Goal: Share content: Share content

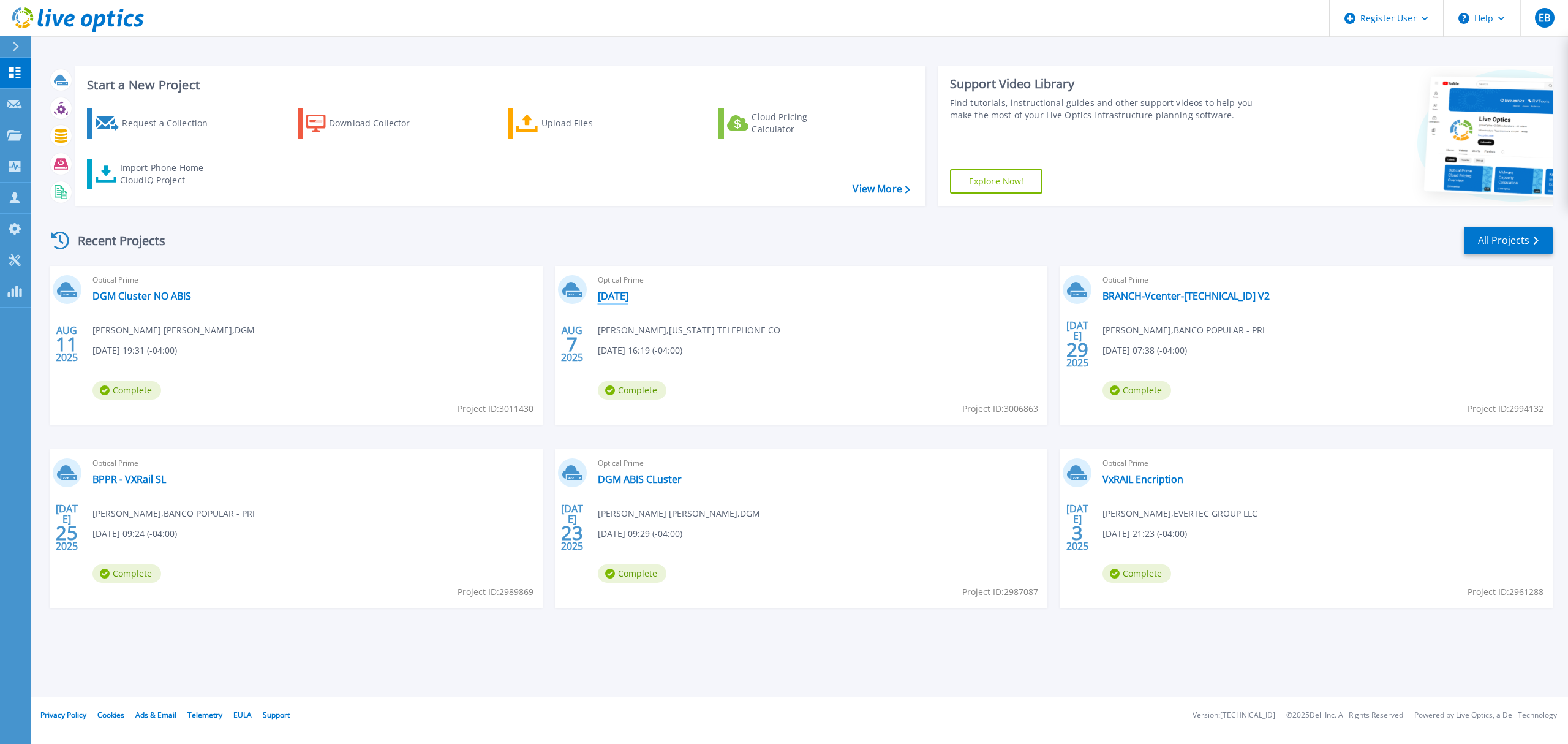
click at [611, 297] on link "08-07-25" at bounding box center [613, 295] width 31 height 13
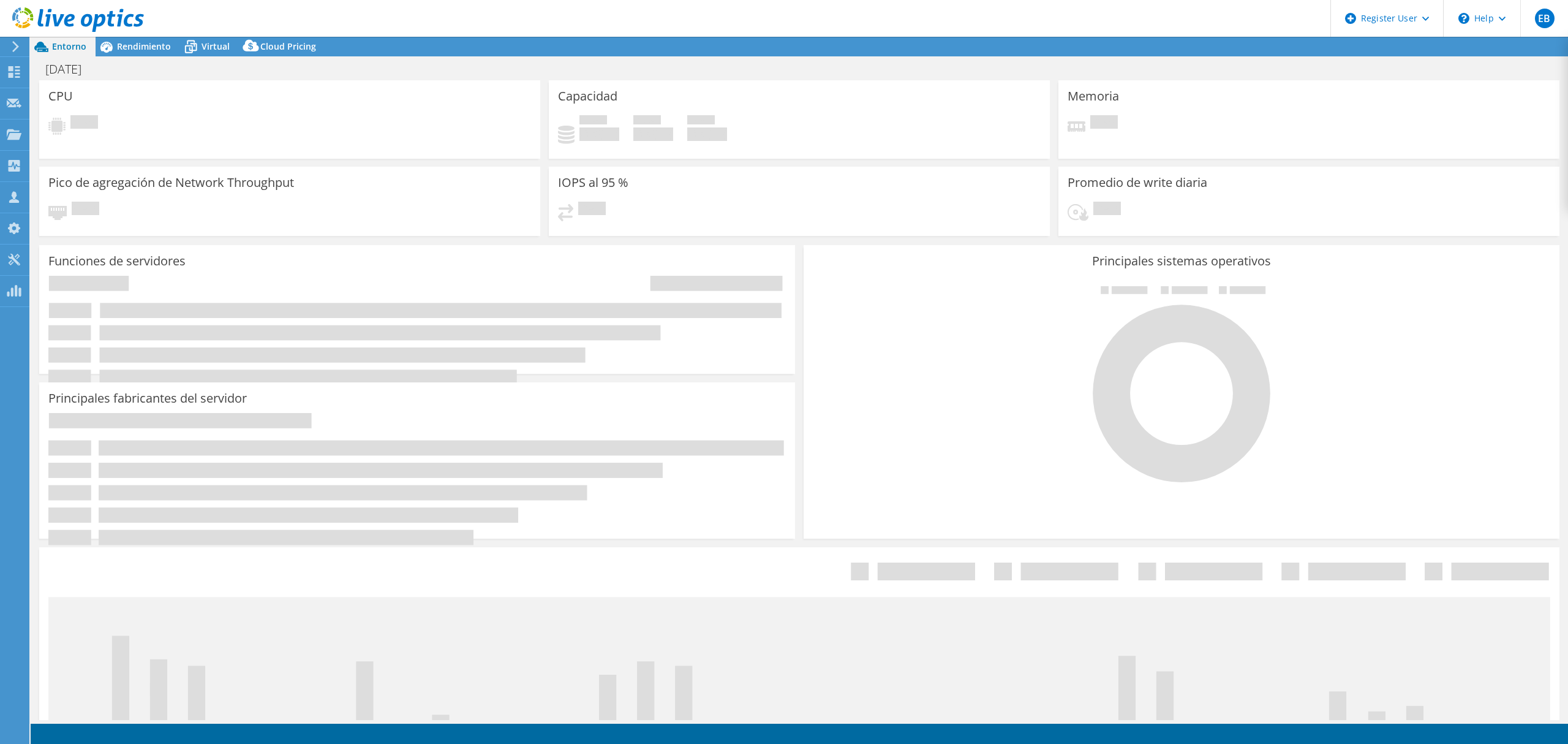
select select "USD"
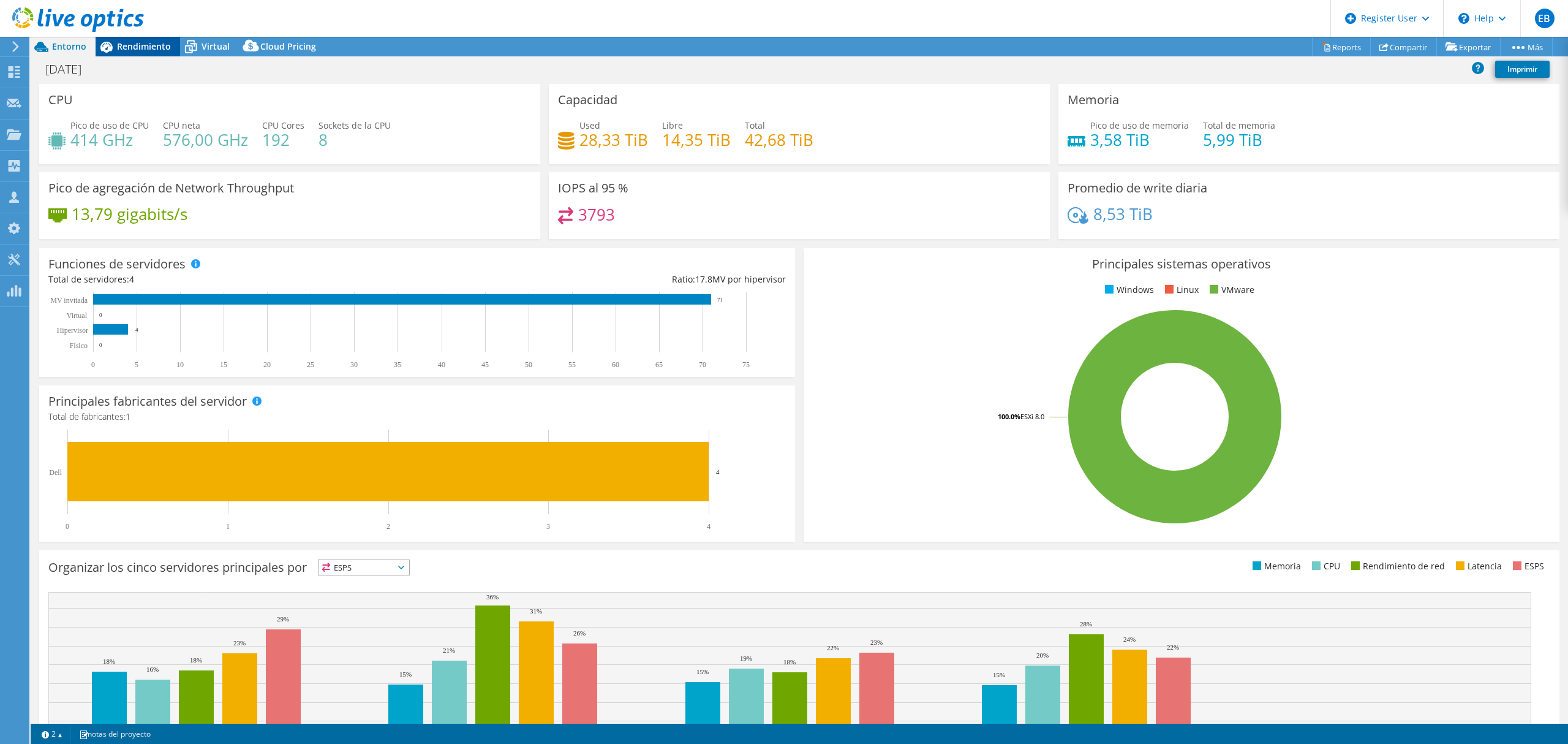
click at [133, 42] on span "Rendimiento" at bounding box center [143, 46] width 54 height 12
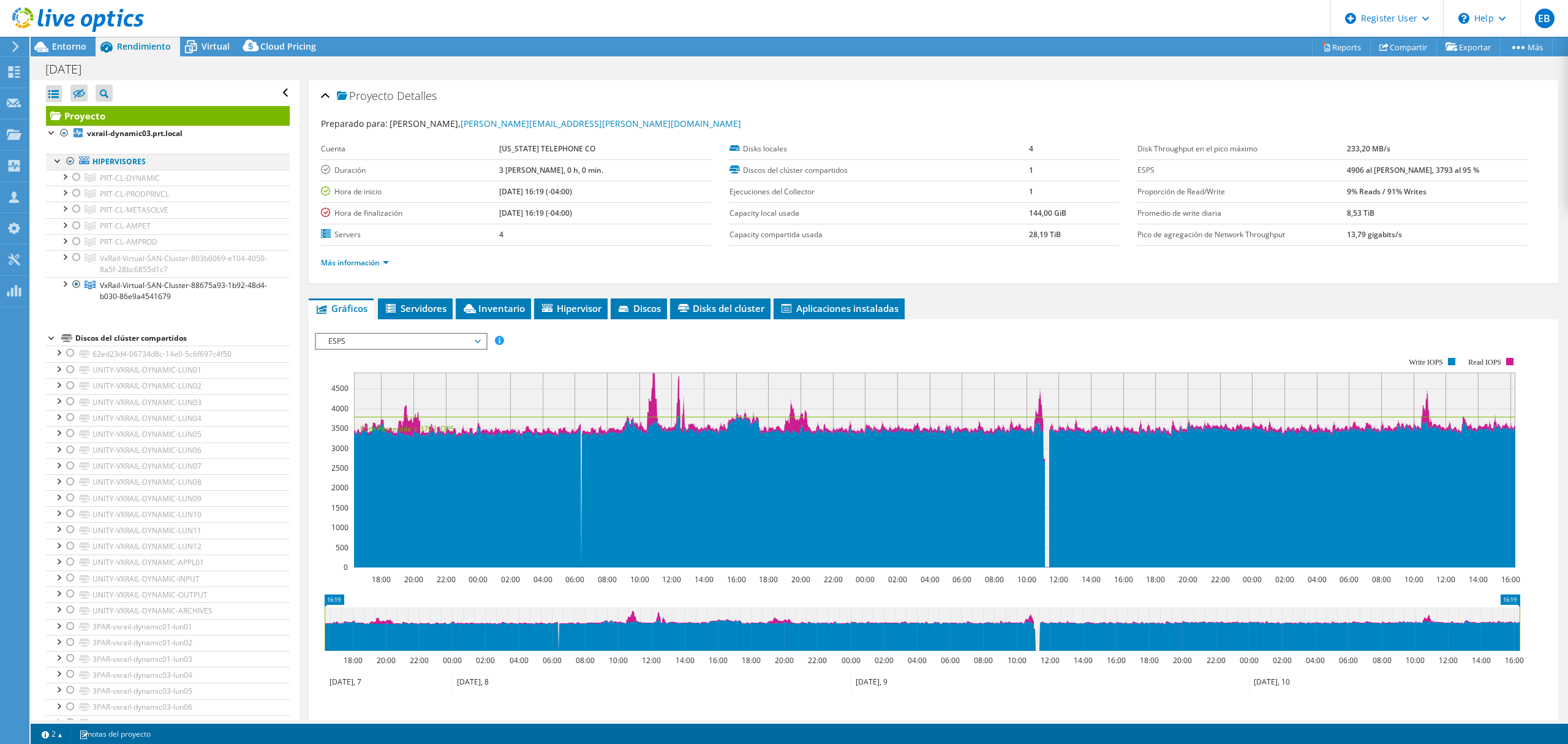
click at [69, 162] on div at bounding box center [70, 161] width 13 height 15
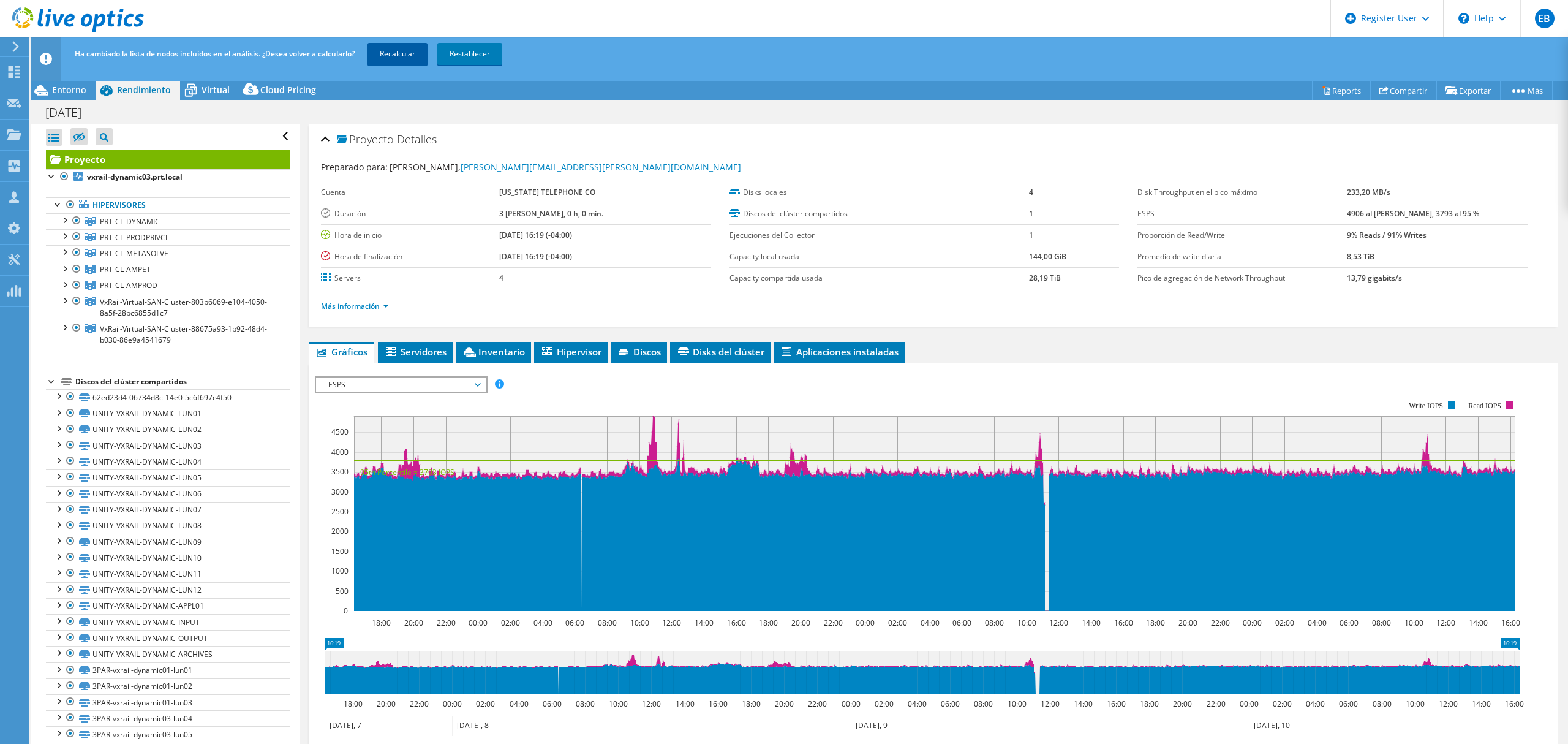
click at [400, 54] on link "Recalcular" at bounding box center [398, 53] width 60 height 22
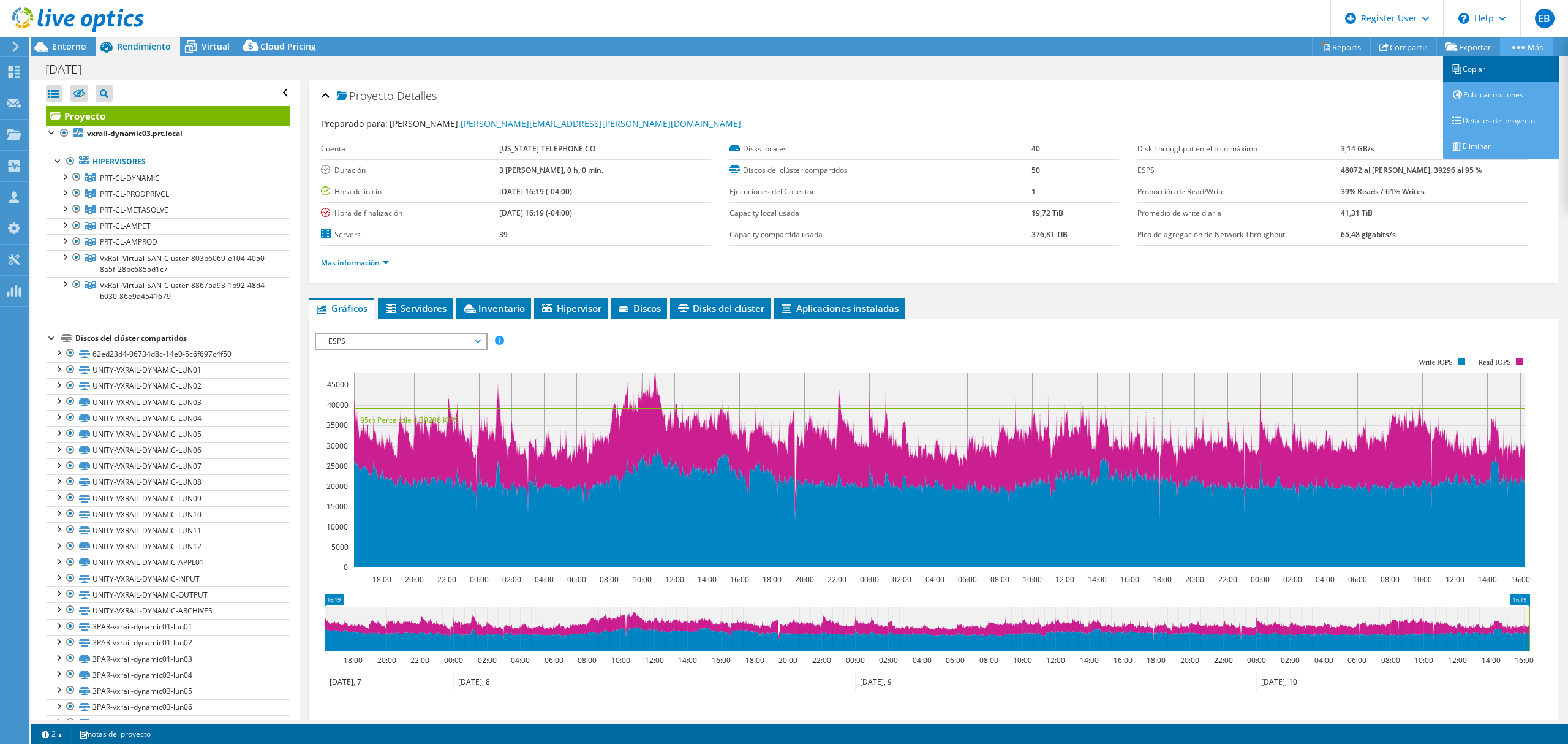
click at [1500, 68] on link "Copiar" at bounding box center [1501, 69] width 117 height 26
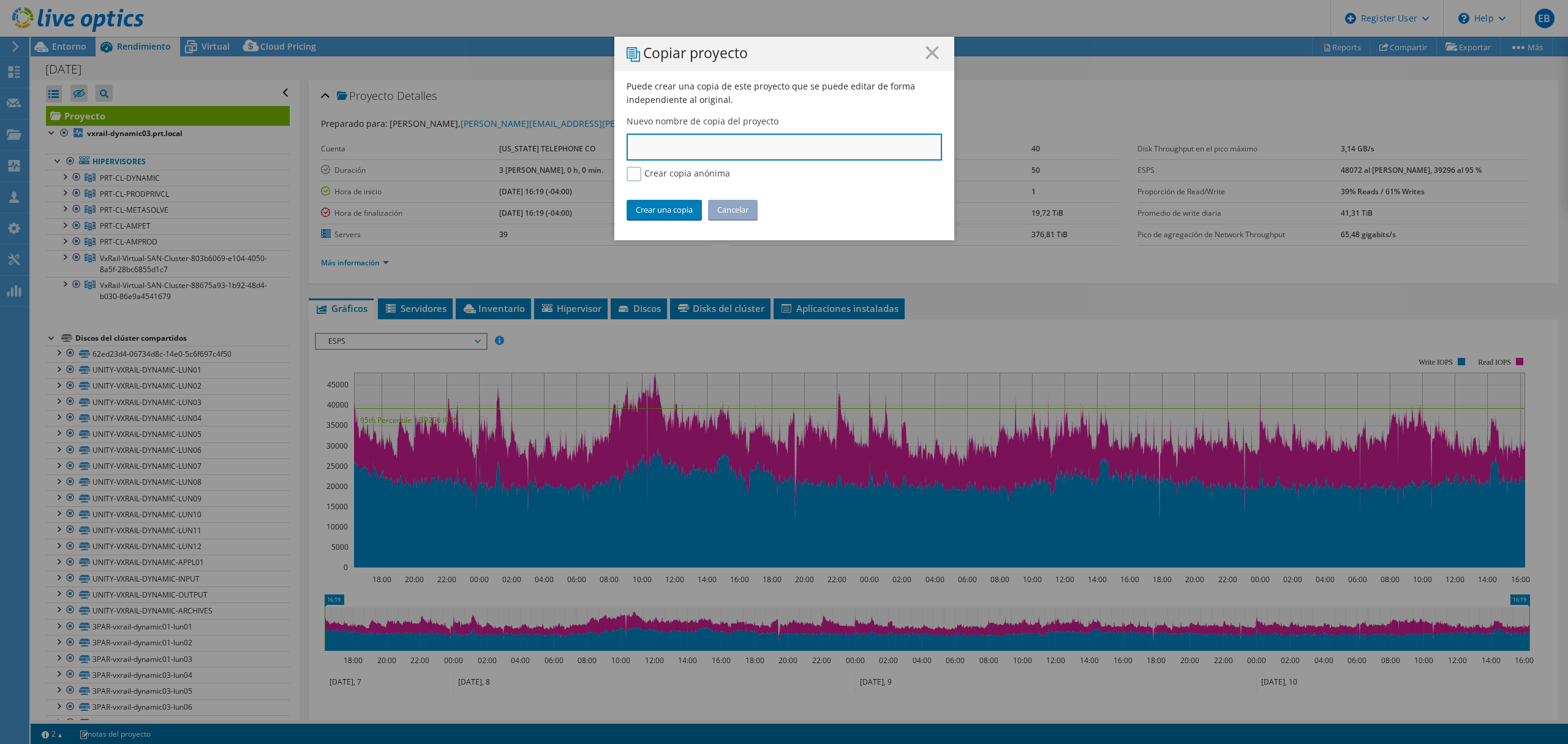
click at [657, 150] on input "text" at bounding box center [784, 147] width 315 height 27
type input "Claro PR - PrivateCloud August 2025"
click at [658, 214] on link "Crear una copia" at bounding box center [664, 209] width 75 height 20
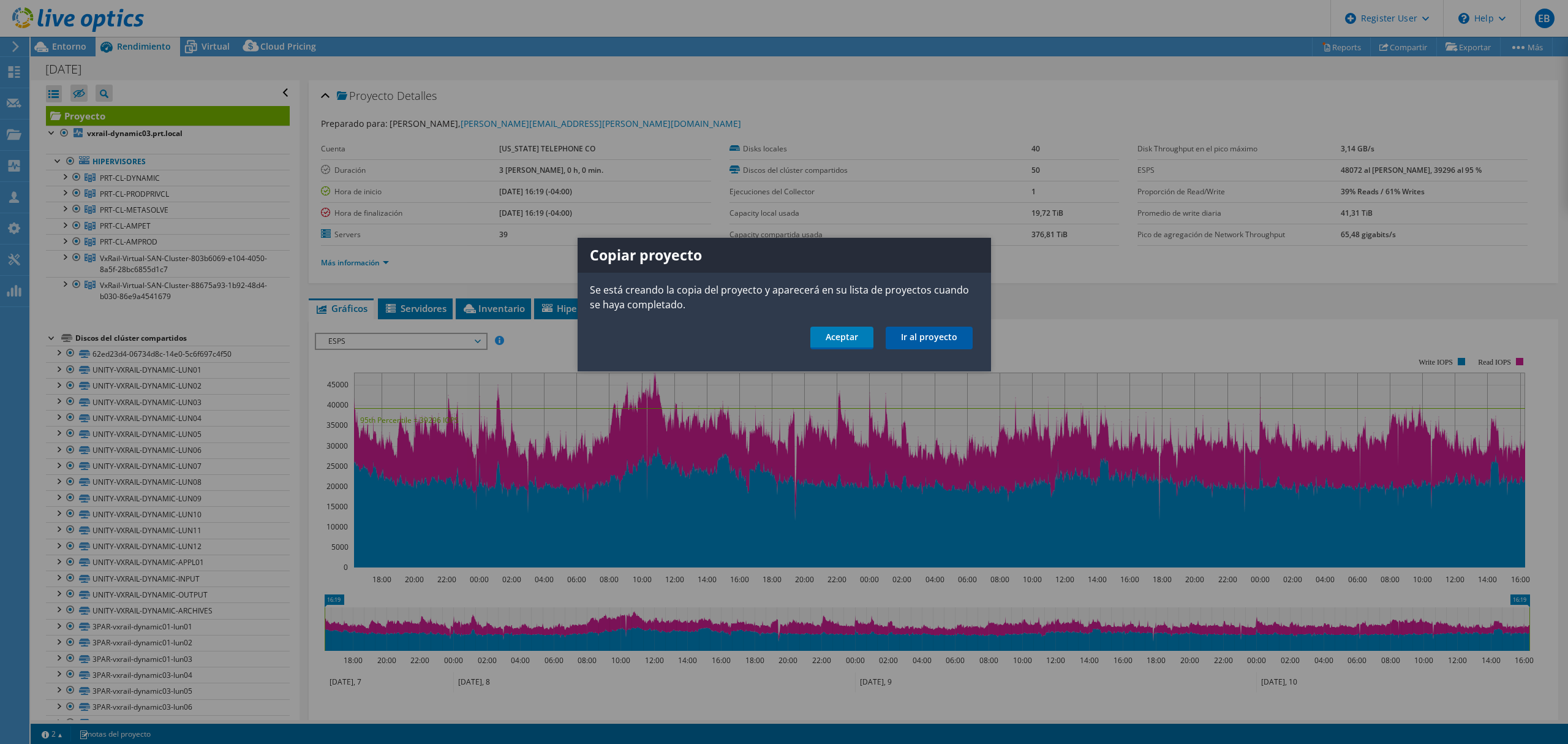
click at [936, 339] on link "Ir al proyecto" at bounding box center [929, 338] width 87 height 23
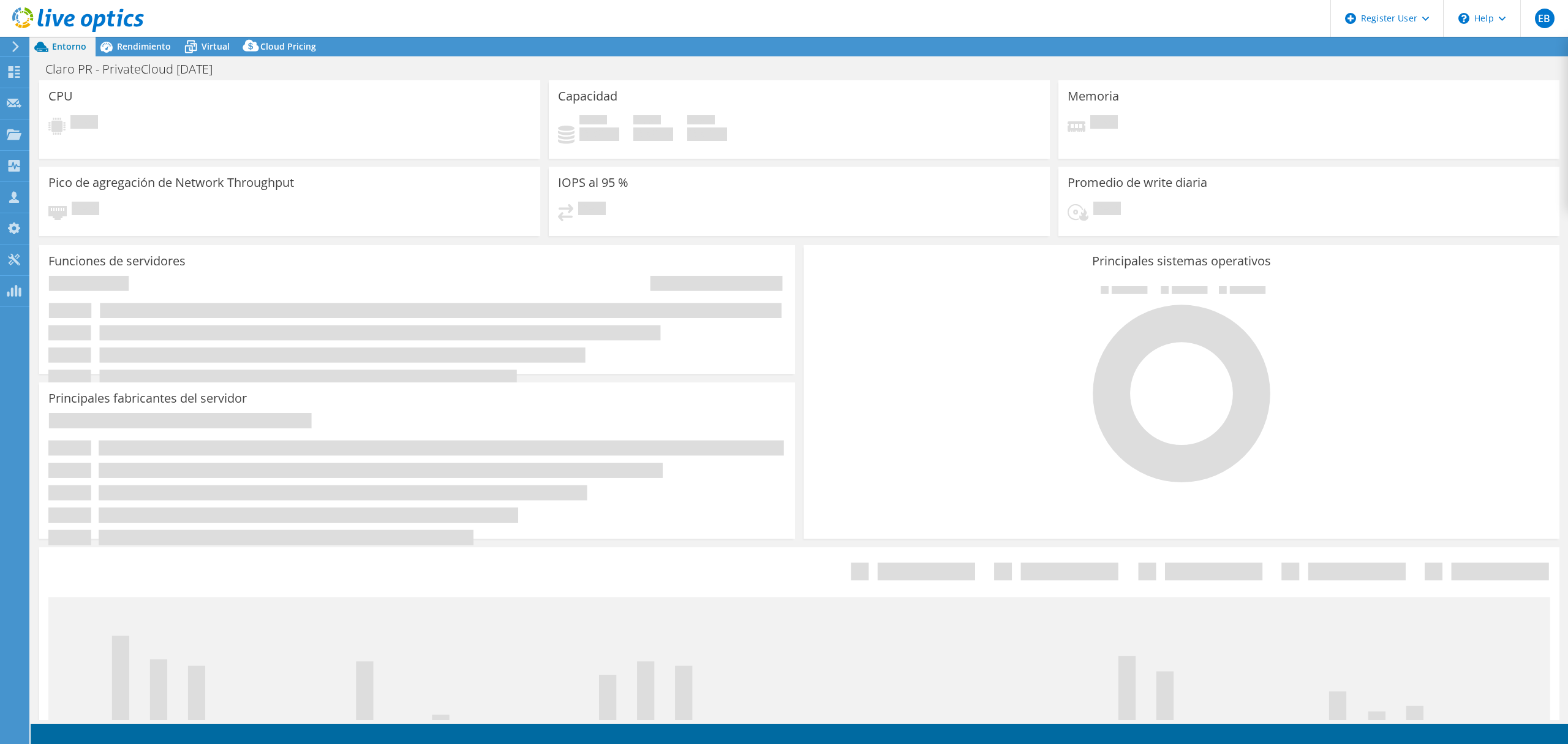
select select "USD"
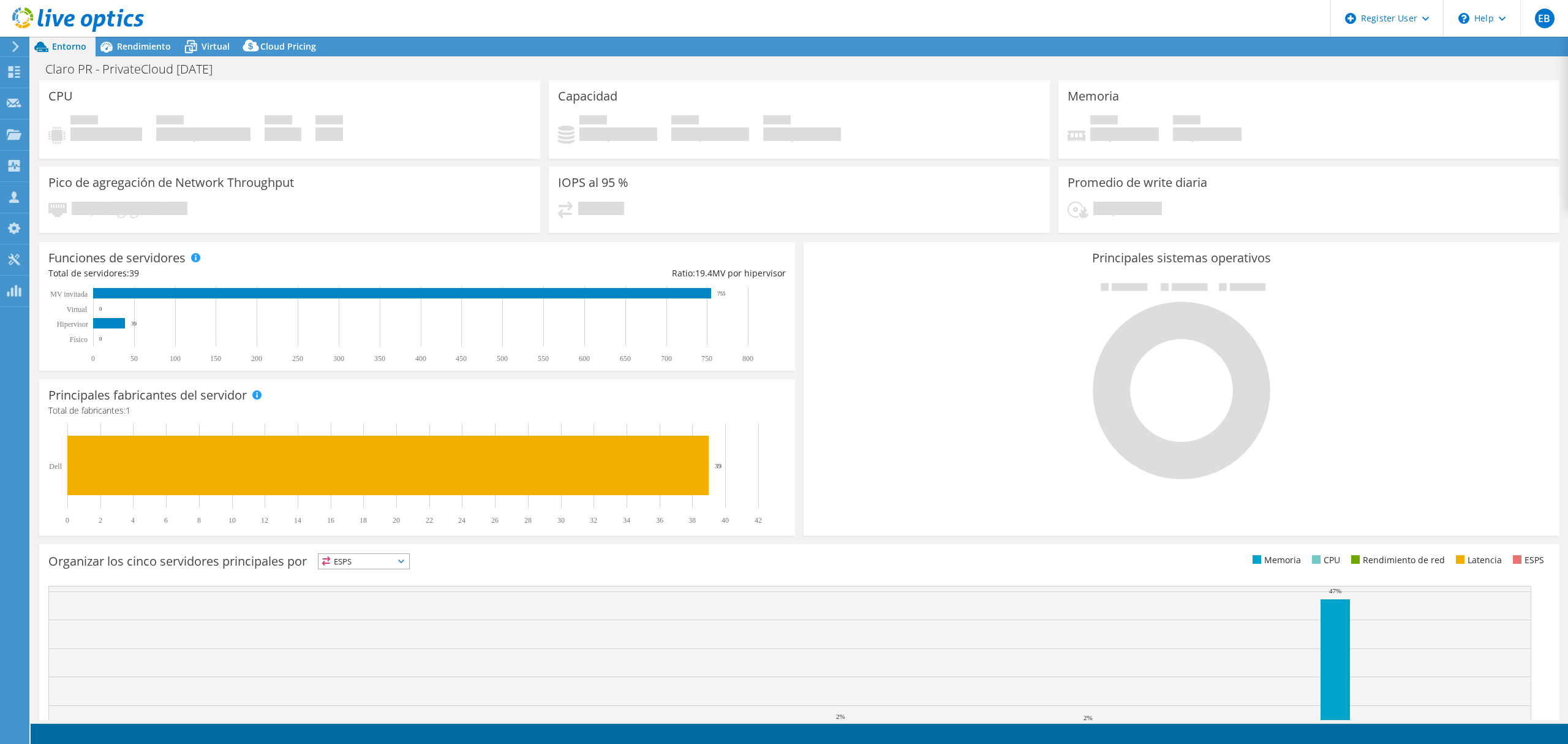
click at [11, 43] on icon at bounding box center [15, 46] width 9 height 11
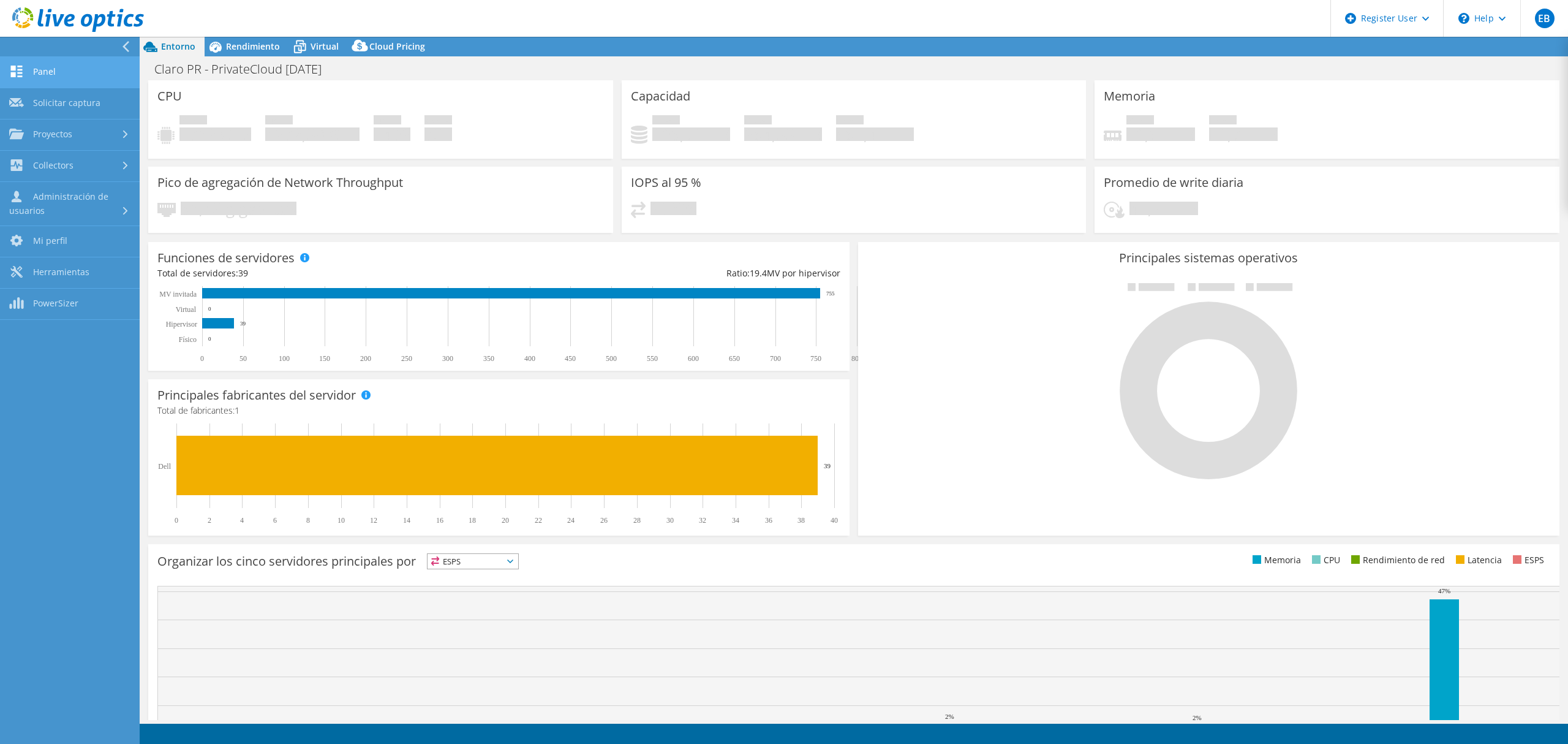
click at [33, 68] on link "Panel" at bounding box center [69, 72] width 139 height 31
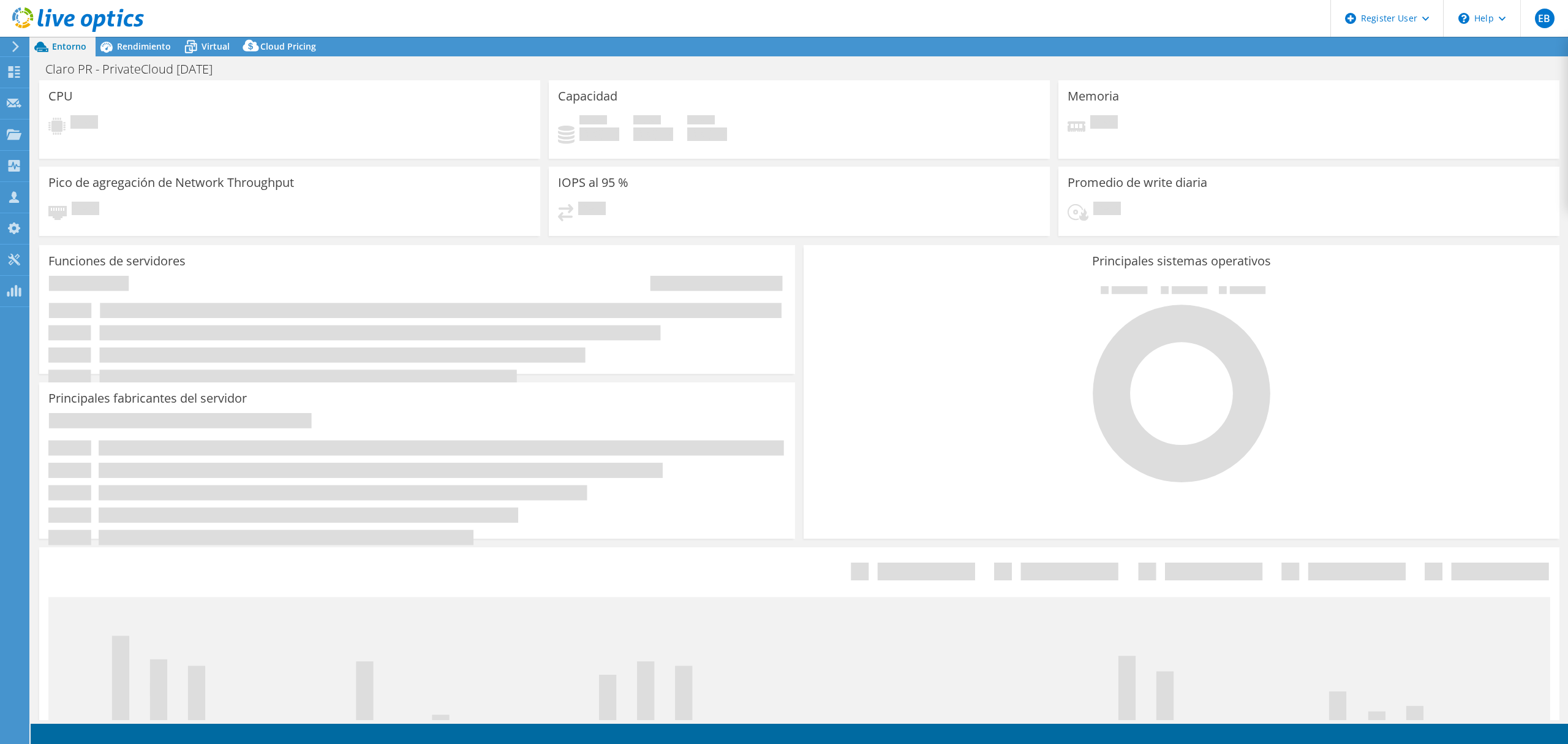
select select "USD"
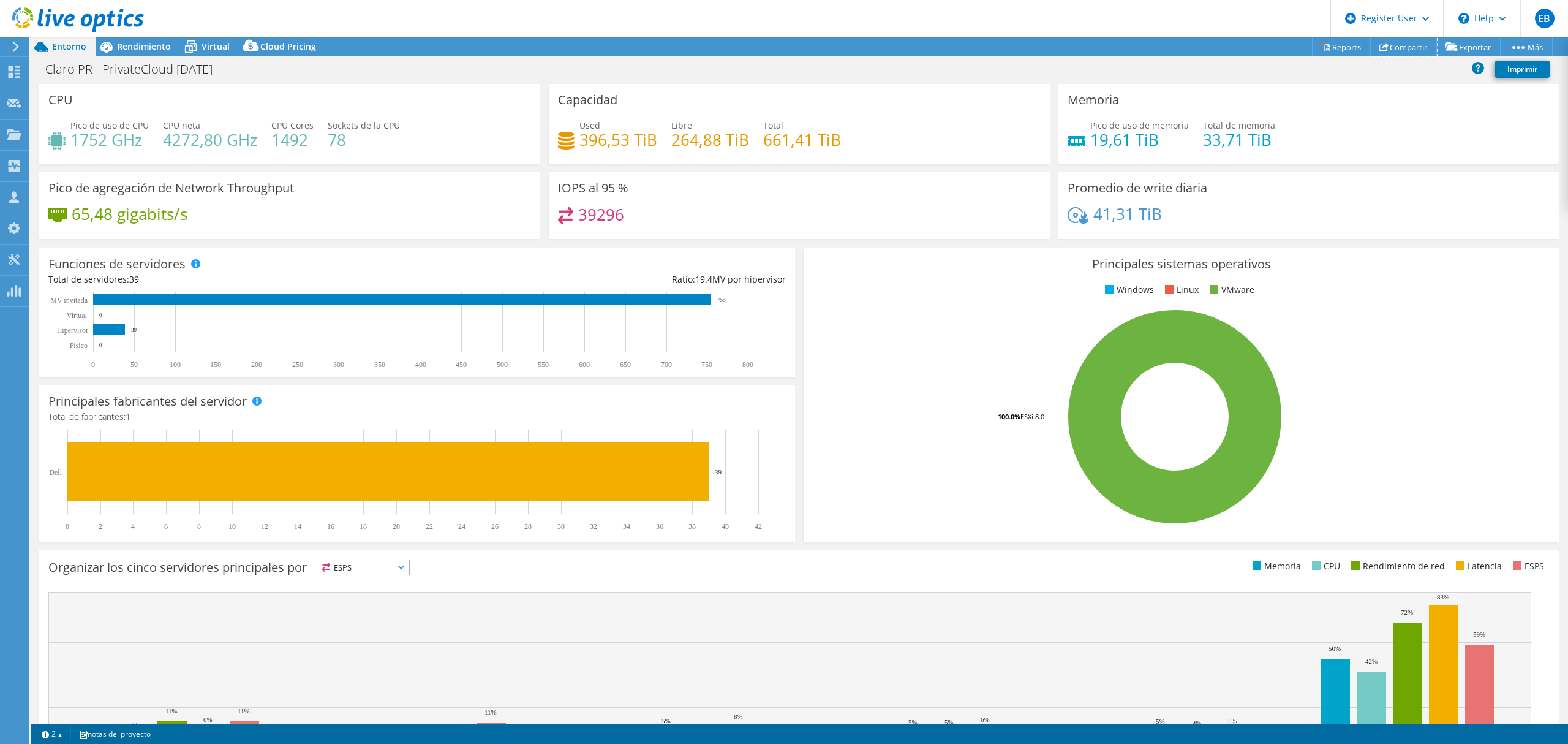
click at [1400, 43] on link "Compartir" at bounding box center [1403, 47] width 67 height 19
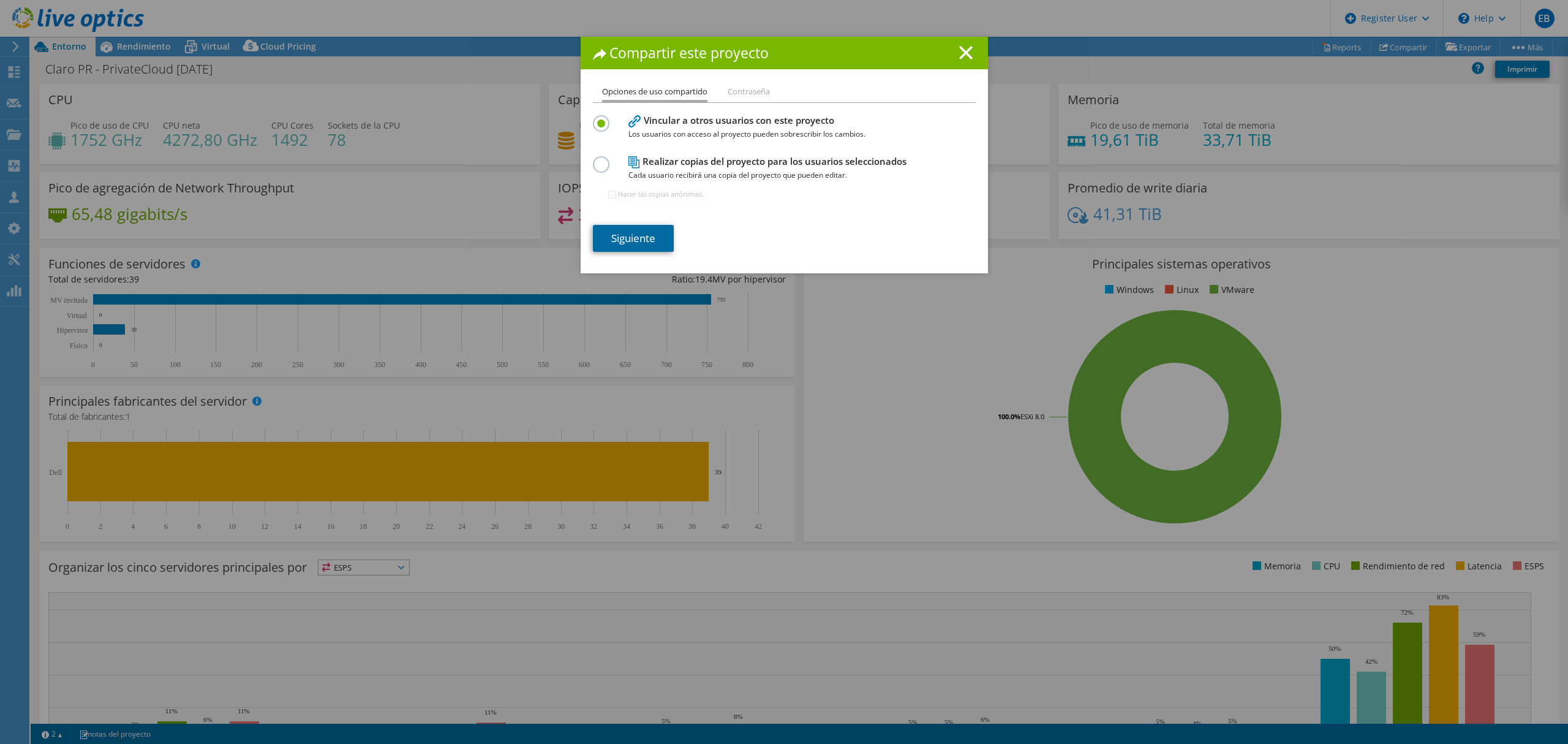
click at [619, 237] on link "Siguiente" at bounding box center [633, 239] width 81 height 27
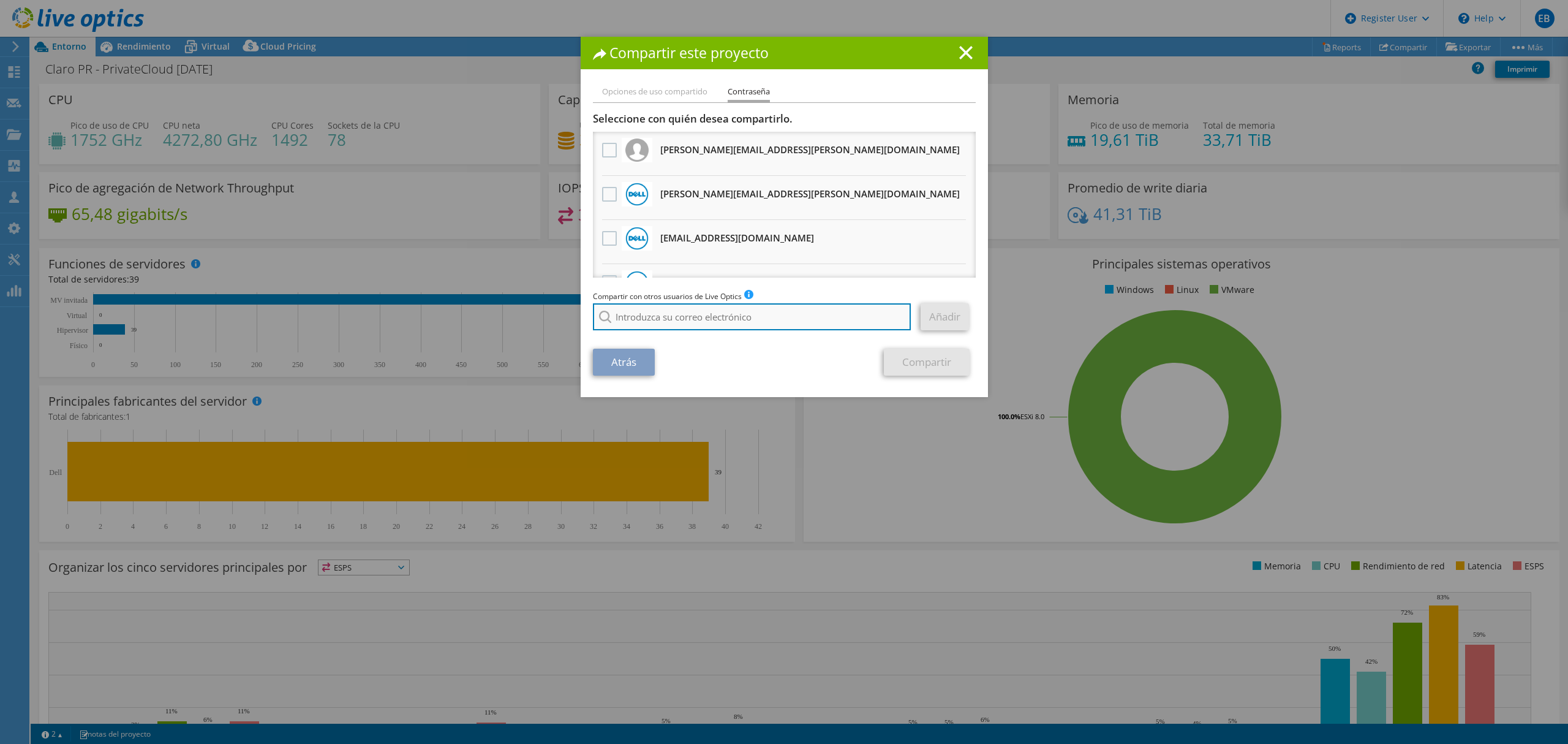
click at [666, 314] on input "search" at bounding box center [752, 317] width 318 height 27
paste input "victor.burguillos@greencss.com"
type input "victor.burguillos@greencss.com"
click at [691, 333] on li "victor.burguillos@greencss.com" at bounding box center [689, 325] width 192 height 15
click at [948, 316] on link "Añadir" at bounding box center [944, 317] width 48 height 27
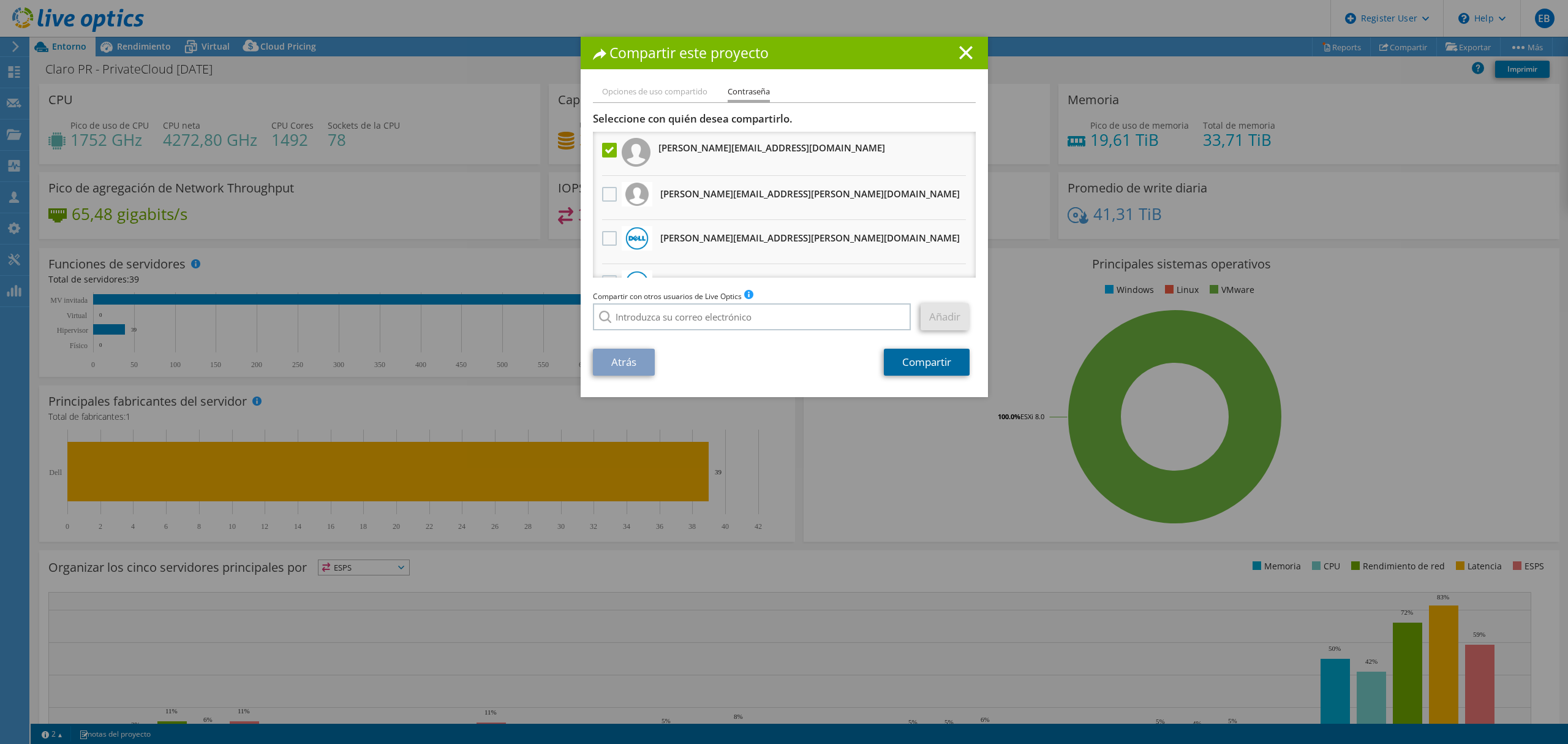
click at [916, 360] on link "Compartir" at bounding box center [926, 362] width 86 height 27
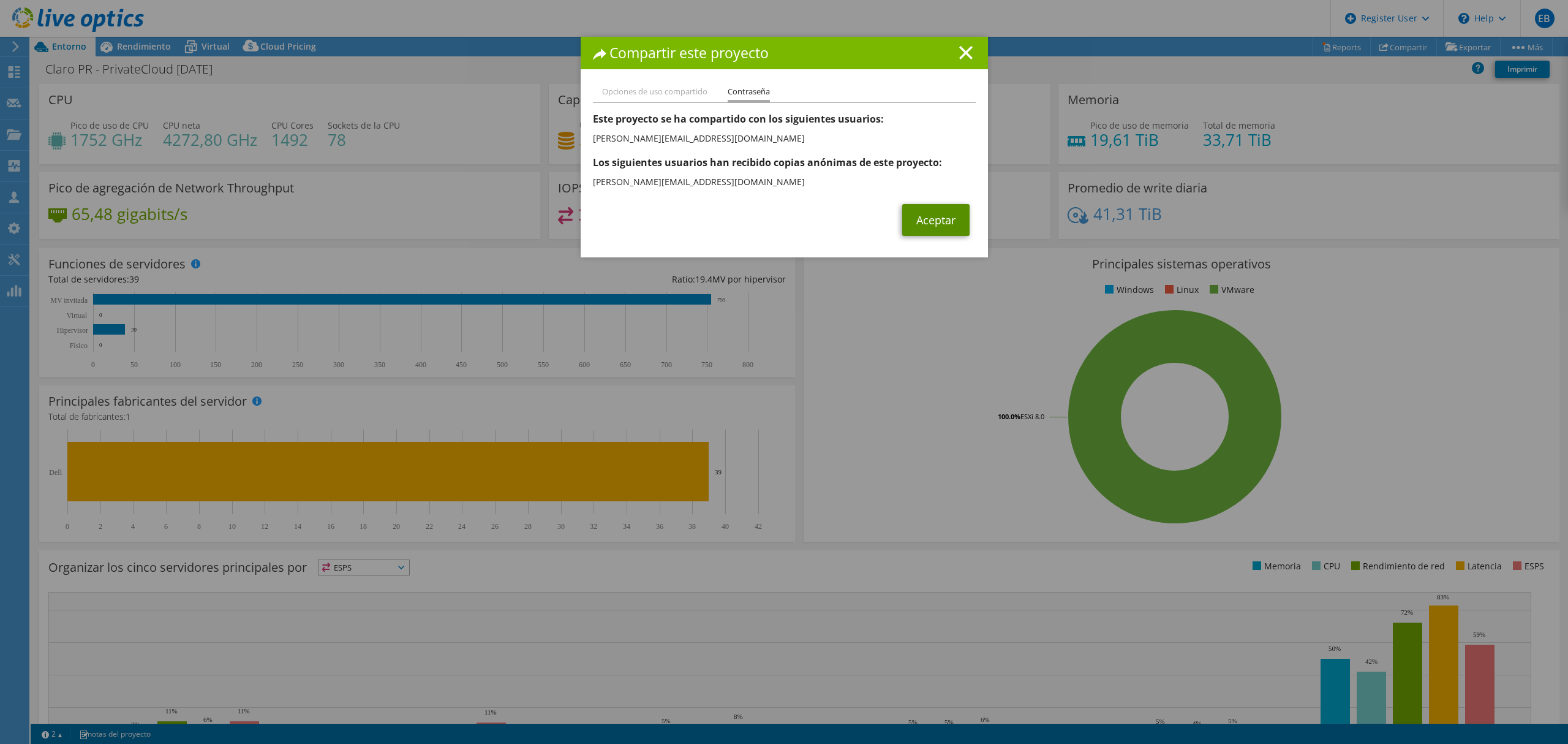
click at [935, 221] on link "Aceptar" at bounding box center [935, 220] width 68 height 32
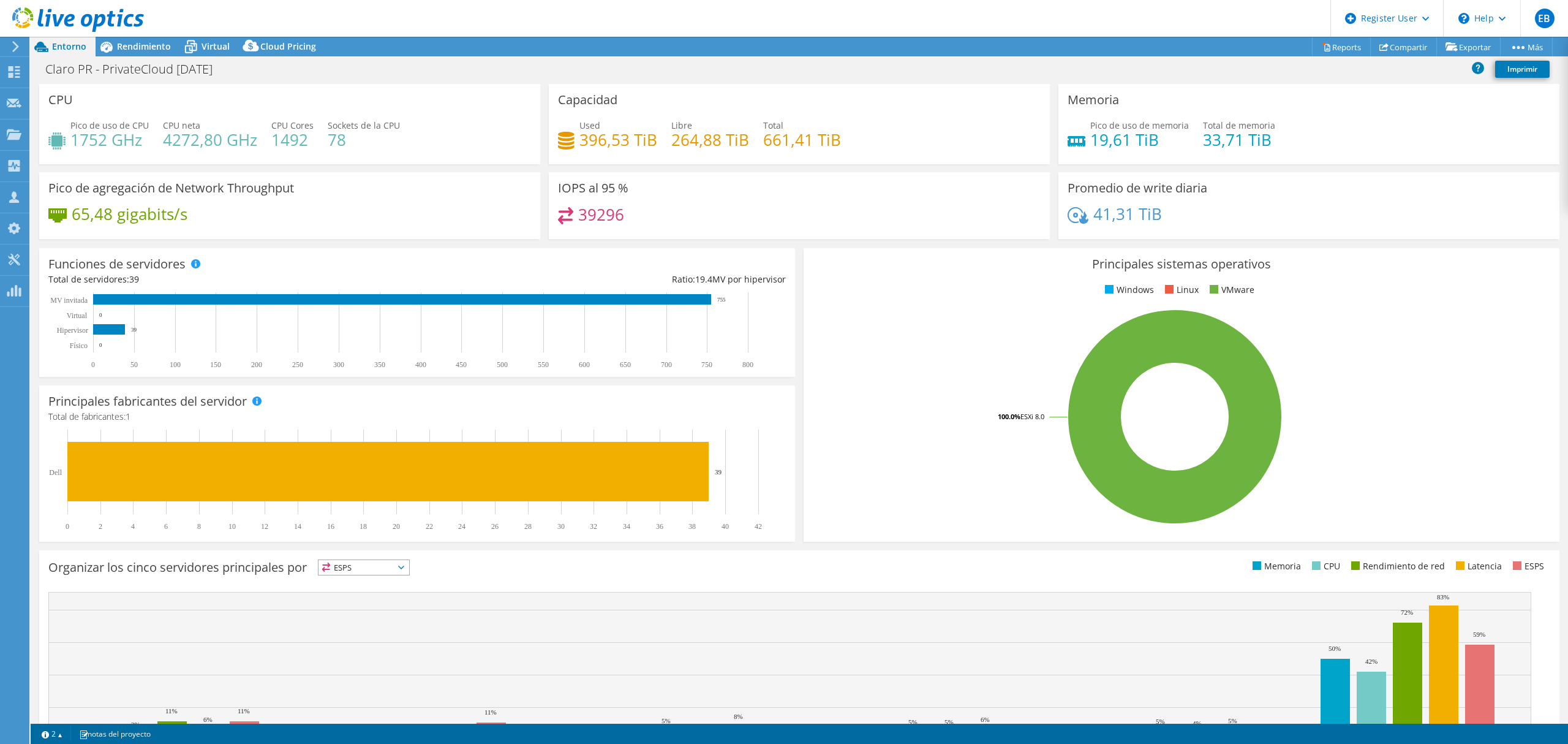
click at [813, 400] on rect at bounding box center [1175, 416] width 724 height 214
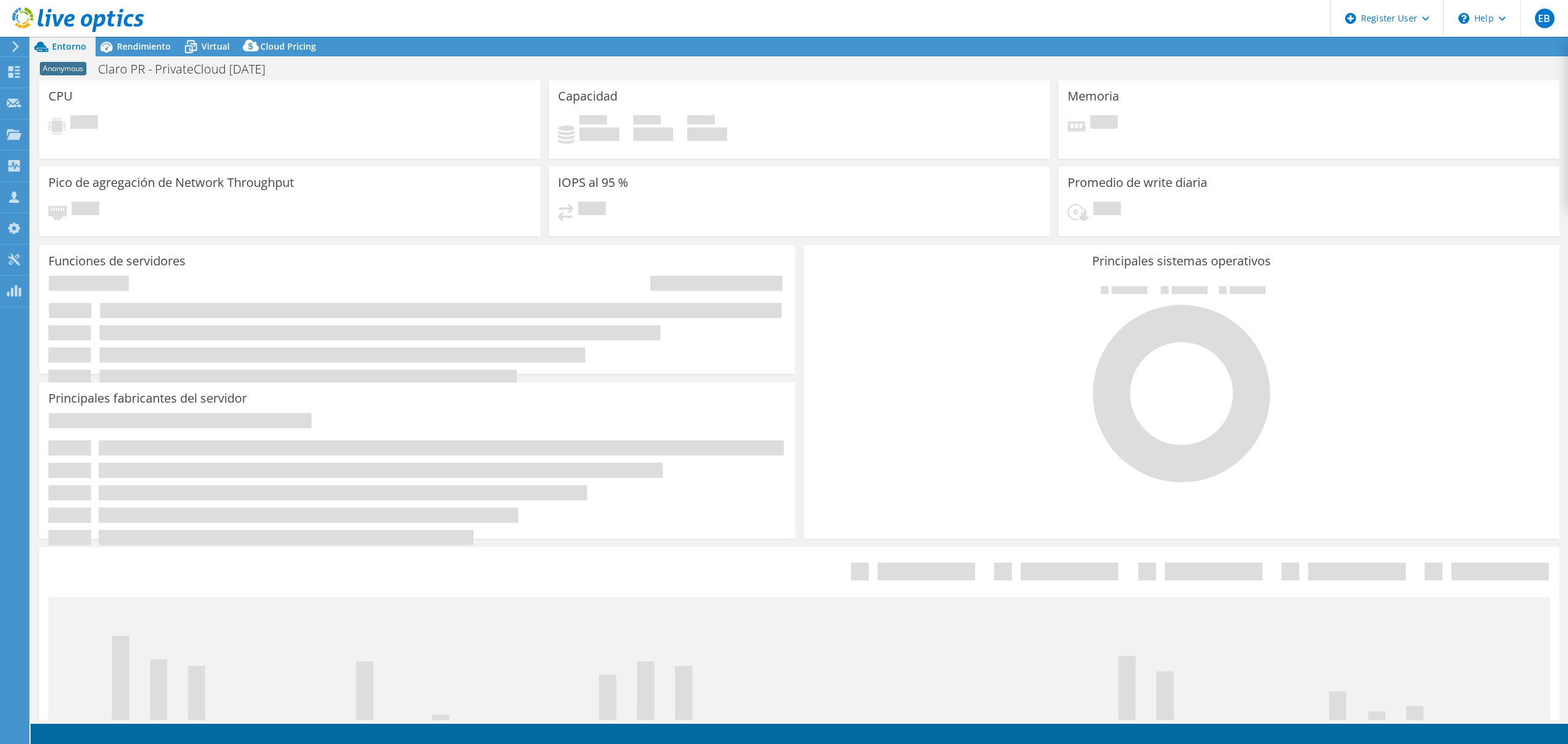
select select "USD"
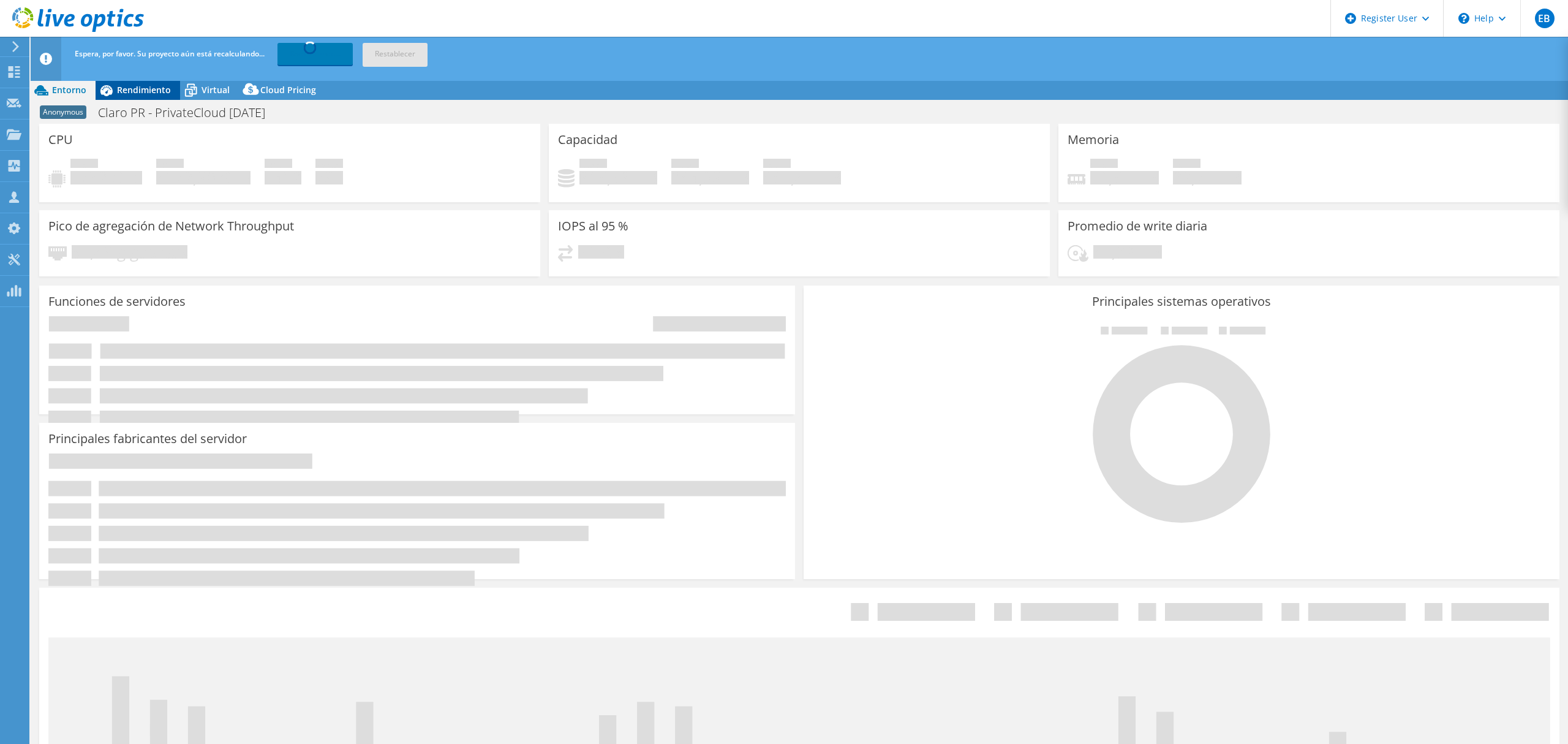
click at [138, 43] on div "Espera, por favor. Su proyecto aún está recalculando... Recalculando... Restabl…" at bounding box center [822, 53] width 1500 height 34
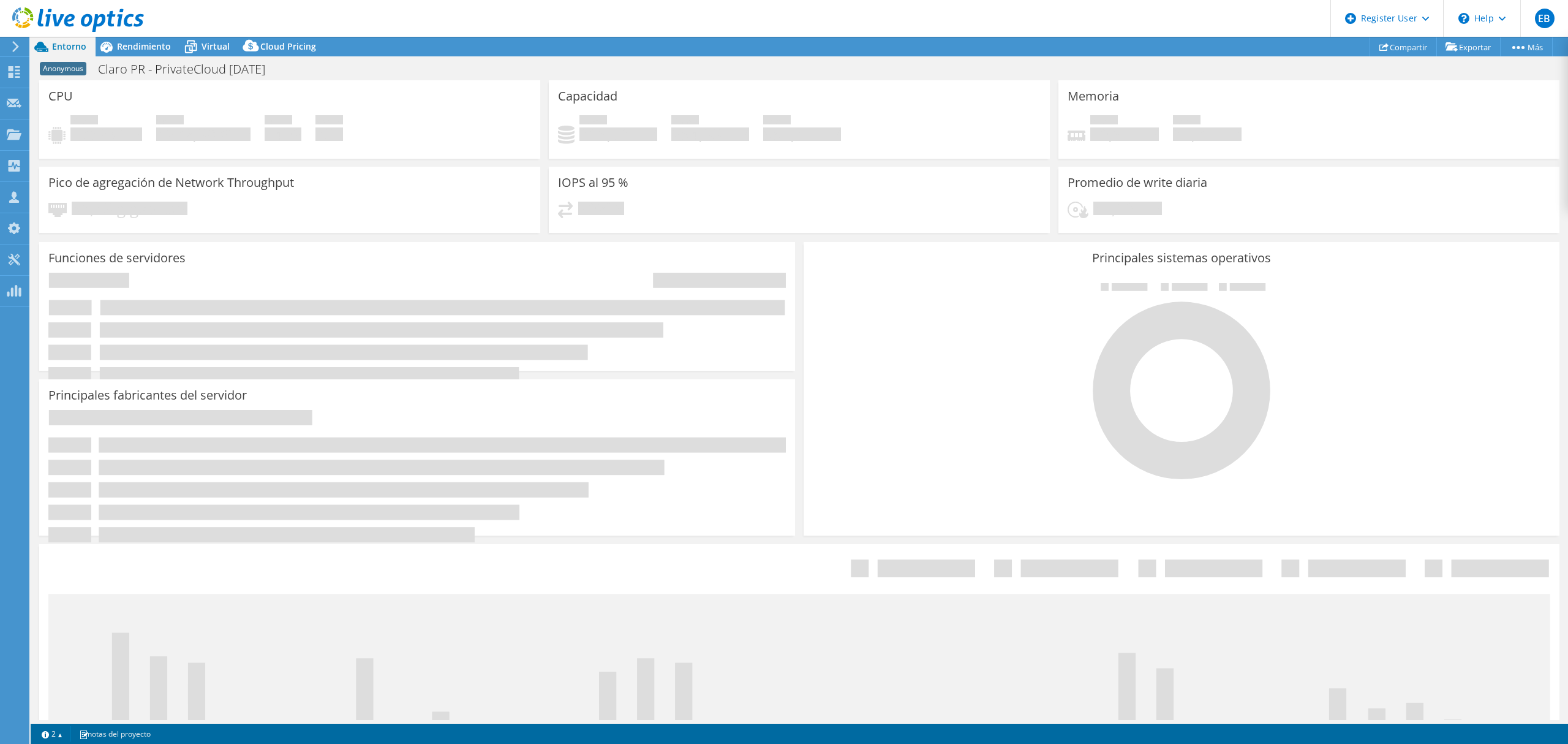
click at [142, 38] on div at bounding box center [72, 20] width 144 height 41
click at [145, 43] on span "Rendimiento" at bounding box center [143, 46] width 54 height 12
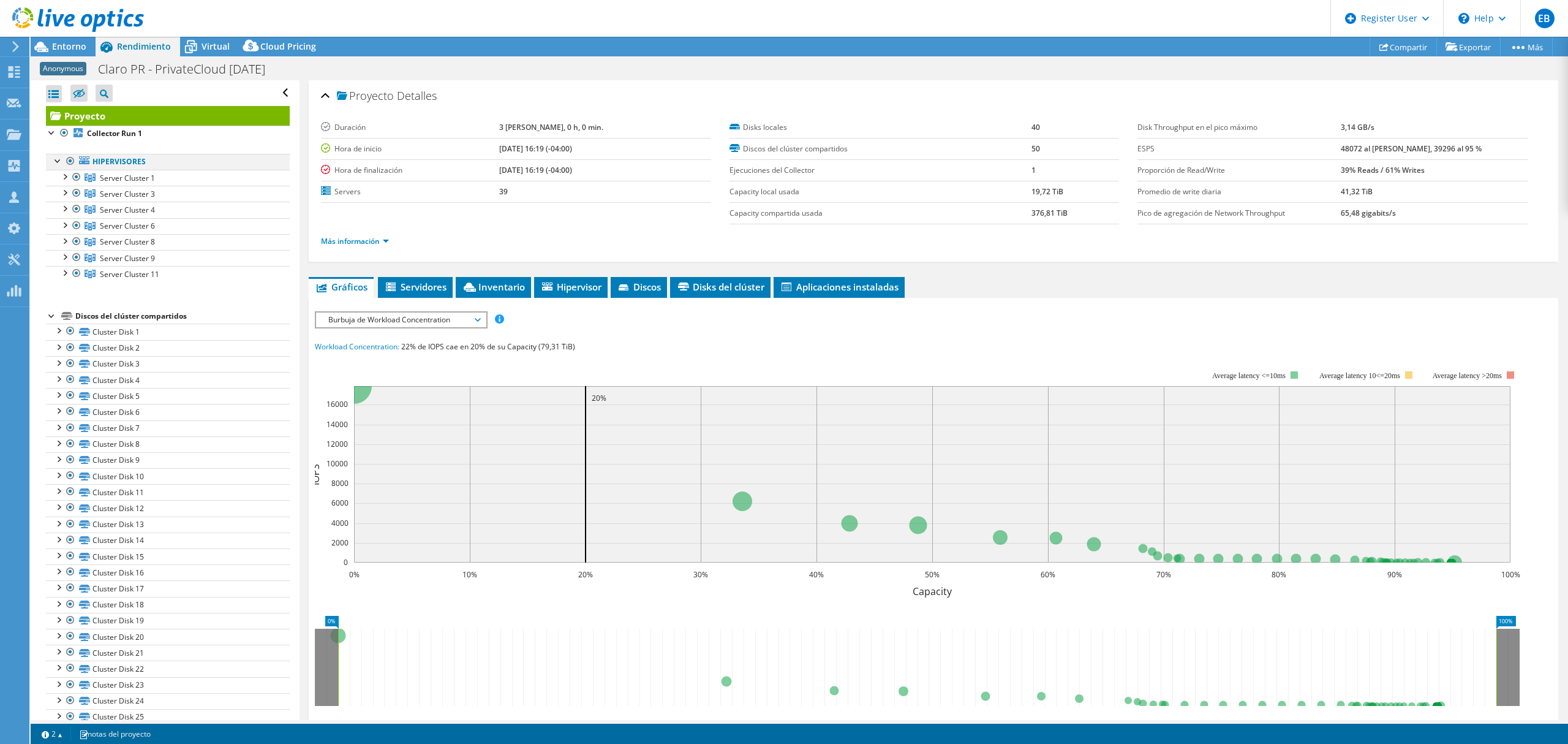
click at [57, 160] on div at bounding box center [58, 159] width 13 height 13
click at [52, 204] on div at bounding box center [52, 203] width 13 height 13
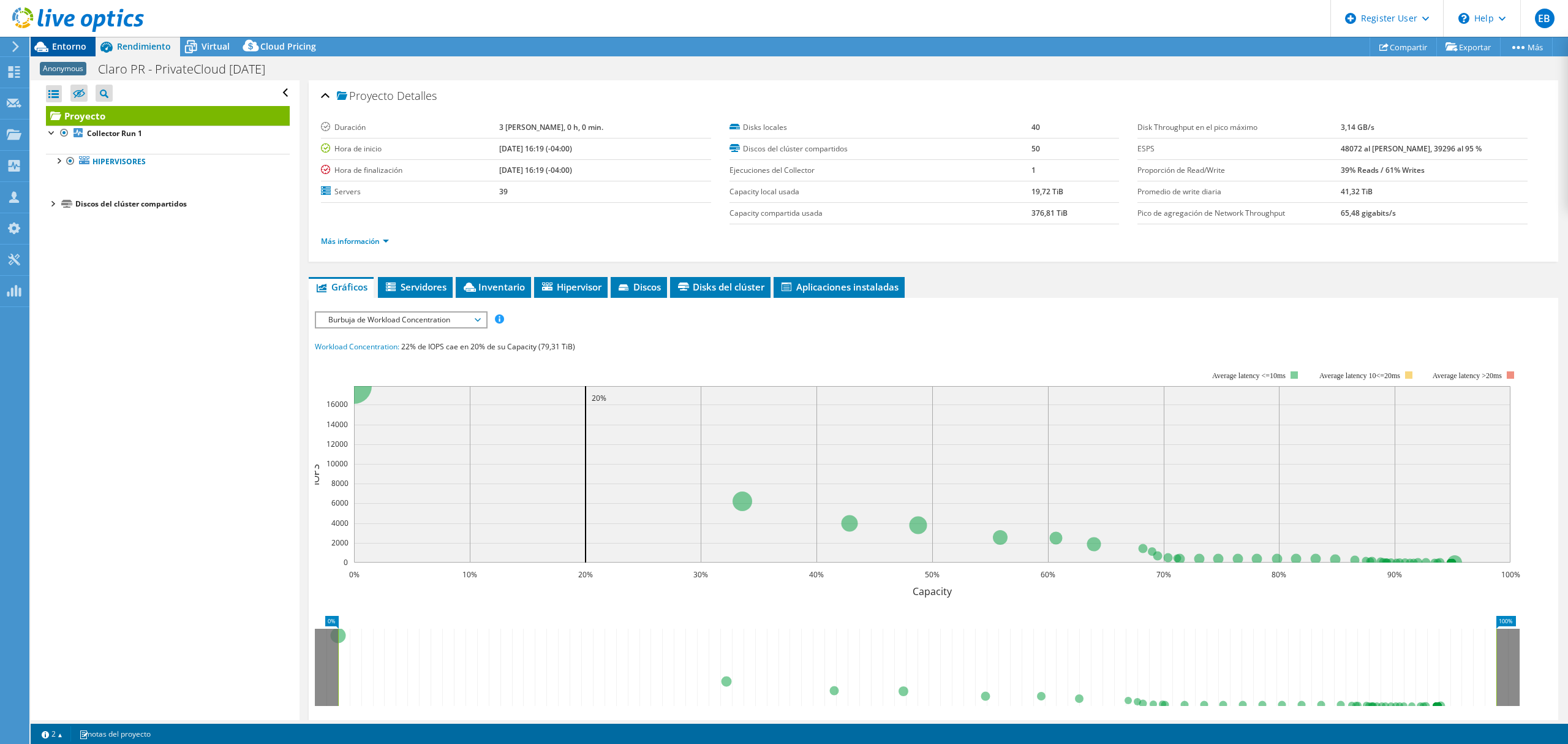
click at [66, 42] on span "Entorno" at bounding box center [68, 46] width 34 height 12
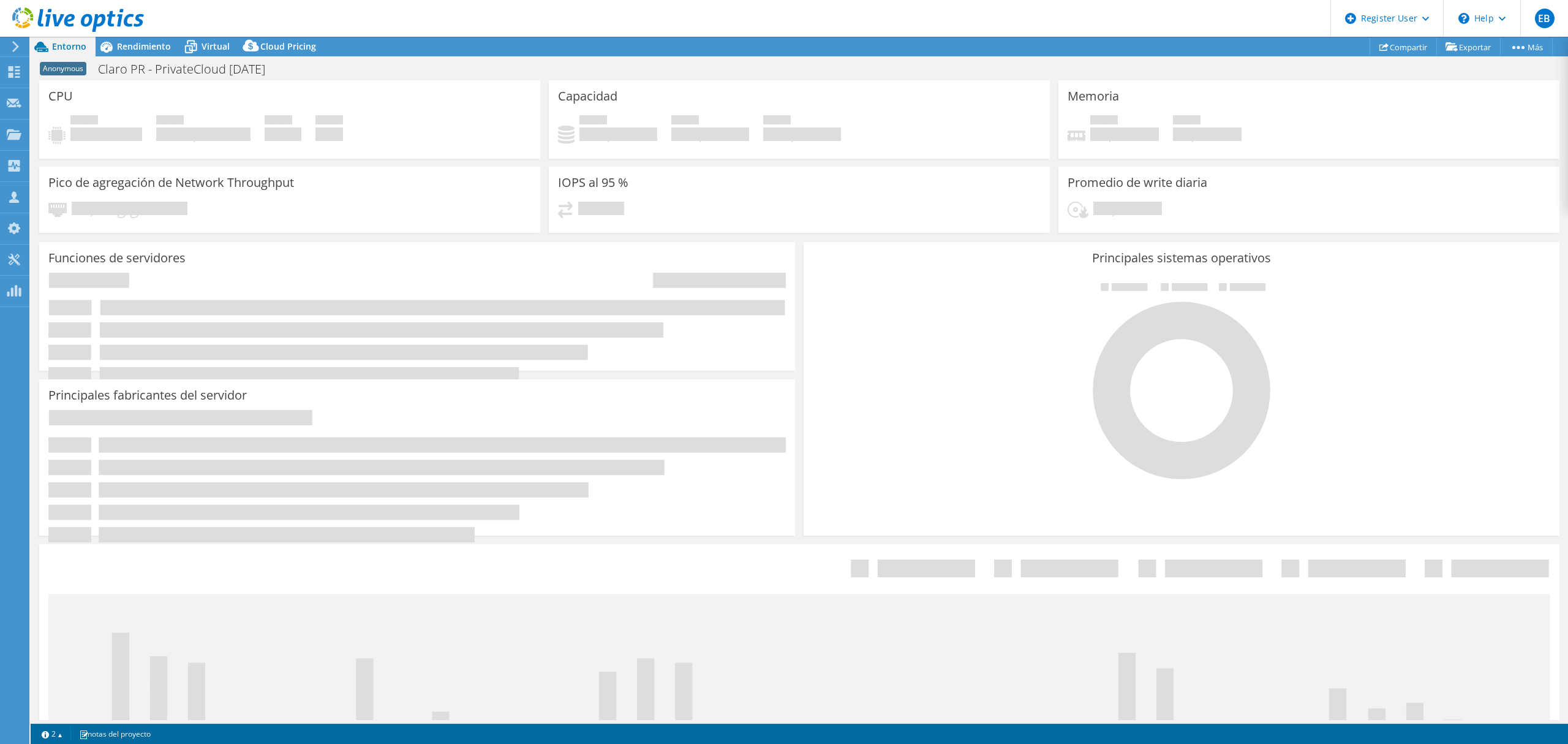
click at [133, 40] on div at bounding box center [72, 20] width 144 height 41
click at [138, 44] on span "Rendimiento" at bounding box center [143, 46] width 54 height 12
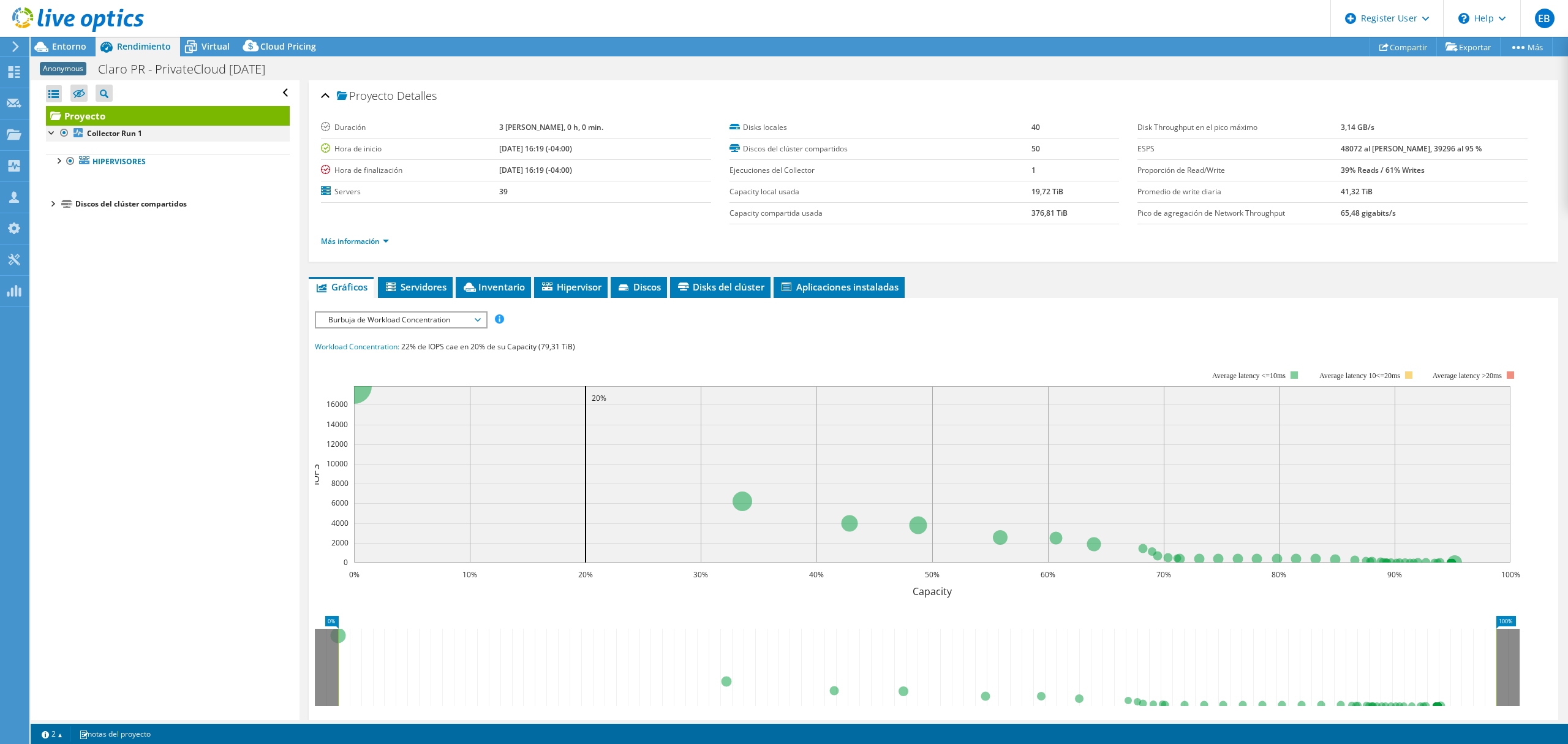
click at [54, 133] on div at bounding box center [52, 132] width 13 height 13
click at [57, 133] on div at bounding box center [52, 132] width 13 height 13
click at [59, 163] on div at bounding box center [58, 159] width 13 height 13
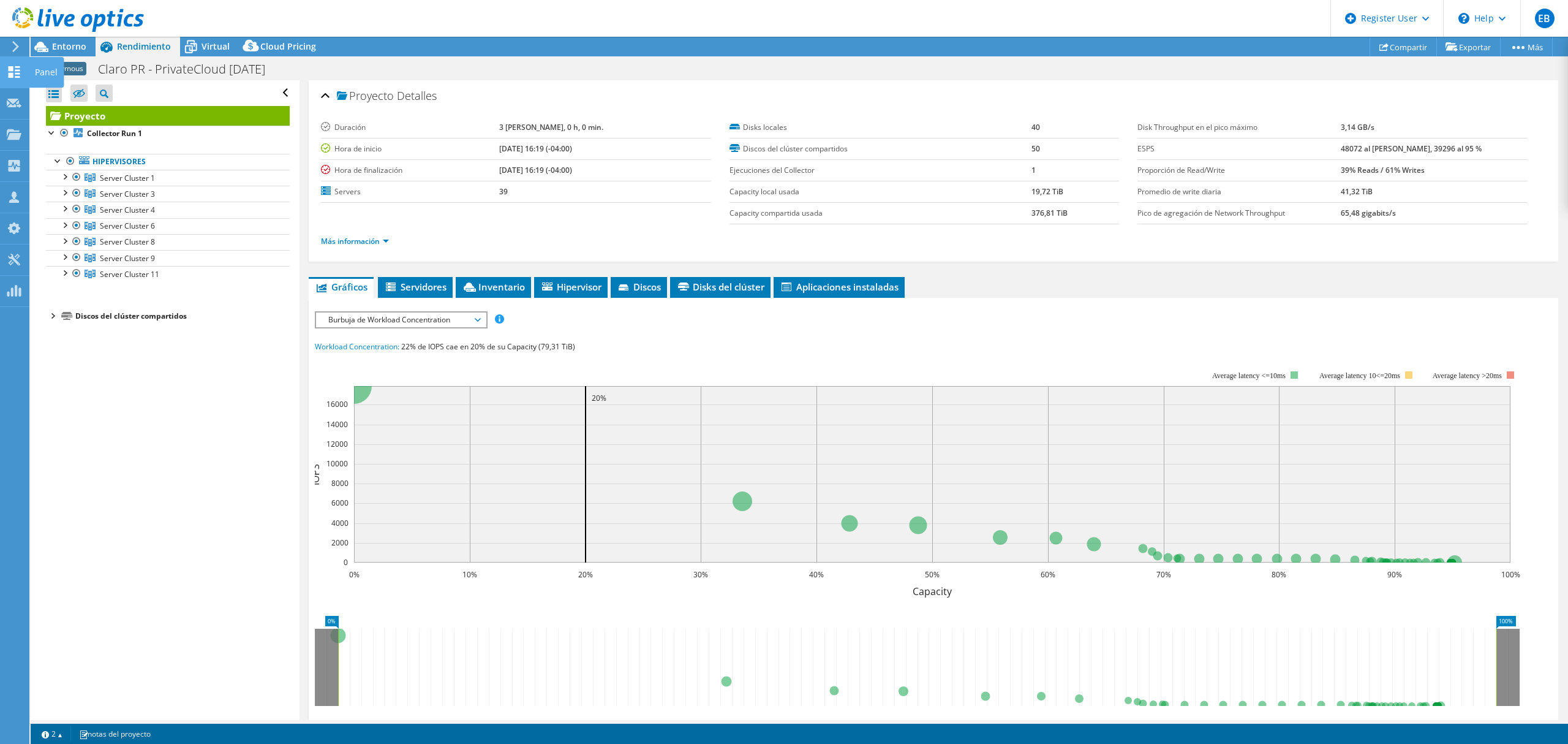
click at [13, 73] on use at bounding box center [14, 72] width 12 height 12
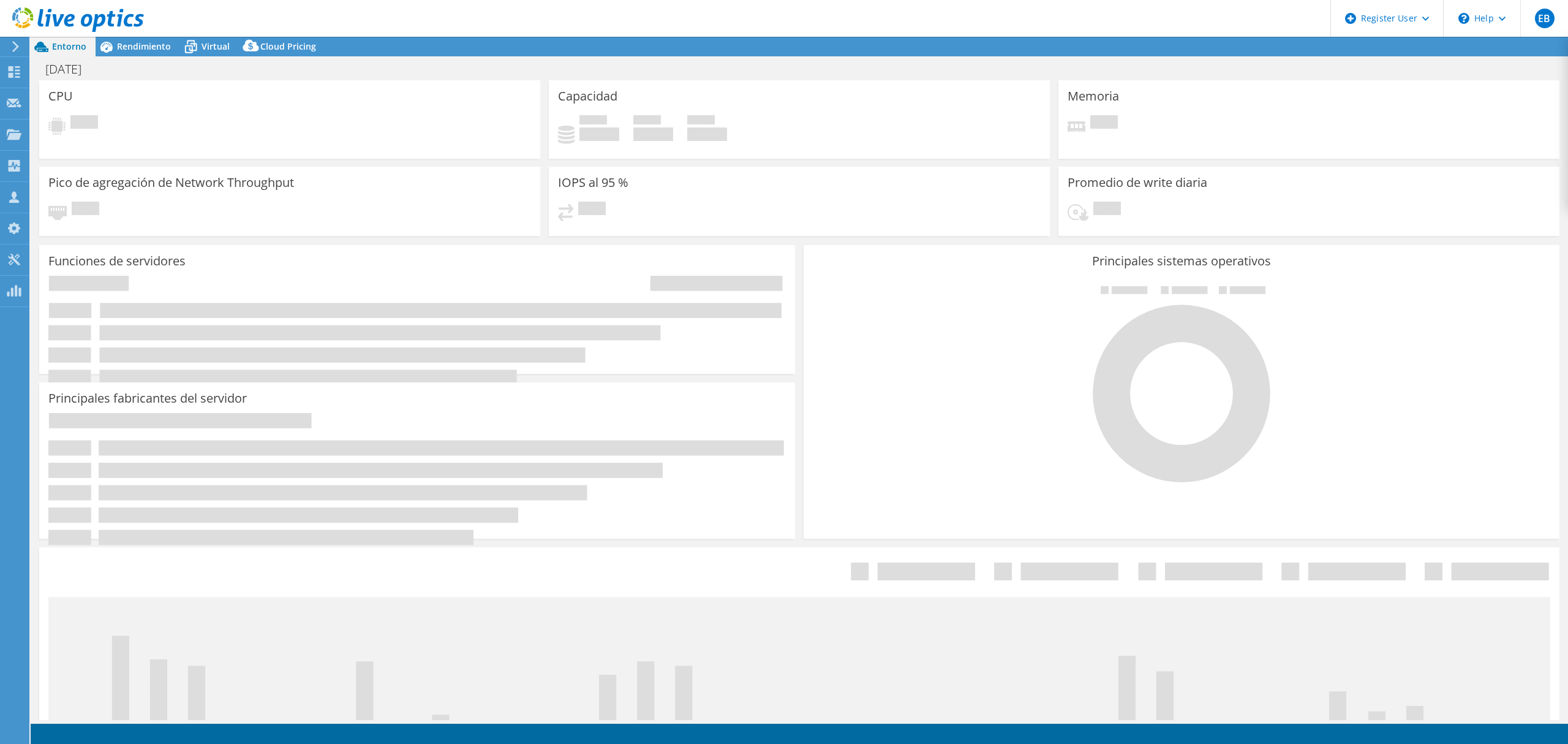
select select "USD"
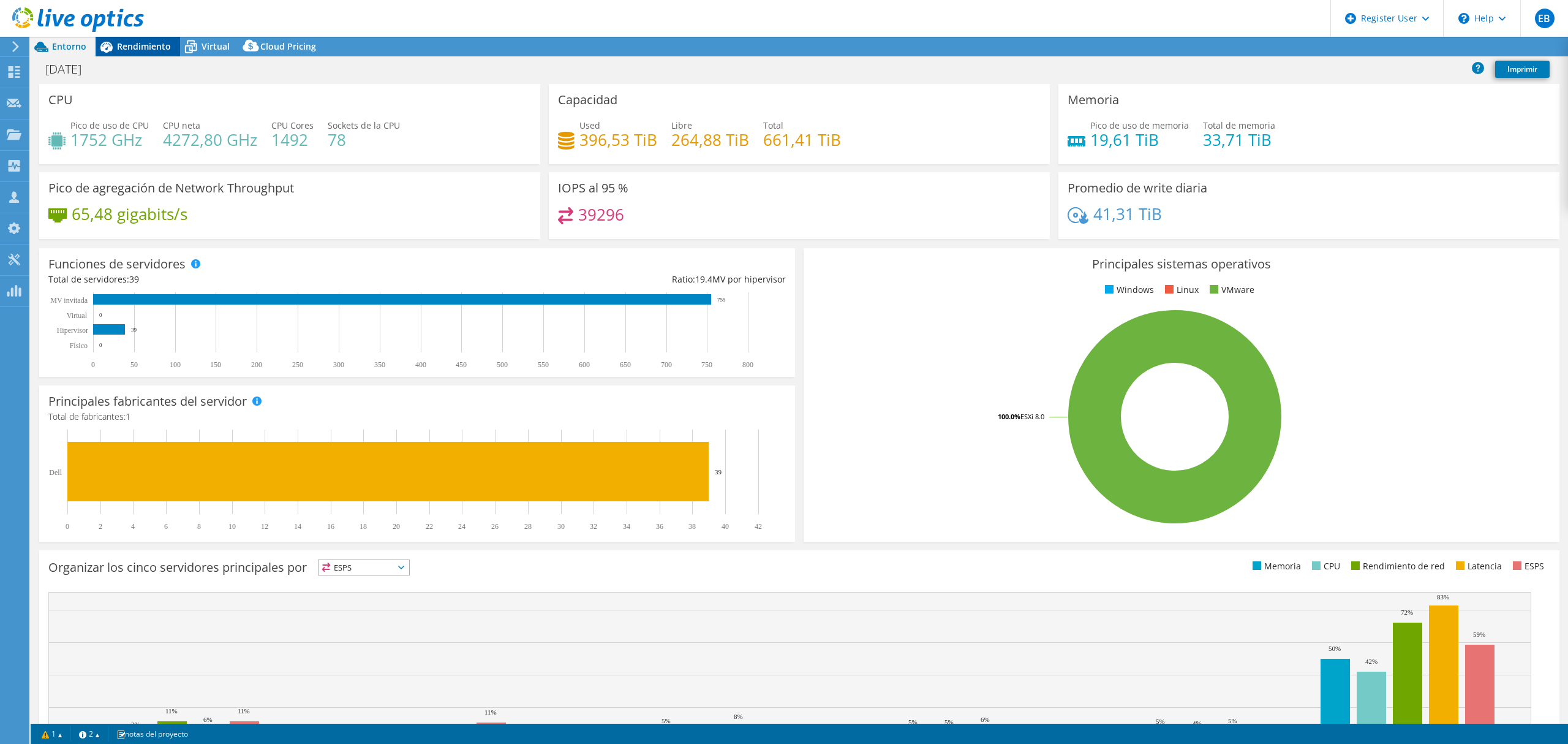
click at [135, 43] on span "Rendimiento" at bounding box center [143, 46] width 54 height 12
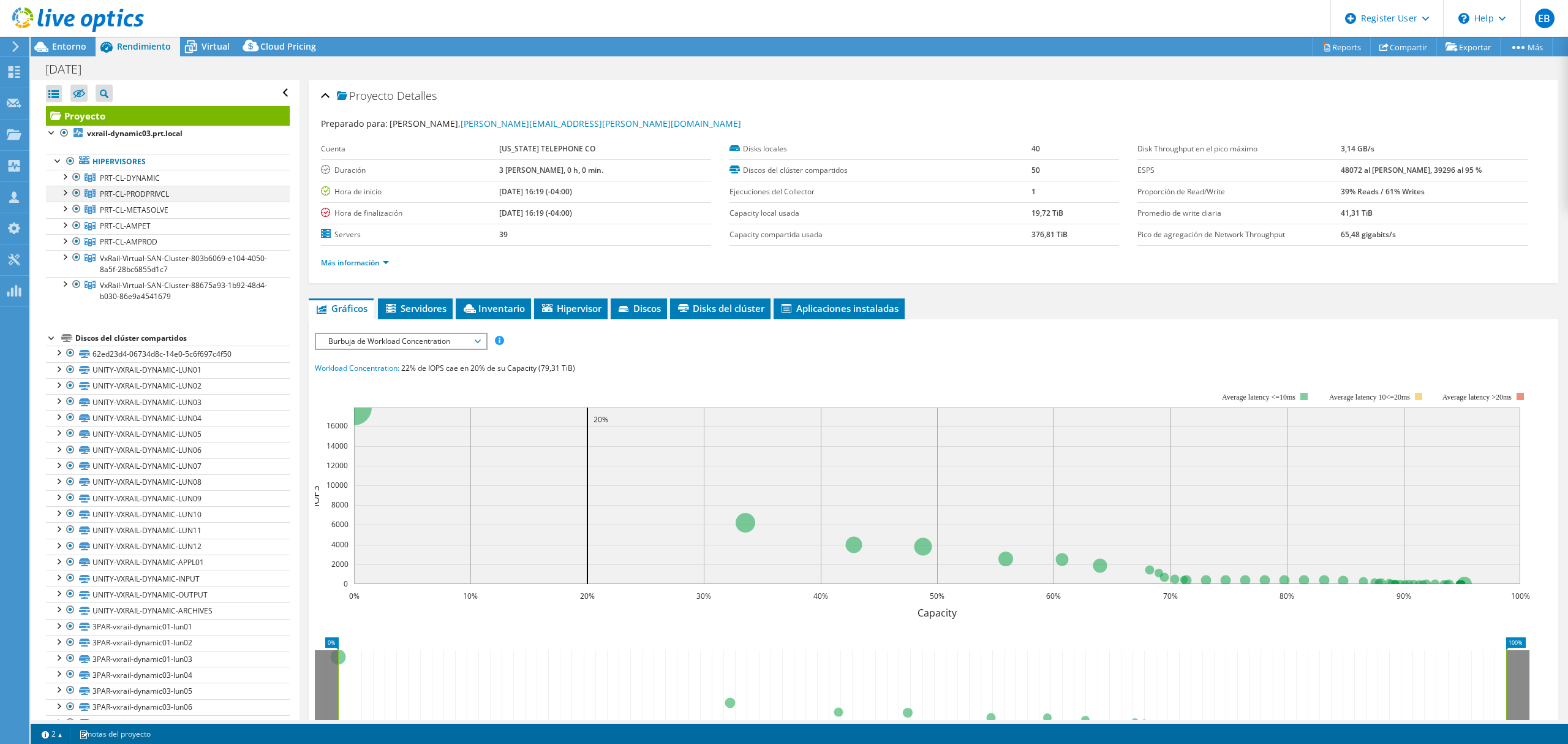
click at [73, 194] on div at bounding box center [76, 194] width 13 height 15
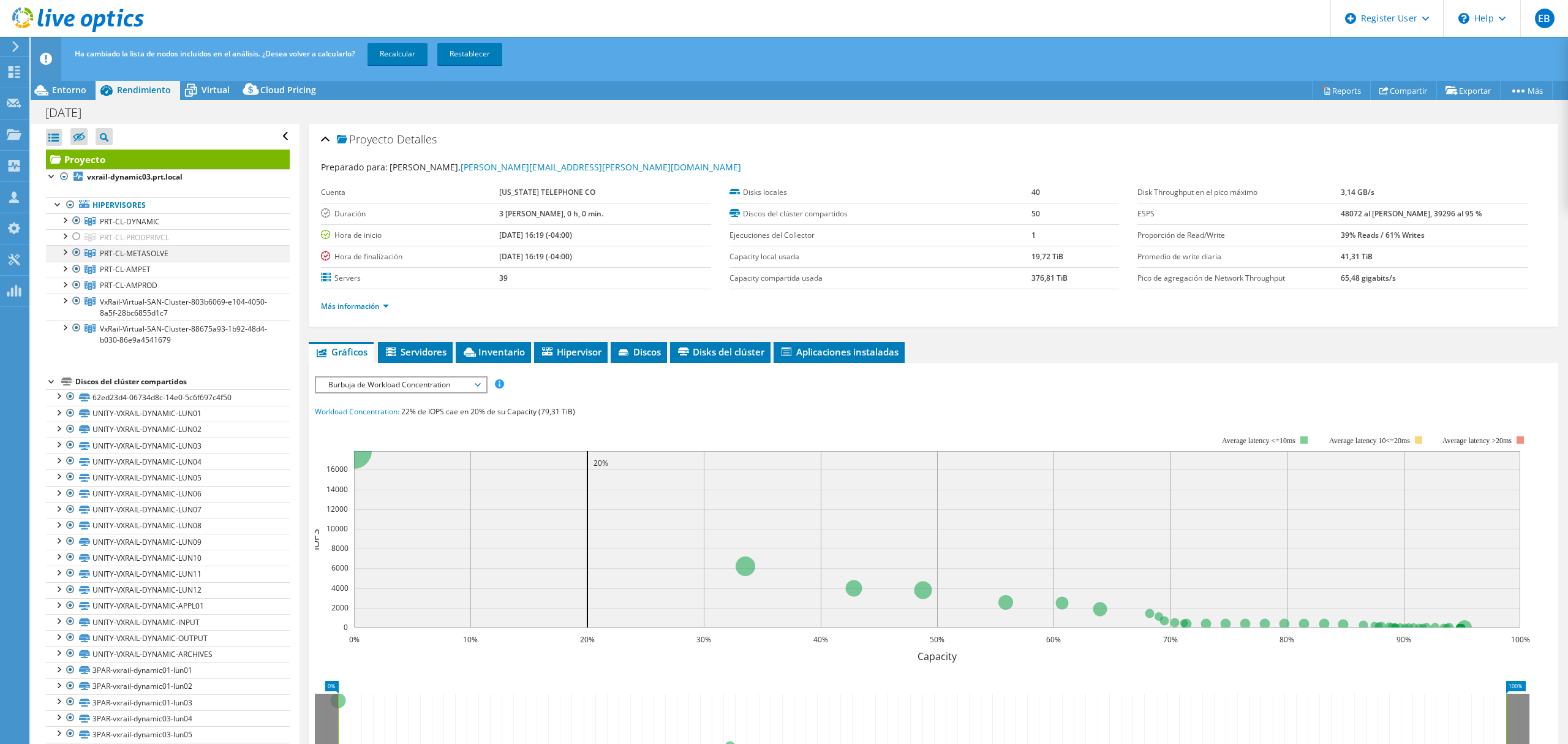
click at [77, 255] on div at bounding box center [76, 253] width 13 height 15
drag, startPoint x: 75, startPoint y: 269, endPoint x: 75, endPoint y: 283, distance: 14.0
click at [75, 270] on div at bounding box center [76, 269] width 13 height 15
click at [76, 288] on div at bounding box center [76, 285] width 13 height 15
click at [78, 303] on div at bounding box center [76, 301] width 13 height 15
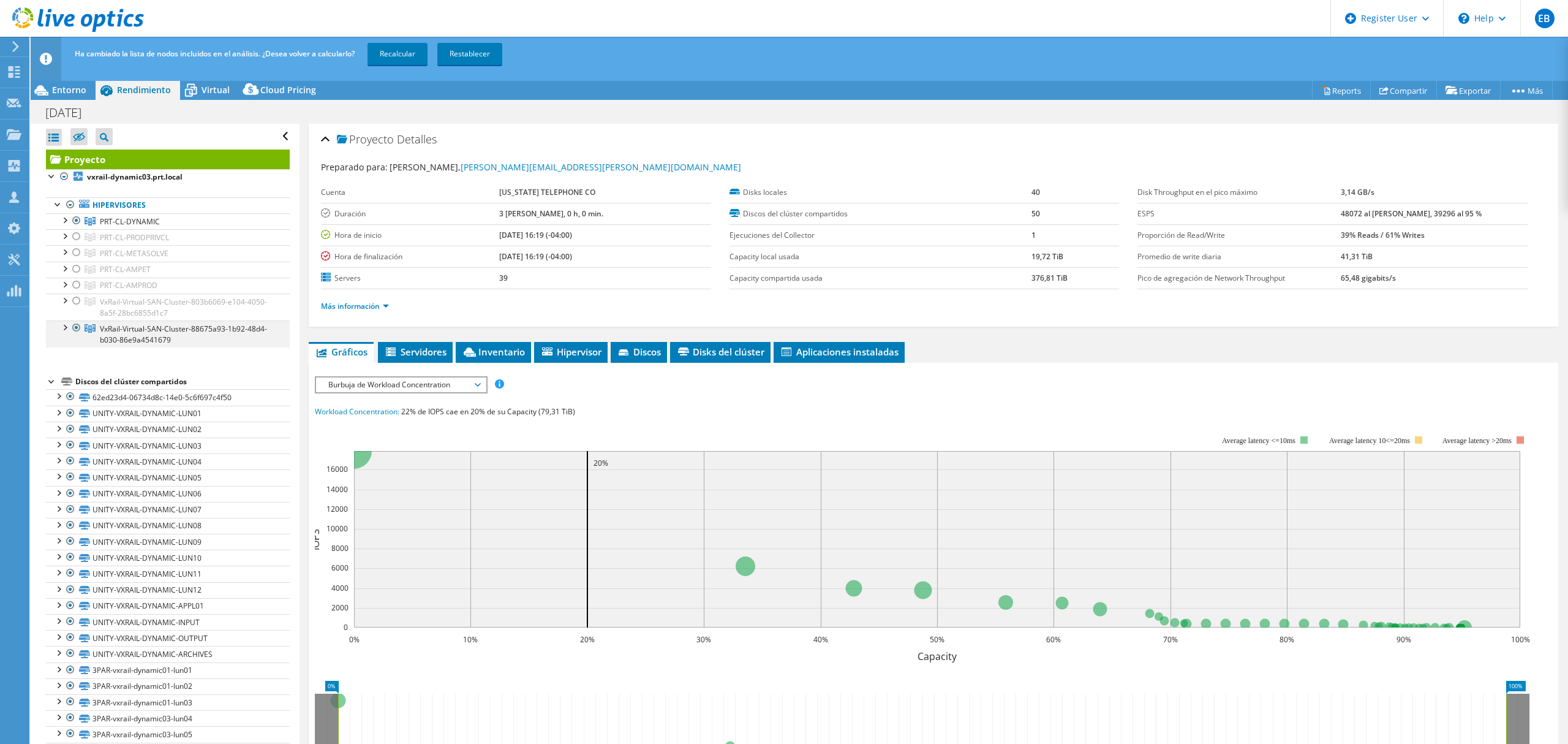
click at [72, 331] on div at bounding box center [76, 328] width 13 height 15
click at [394, 53] on link "Recalcular" at bounding box center [398, 53] width 60 height 22
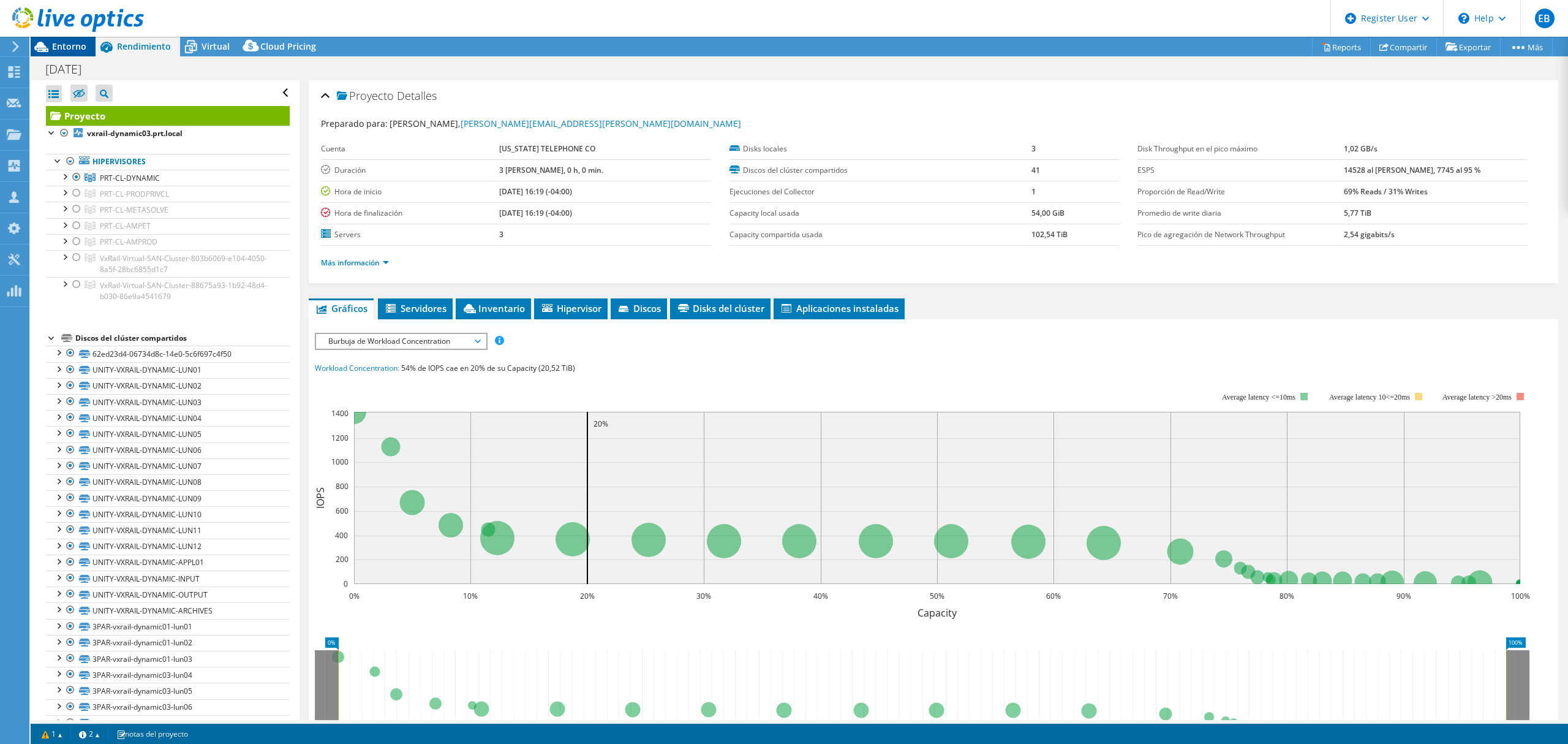
click at [71, 45] on span "Entorno" at bounding box center [68, 46] width 34 height 12
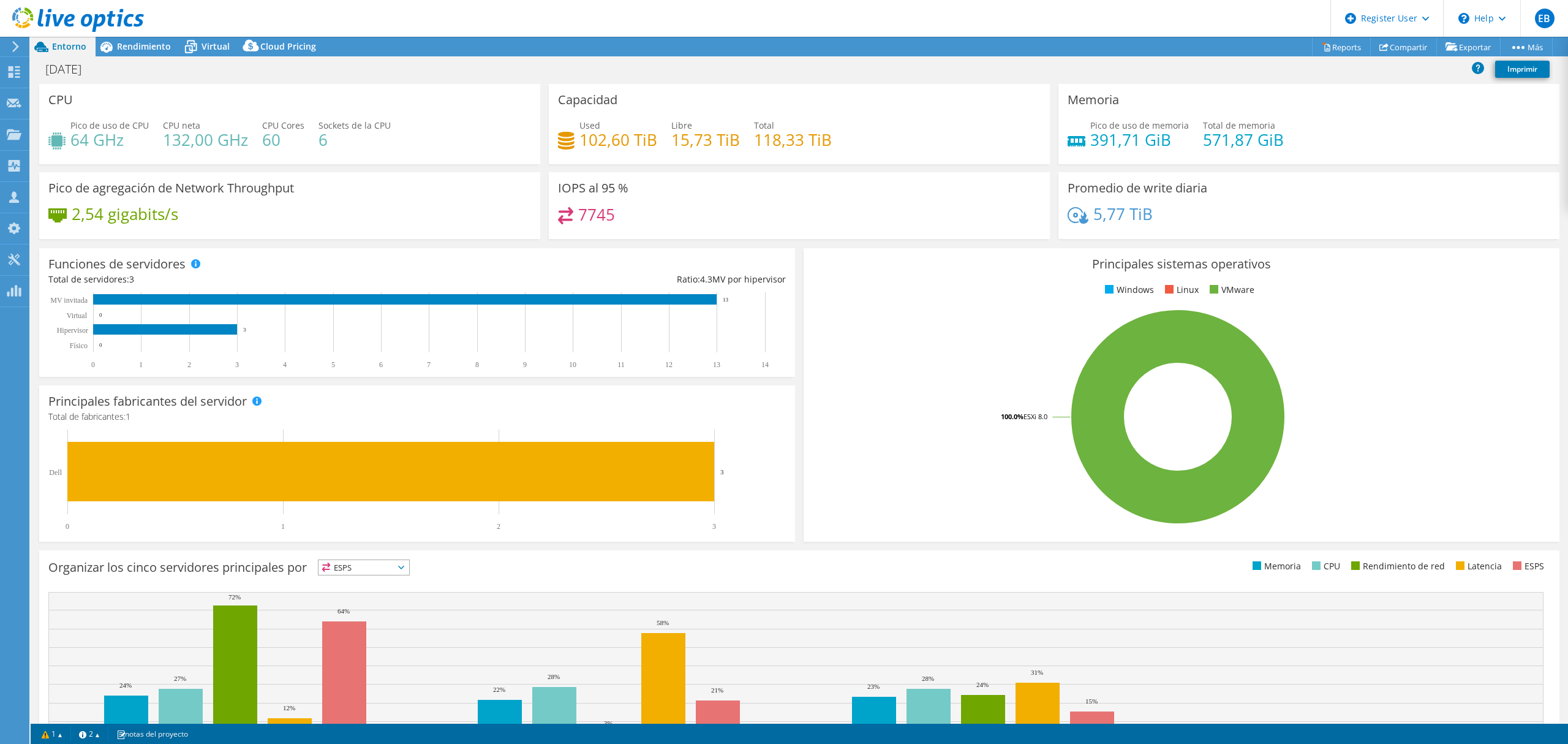
scroll to position [82, 0]
click at [151, 45] on span "Rendimiento" at bounding box center [143, 46] width 54 height 12
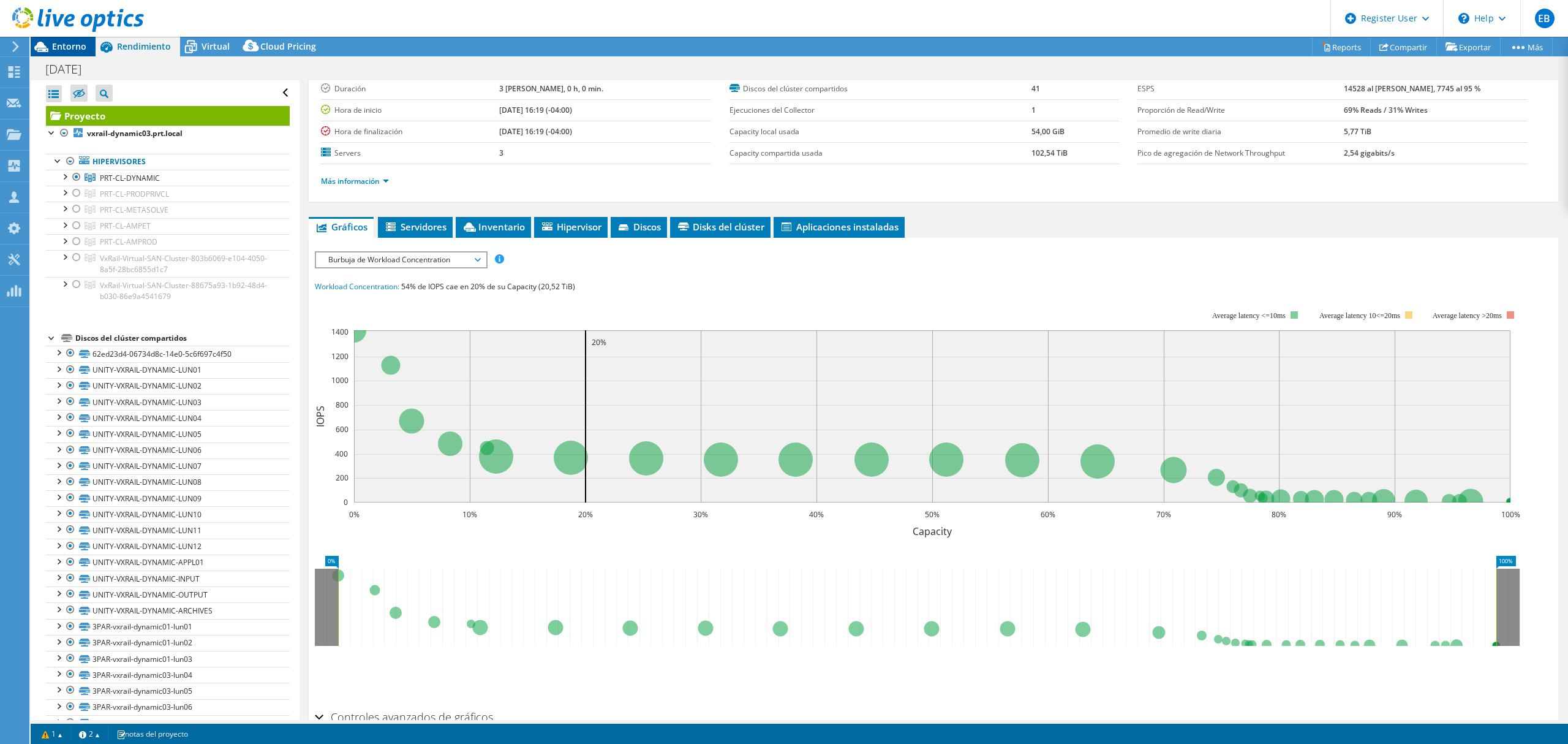
click at [74, 43] on span "Entorno" at bounding box center [68, 46] width 34 height 12
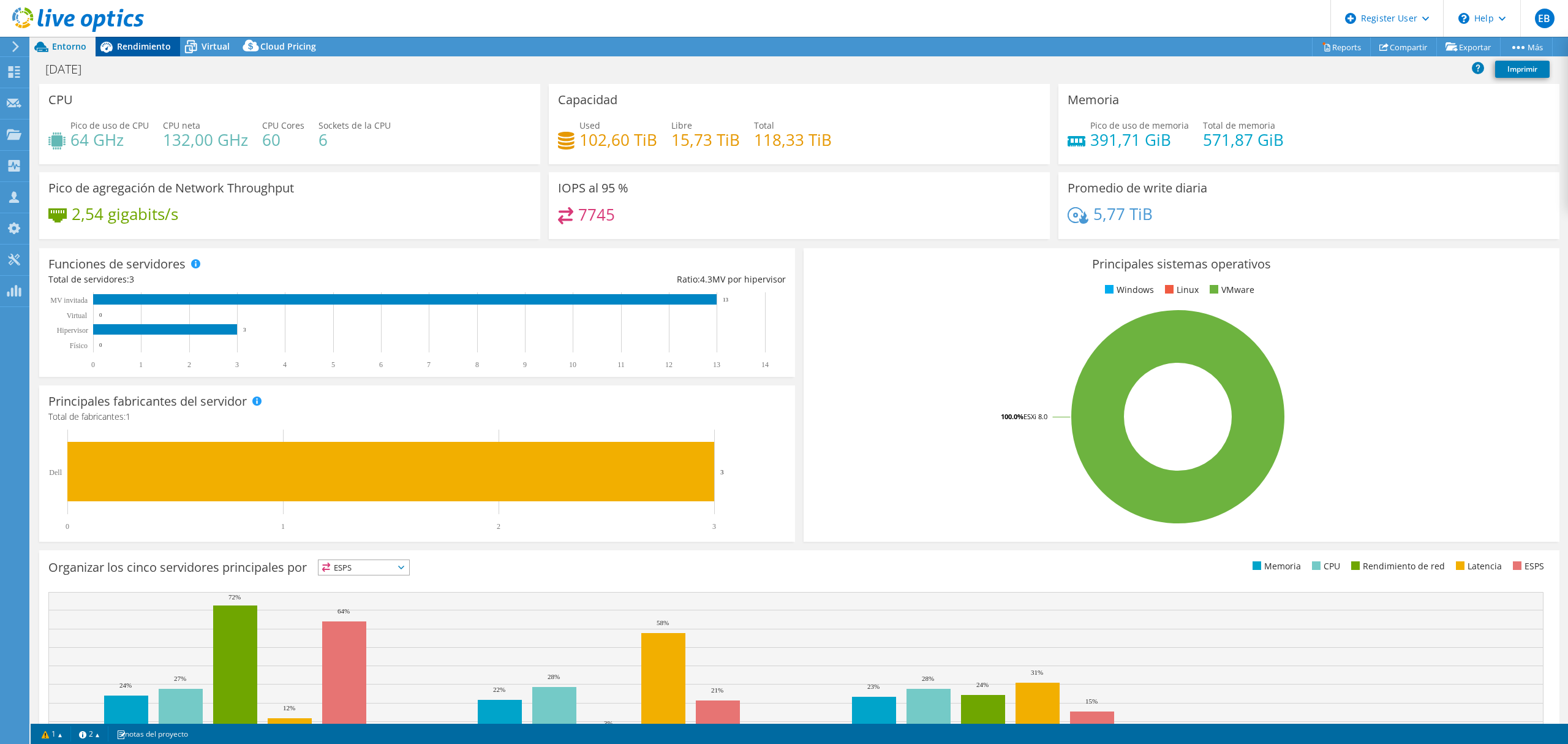
click at [146, 48] on span "Rendimiento" at bounding box center [143, 46] width 54 height 12
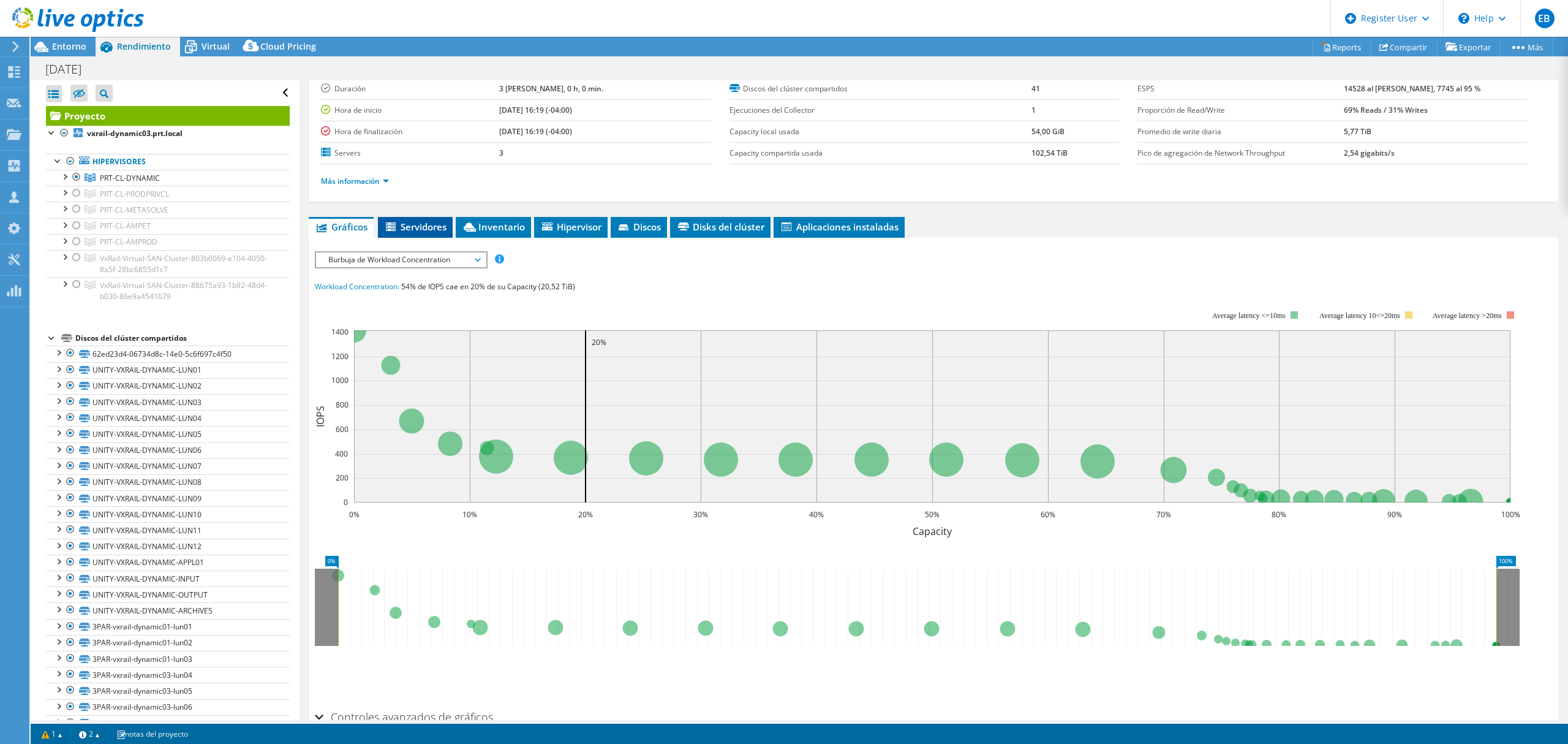
click at [429, 238] on li "Servidores" at bounding box center [415, 227] width 75 height 21
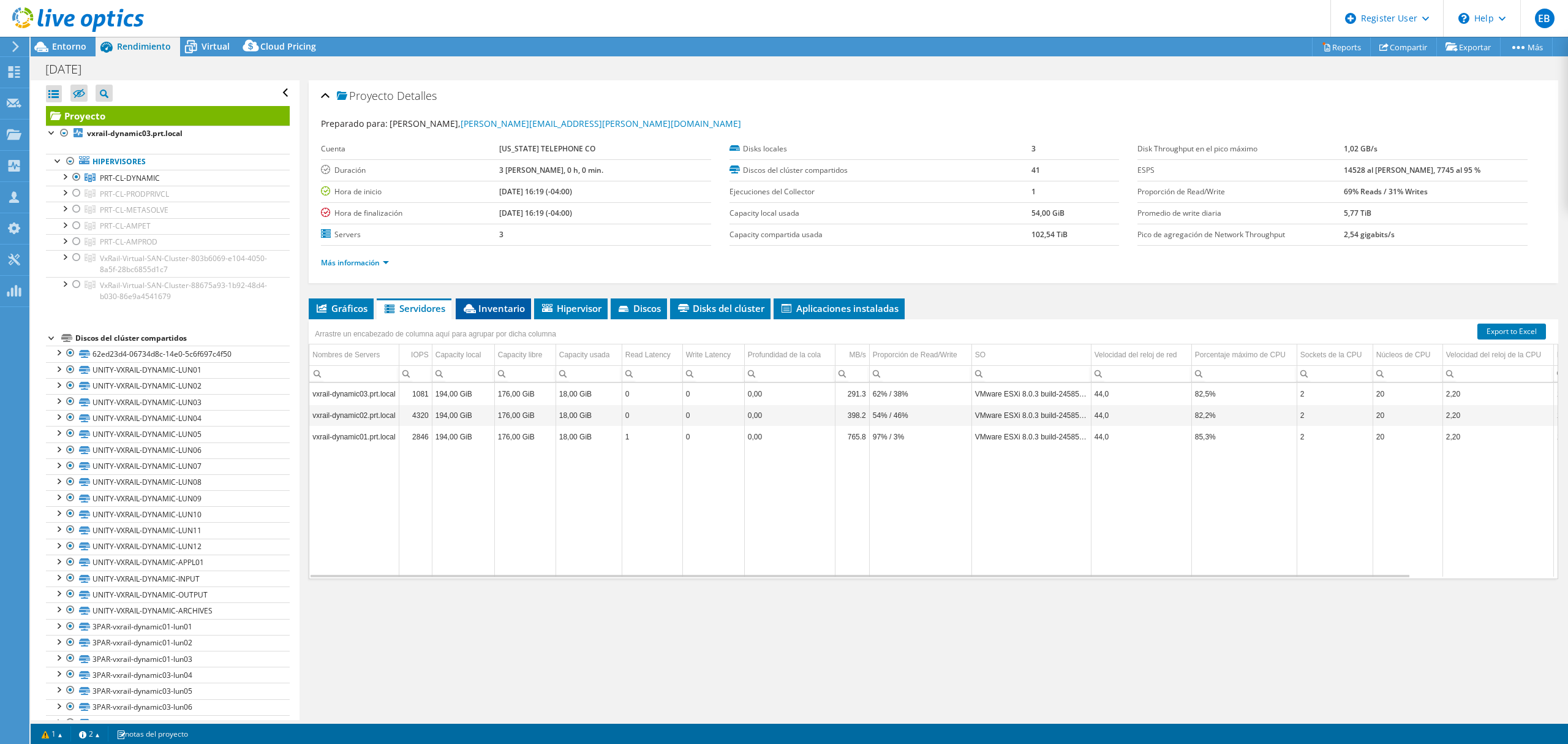
click at [496, 309] on span "Inventario" at bounding box center [493, 308] width 63 height 13
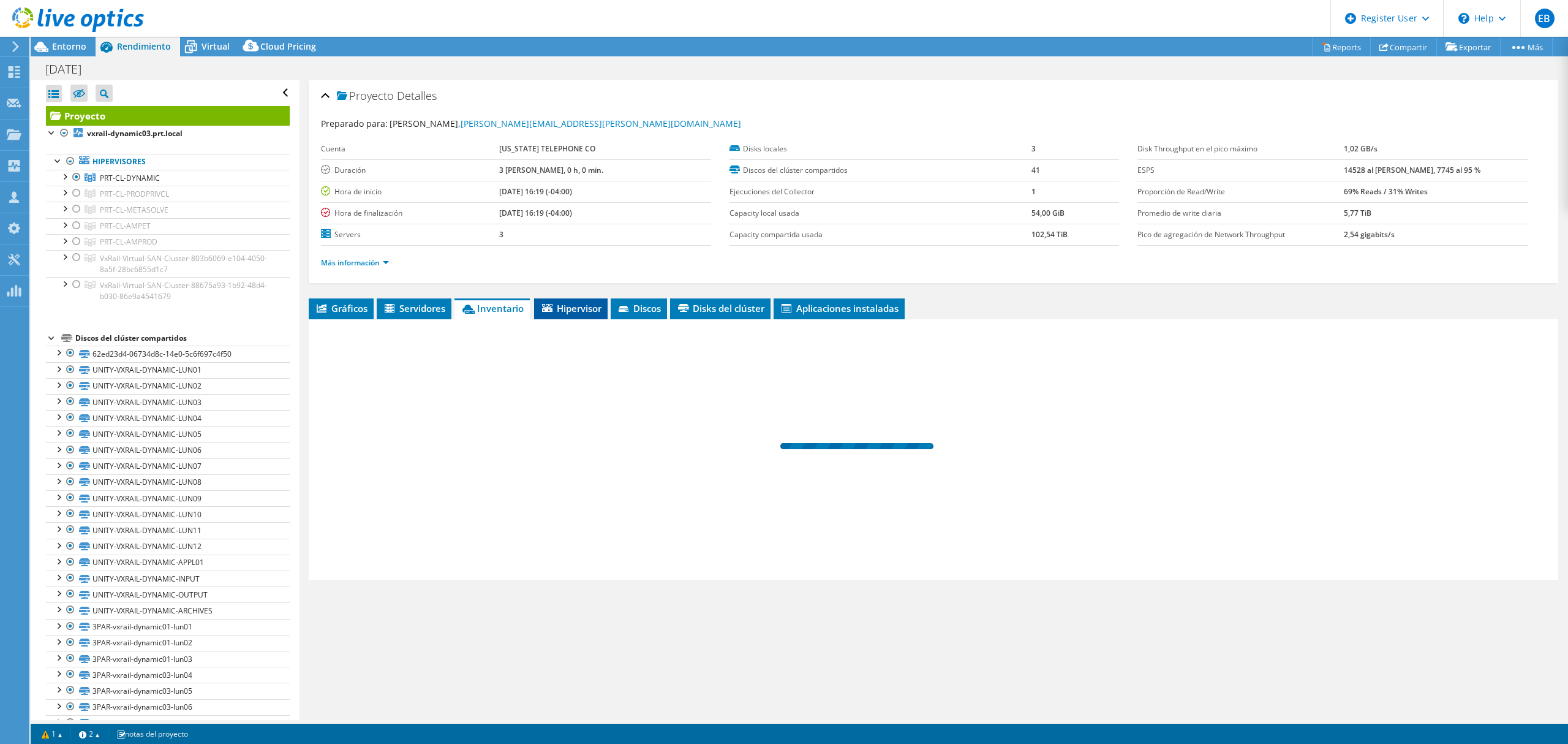
click at [566, 309] on span "Hipervisor" at bounding box center [570, 308] width 61 height 13
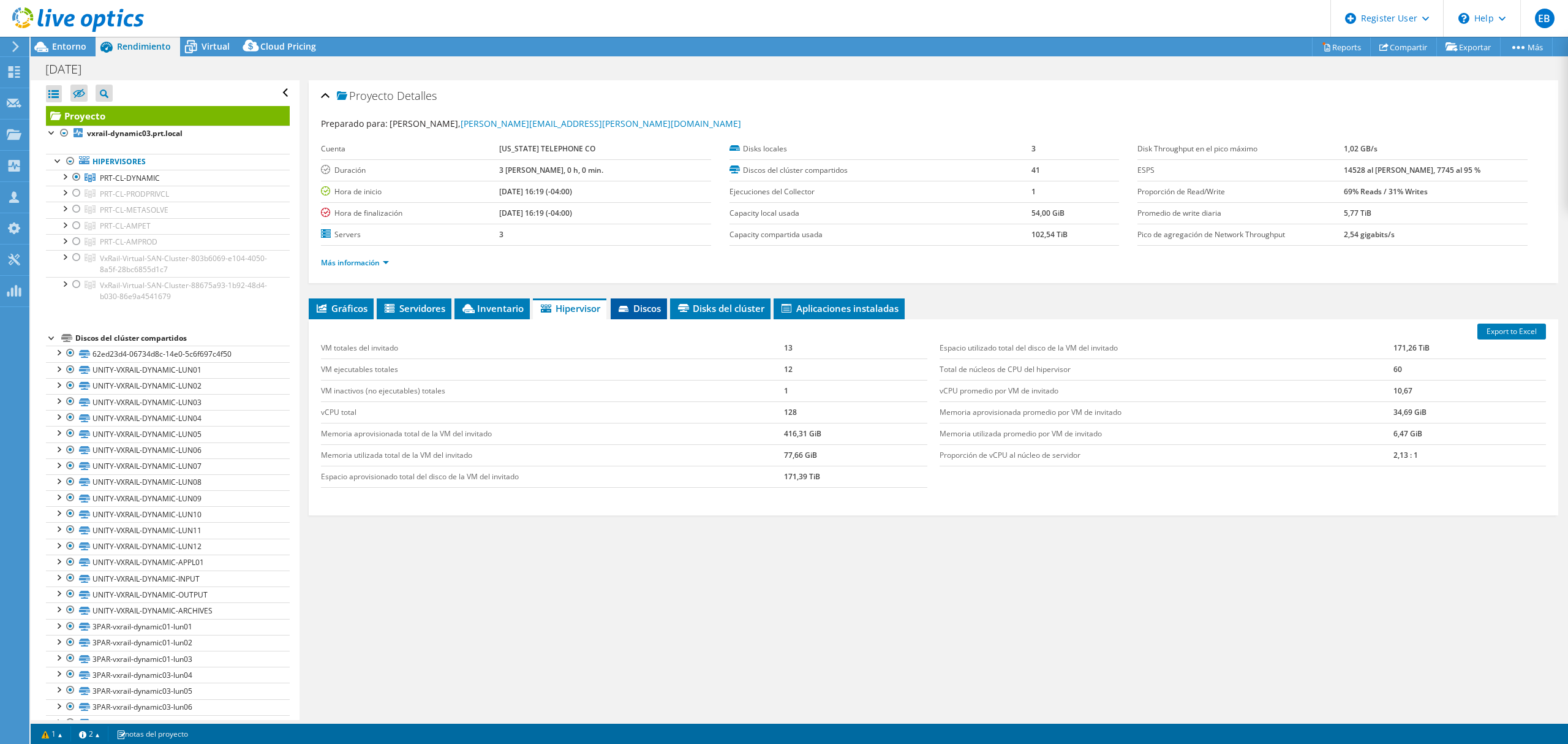
click at [644, 313] on span "Discos" at bounding box center [639, 308] width 44 height 13
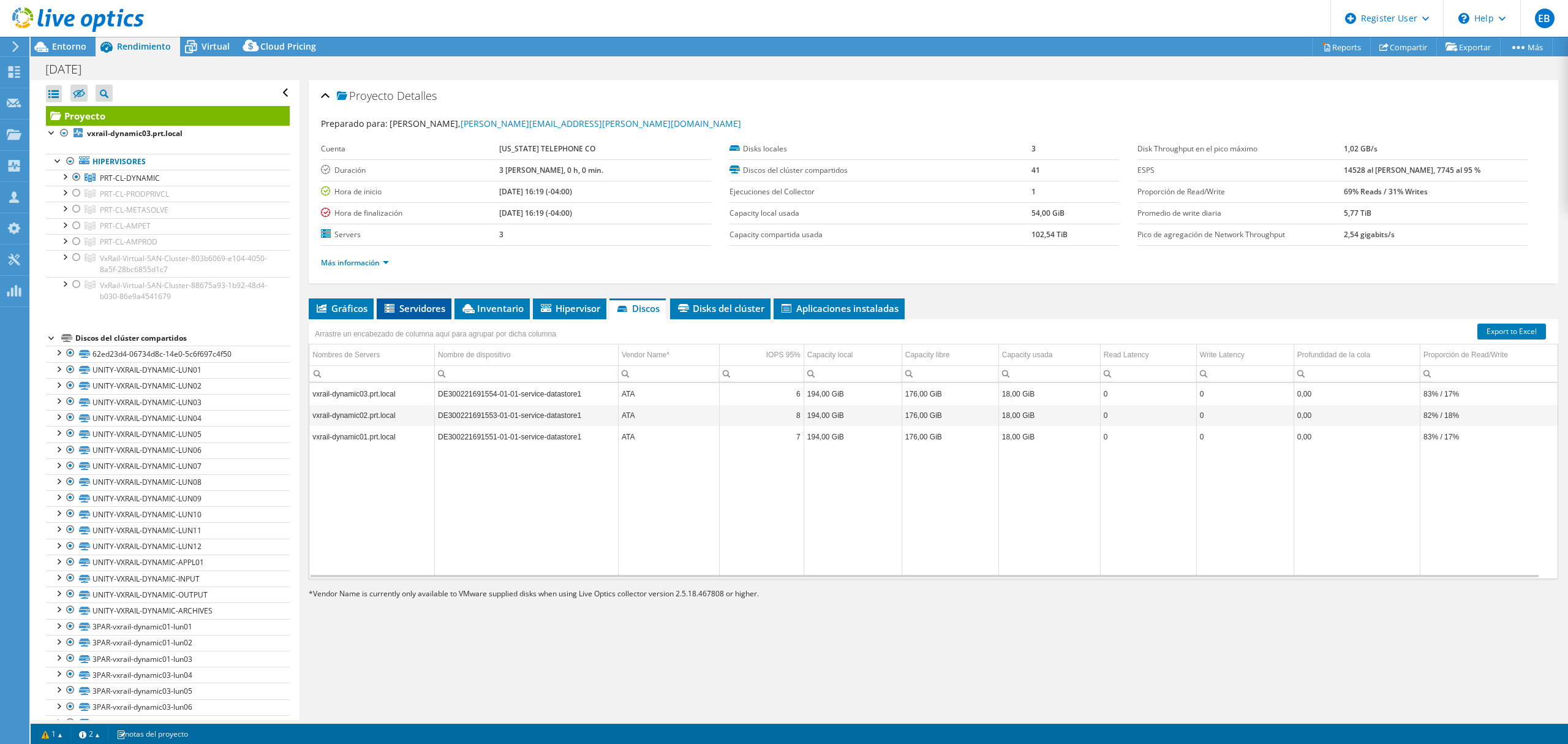
click at [423, 305] on span "Servidores" at bounding box center [413, 308] width 63 height 13
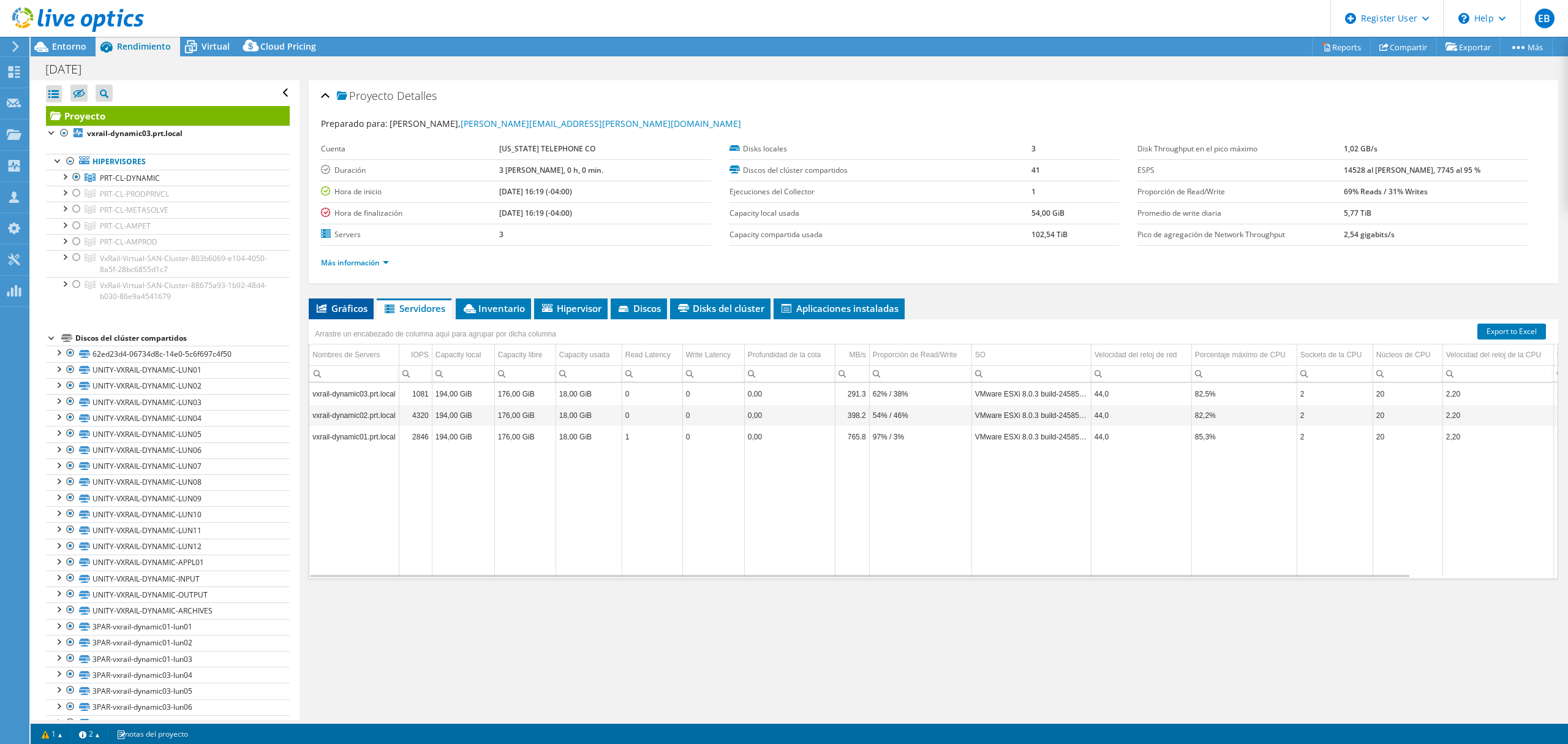
click at [334, 310] on span "Gráficos" at bounding box center [341, 308] width 53 height 13
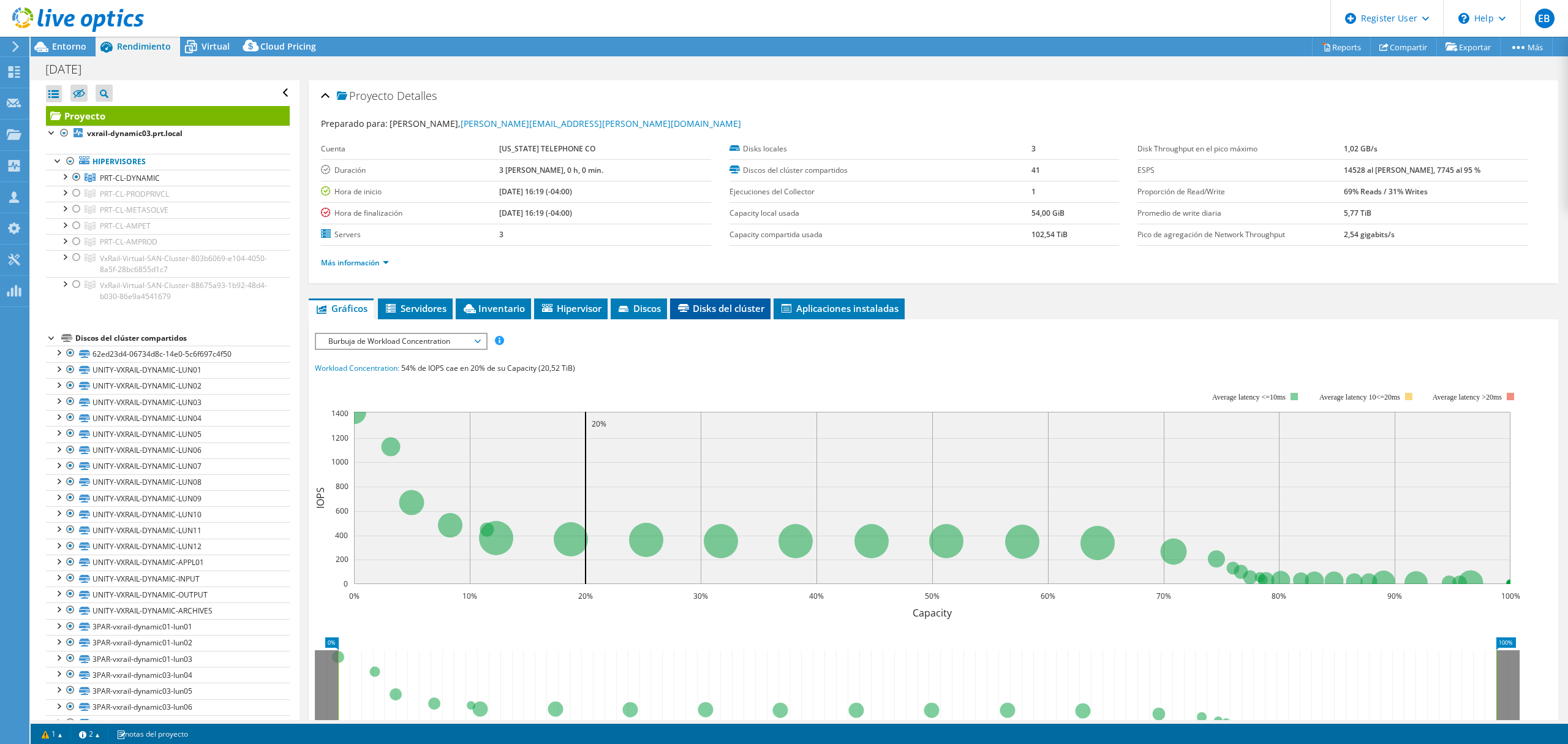
click at [703, 311] on span "Disks del clúster" at bounding box center [720, 308] width 88 height 13
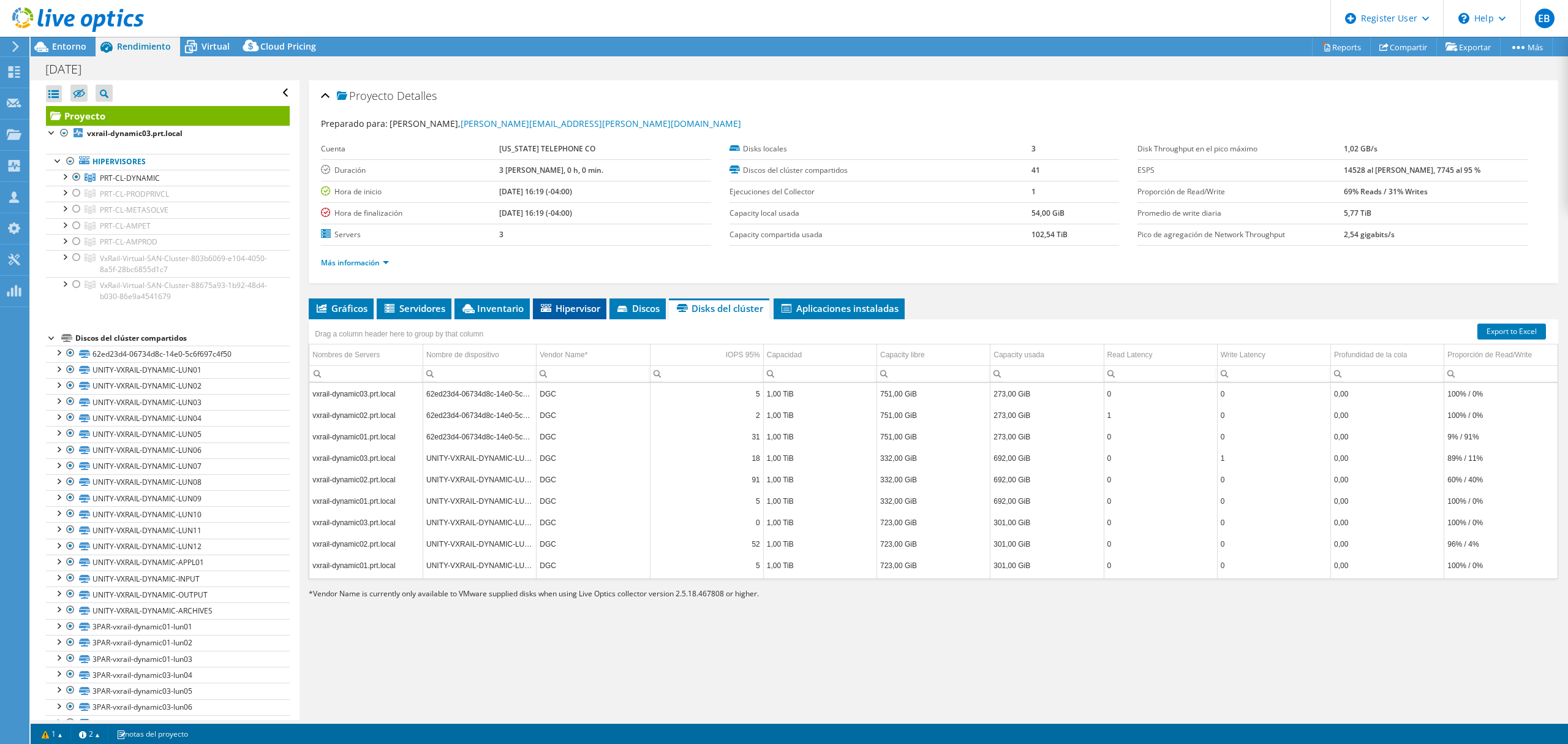
click at [559, 311] on span "Hipervisor" at bounding box center [569, 308] width 61 height 13
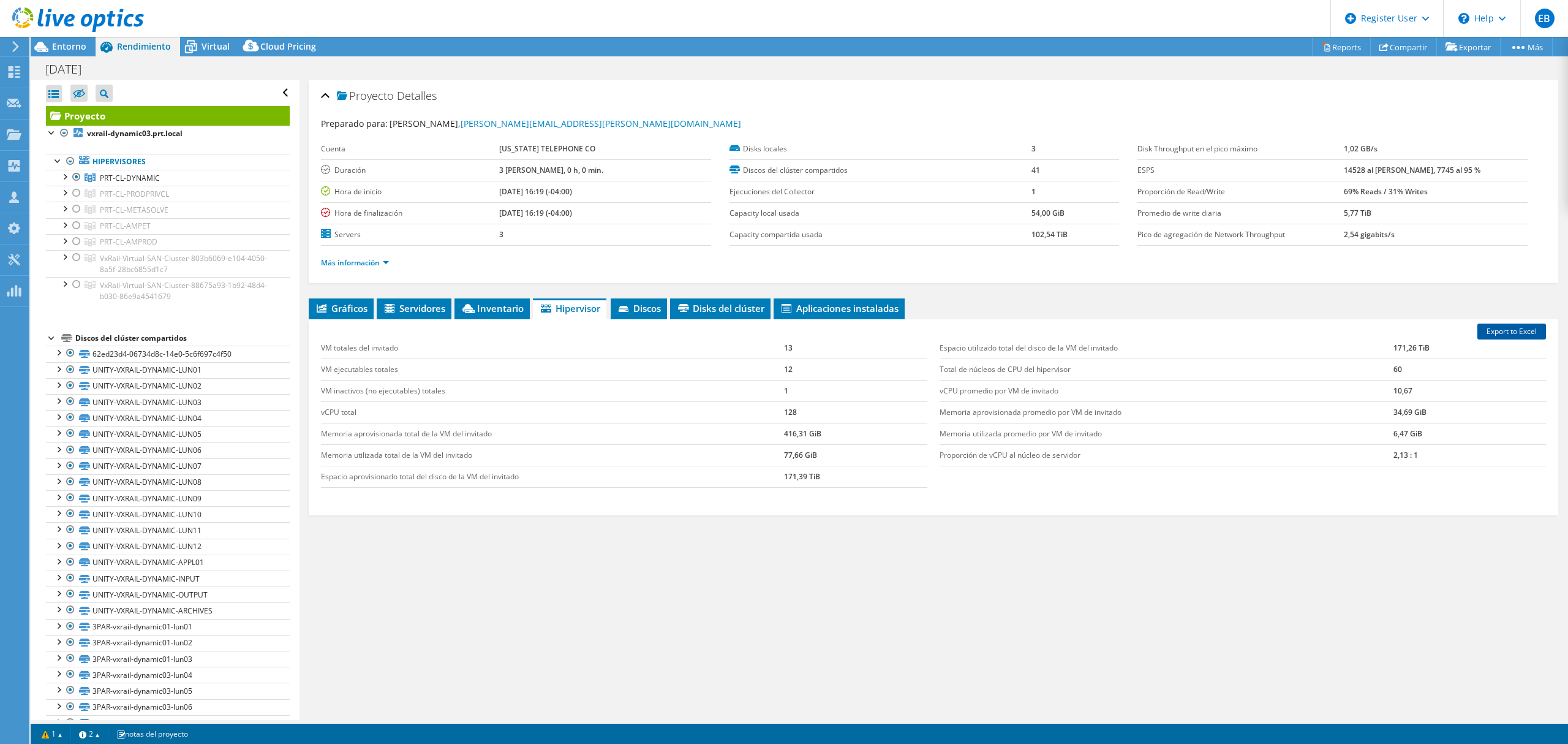
click at [1502, 336] on link "Export to Excel" at bounding box center [1511, 331] width 68 height 16
click at [128, 178] on span "PRT-CL-DYNAMIC" at bounding box center [130, 178] width 60 height 10
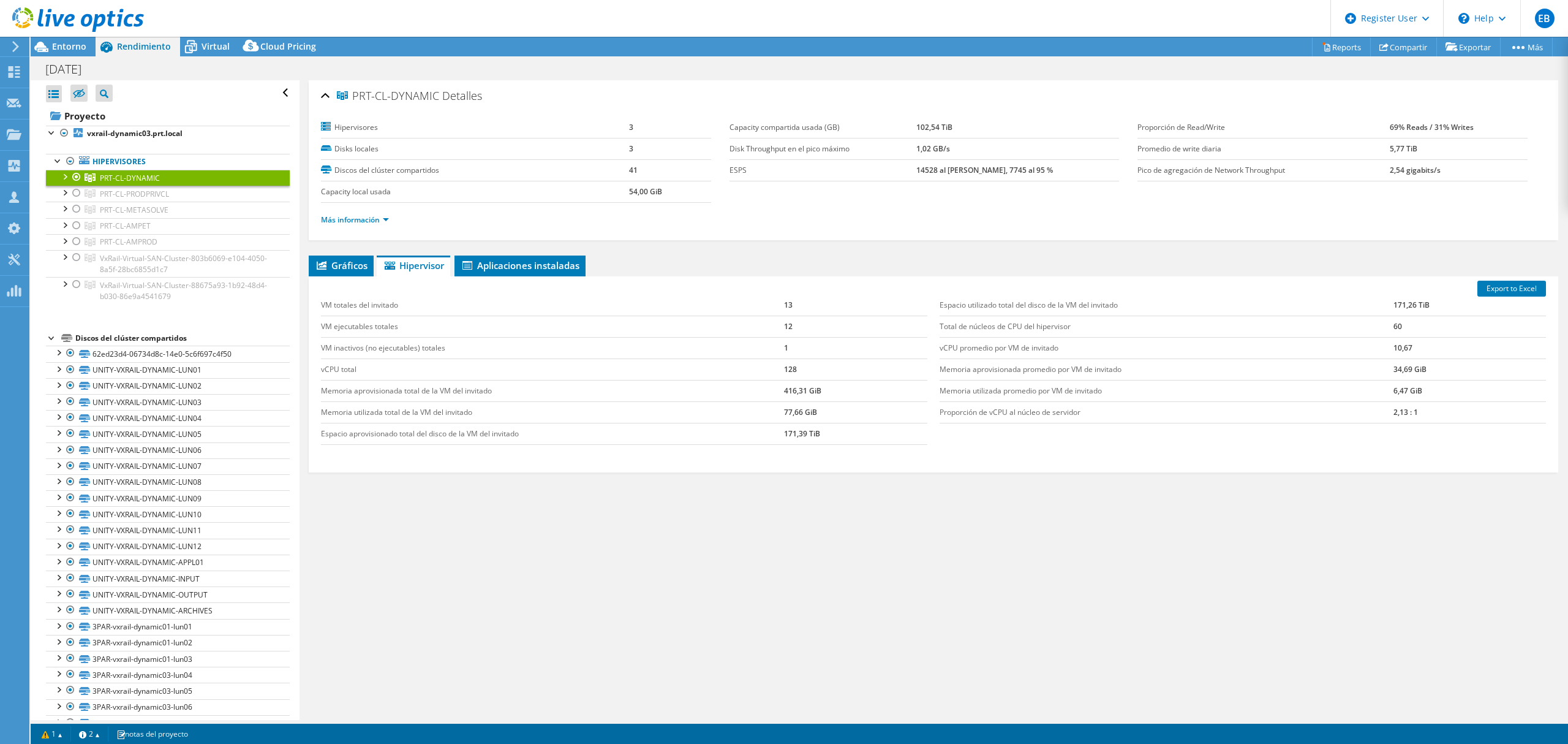
drag, startPoint x: 437, startPoint y: 94, endPoint x: 348, endPoint y: 94, distance: 89.0
click at [348, 94] on span "PRT-CL-DYNAMIC" at bounding box center [388, 96] width 103 height 13
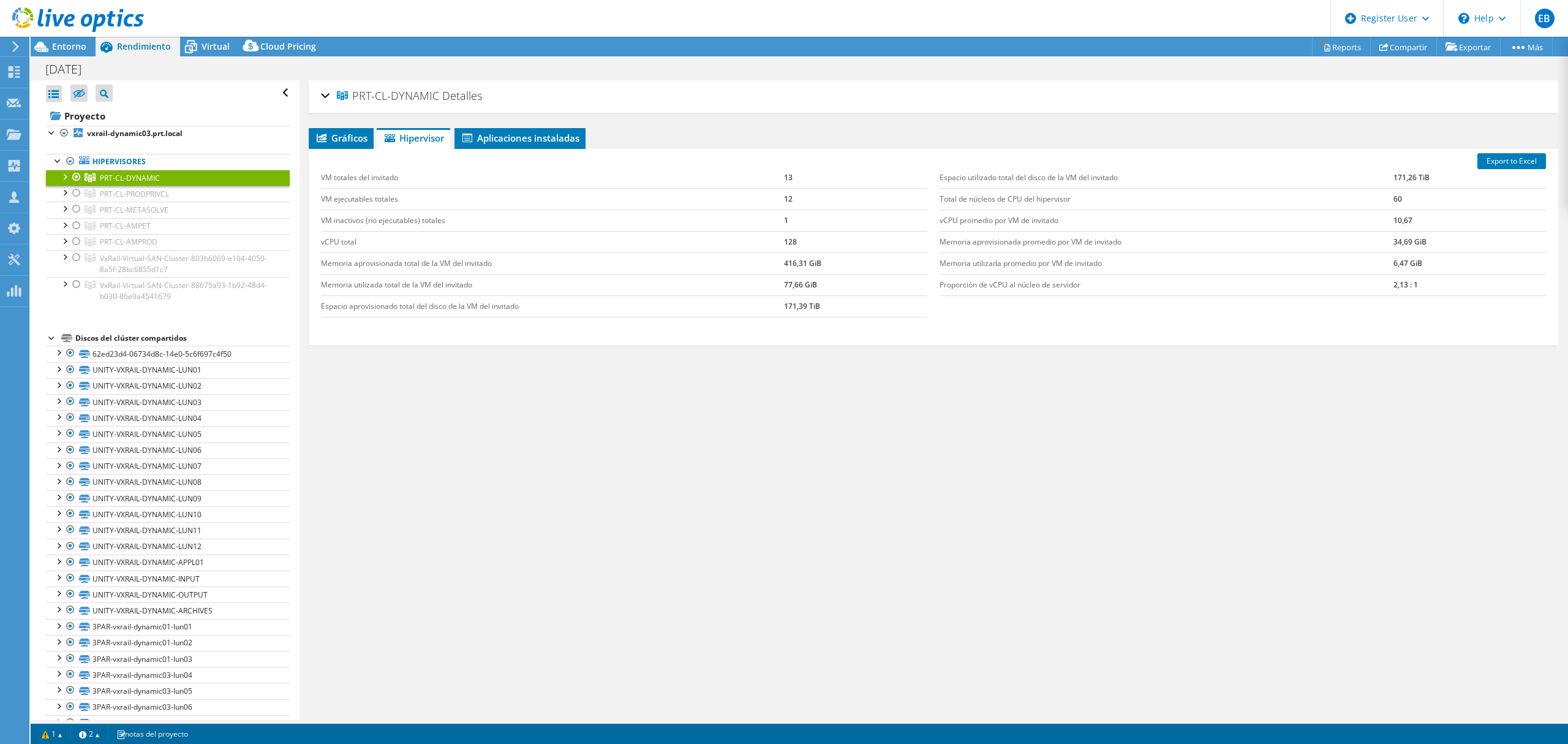
copy span "PRT-CL-DYNAMIC"
click at [73, 195] on div at bounding box center [76, 194] width 13 height 15
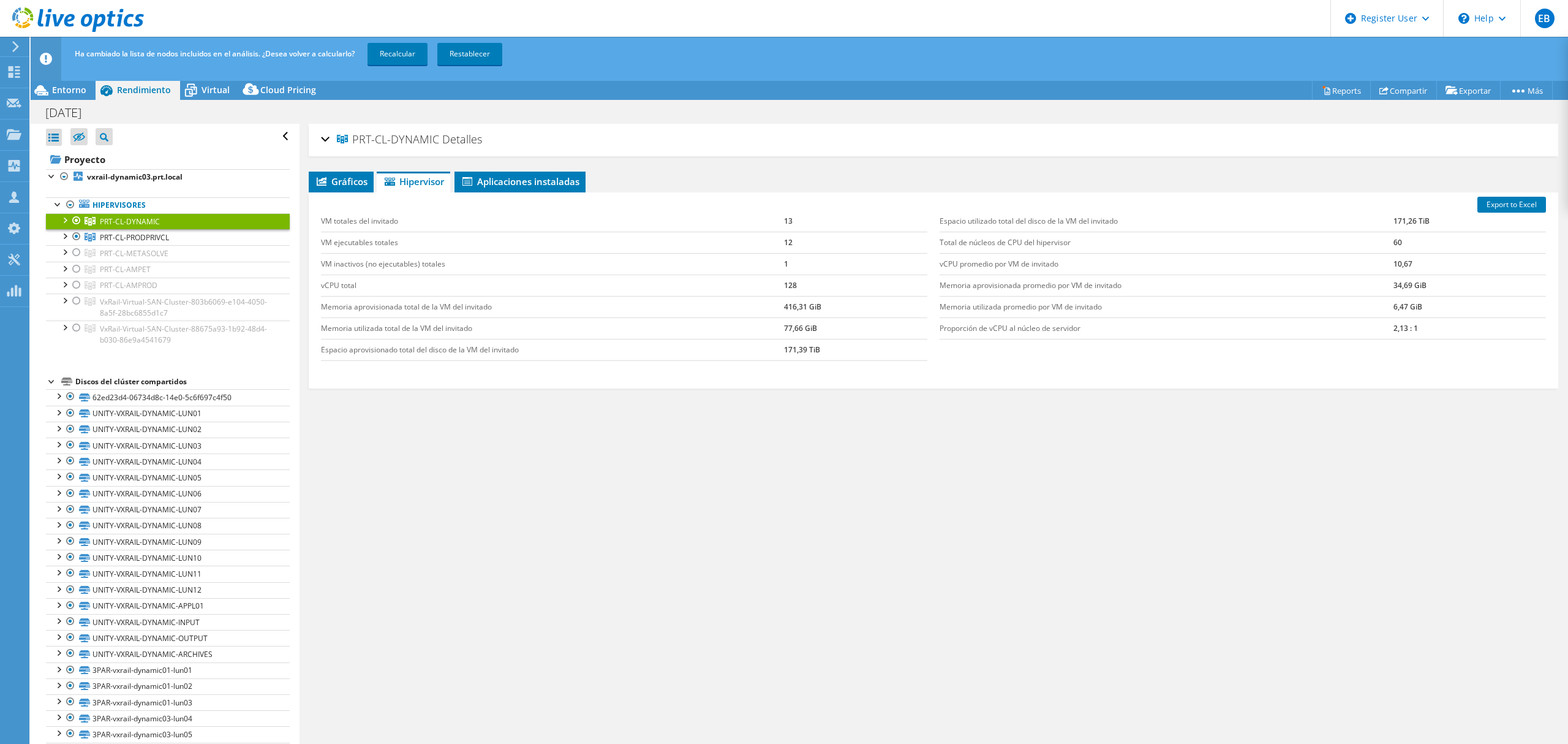
click at [75, 216] on div at bounding box center [76, 221] width 13 height 15
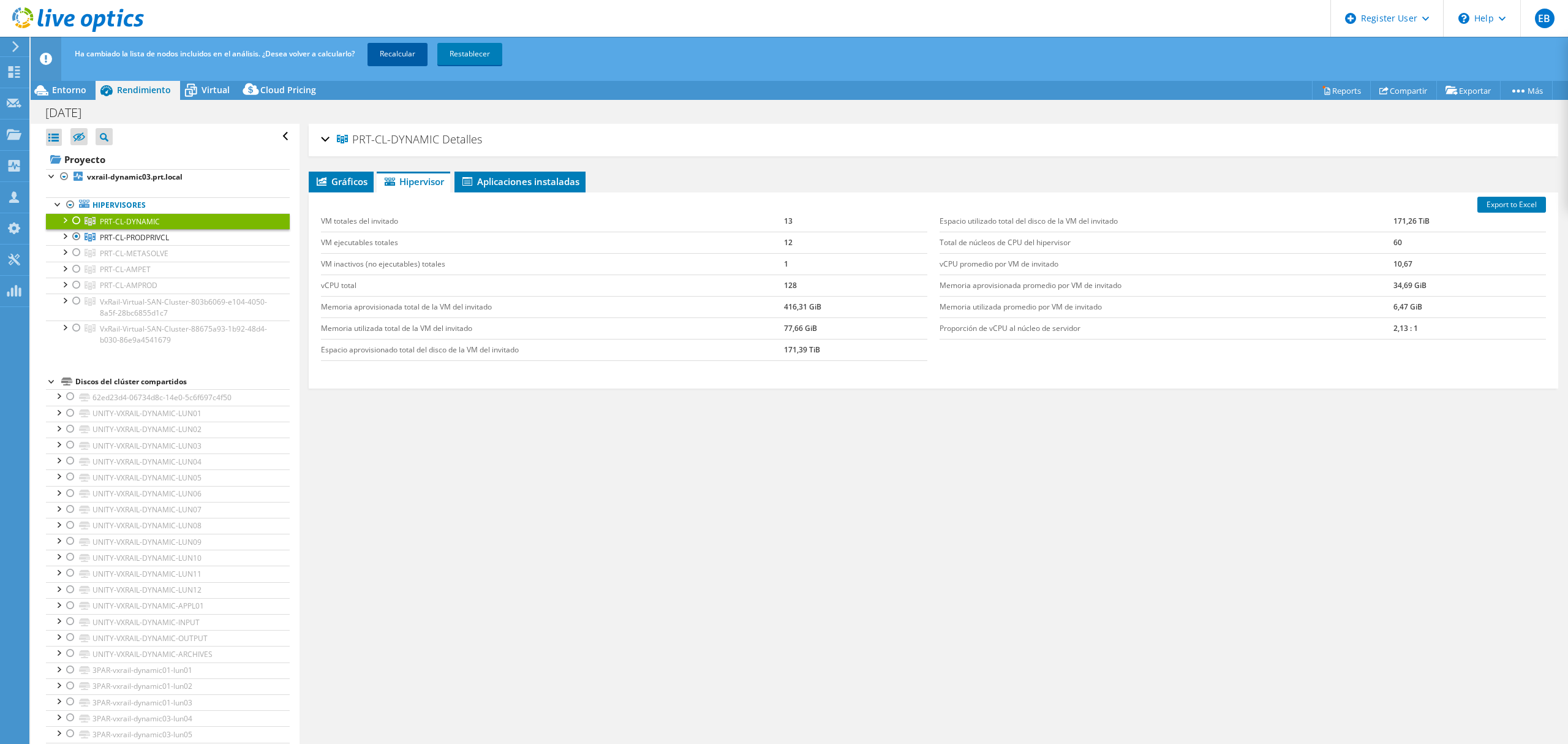
click at [408, 50] on link "Recalcular" at bounding box center [398, 53] width 60 height 22
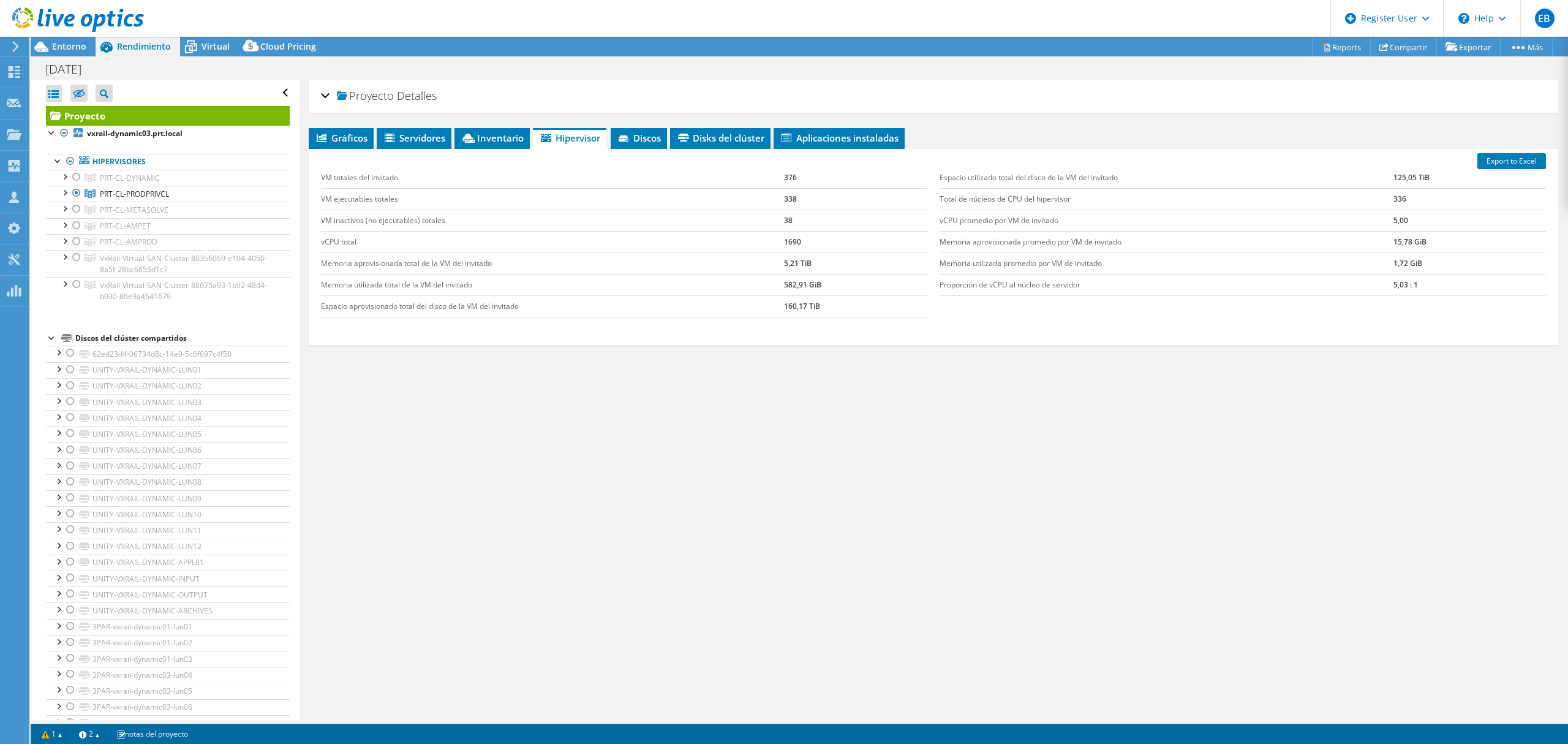
click at [1305, 502] on div "Proyecto Detalles Preparado para: Reyes Alex, alex.reyes@claropr.com Cuenta PUE…" at bounding box center [933, 400] width 1268 height 640
click at [139, 183] on span "PRT-CL-PRODPRIVCL" at bounding box center [130, 178] width 60 height 10
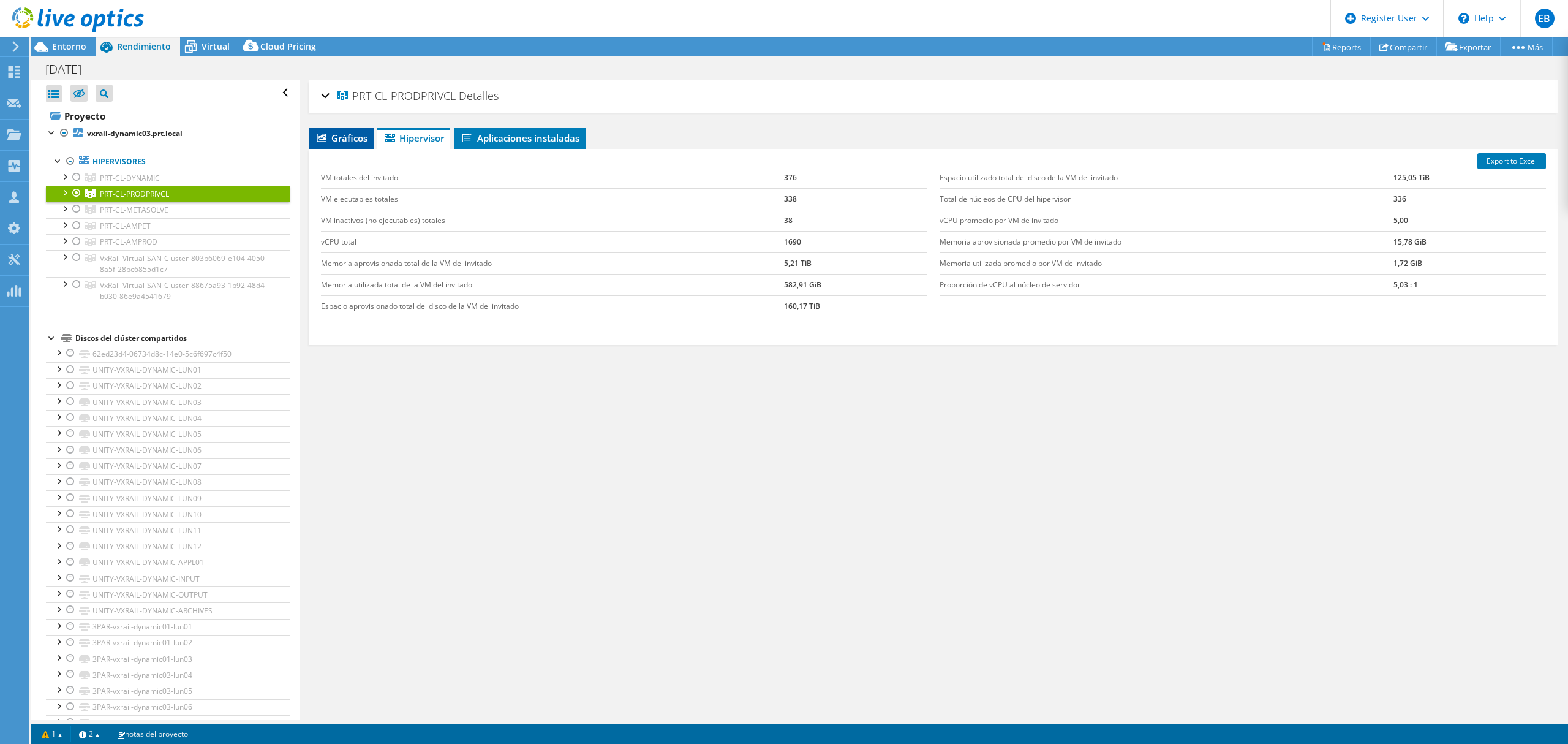
click at [342, 130] on li "Gráficos" at bounding box center [341, 138] width 65 height 21
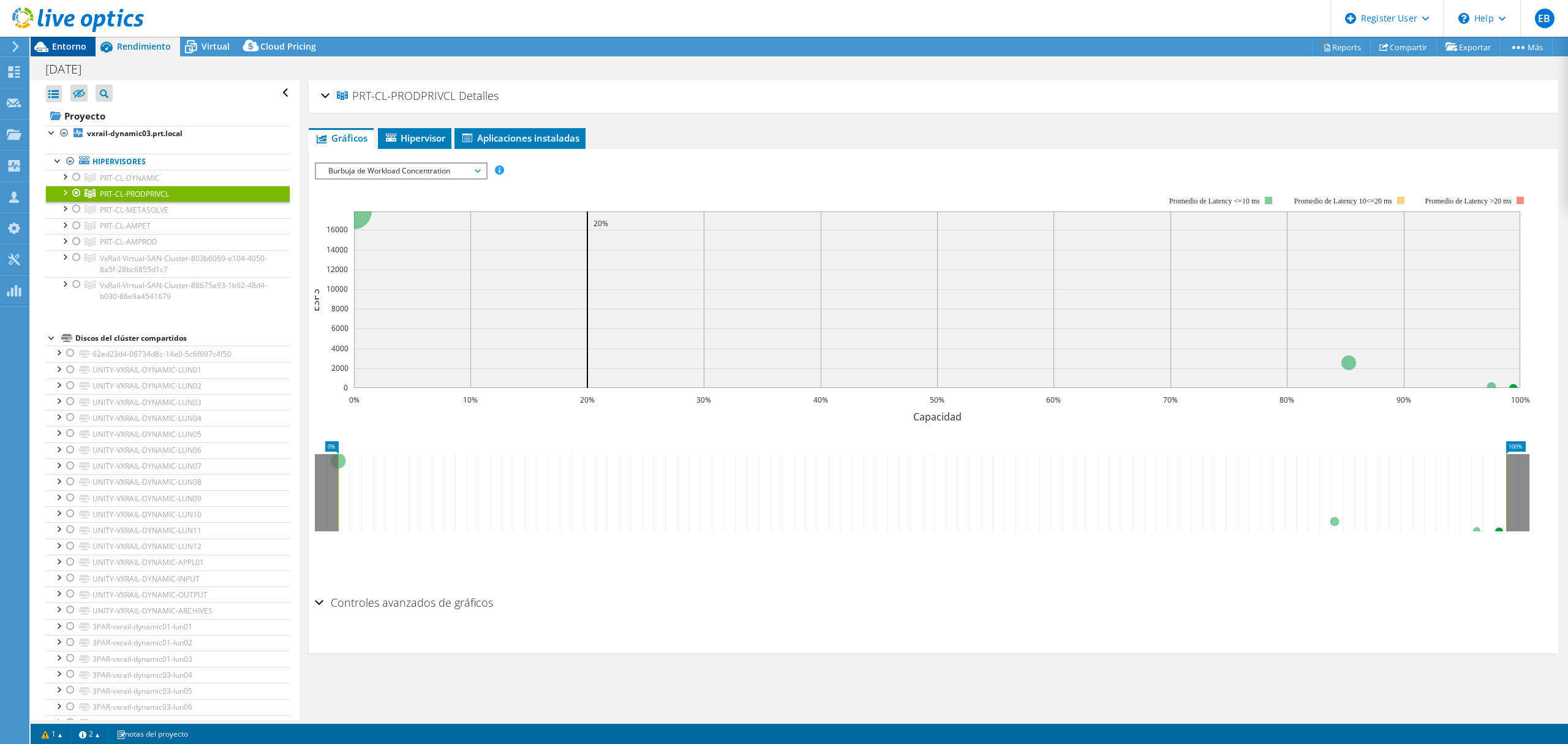
click at [68, 48] on span "Entorno" at bounding box center [68, 46] width 34 height 12
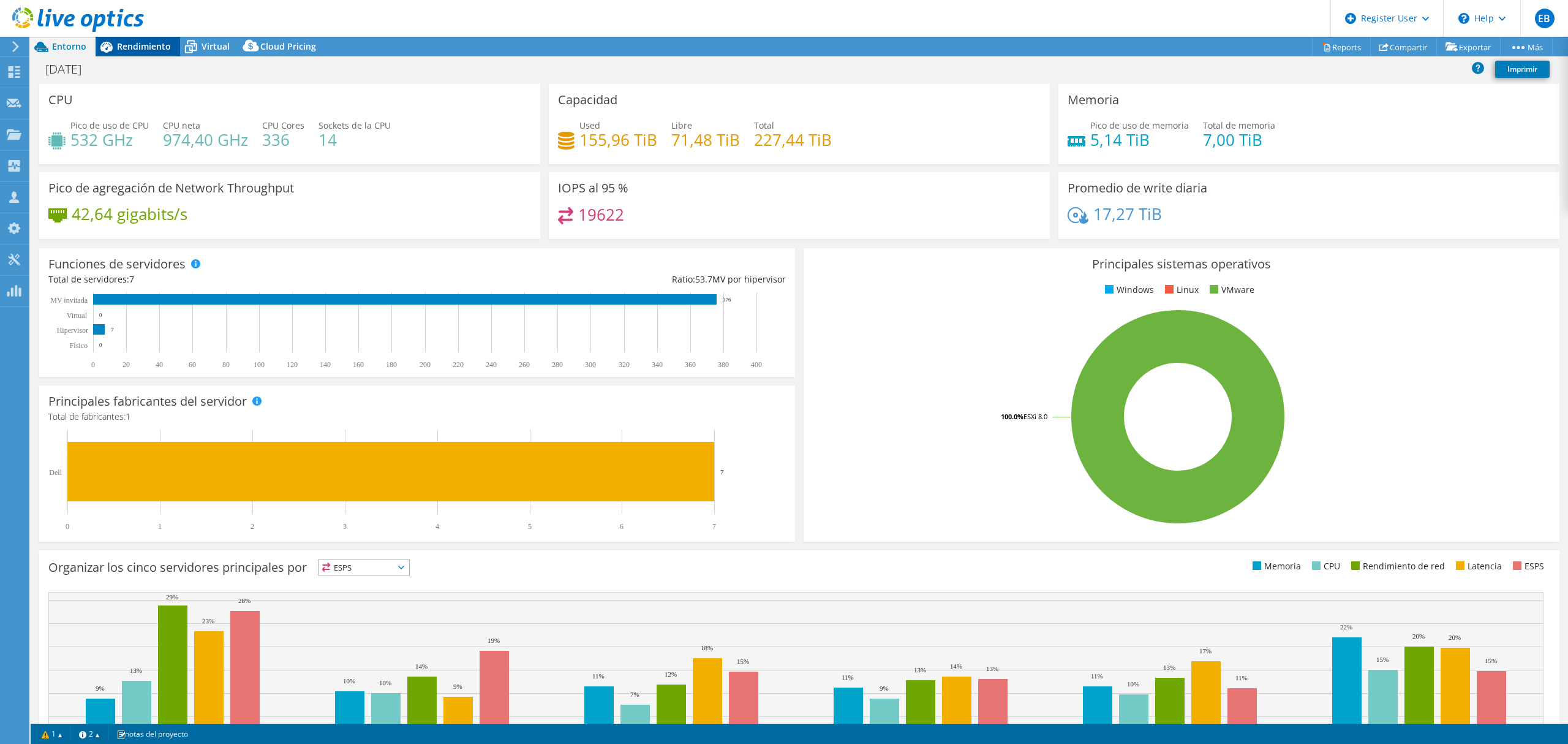
click at [145, 47] on span "Rendimiento" at bounding box center [143, 46] width 54 height 12
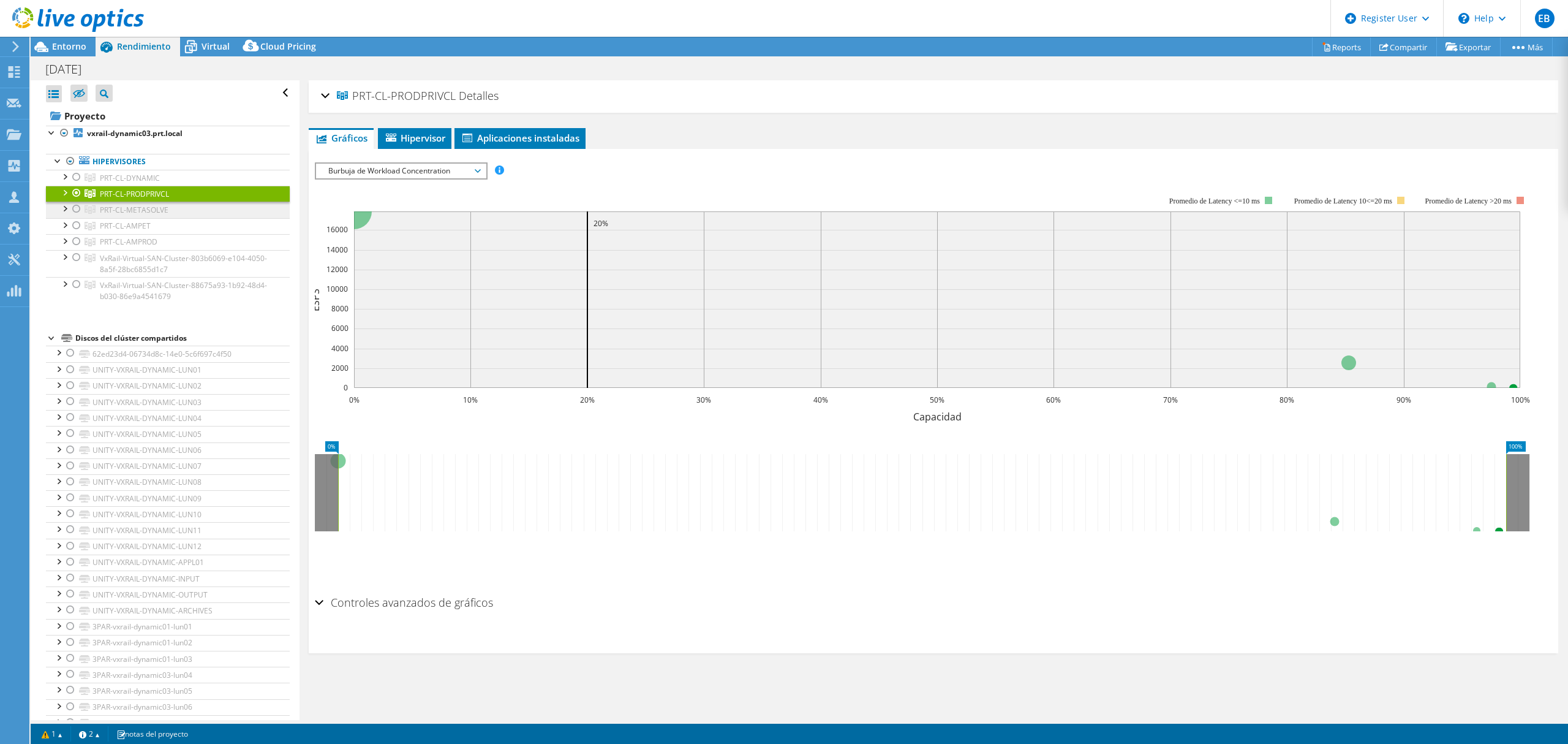
click at [154, 183] on span "PRT-CL-METASOLVE" at bounding box center [130, 178] width 60 height 10
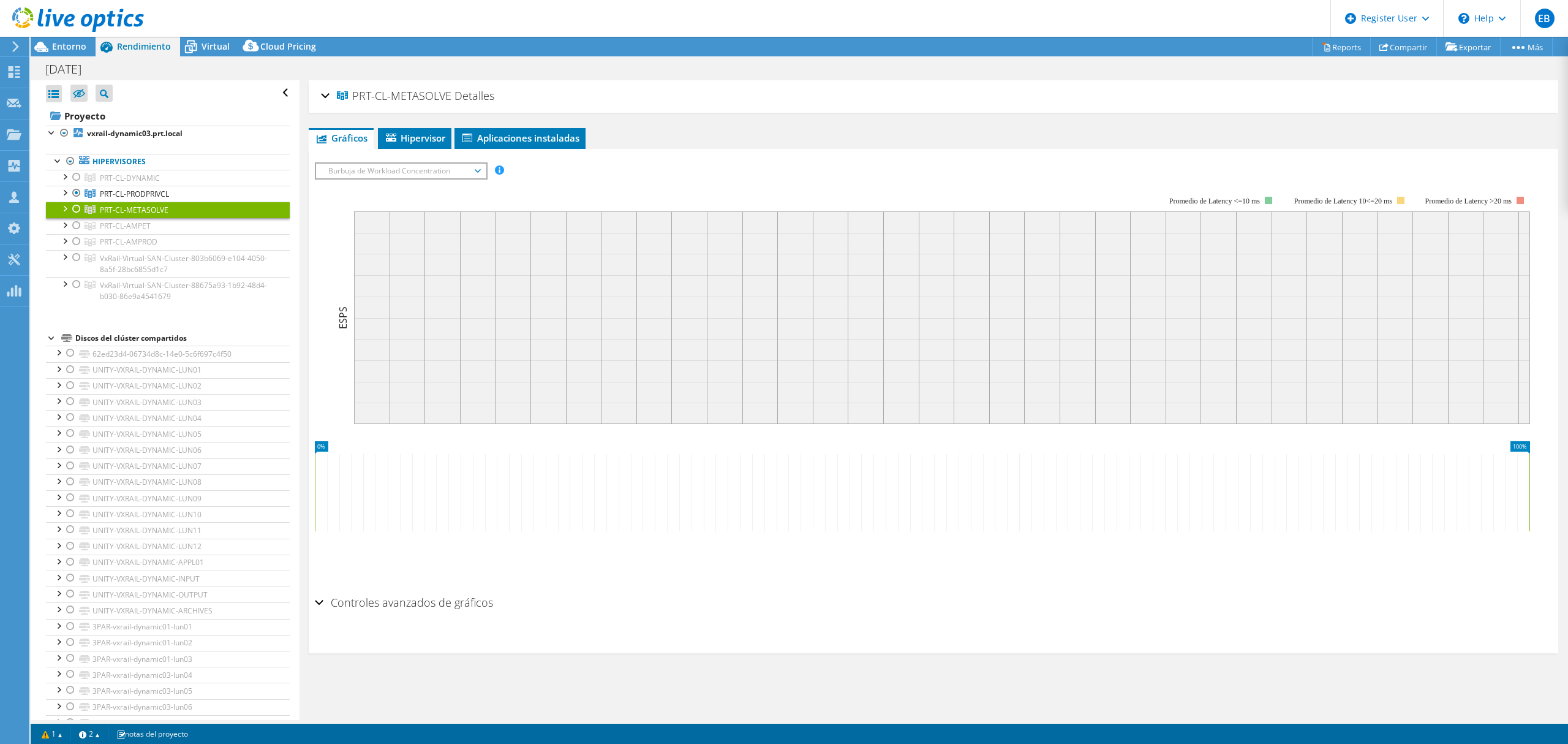
click at [69, 39] on div at bounding box center [72, 20] width 144 height 41
click at [16, 68] on icon at bounding box center [14, 72] width 15 height 12
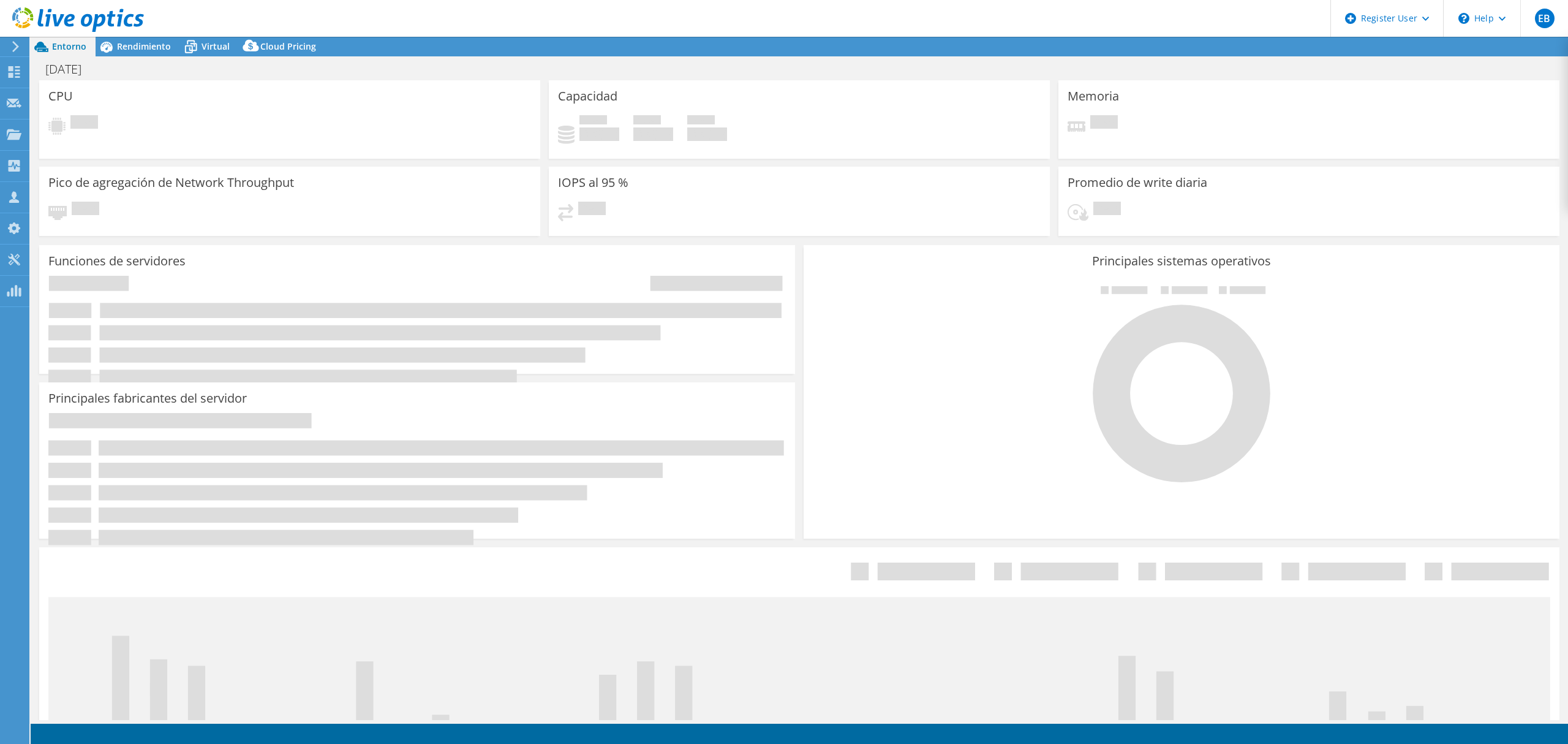
select select "USD"
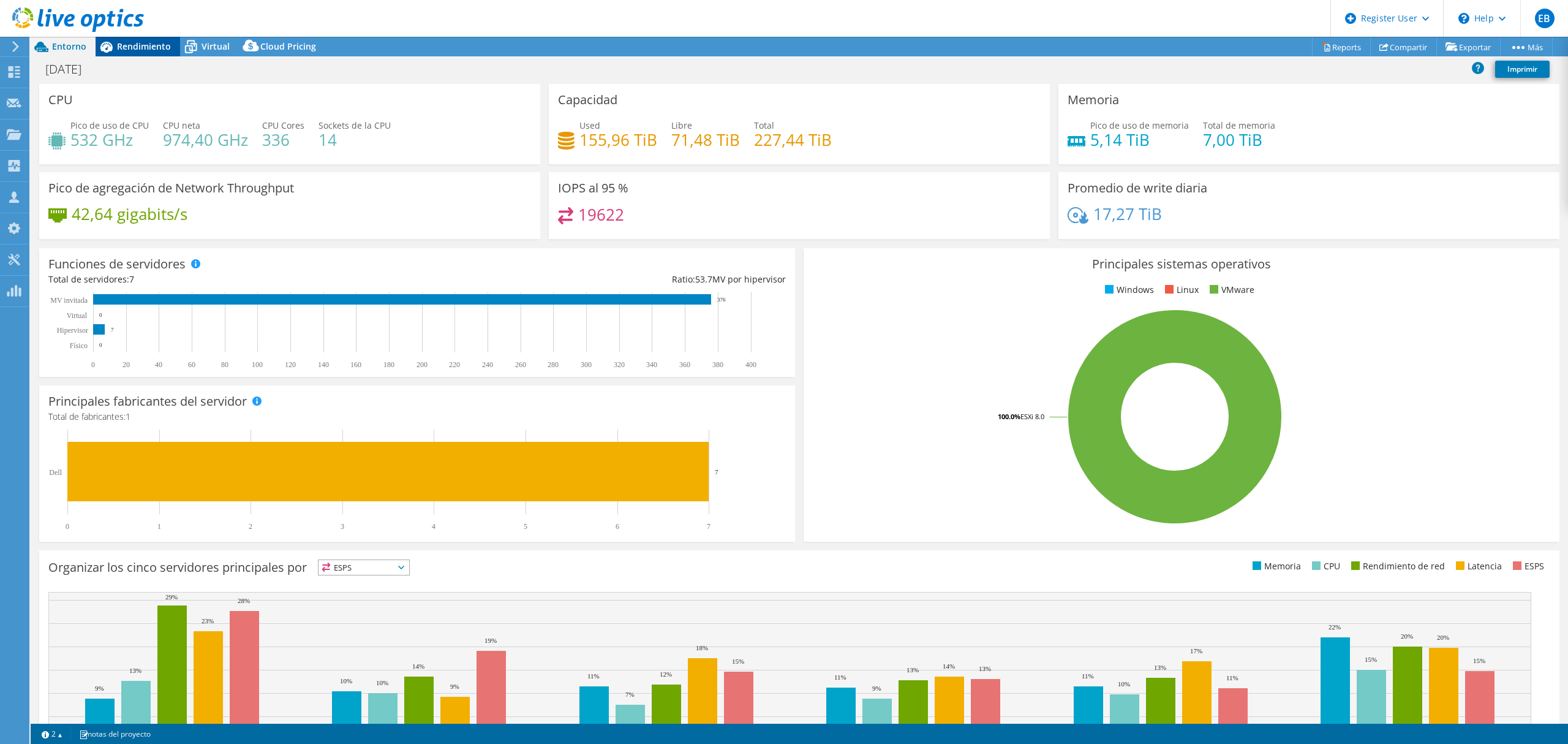
click at [156, 48] on span "Rendimiento" at bounding box center [143, 46] width 54 height 12
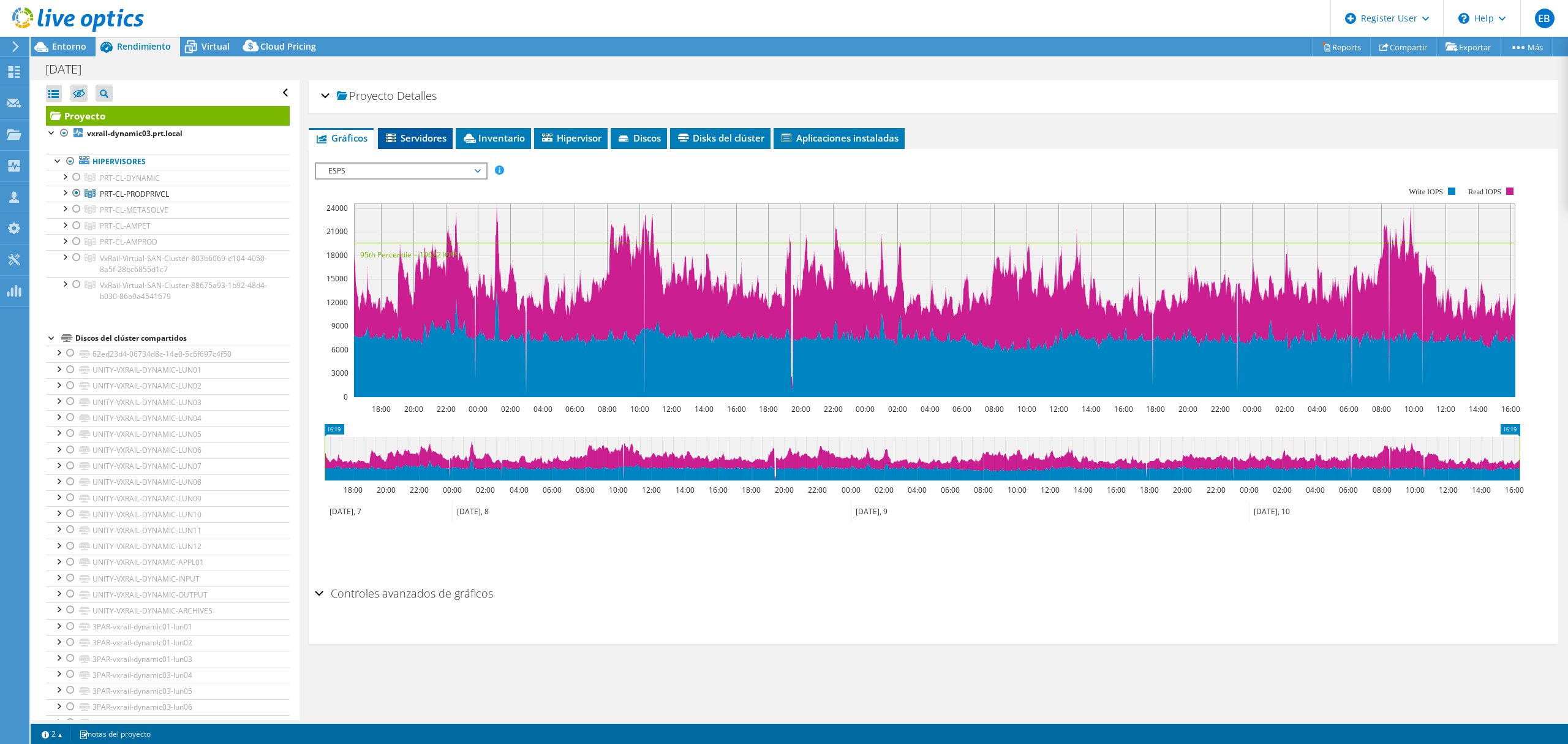
click at [423, 139] on span "Servidores" at bounding box center [415, 138] width 63 height 13
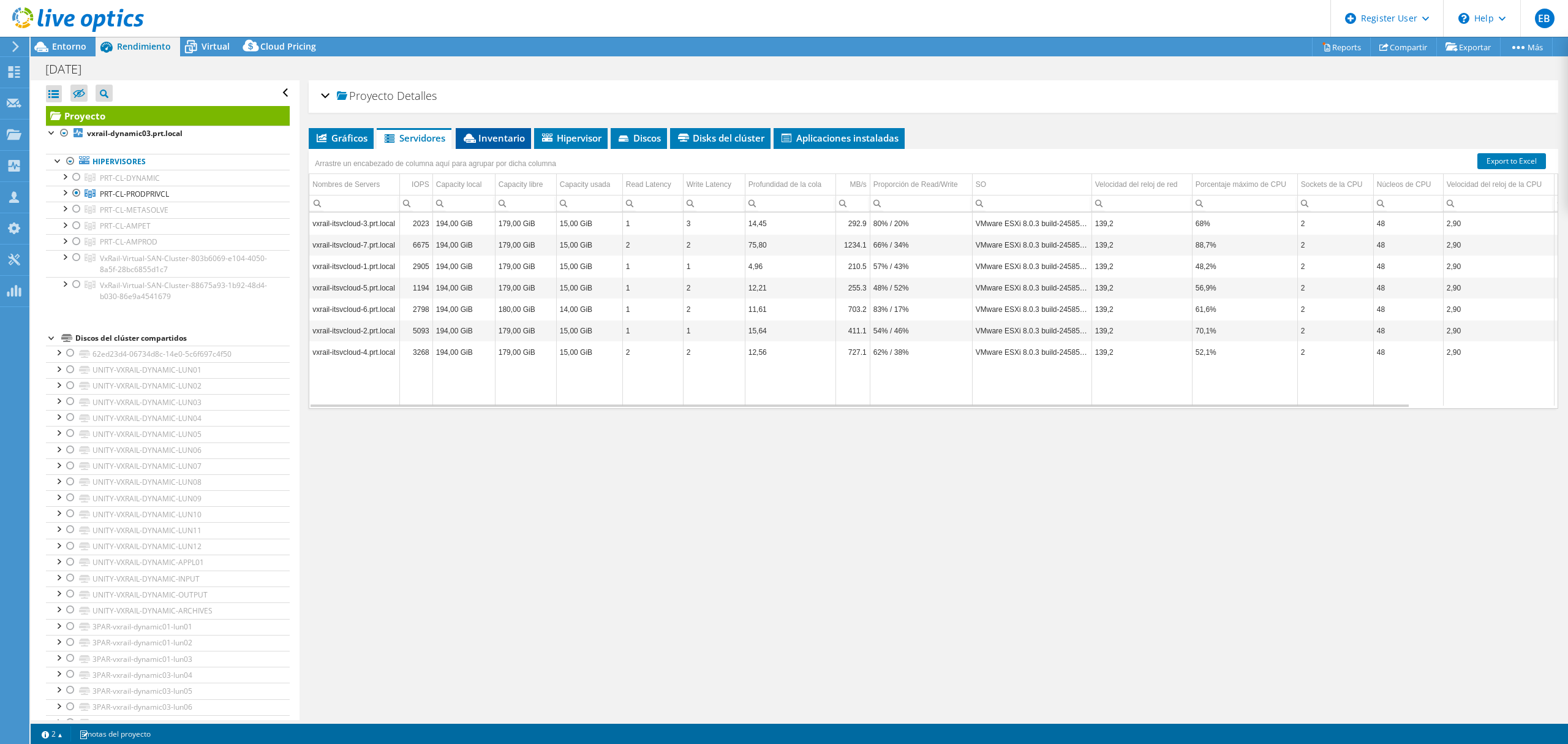
click at [490, 135] on span "Inventario" at bounding box center [493, 138] width 63 height 13
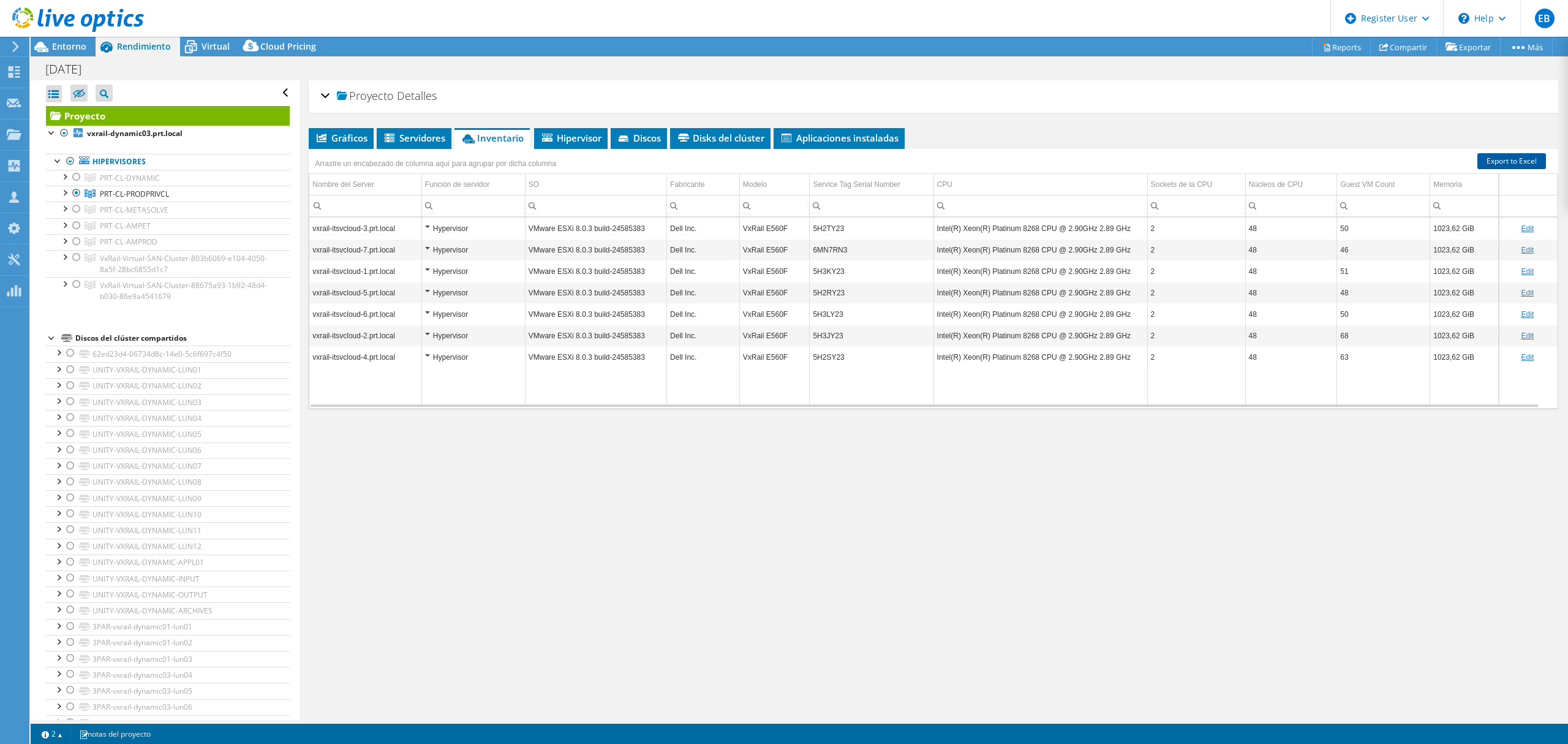
click at [1505, 159] on link "Export to Excel" at bounding box center [1511, 161] width 68 height 16
drag, startPoint x: 508, startPoint y: 685, endPoint x: 54, endPoint y: 591, distance: 463.6
click at [503, 677] on div "Proyecto Detalles Preparado para: [PERSON_NAME], [PERSON_NAME][EMAIL_ADDRESS][P…" at bounding box center [933, 400] width 1268 height 640
click at [351, 133] on span "Gráficos" at bounding box center [341, 138] width 53 height 13
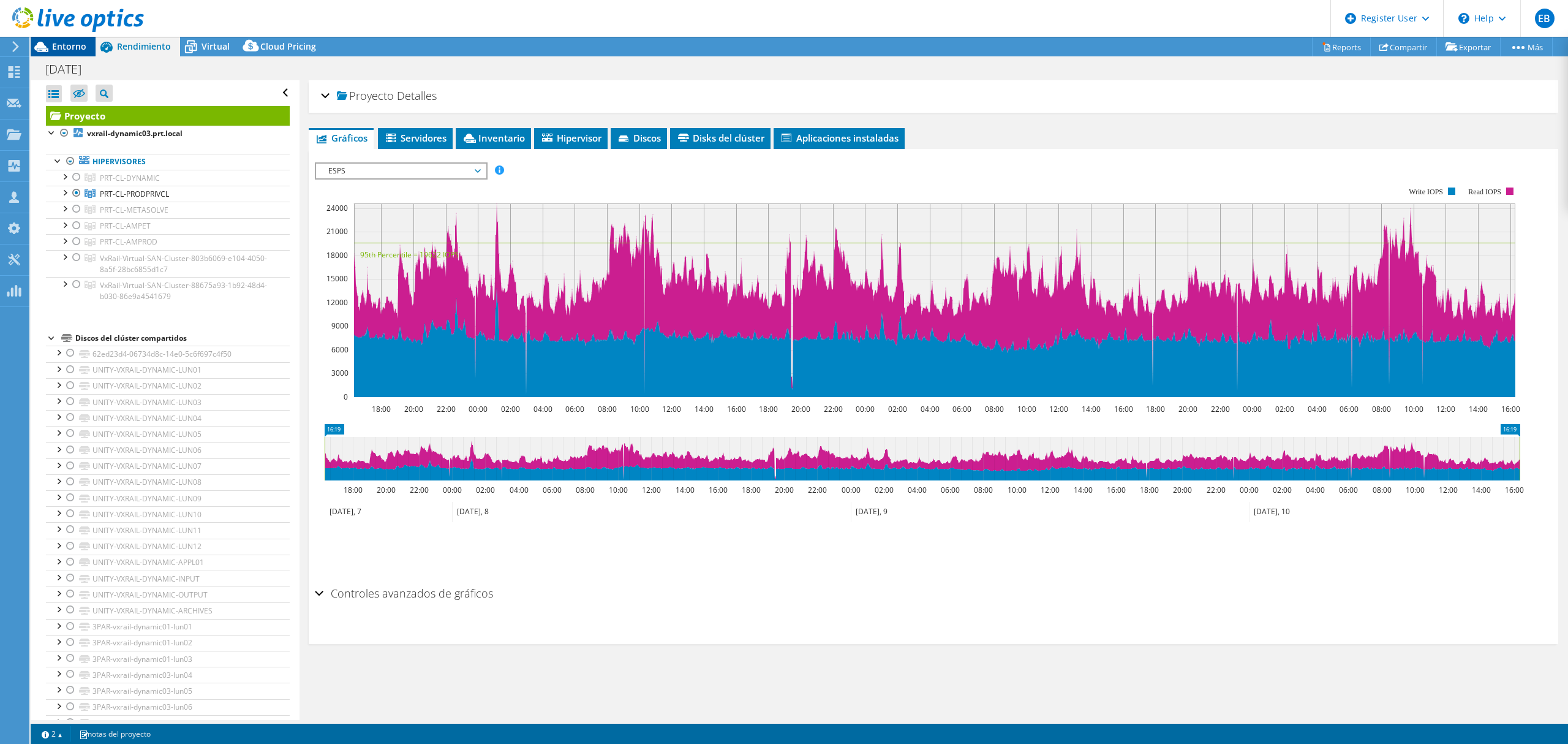
click at [59, 50] on span "Entorno" at bounding box center [68, 46] width 34 height 12
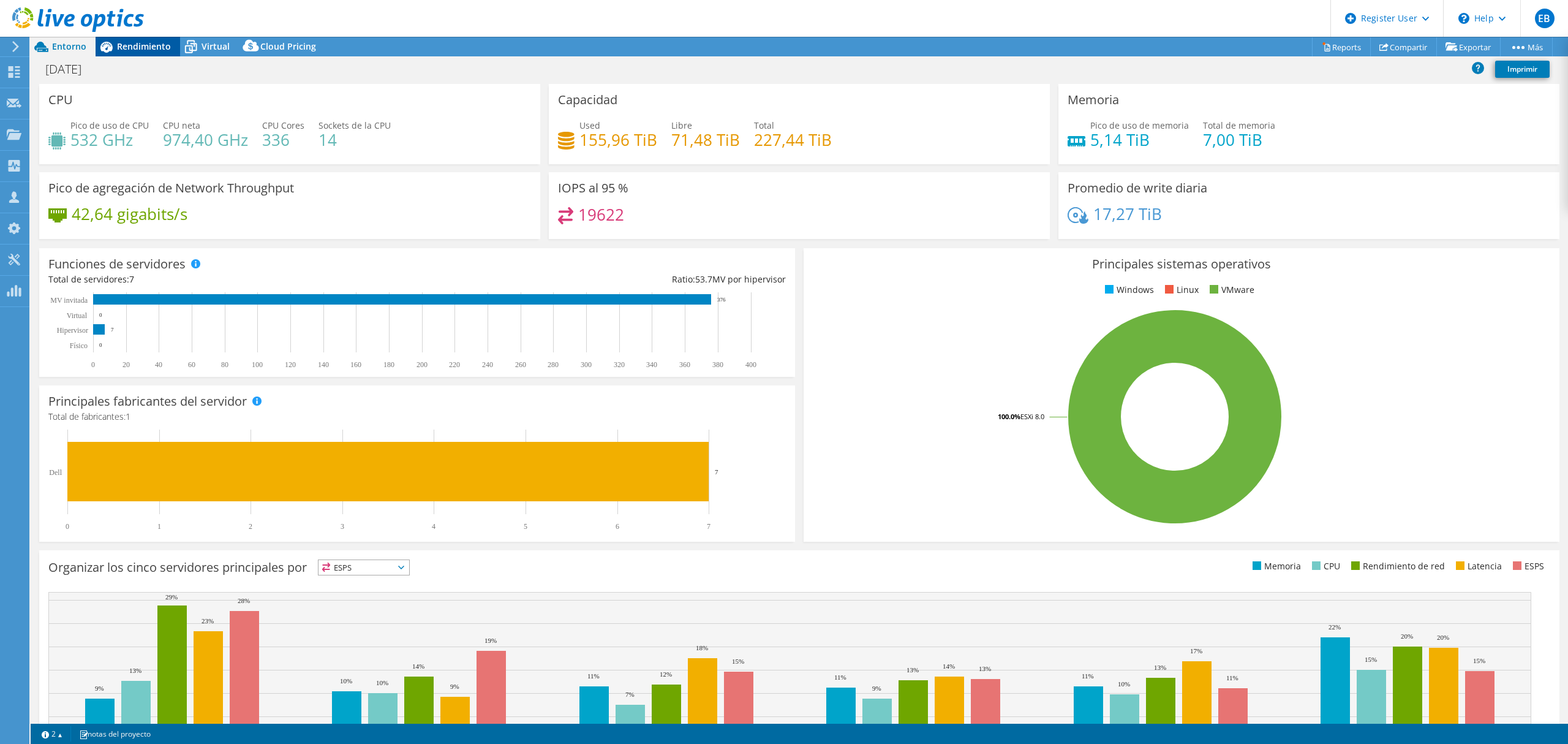
click at [154, 45] on span "Rendimiento" at bounding box center [143, 46] width 54 height 12
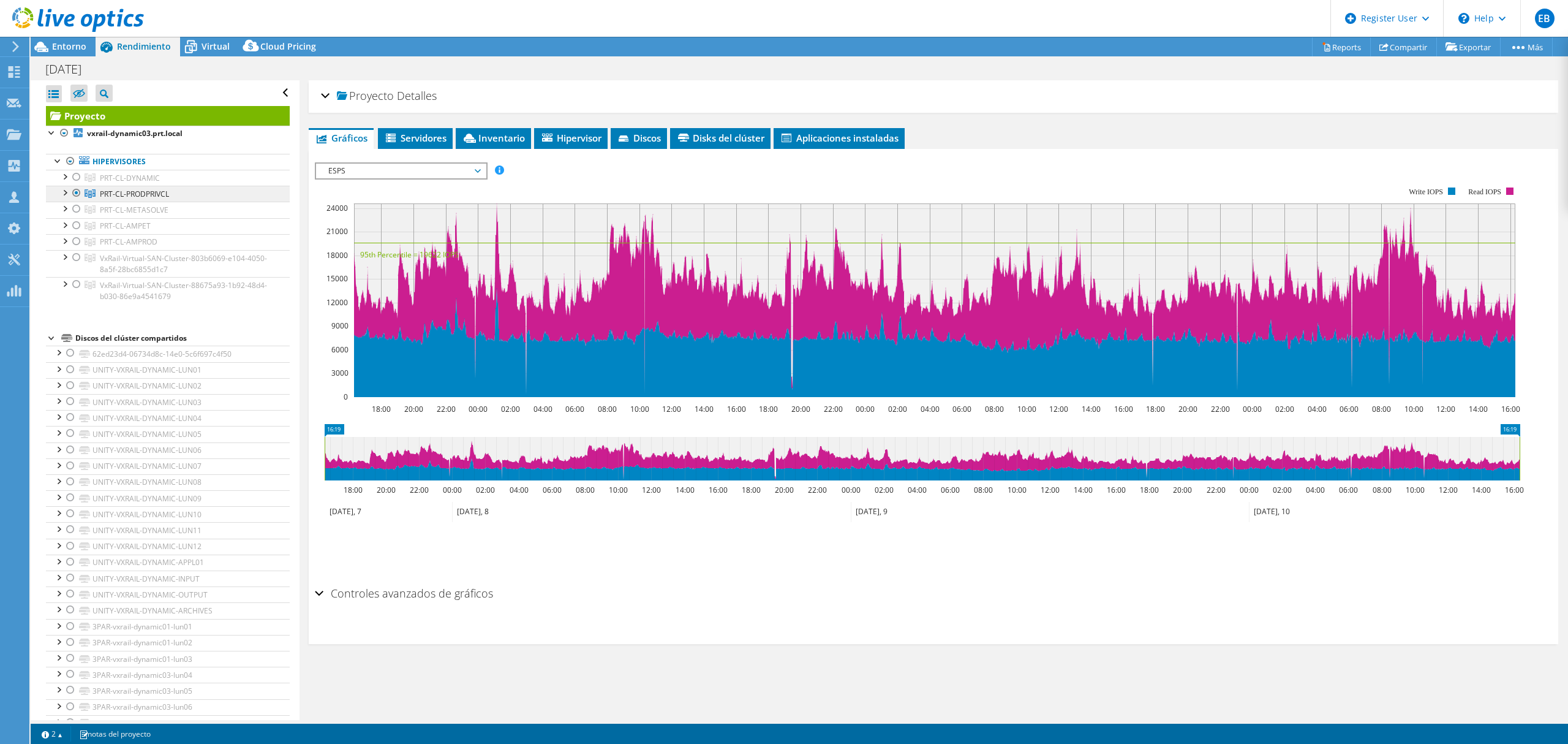
click at [152, 183] on span "PRT-CL-PRODPRIVCL" at bounding box center [130, 178] width 60 height 10
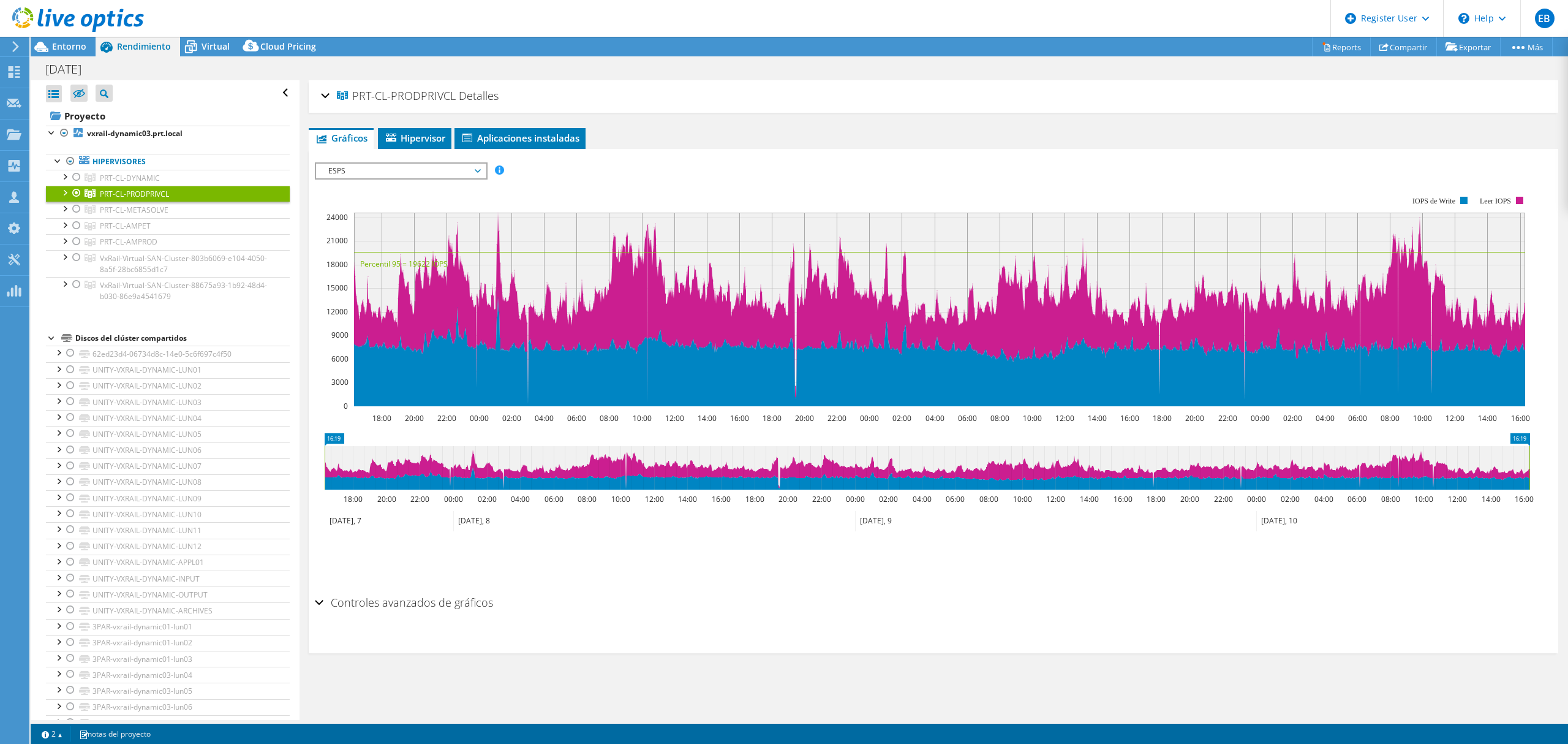
drag, startPoint x: 452, startPoint y: 96, endPoint x: 351, endPoint y: 102, distance: 101.2
click at [351, 102] on span "PRT-CL-PRODPRIVCL" at bounding box center [396, 96] width 119 height 13
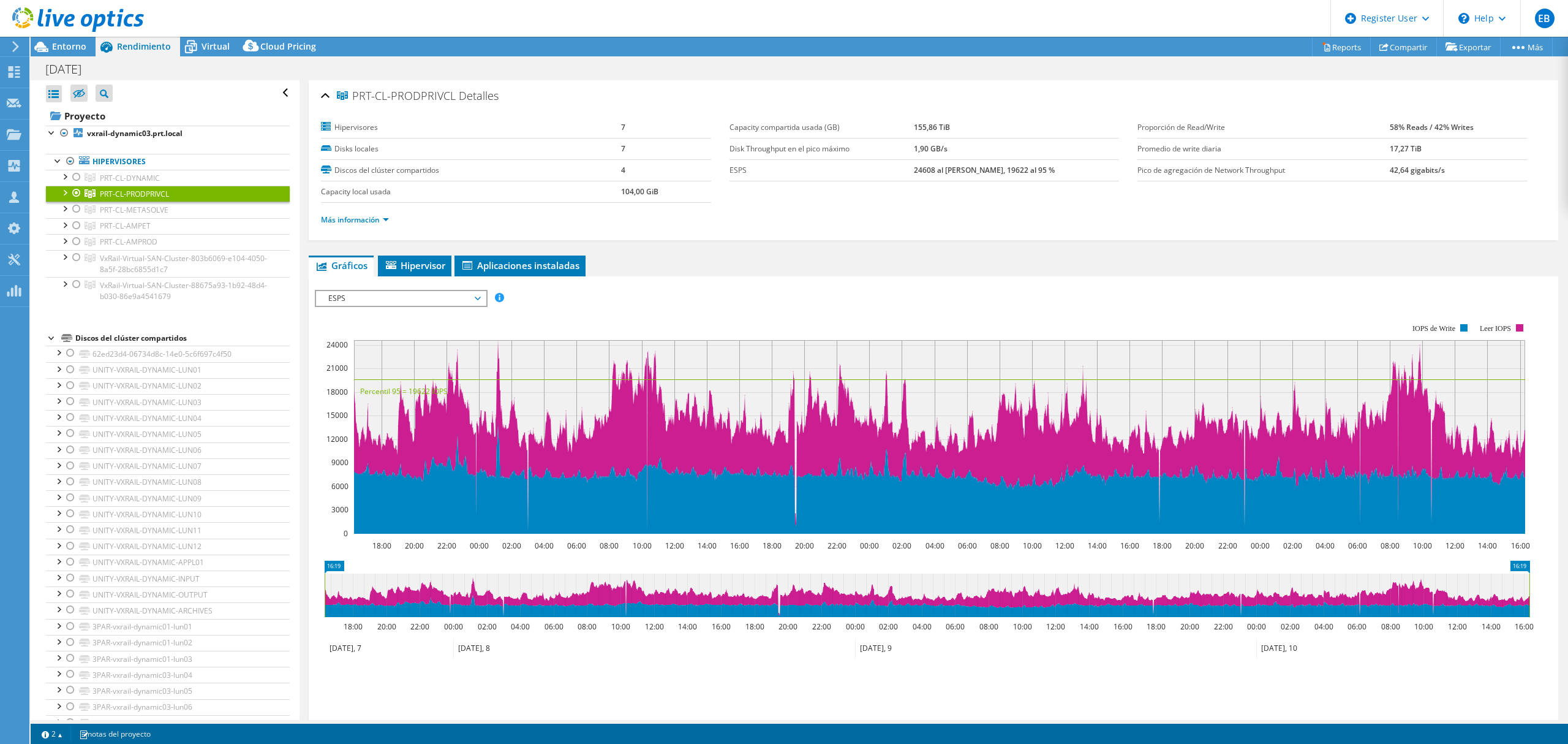
copy span "PRT-CL-PRODPRIVCL"
click at [67, 178] on div at bounding box center [64, 175] width 13 height 13
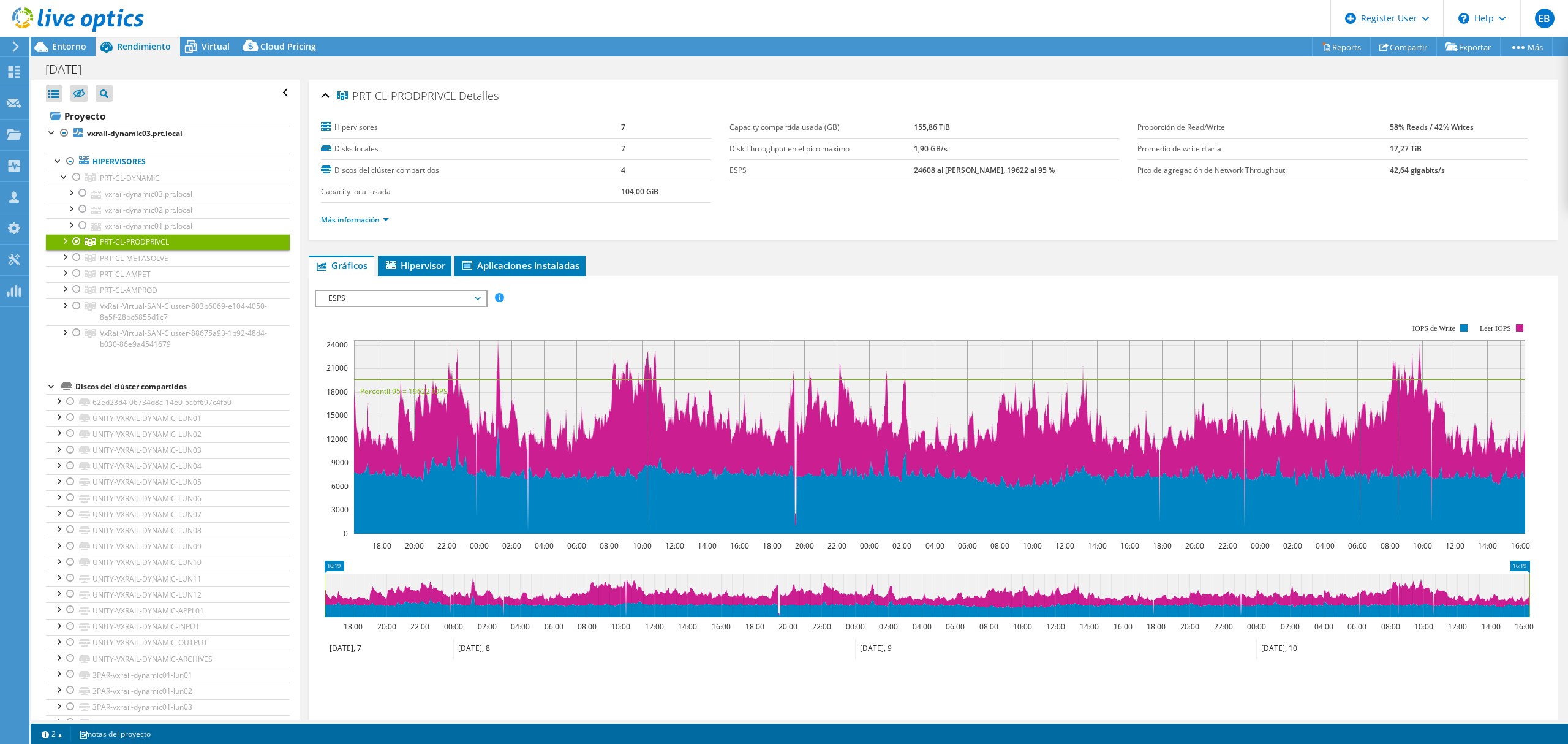
click at [64, 244] on div at bounding box center [64, 240] width 13 height 13
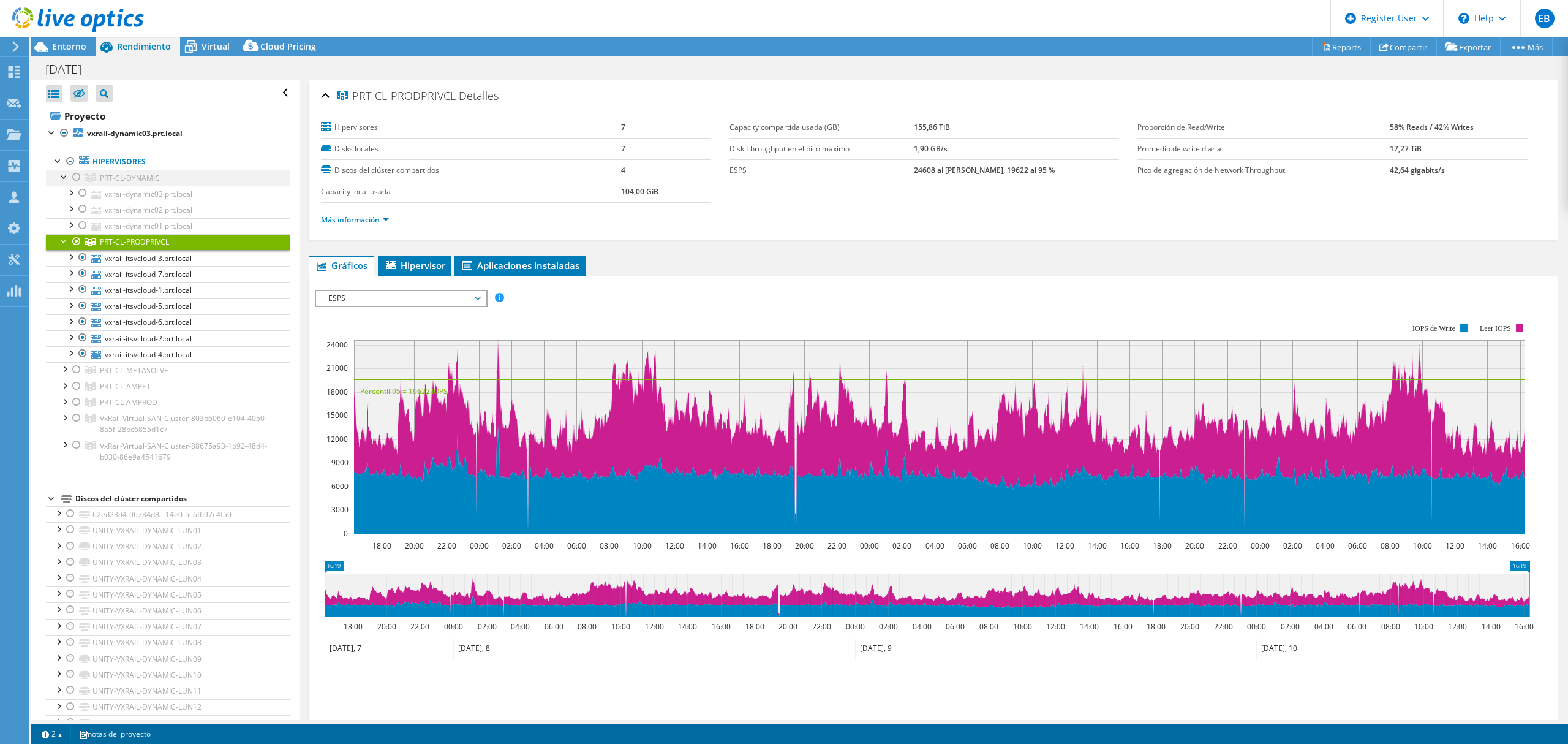
click at [59, 174] on div at bounding box center [64, 175] width 13 height 13
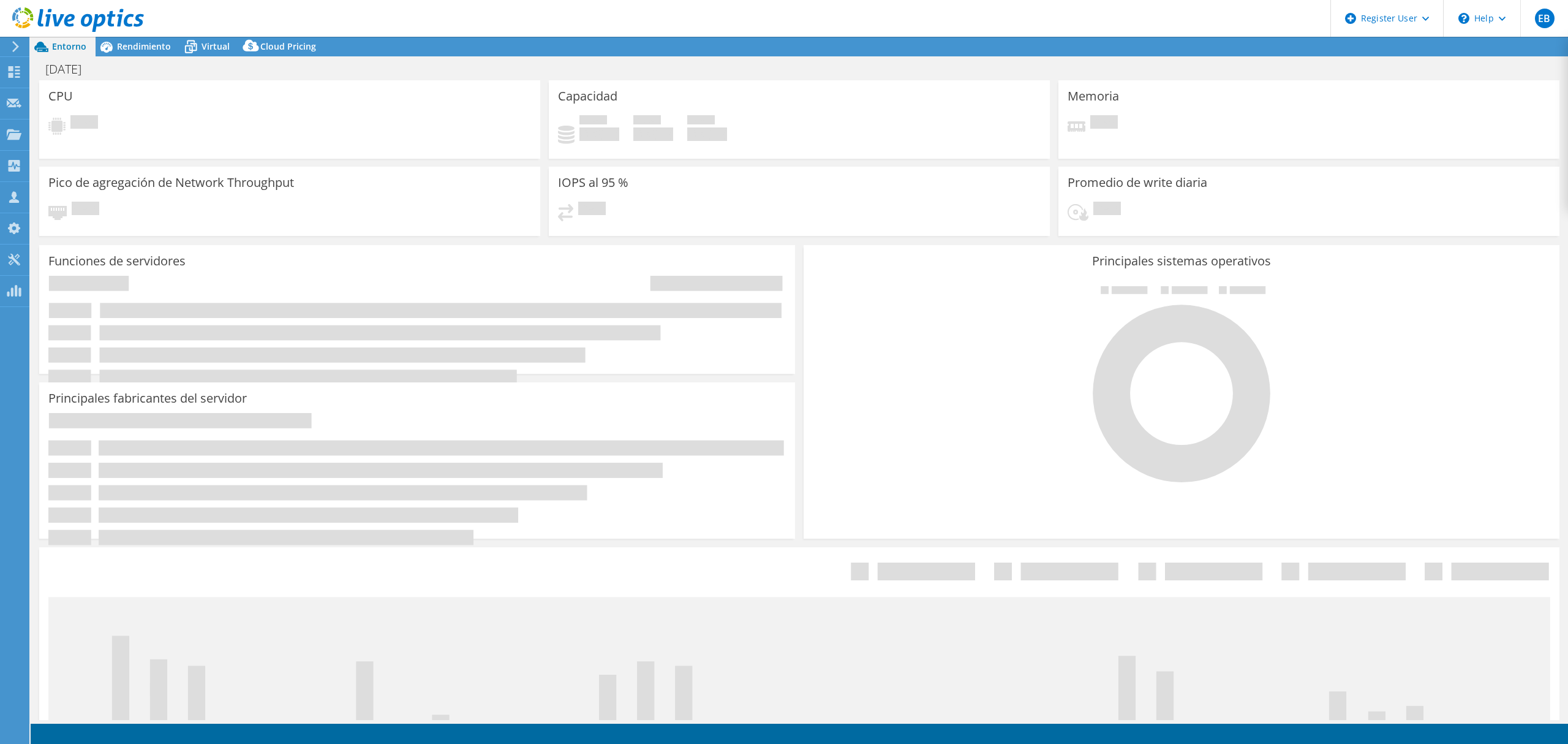
select select "USD"
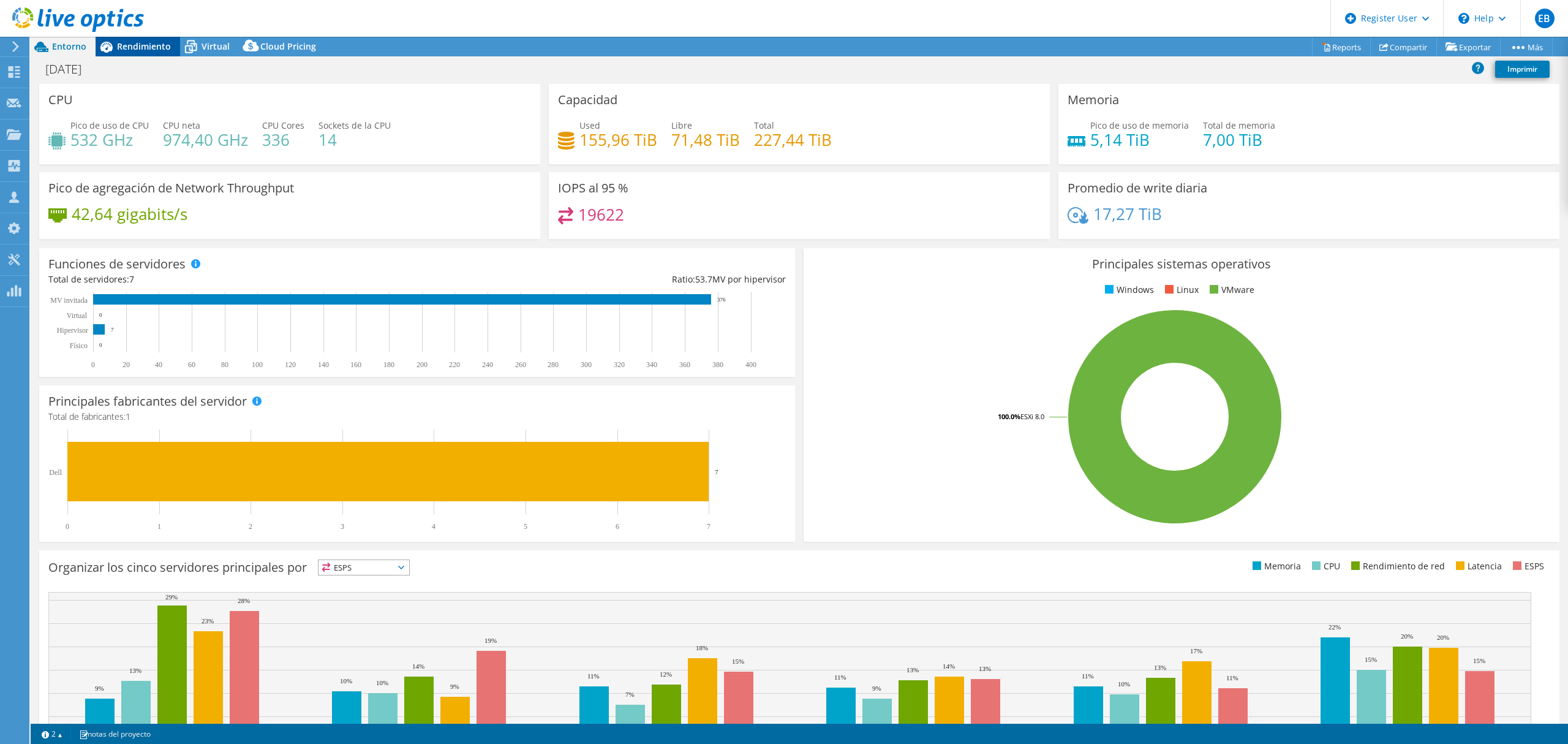
click at [147, 48] on span "Rendimiento" at bounding box center [143, 46] width 54 height 12
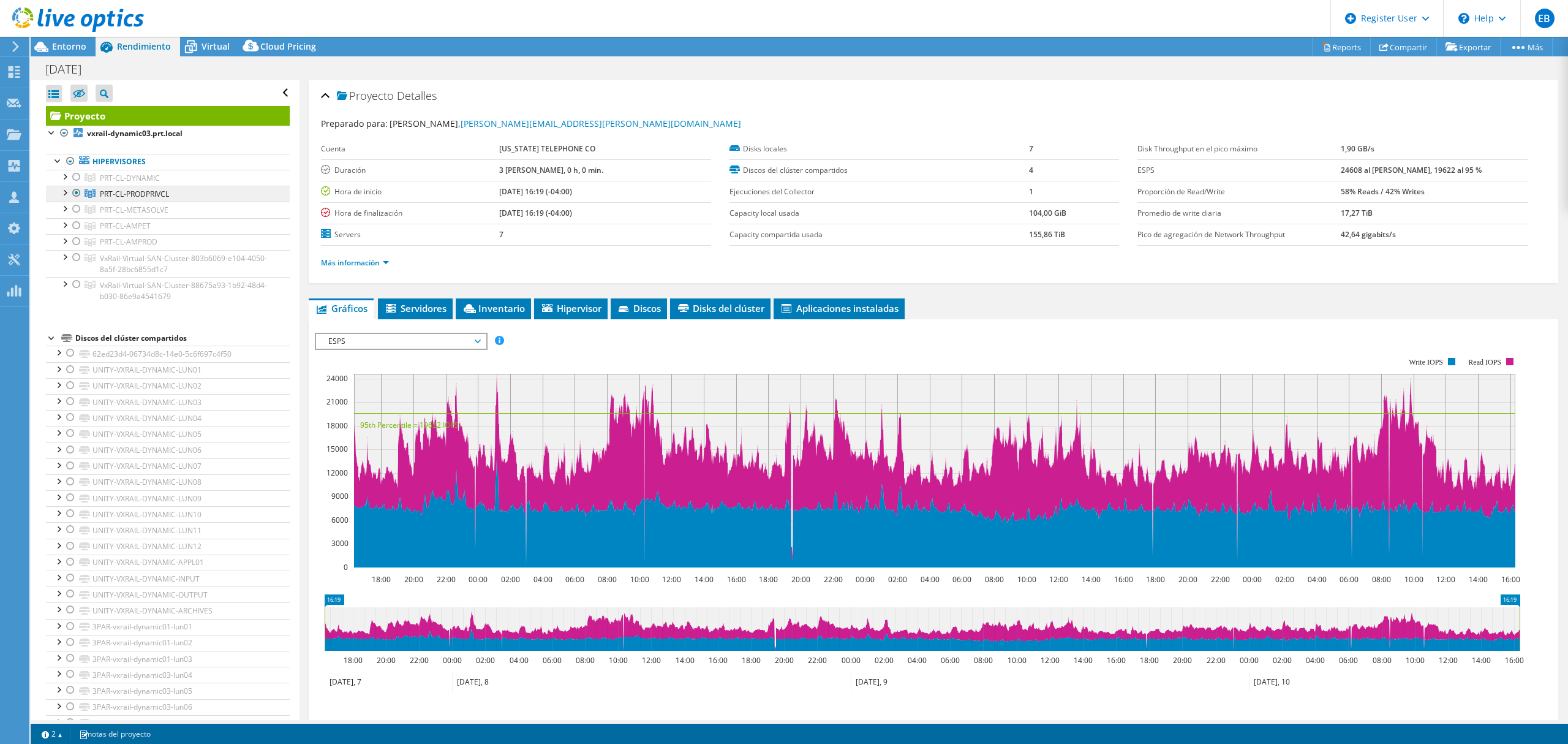
click at [126, 183] on span "PRT-CL-PRODPRIVCL" at bounding box center [130, 178] width 60 height 10
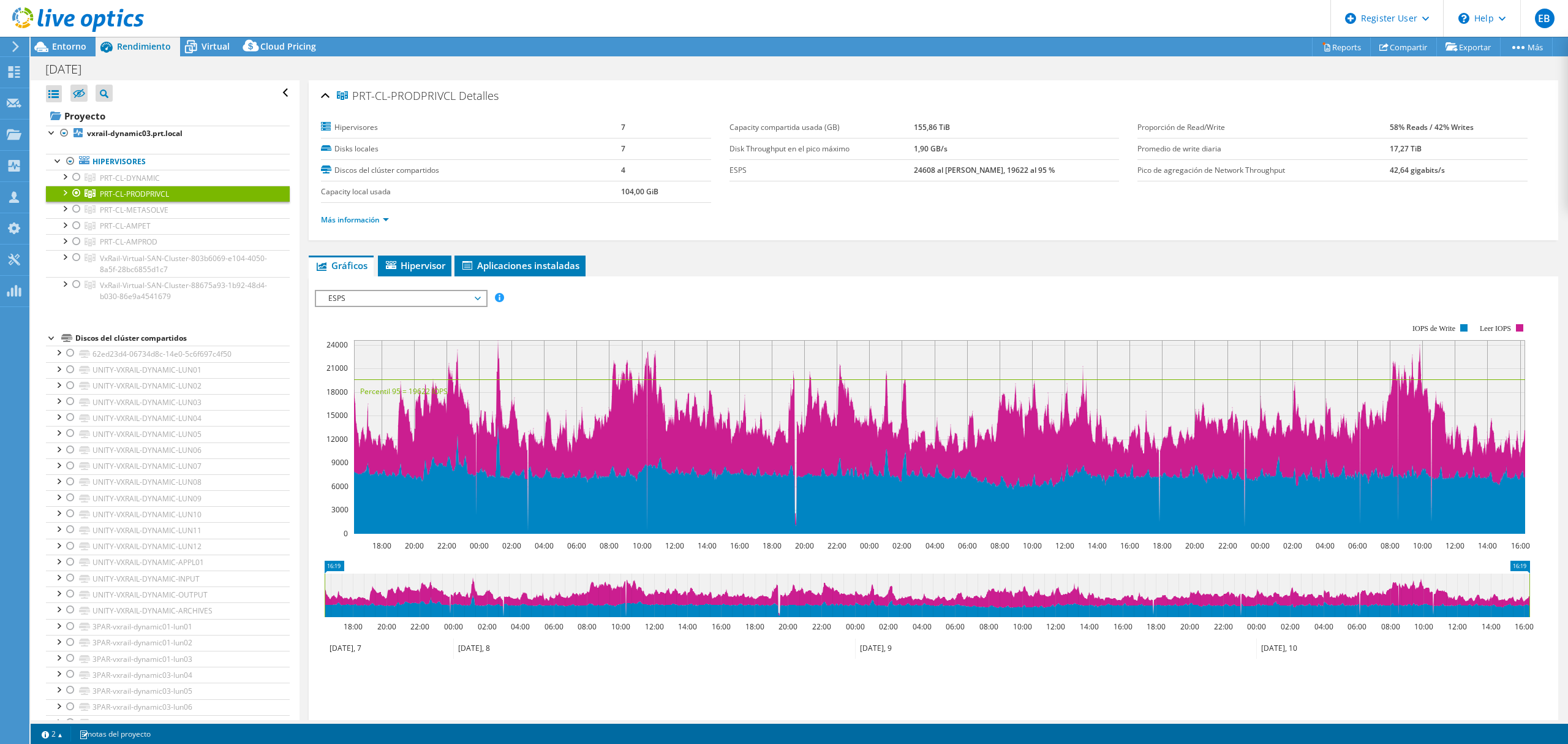
drag, startPoint x: 451, startPoint y: 92, endPoint x: 348, endPoint y: 98, distance: 103.2
click at [348, 98] on span "PRT-CL-PRODPRIVCL" at bounding box center [396, 96] width 119 height 13
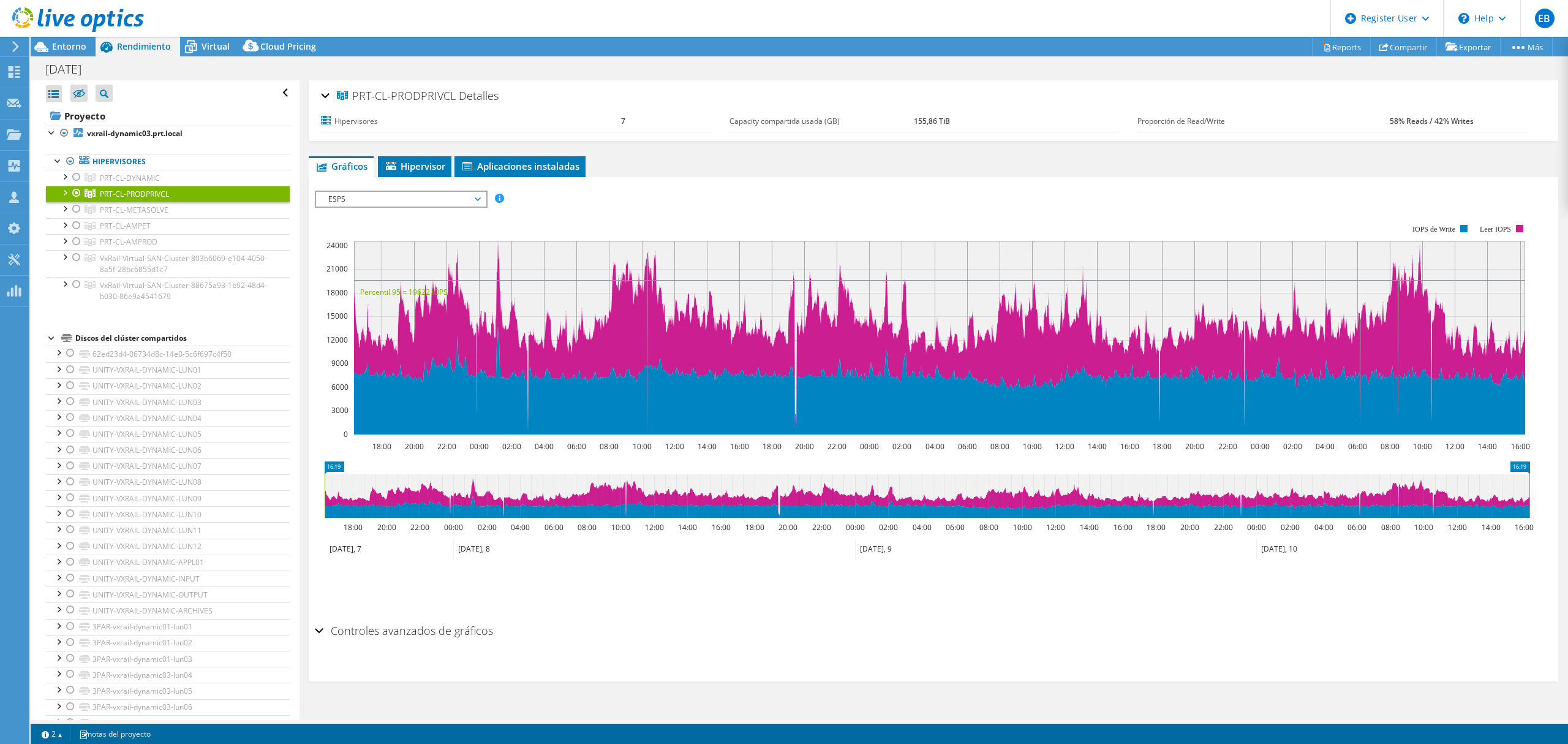
copy span "PRT-CL-PRODPRIVC"
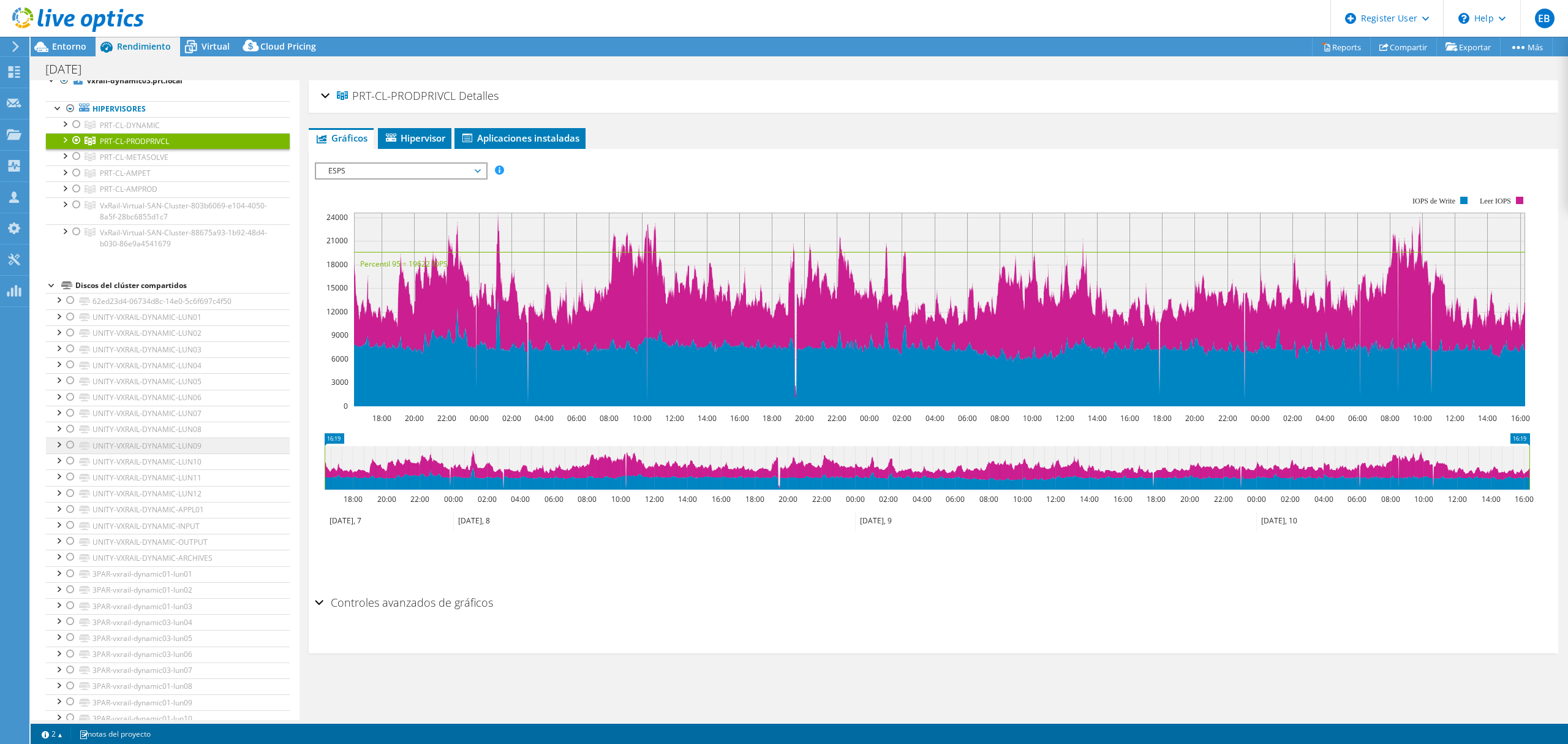
scroll to position [82, 0]
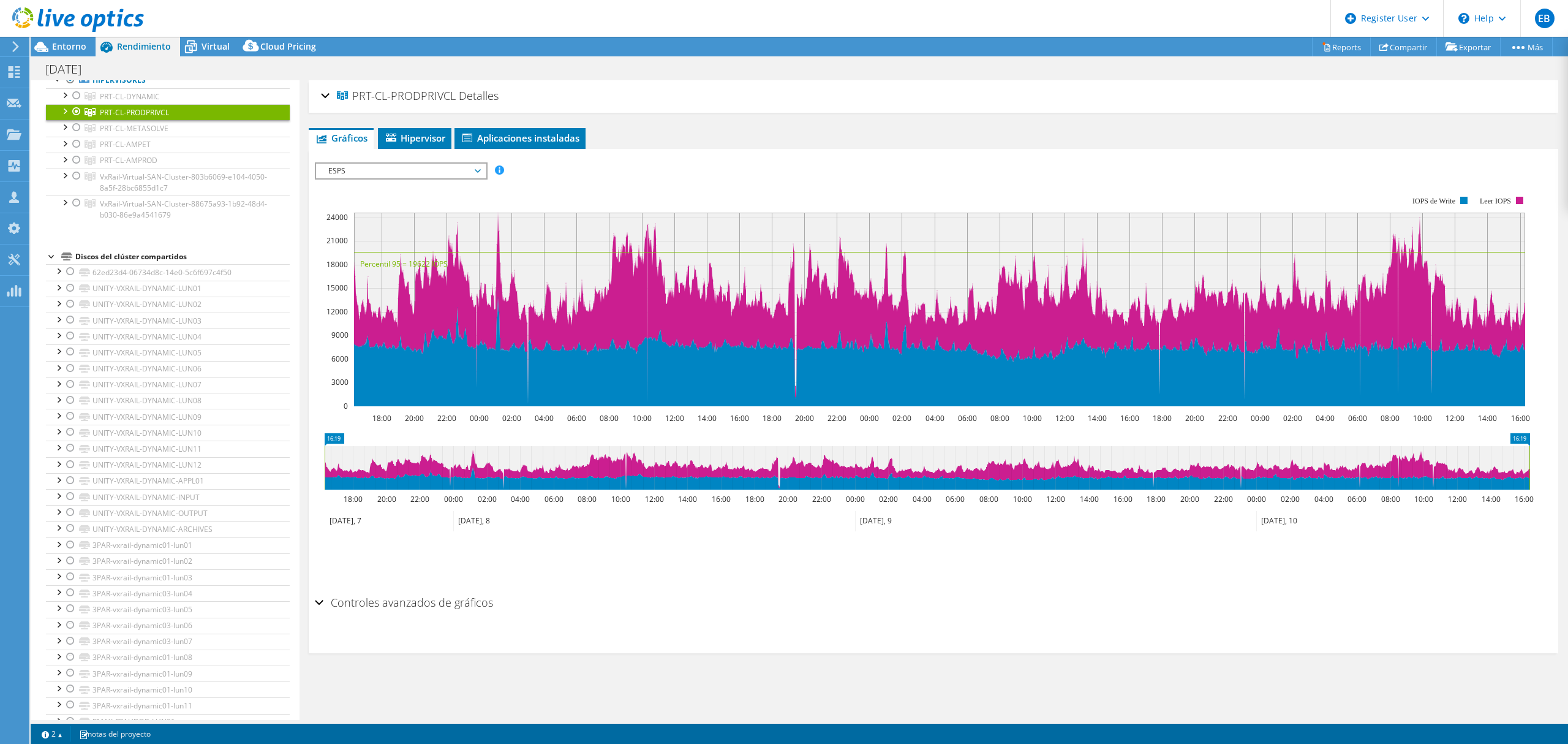
click at [984, 637] on div "Controles avanzados de gráficos Modo de tiempo UTC-12:00 UTC-11:00 UTC-10:00 UT…" at bounding box center [934, 621] width 1237 height 63
click at [1012, 616] on div "Controles avanzados de gráficos" at bounding box center [934, 603] width 1237 height 27
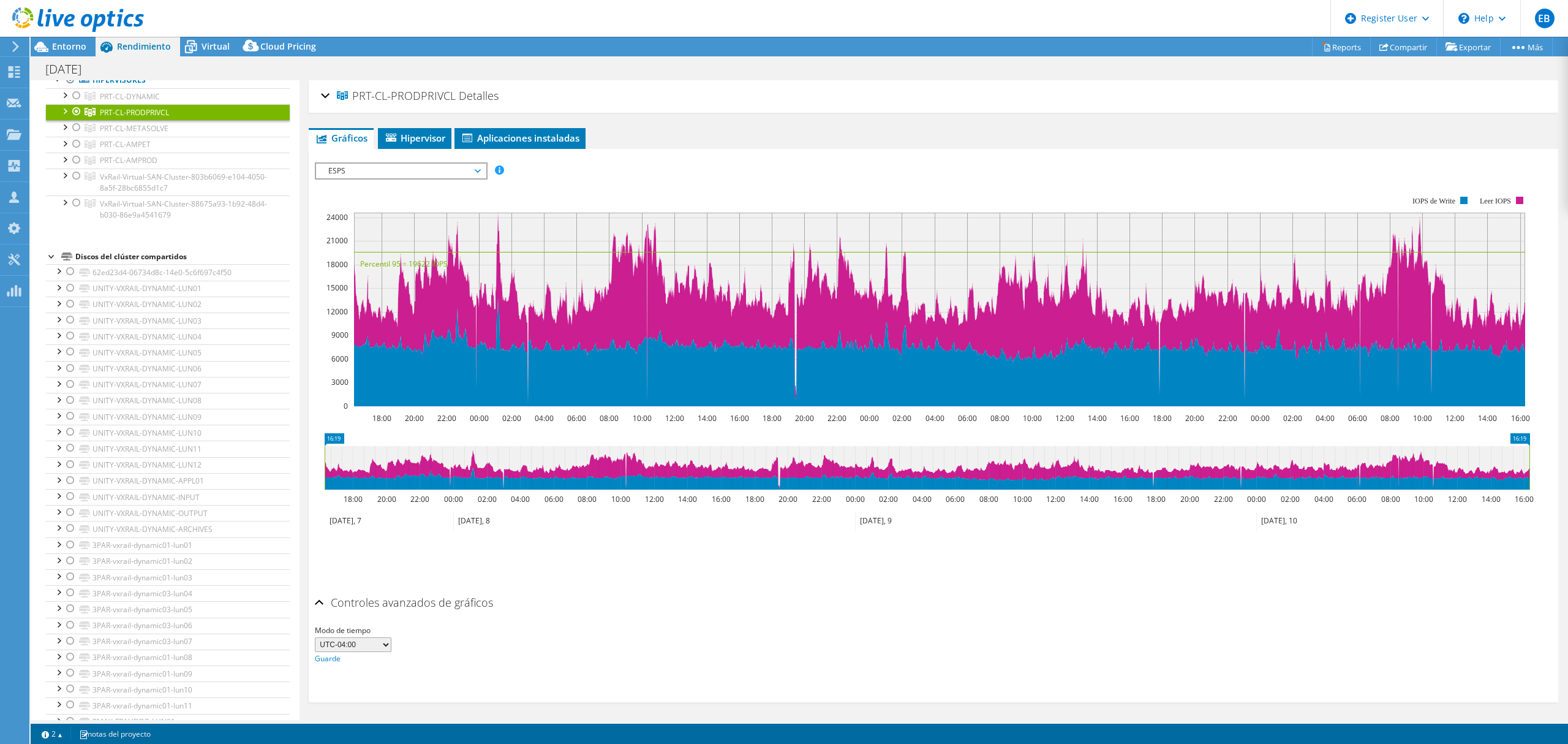
click at [1310, 606] on div "Controles avanzados de gráficos" at bounding box center [934, 603] width 1237 height 27
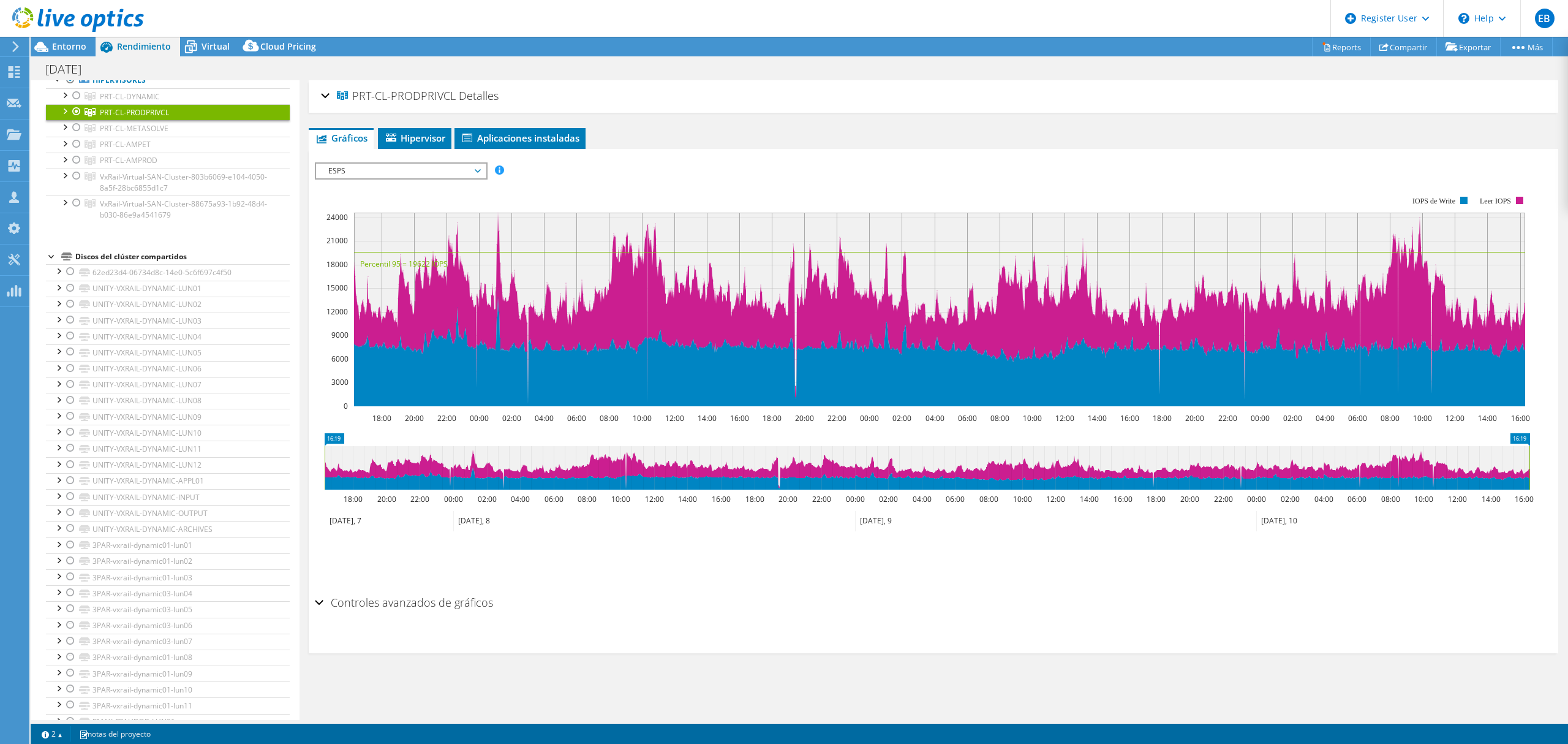
click at [74, 113] on div at bounding box center [76, 112] width 13 height 15
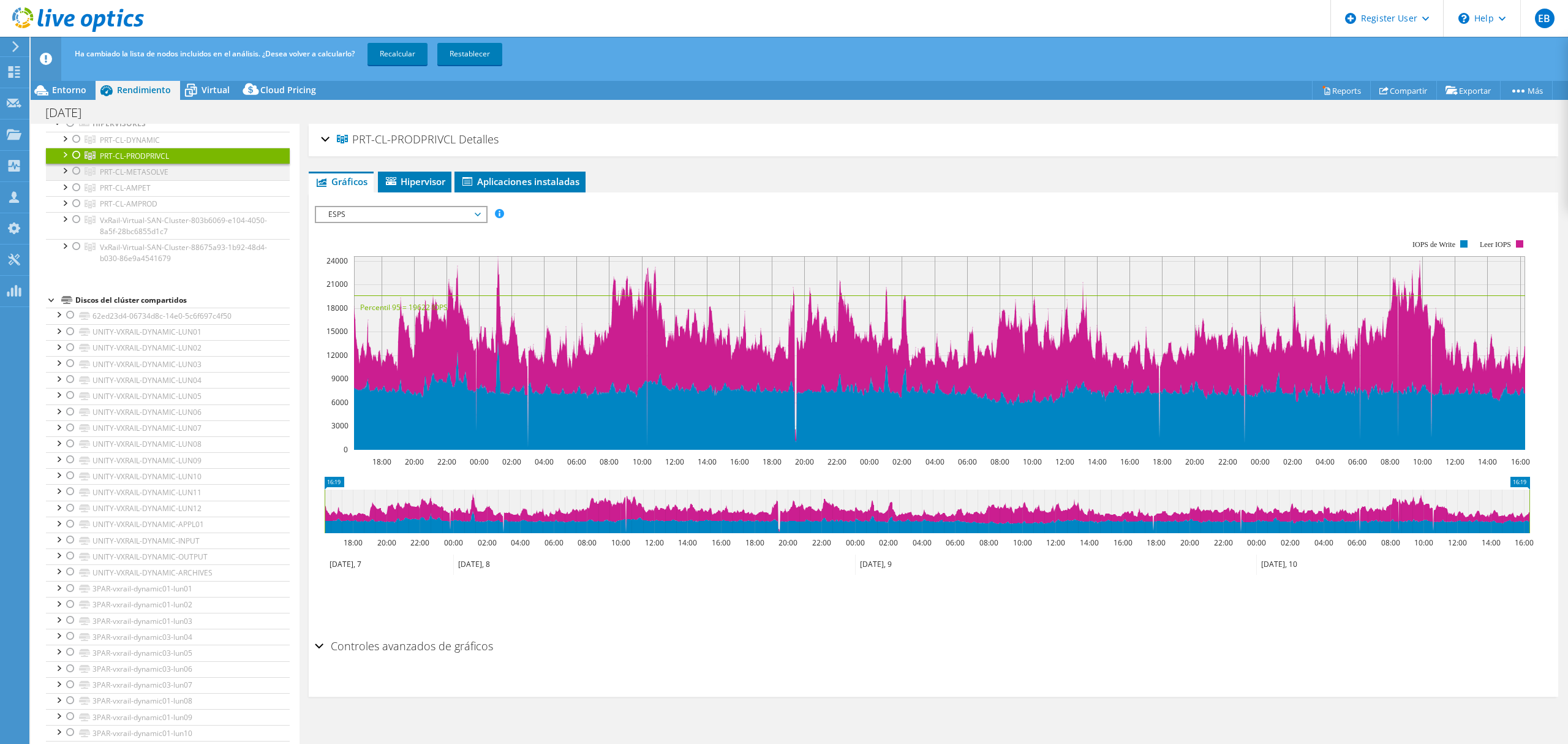
click at [73, 172] on div at bounding box center [76, 171] width 13 height 15
click at [409, 54] on link "Recalcular" at bounding box center [398, 53] width 60 height 22
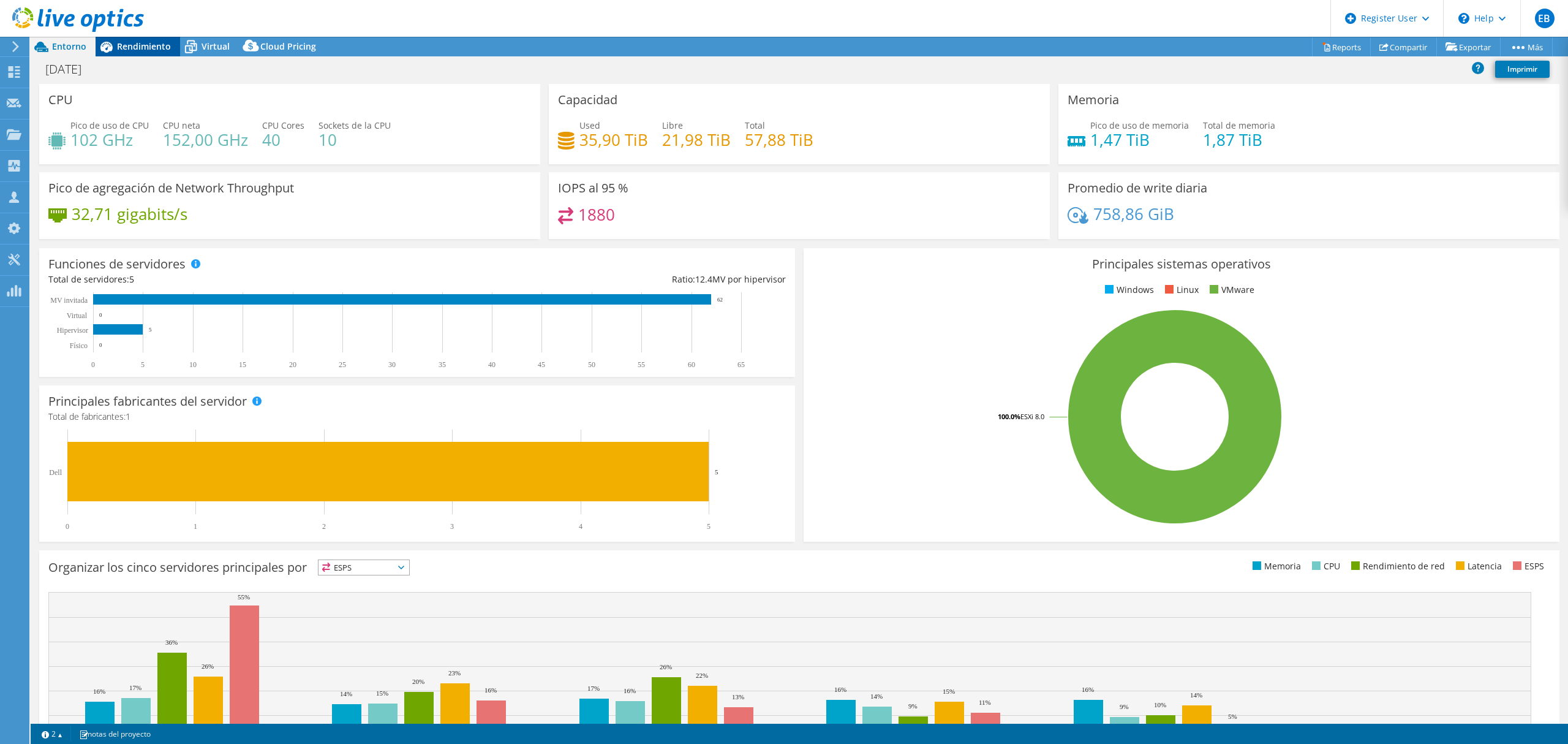
click at [152, 43] on span "Rendimiento" at bounding box center [143, 46] width 54 height 12
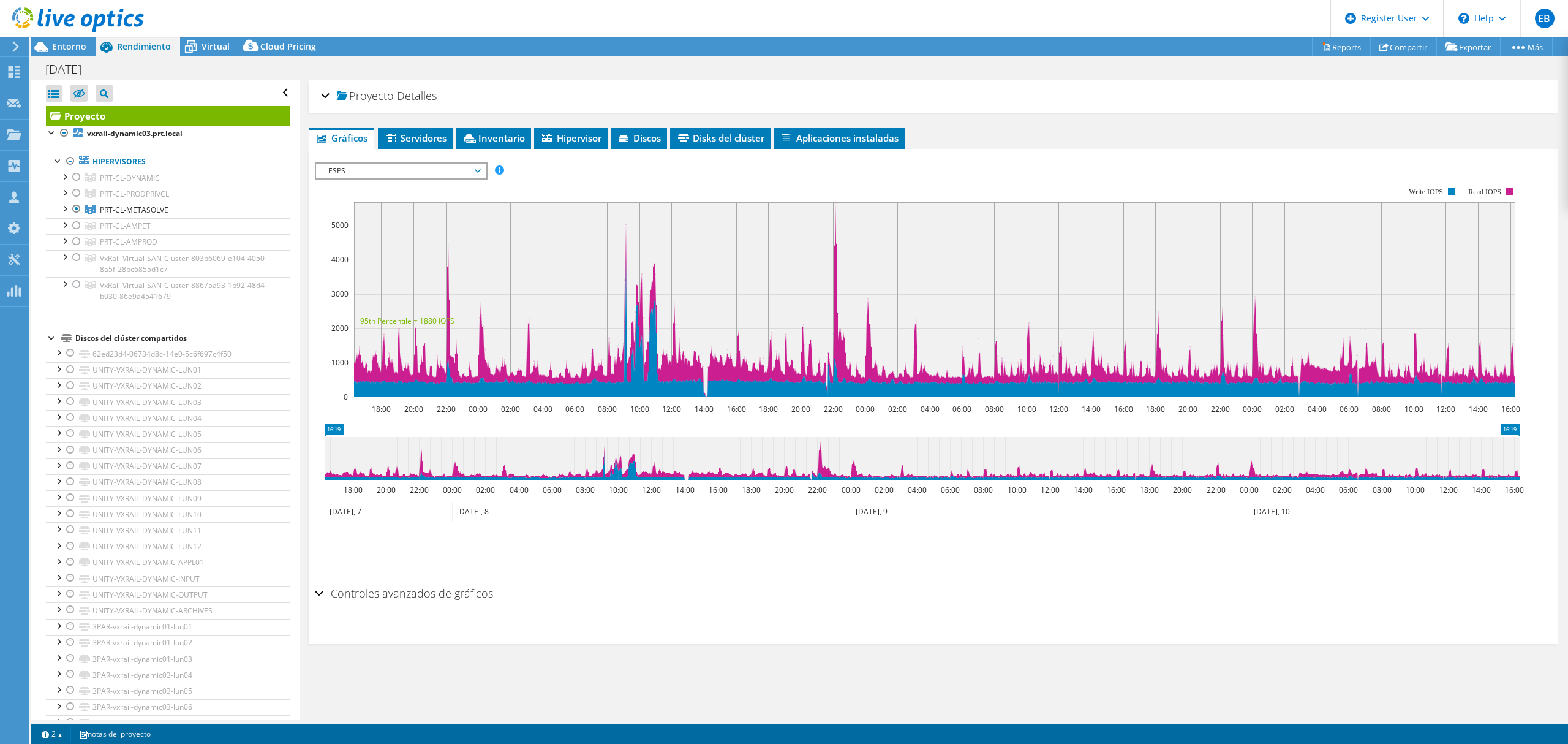
click at [322, 97] on div "Proyecto Detalles" at bounding box center [933, 97] width 1225 height 27
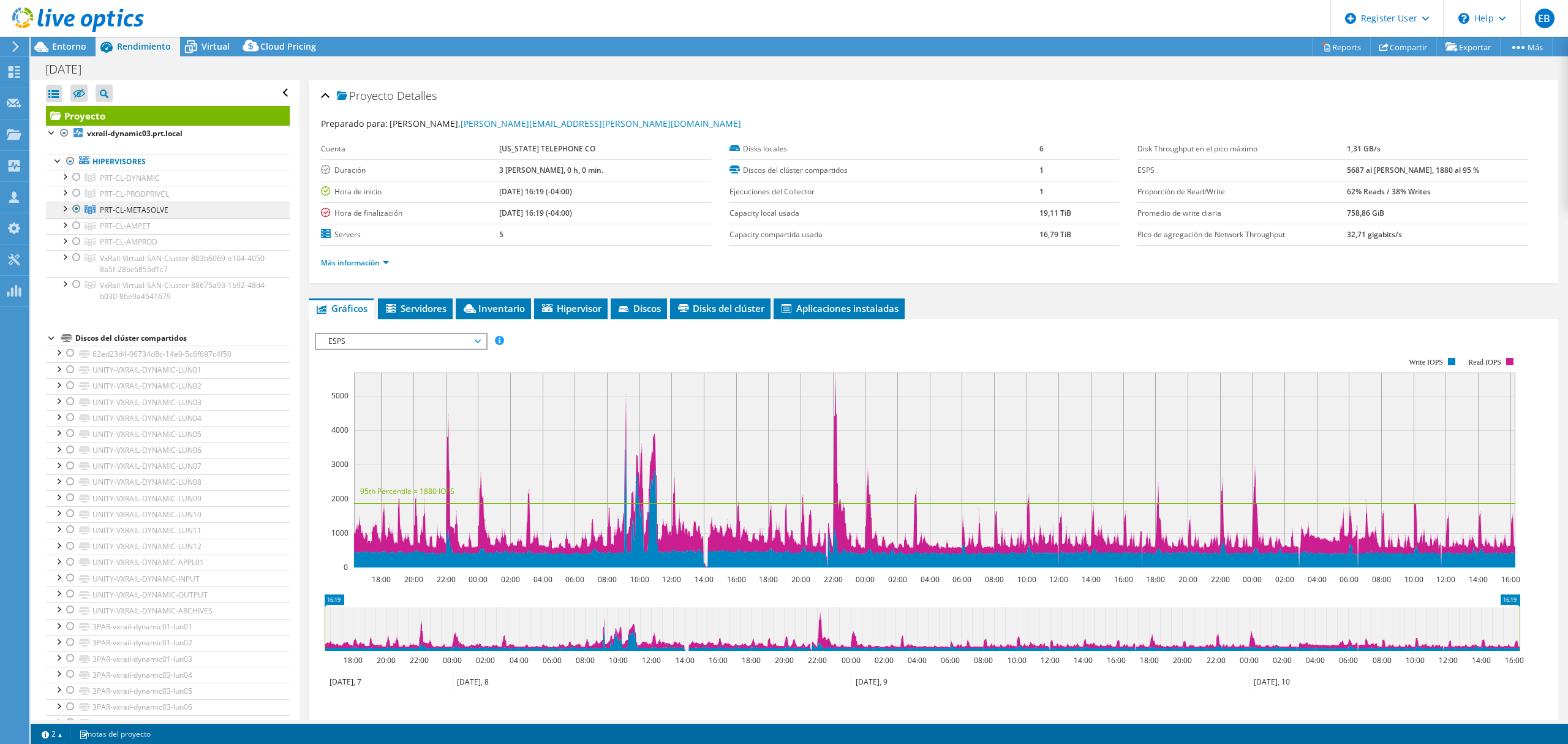
click at [133, 183] on span "PRT-CL-METASOLVE" at bounding box center [130, 178] width 60 height 10
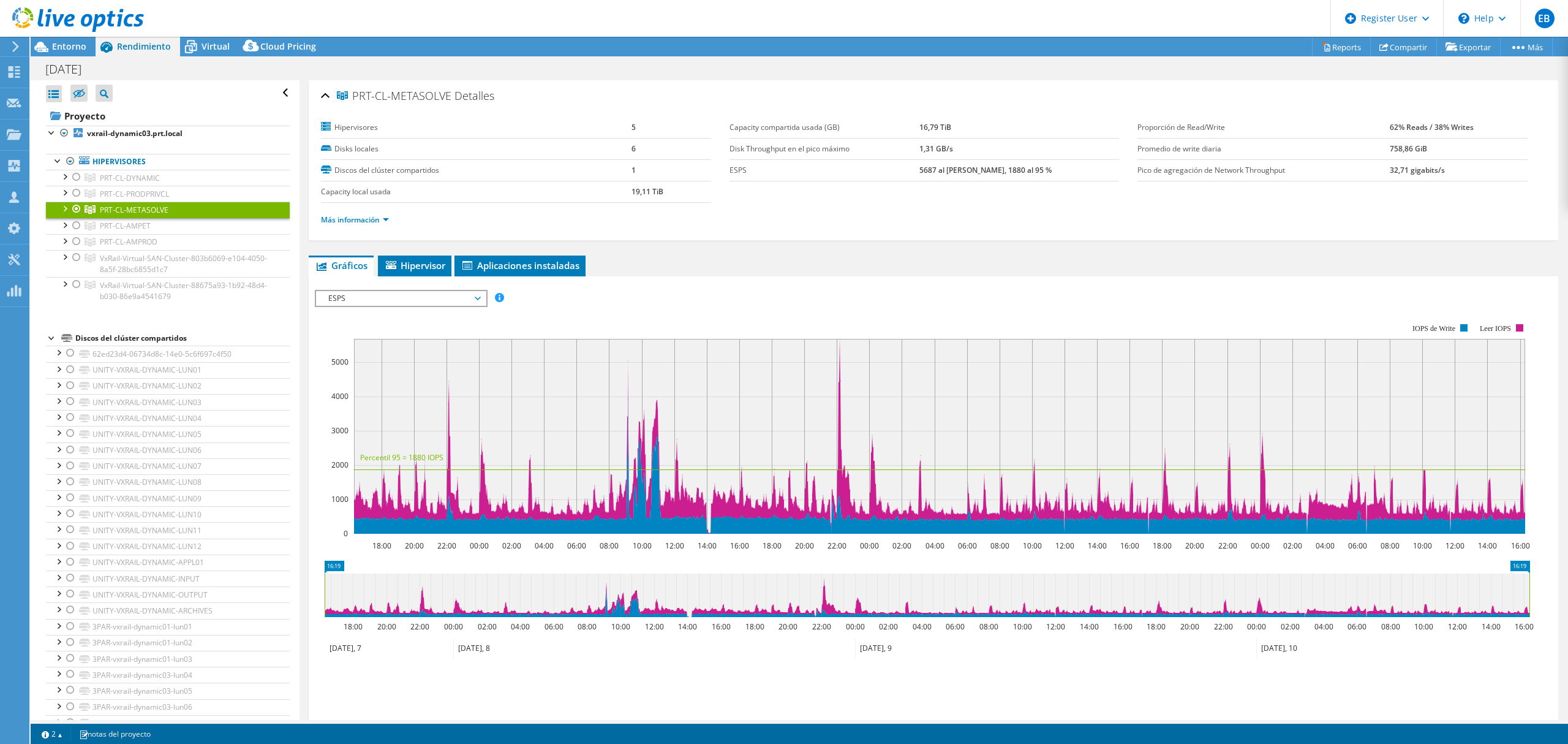
drag, startPoint x: 451, startPoint y: 91, endPoint x: 353, endPoint y: 94, distance: 98.0
click at [353, 94] on span "PRT-CL-METASOLVE" at bounding box center [393, 96] width 114 height 13
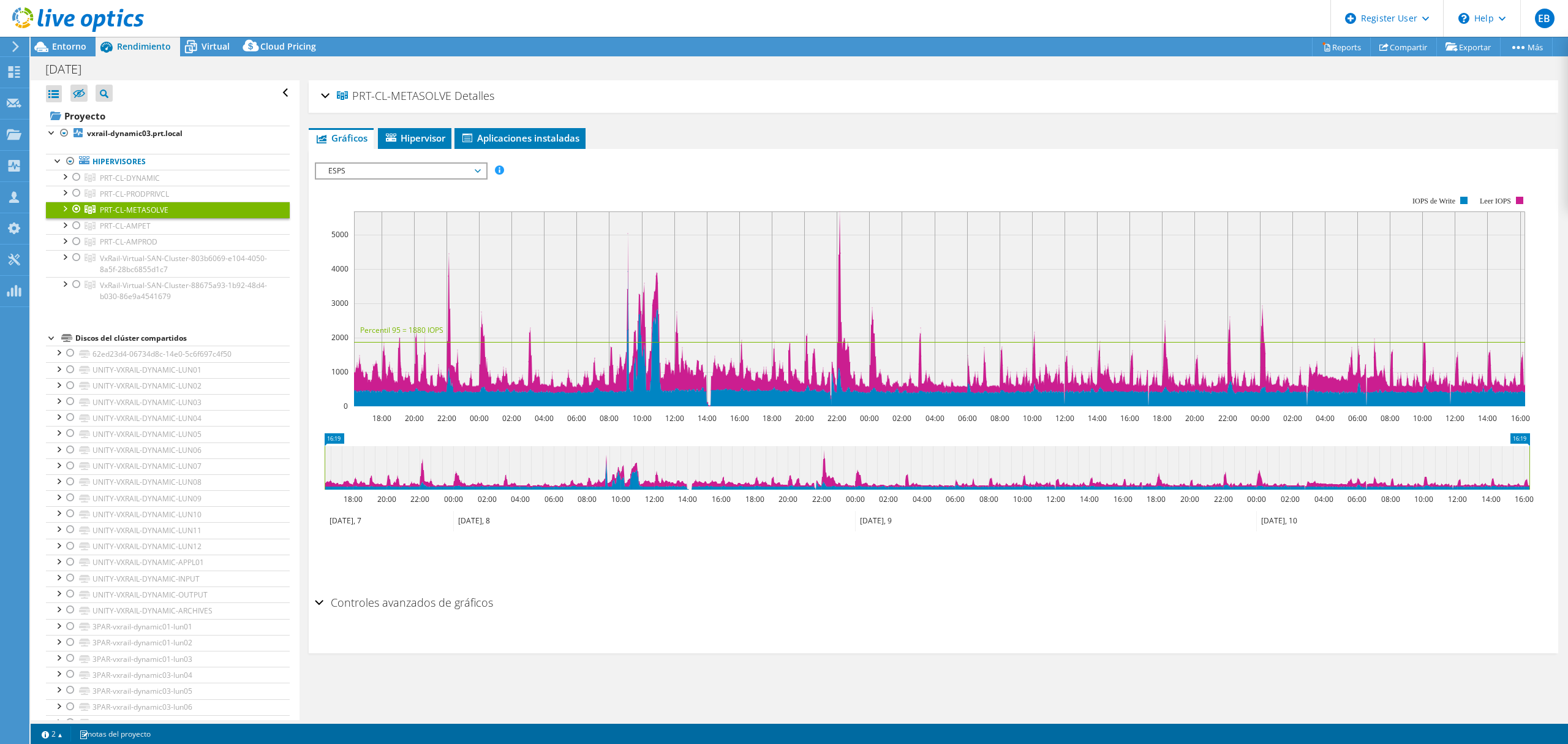
copy span "PRT-CL-METASOLVE"
click at [70, 45] on span "Entorno" at bounding box center [68, 46] width 34 height 12
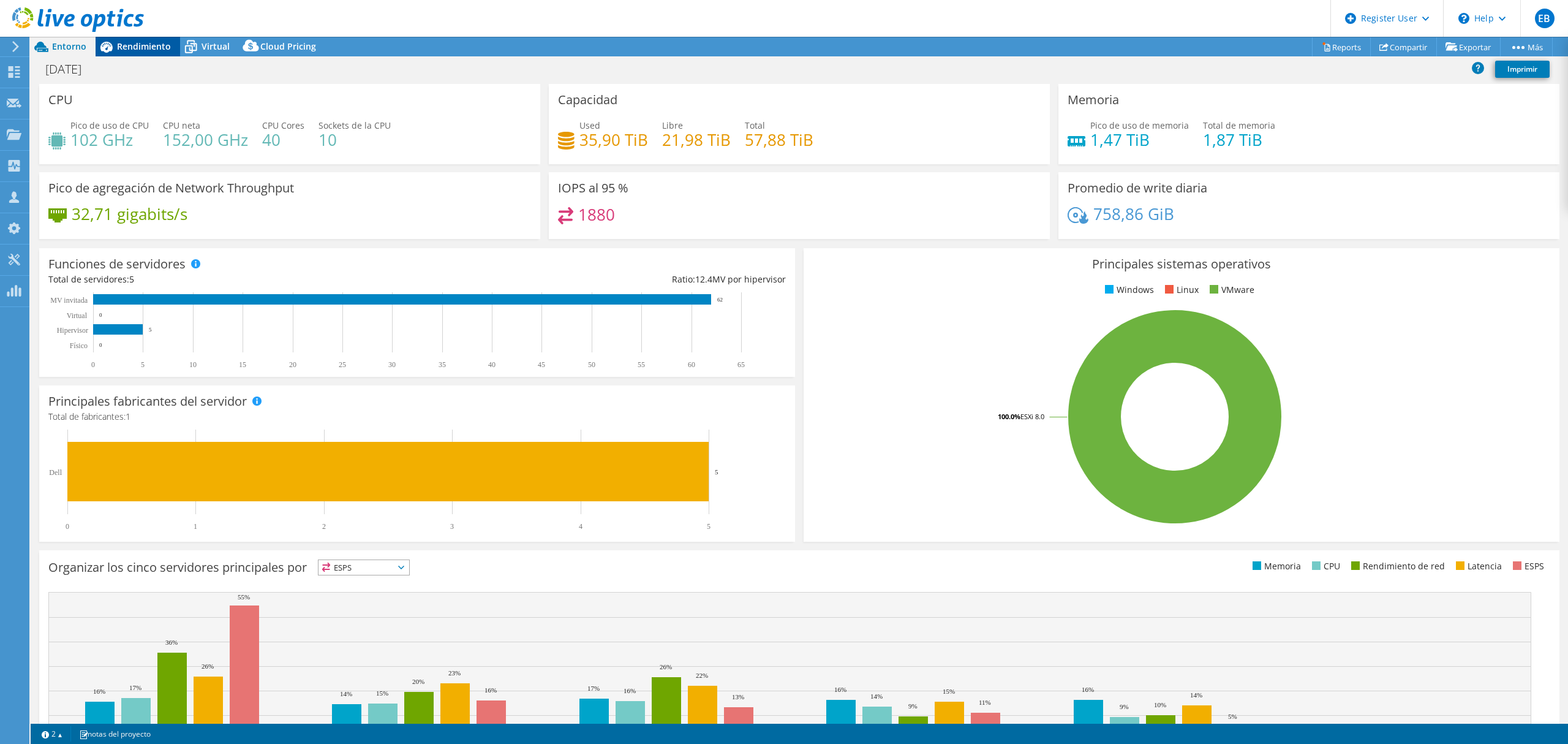
click at [142, 43] on span "Rendimiento" at bounding box center [143, 46] width 54 height 12
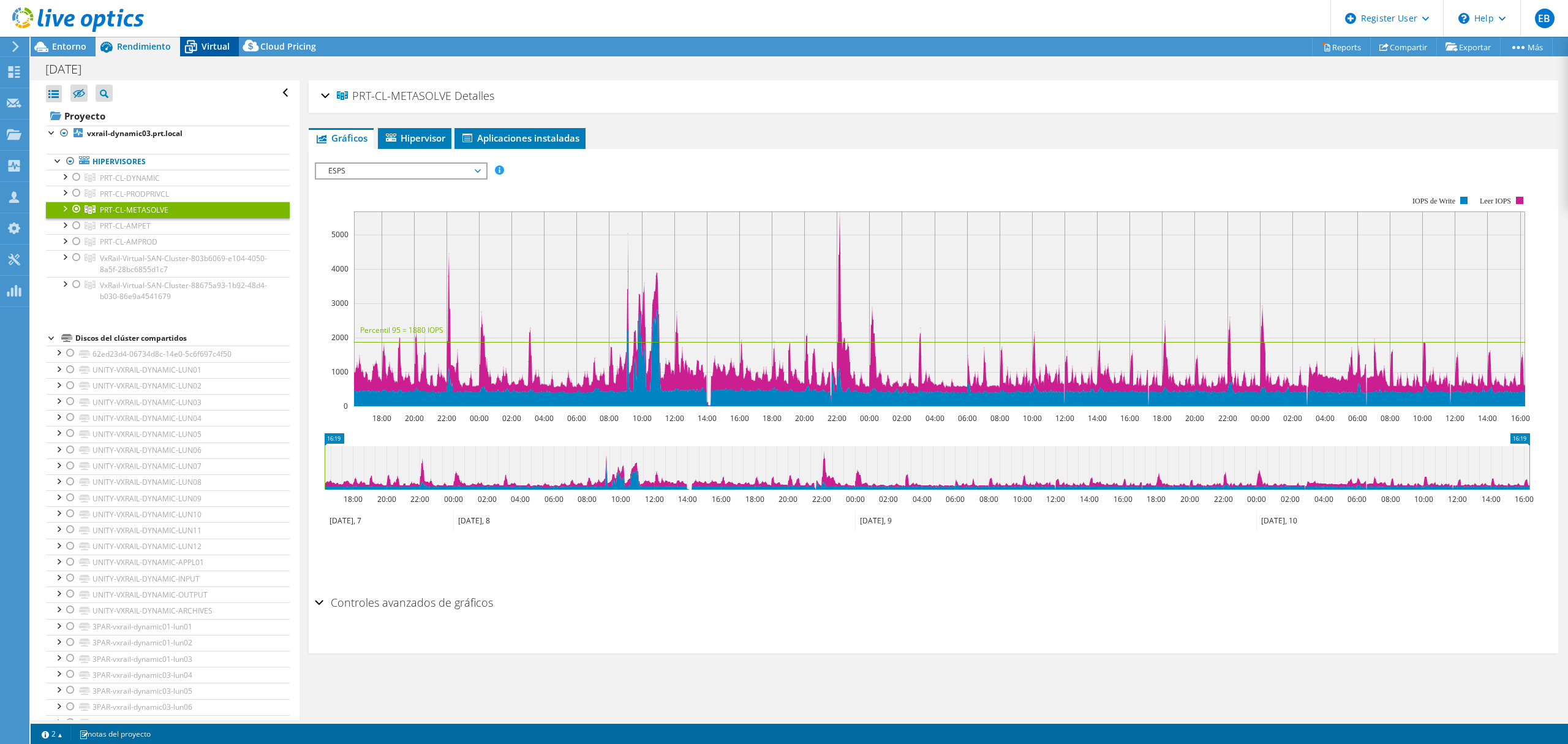
click at [212, 39] on div "Virtual" at bounding box center [209, 47] width 59 height 20
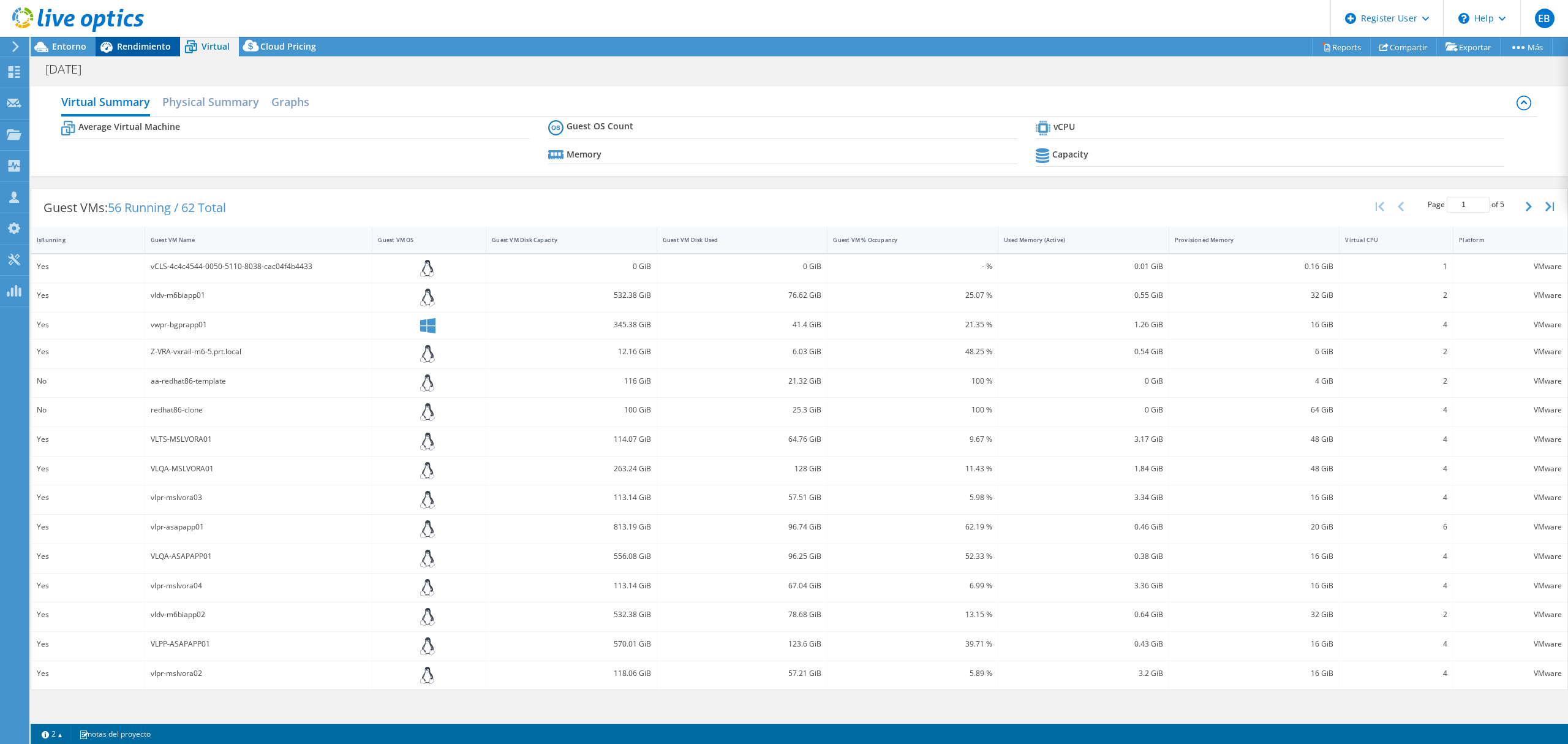
click at [148, 45] on span "Rendimiento" at bounding box center [143, 46] width 54 height 12
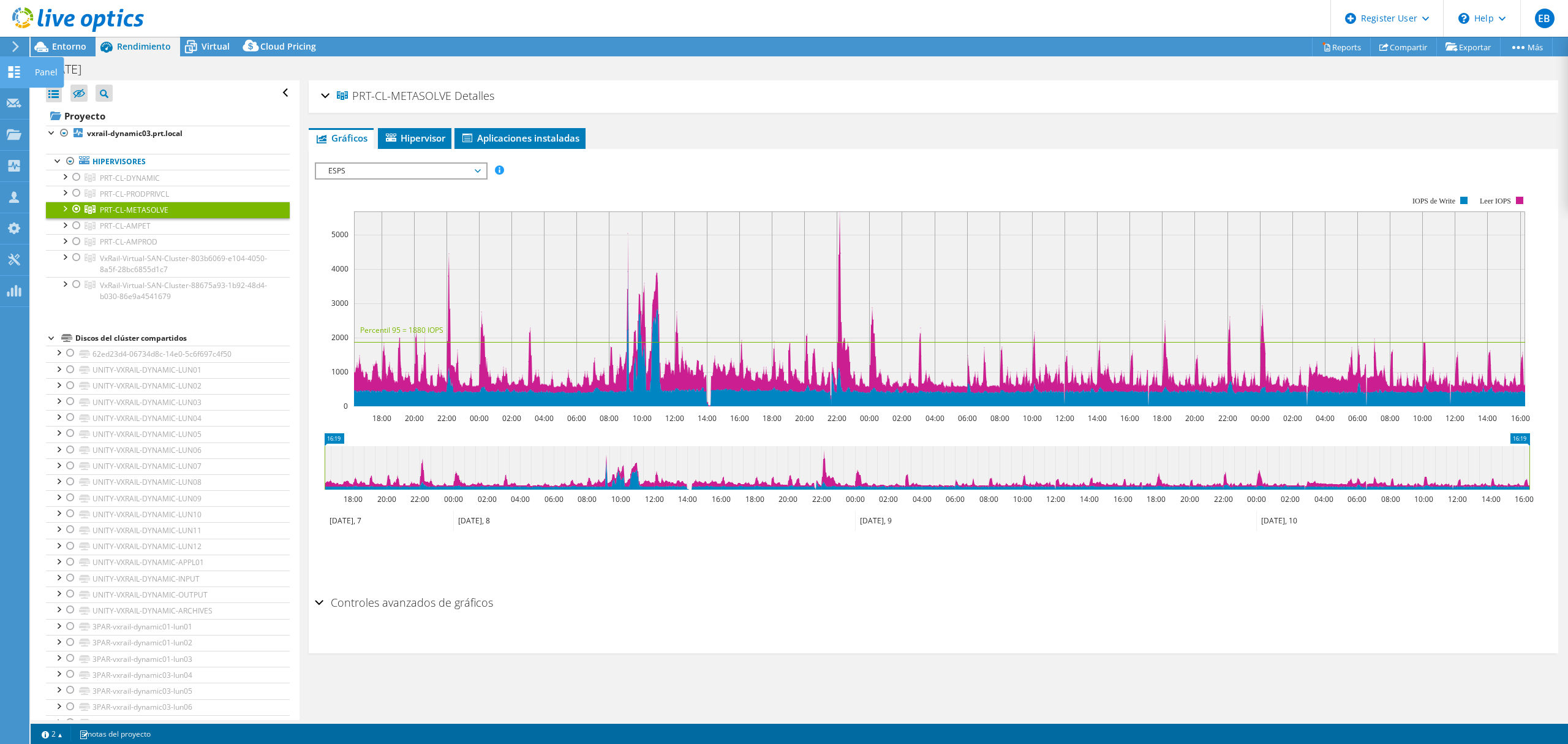
click at [10, 77] on use at bounding box center [14, 72] width 12 height 12
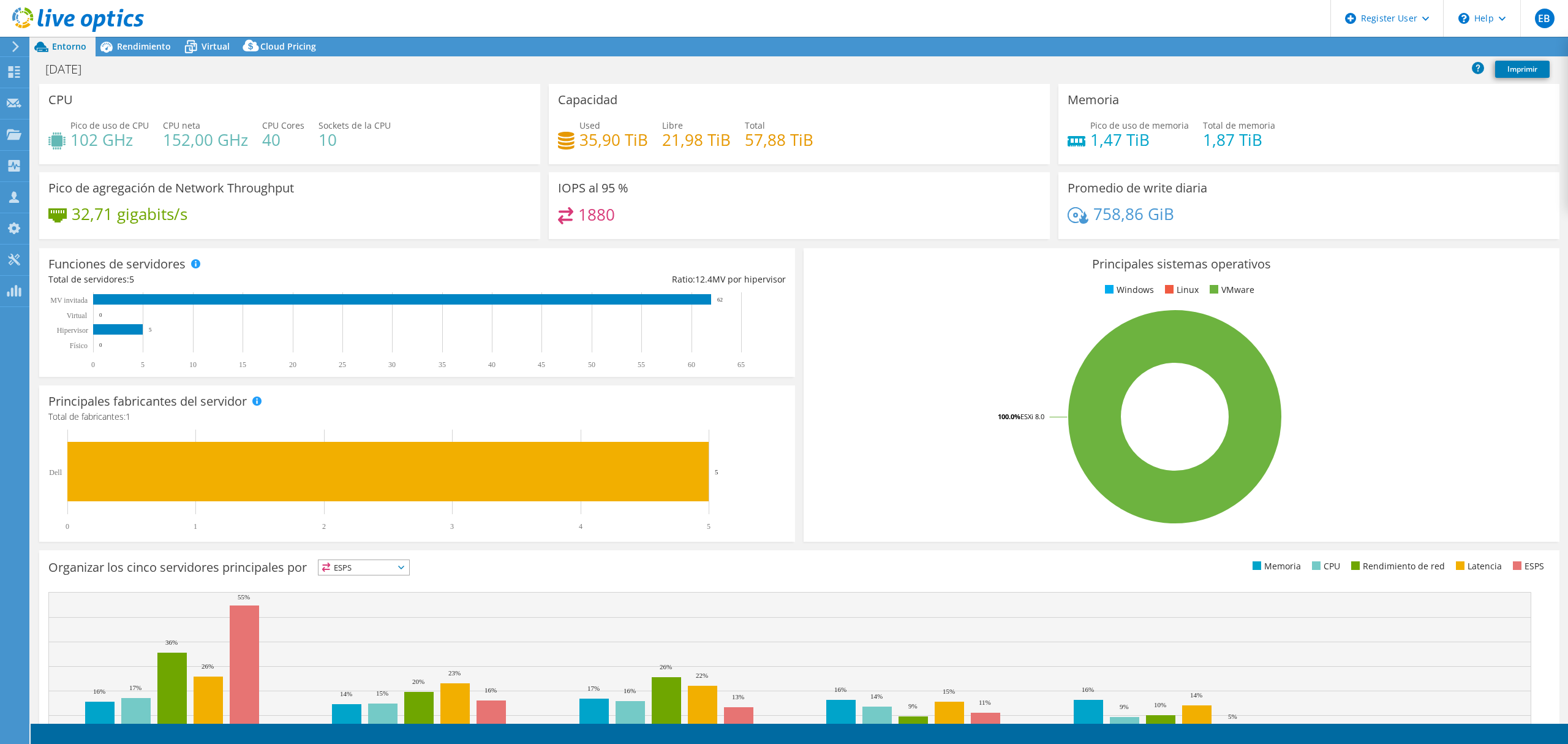
select select "USD"
click at [143, 42] on span "Rendimiento" at bounding box center [143, 46] width 54 height 12
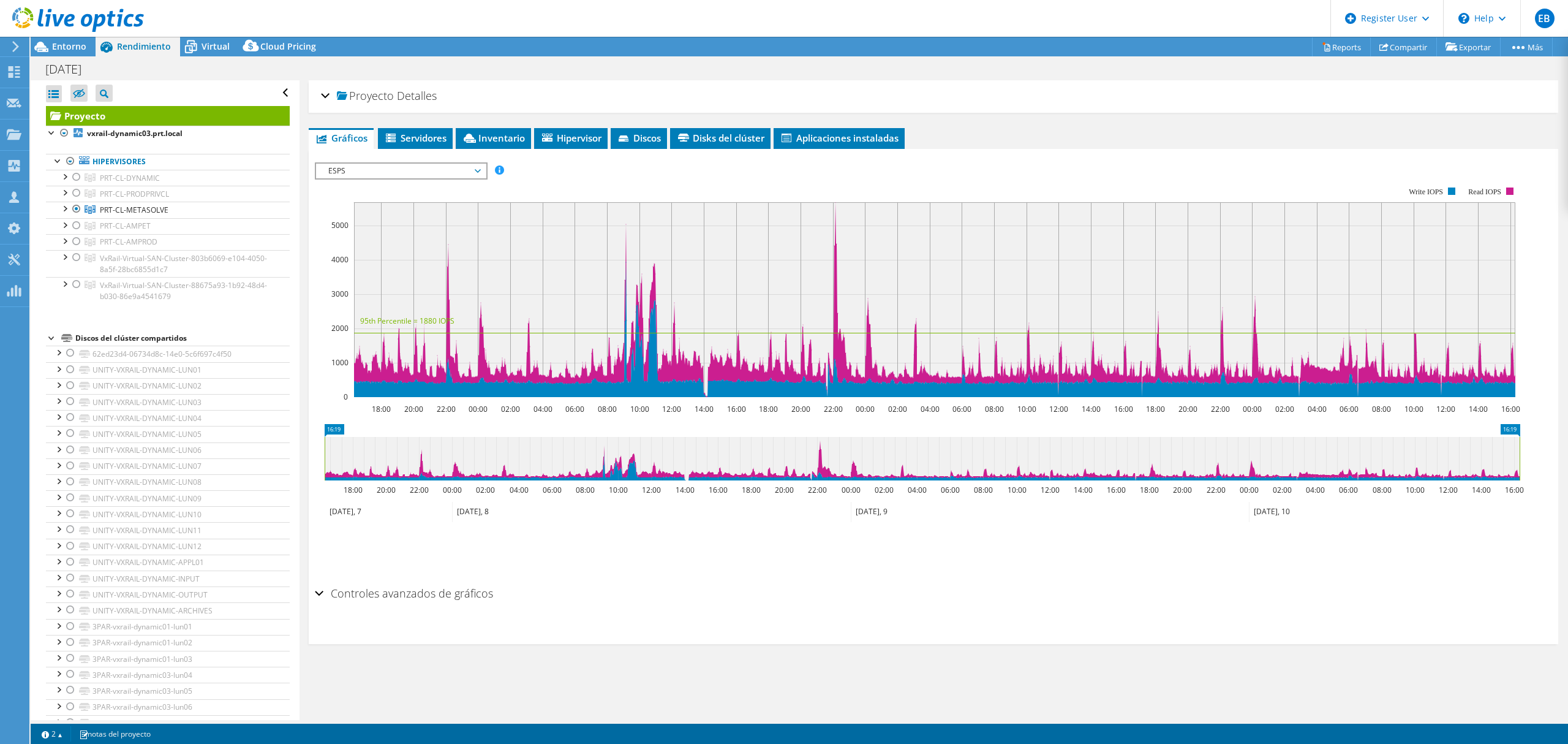
click at [324, 94] on div "Proyecto Detalles" at bounding box center [933, 97] width 1225 height 27
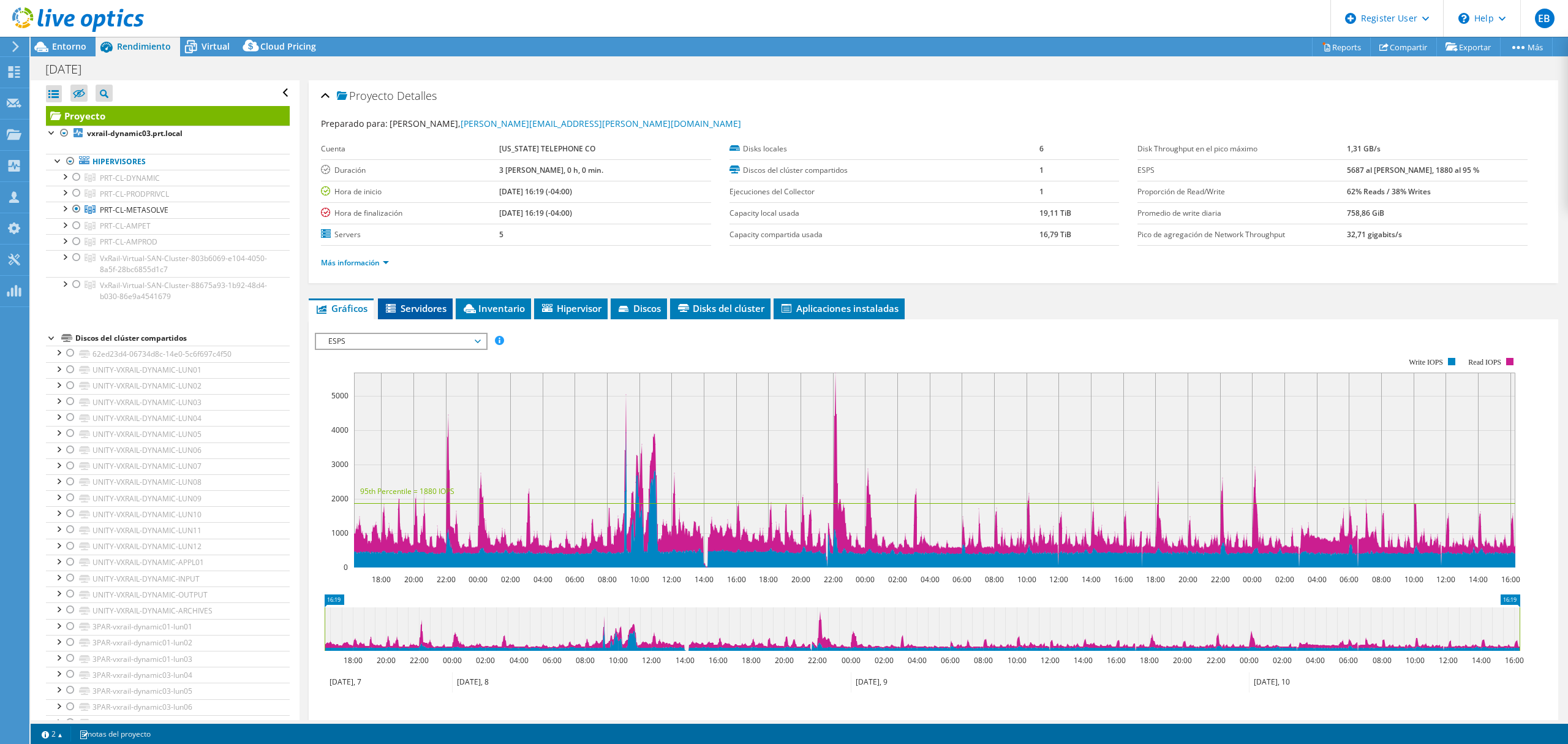
click at [432, 304] on span "Servidores" at bounding box center [415, 308] width 63 height 13
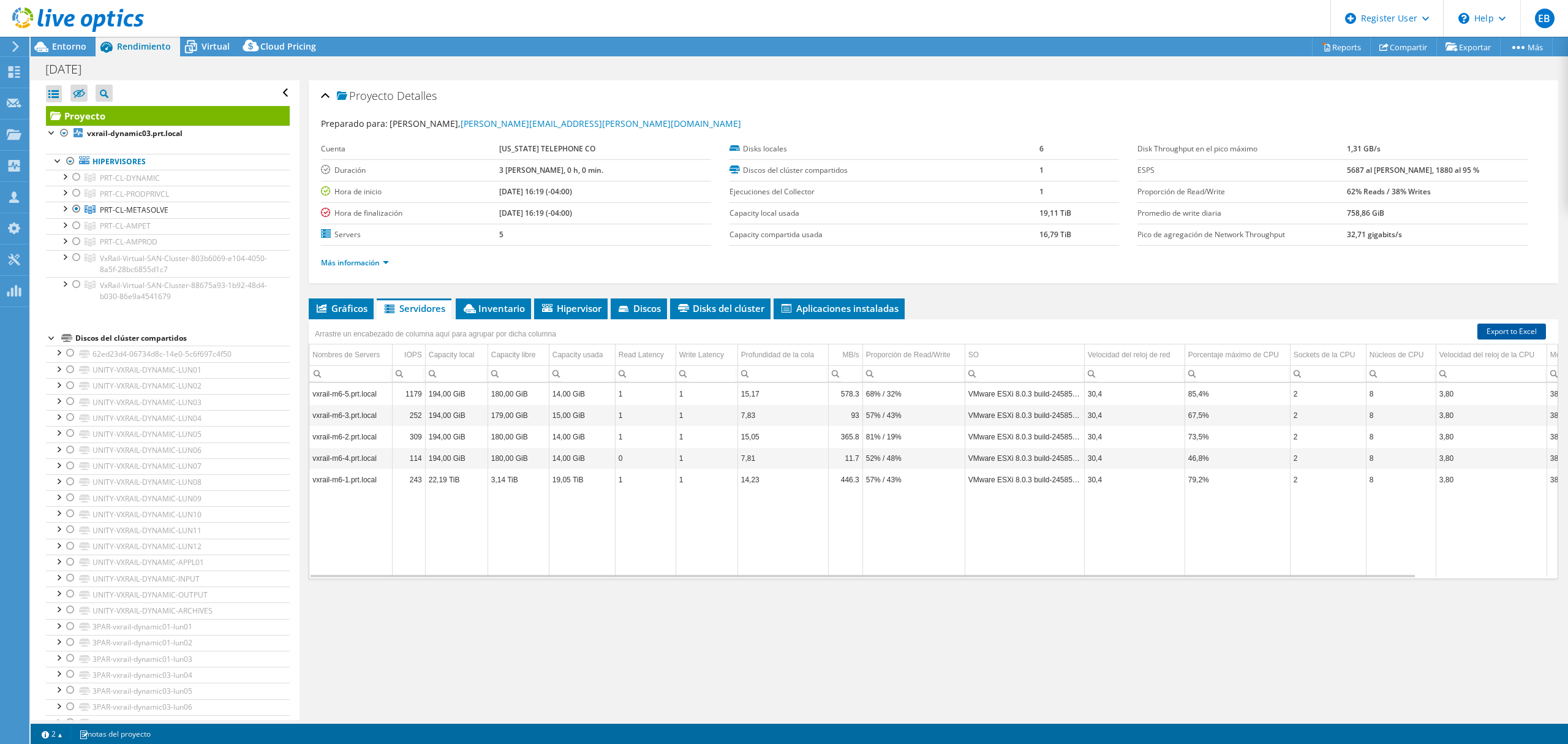
click at [1503, 332] on link "Export to Excel" at bounding box center [1511, 331] width 68 height 16
drag, startPoint x: 754, startPoint y: 646, endPoint x: 1501, endPoint y: 466, distance: 768.4
click at [755, 646] on div "Proyecto Detalles Preparado para: Reyes Alex, alex.reyes@claropr.com Cuenta PUE…" at bounding box center [933, 400] width 1268 height 640
click at [1510, 329] on link "Export to Excel" at bounding box center [1511, 331] width 68 height 16
click at [158, 183] on span "PRT-CL-METASOLVE" at bounding box center [130, 178] width 60 height 10
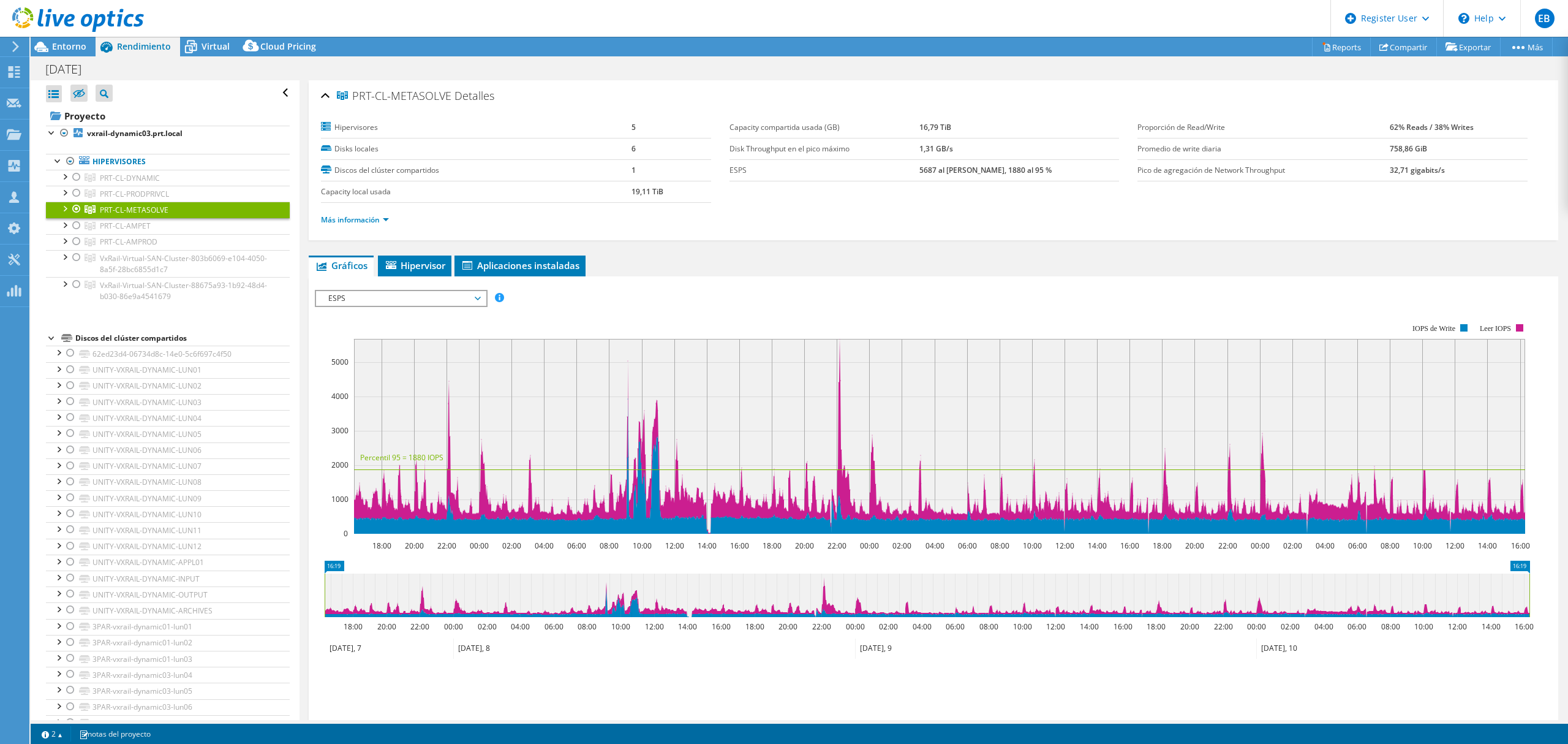
drag, startPoint x: 452, startPoint y: 93, endPoint x: 354, endPoint y: 97, distance: 98.1
click at [354, 97] on h2 "PRT-CL-METASOLVE Detalles" at bounding box center [408, 95] width 173 height 24
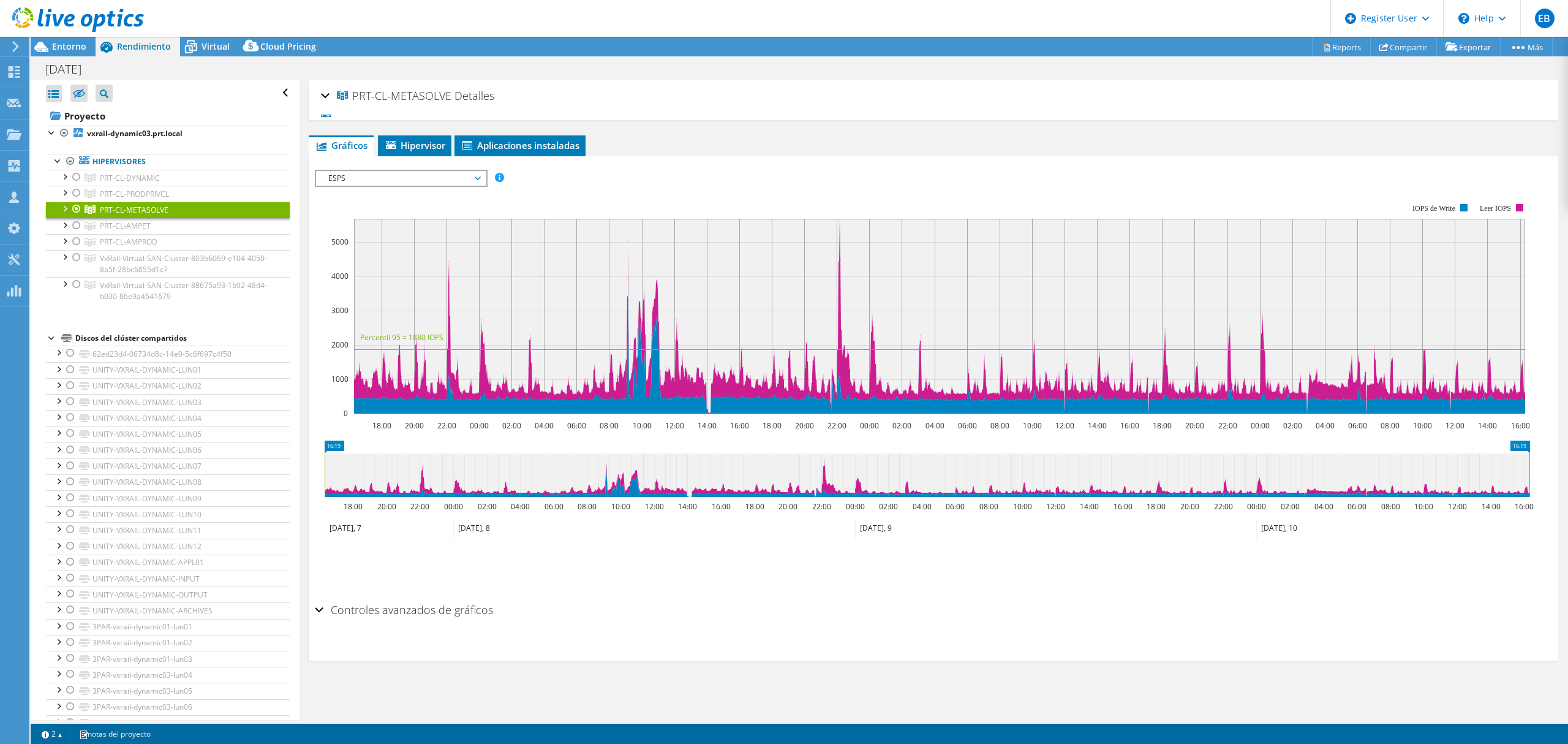
copy span "PRT-CL-METASOLVE"
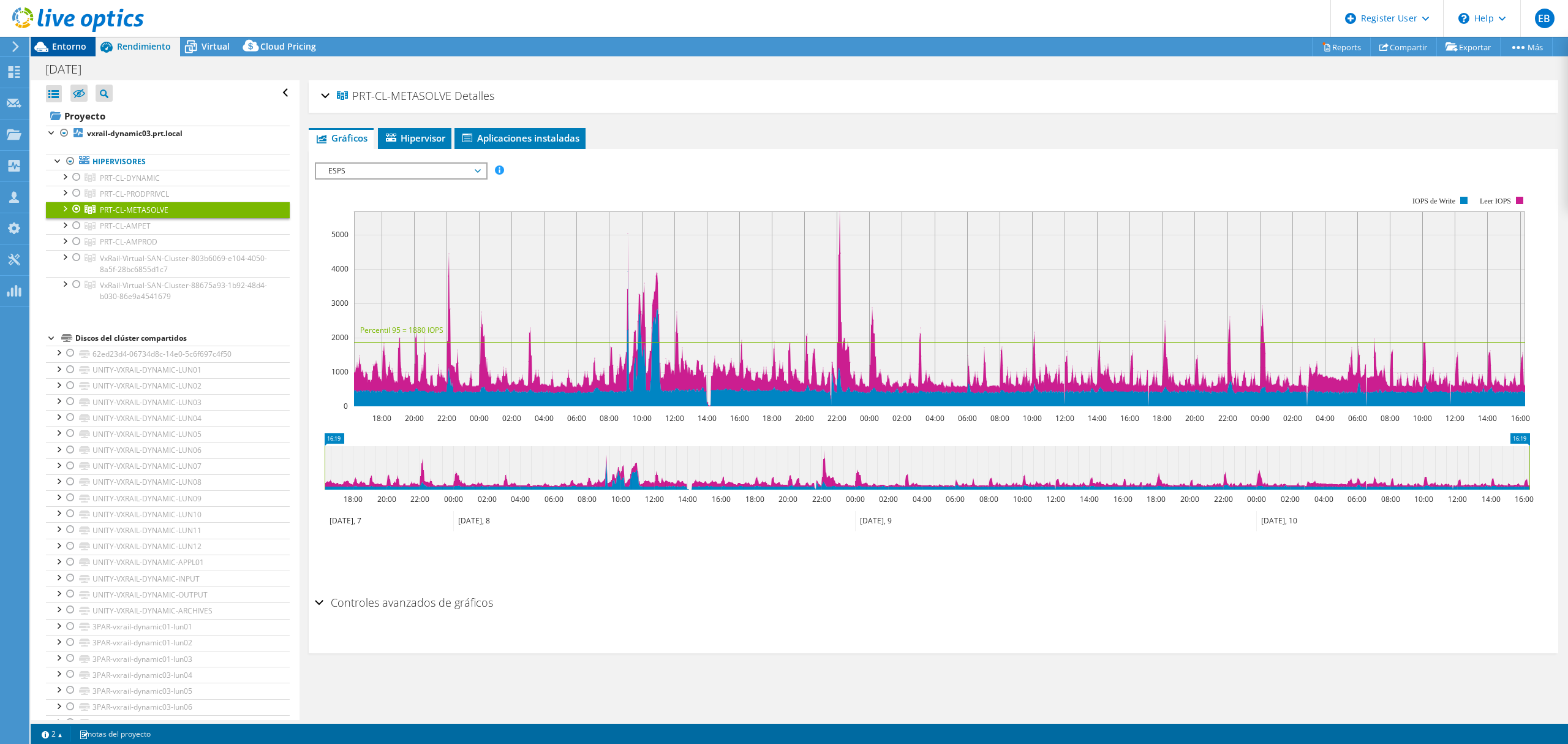
click at [48, 44] on icon at bounding box center [42, 47] width 22 height 22
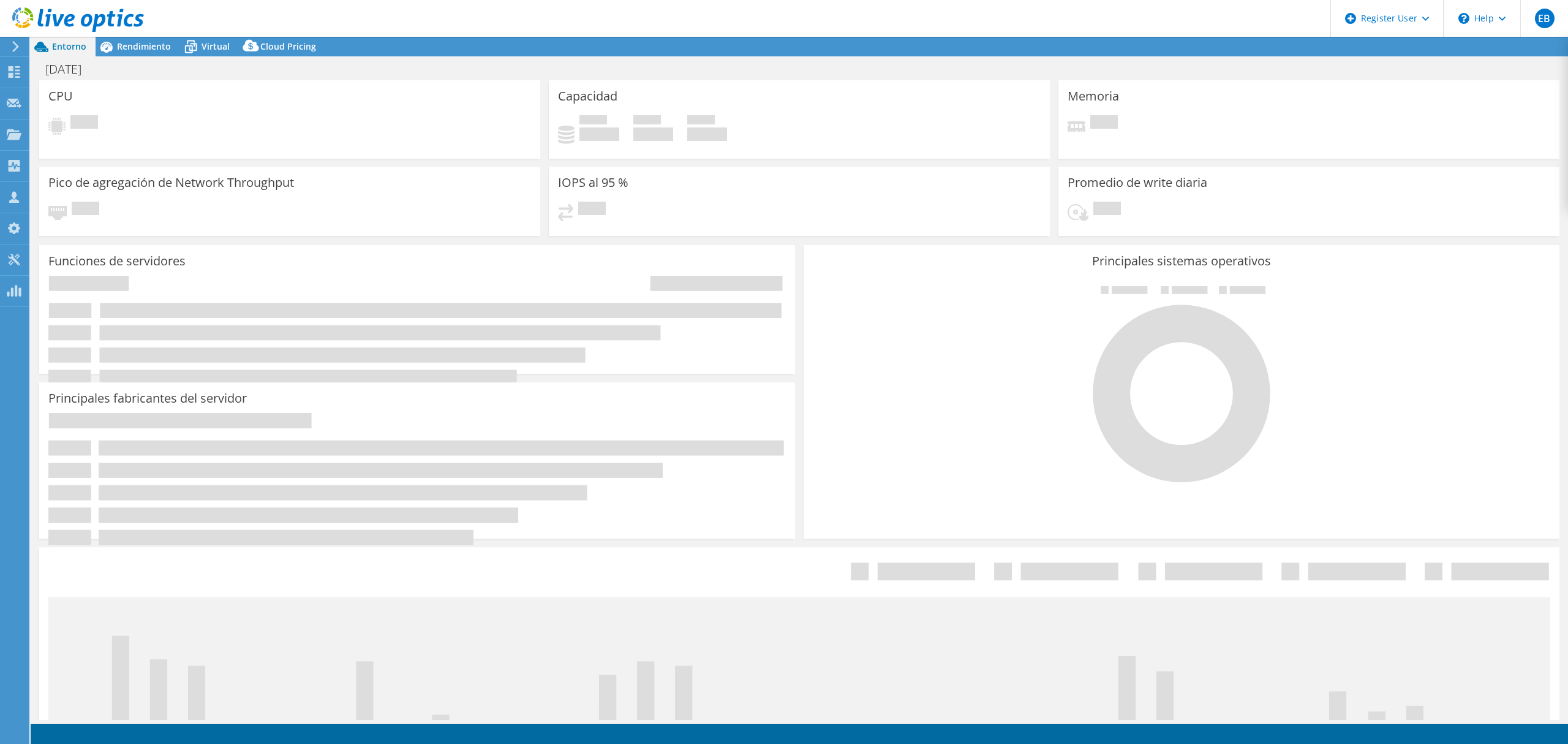
select select "USD"
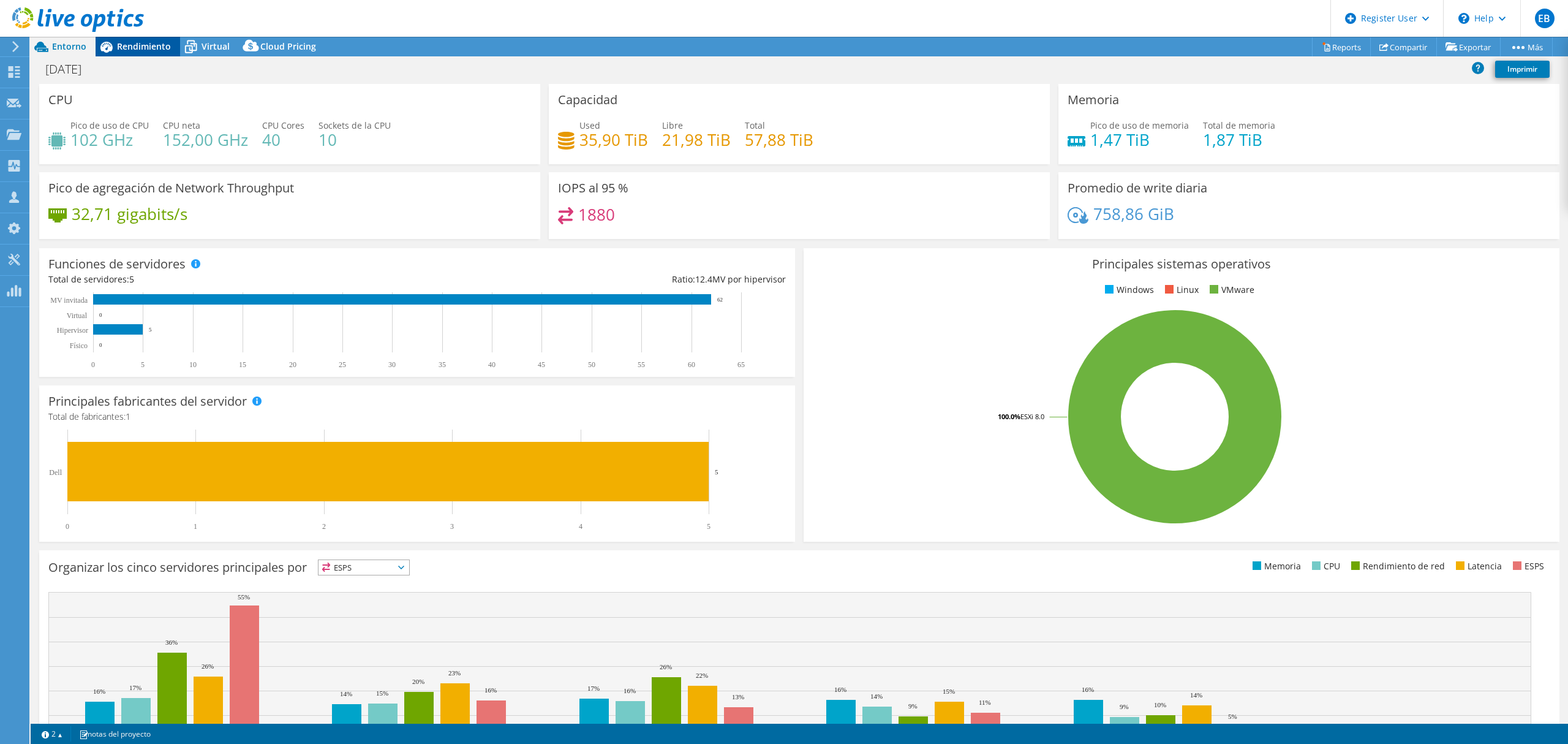
click at [118, 43] on span "Rendimiento" at bounding box center [143, 46] width 54 height 12
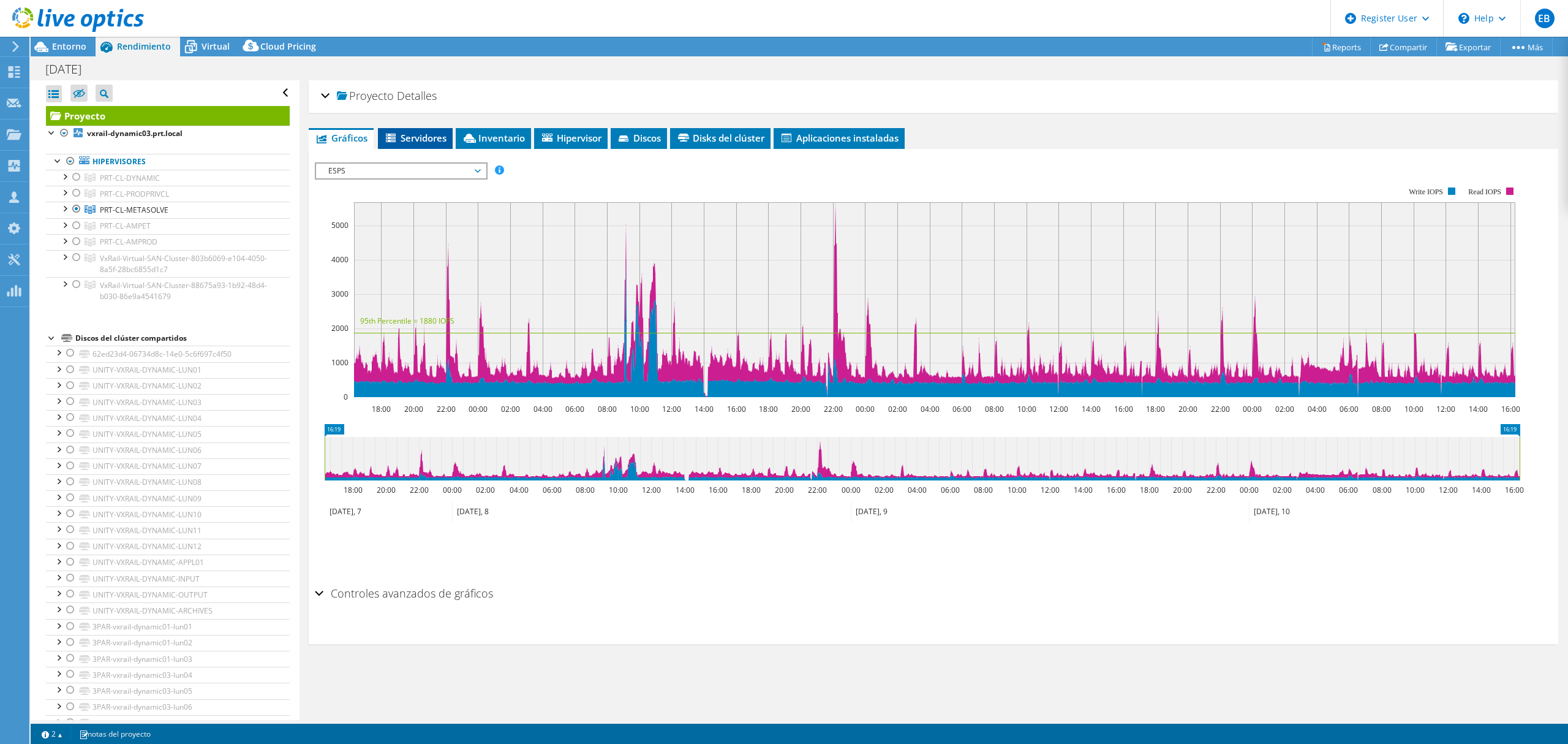
click at [415, 135] on span "Servidores" at bounding box center [415, 138] width 63 height 13
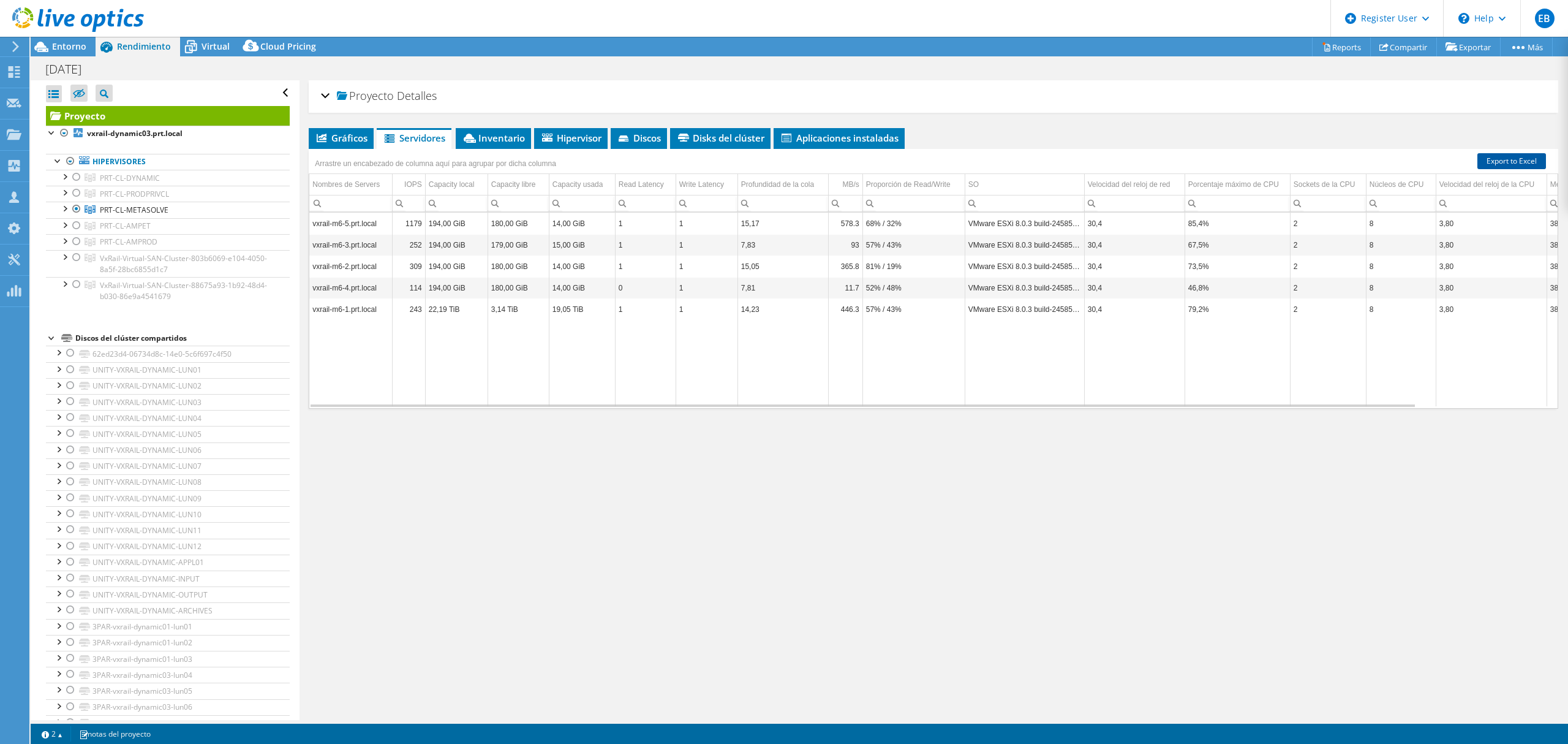
click at [1497, 158] on link "Export to Excel" at bounding box center [1511, 161] width 68 height 16
click at [997, 459] on div "Proyecto Detalles Preparado para: [PERSON_NAME], [PERSON_NAME][EMAIL_ADDRESS][P…" at bounding box center [933, 400] width 1268 height 640
click at [328, 96] on div "Proyecto Detalles" at bounding box center [933, 97] width 1225 height 27
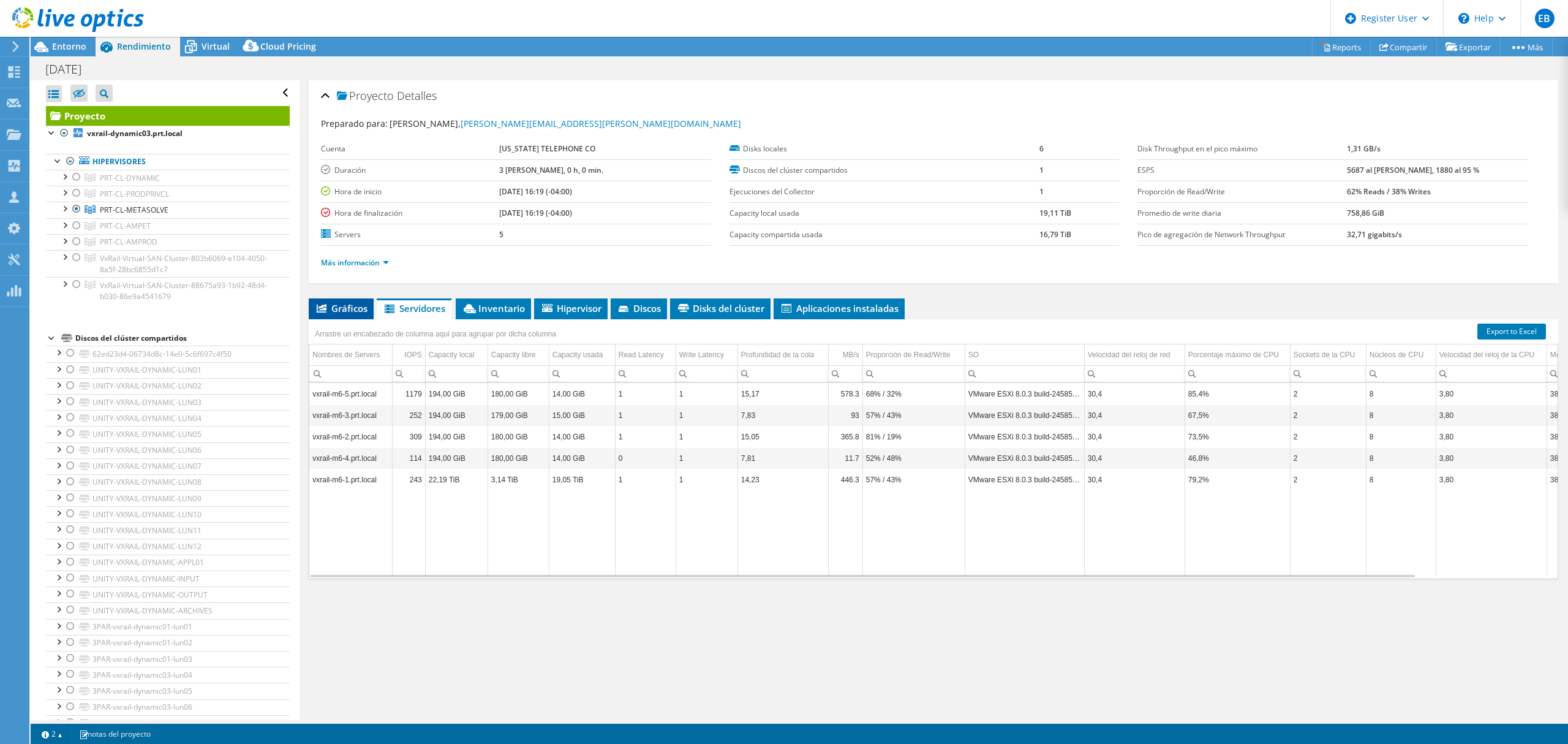
click at [342, 314] on span "Gráficos" at bounding box center [341, 308] width 53 height 13
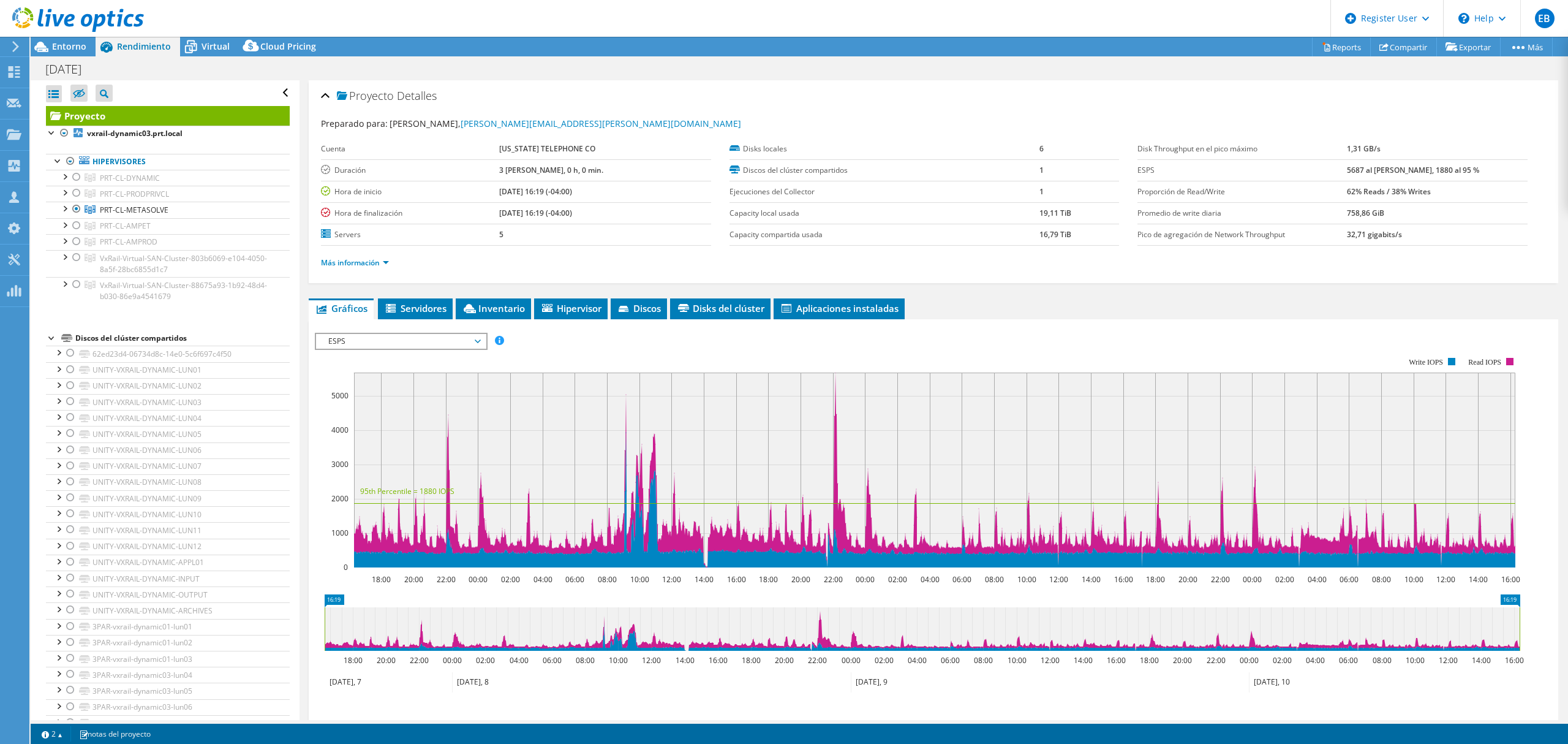
click at [73, 40] on div at bounding box center [72, 20] width 144 height 41
click at [58, 40] on div at bounding box center [72, 20] width 144 height 41
click at [123, 183] on span "PRT-CL-METASOLVE" at bounding box center [130, 178] width 60 height 10
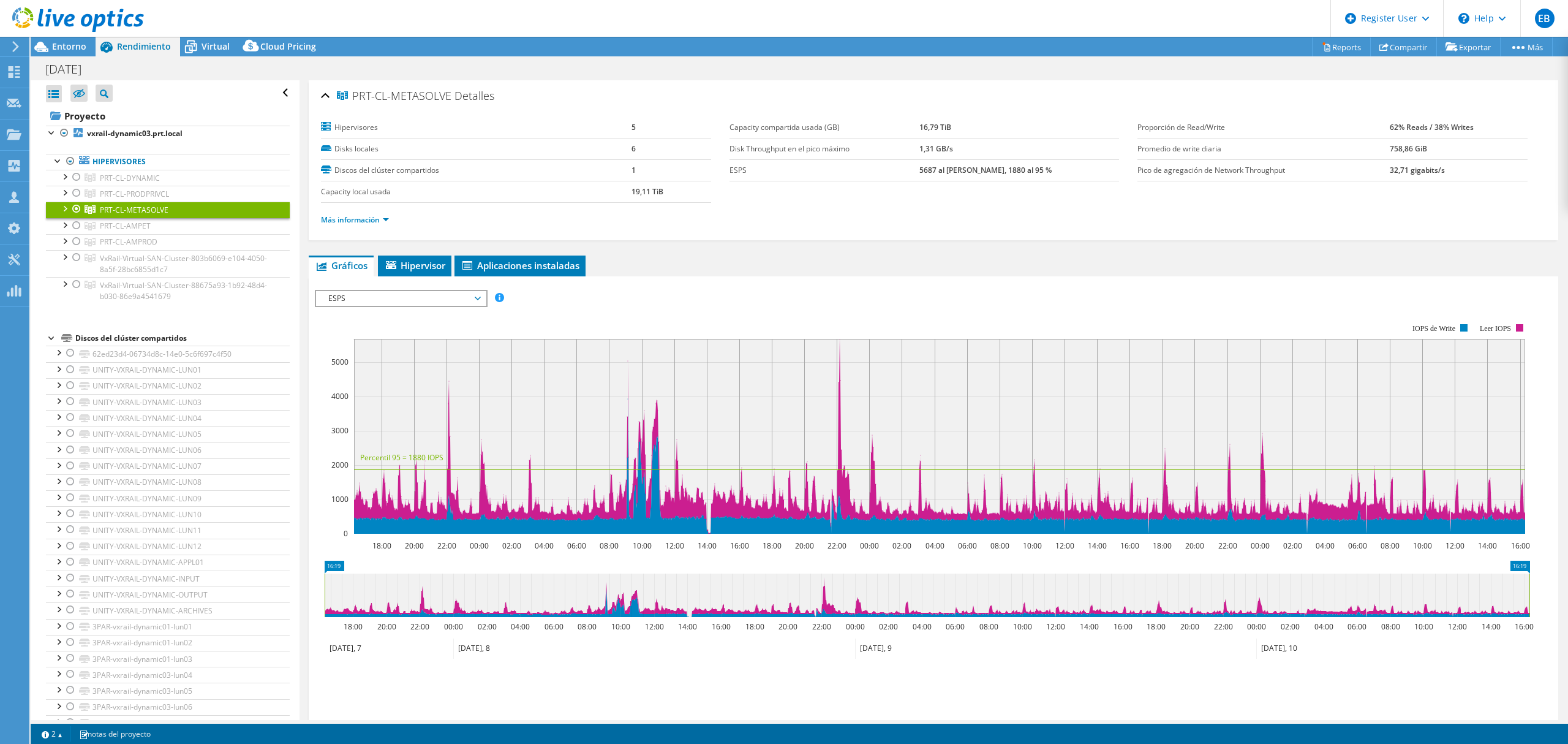
drag, startPoint x: 451, startPoint y: 94, endPoint x: 351, endPoint y: 99, distance: 100.1
click at [351, 99] on h2 "PRT-CL-METASOLVE Detalles" at bounding box center [408, 95] width 173 height 24
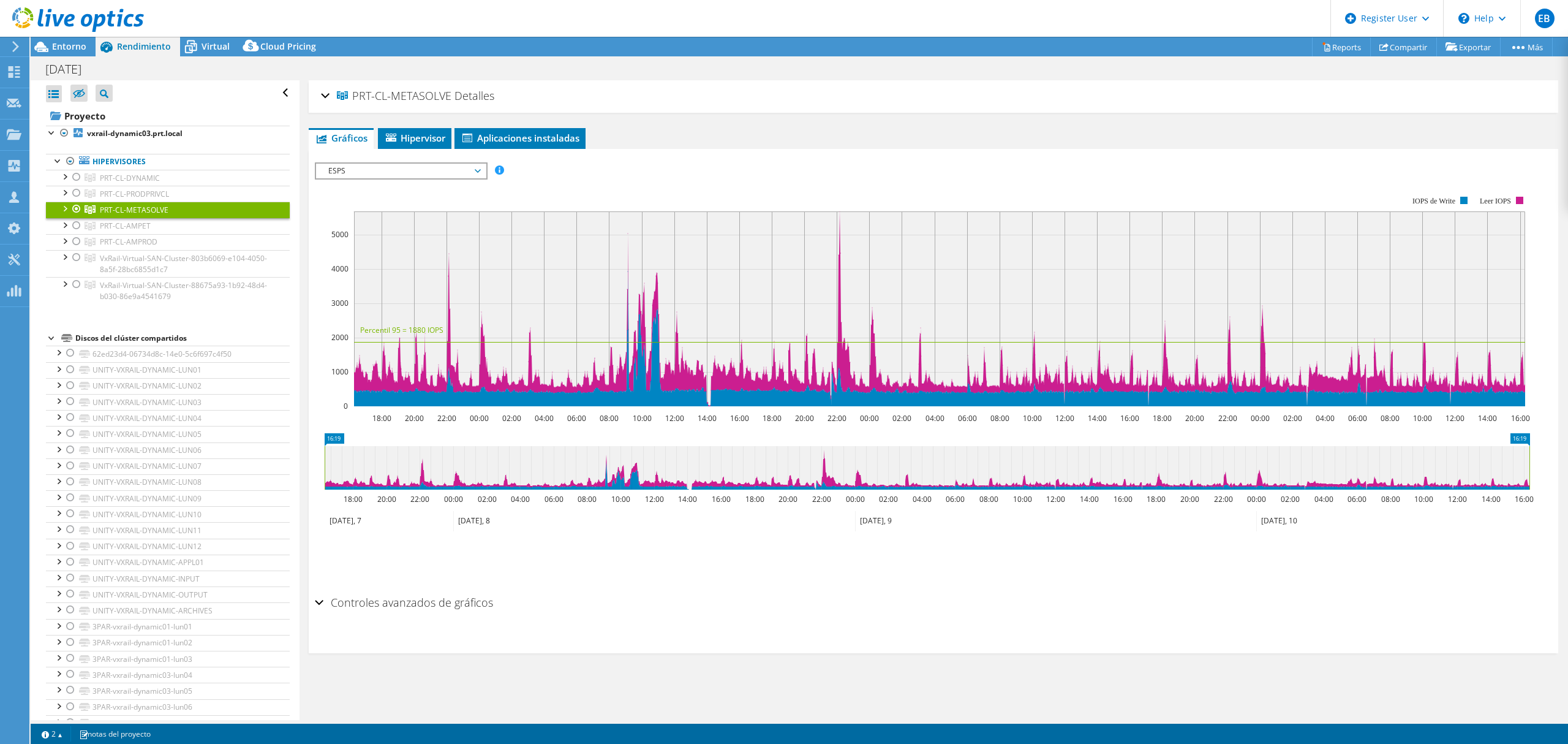
copy span "PRT-CL-METASOLVE"
click at [73, 228] on div at bounding box center [76, 226] width 13 height 15
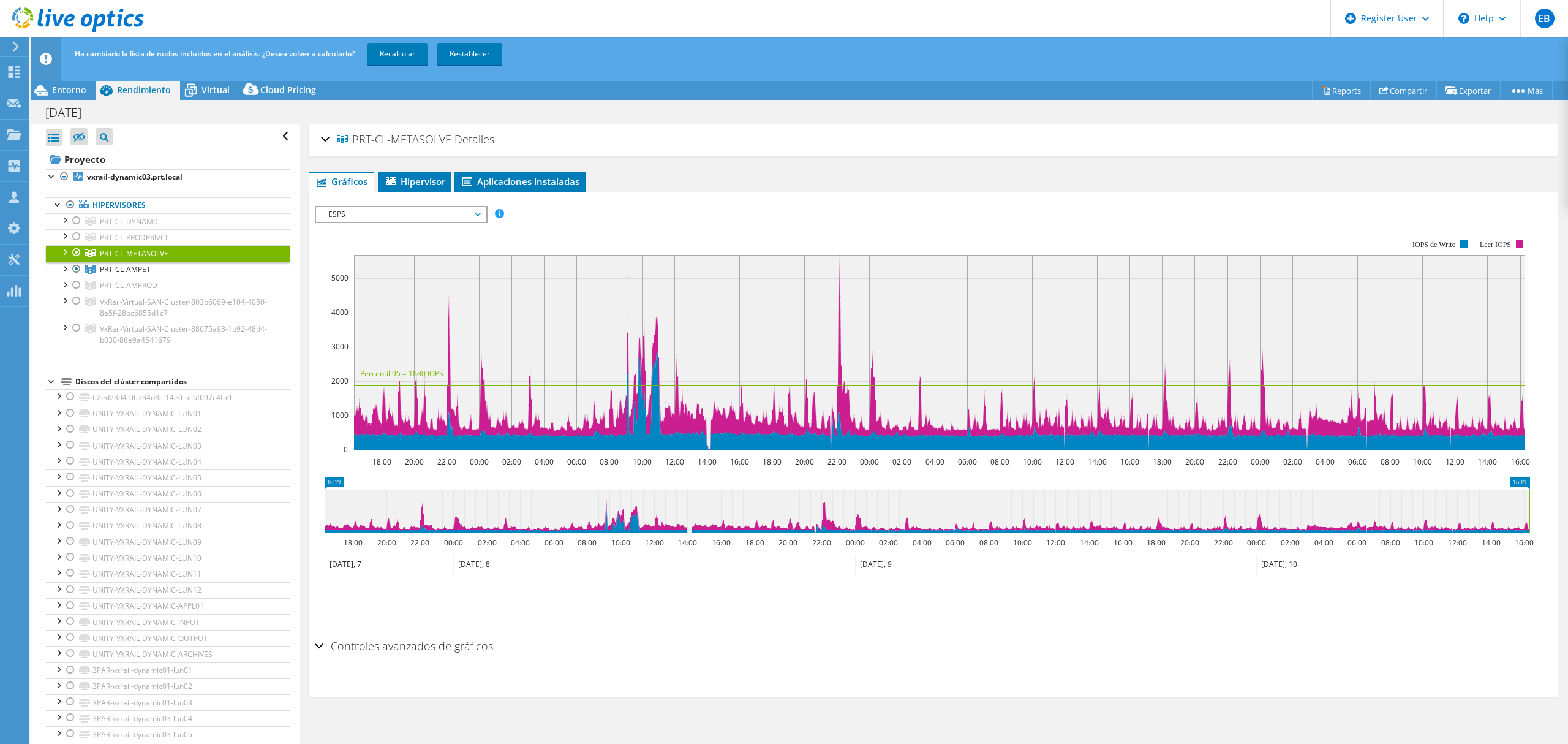
click at [78, 250] on div at bounding box center [76, 253] width 13 height 15
click at [392, 49] on link "Recalcular" at bounding box center [398, 53] width 60 height 22
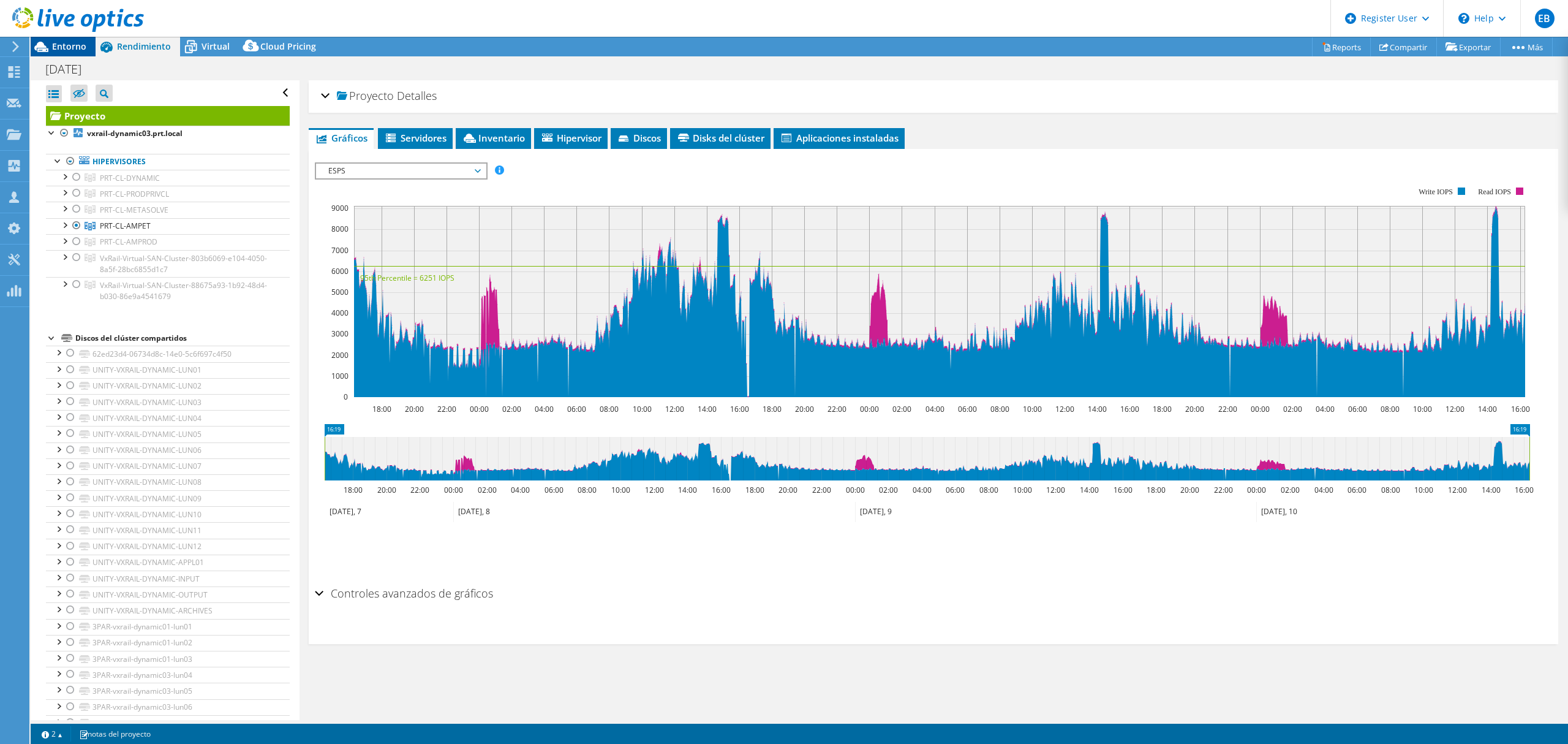
click at [63, 48] on span "Entorno" at bounding box center [68, 46] width 34 height 12
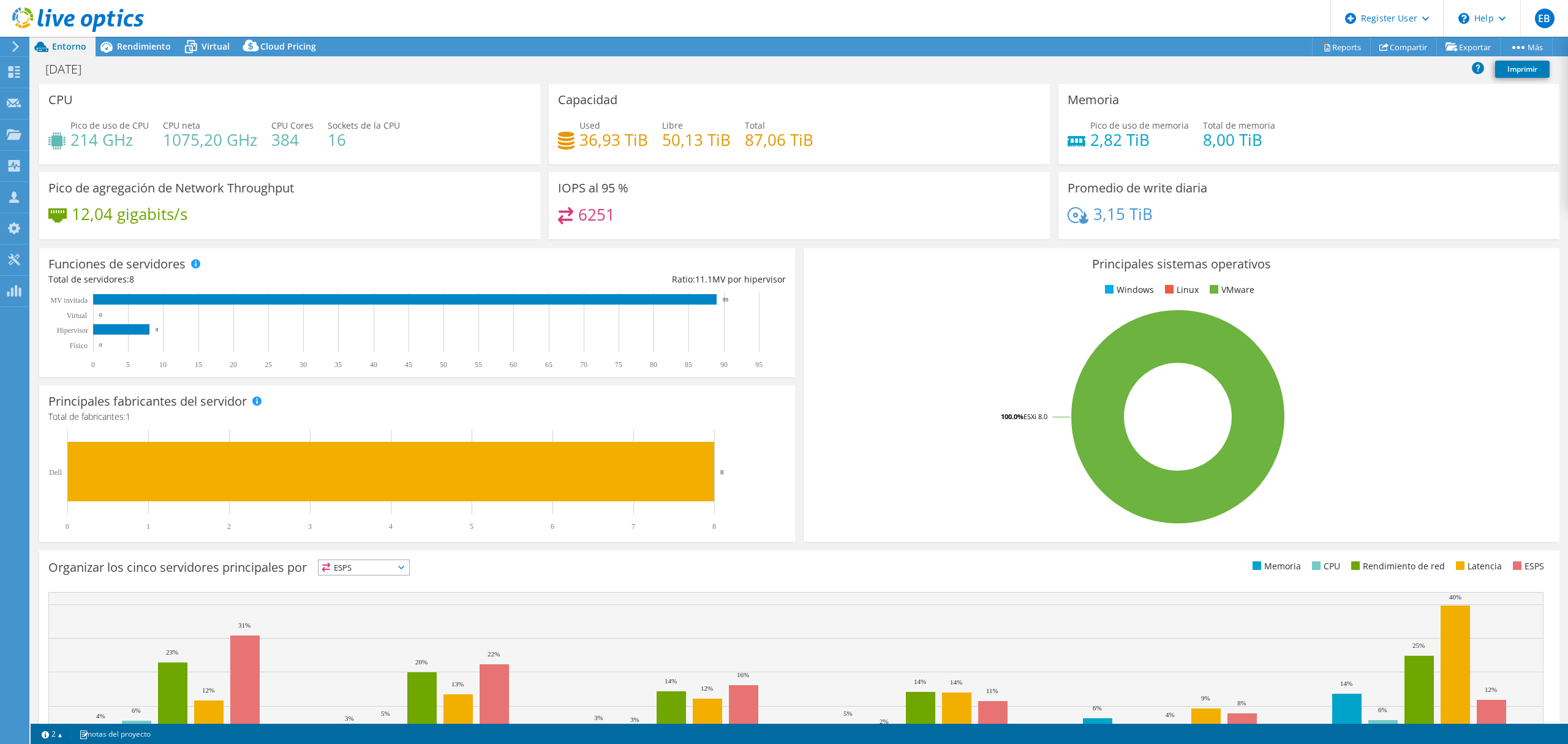
click at [128, 39] on div at bounding box center [72, 20] width 144 height 41
click at [144, 47] on span "Rendimiento" at bounding box center [143, 46] width 54 height 12
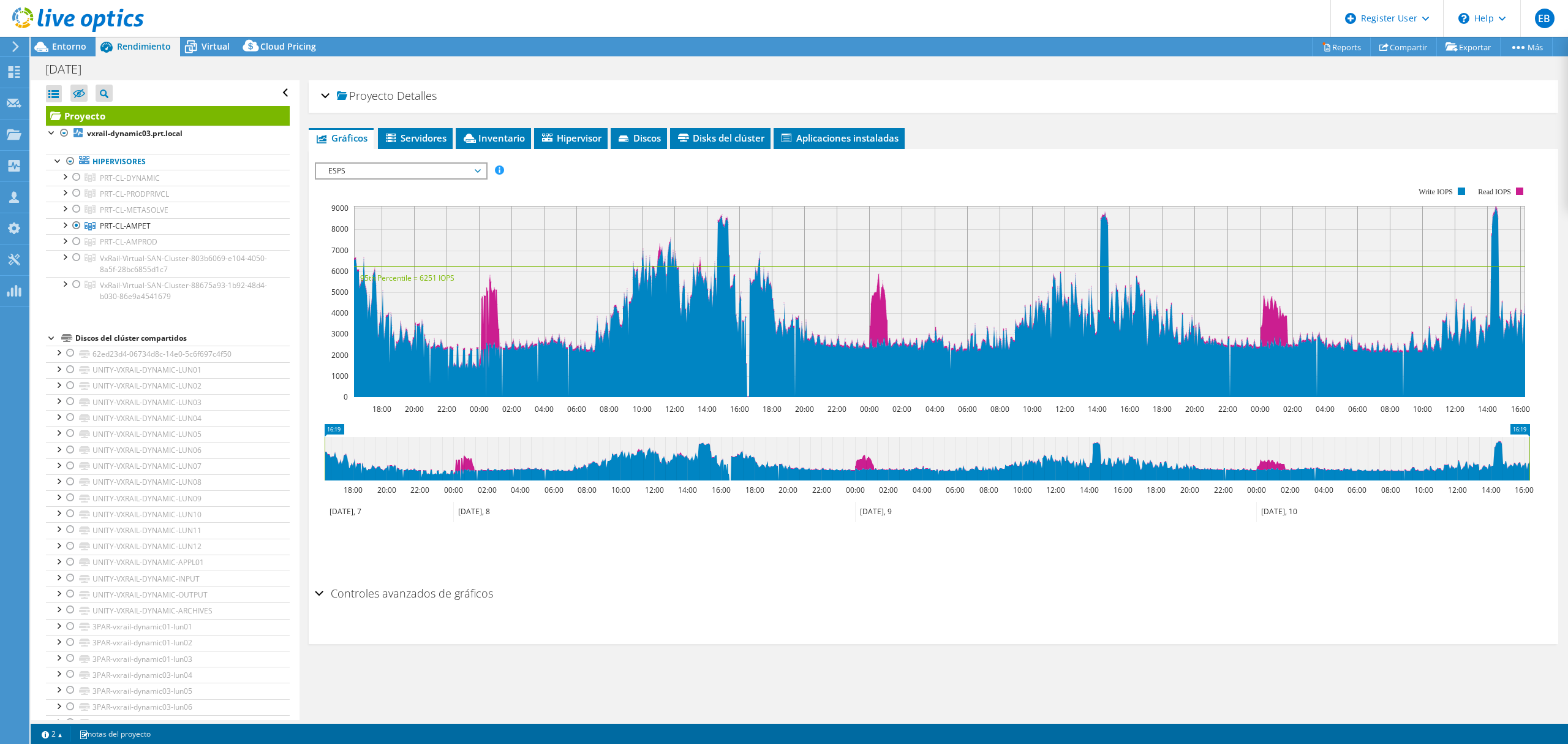
click at [585, 570] on div "Guardar zoom" at bounding box center [934, 548] width 1237 height 53
click at [74, 43] on span "Entorno" at bounding box center [68, 46] width 34 height 12
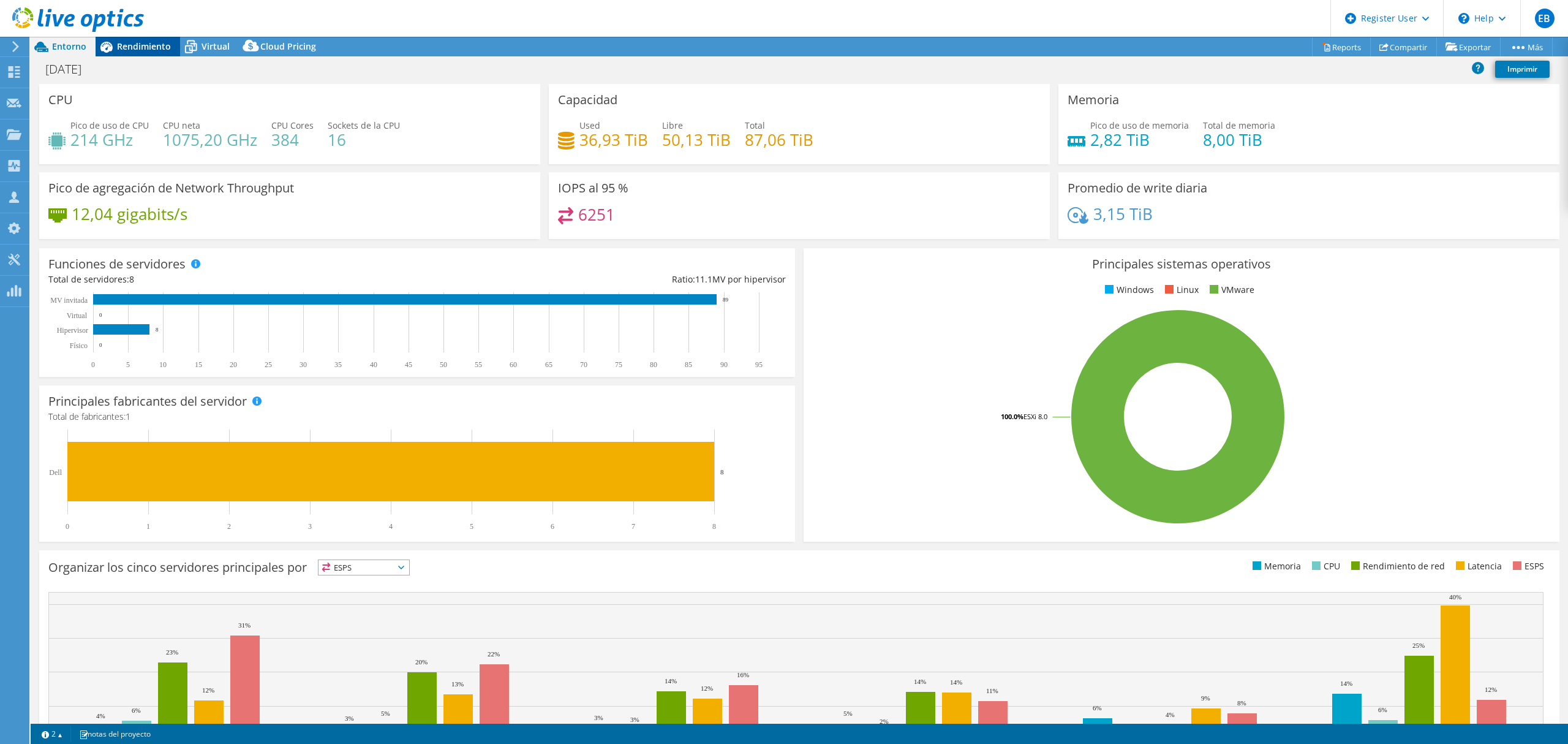
click at [140, 48] on span "Rendimiento" at bounding box center [143, 46] width 54 height 12
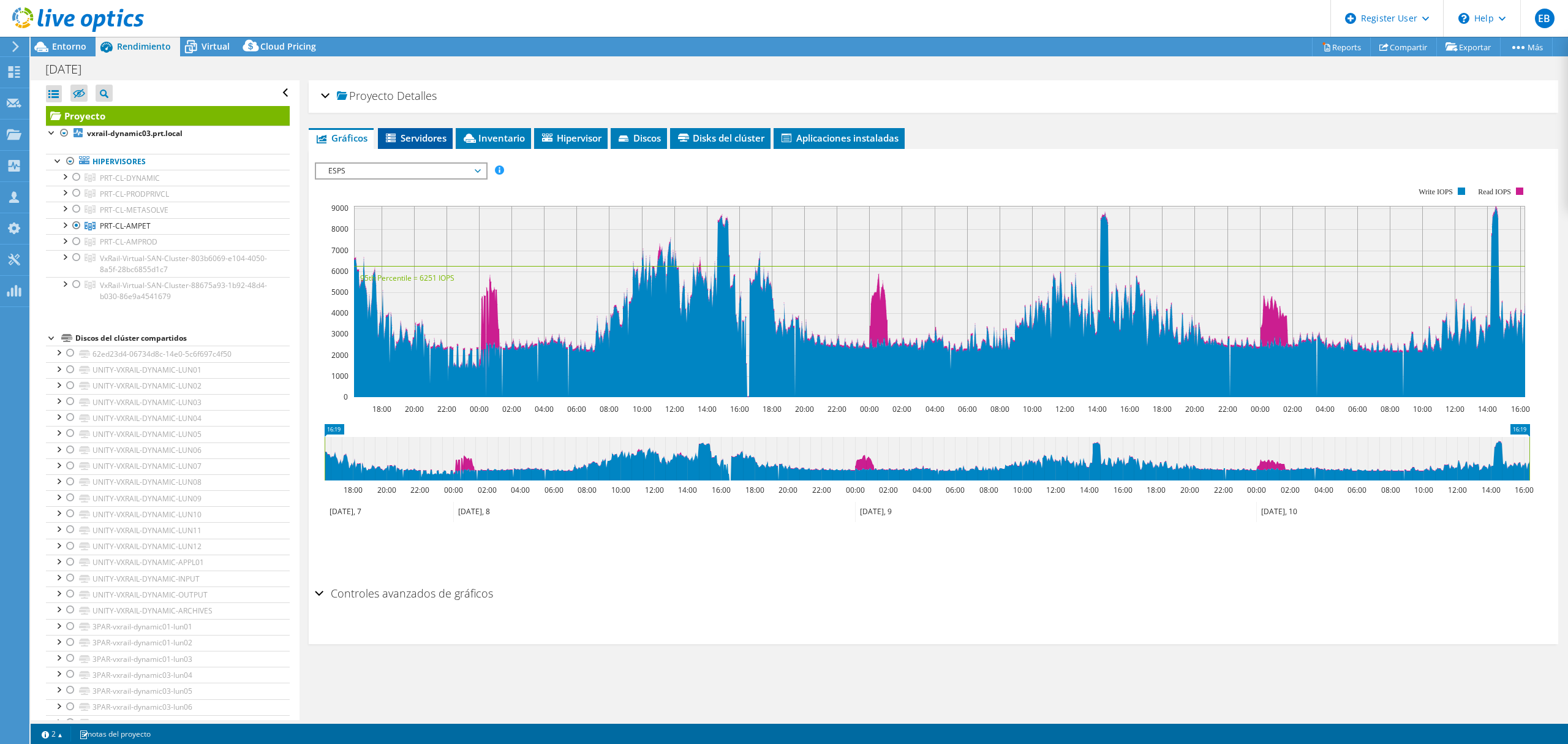
click at [417, 135] on span "Servidores" at bounding box center [415, 138] width 63 height 13
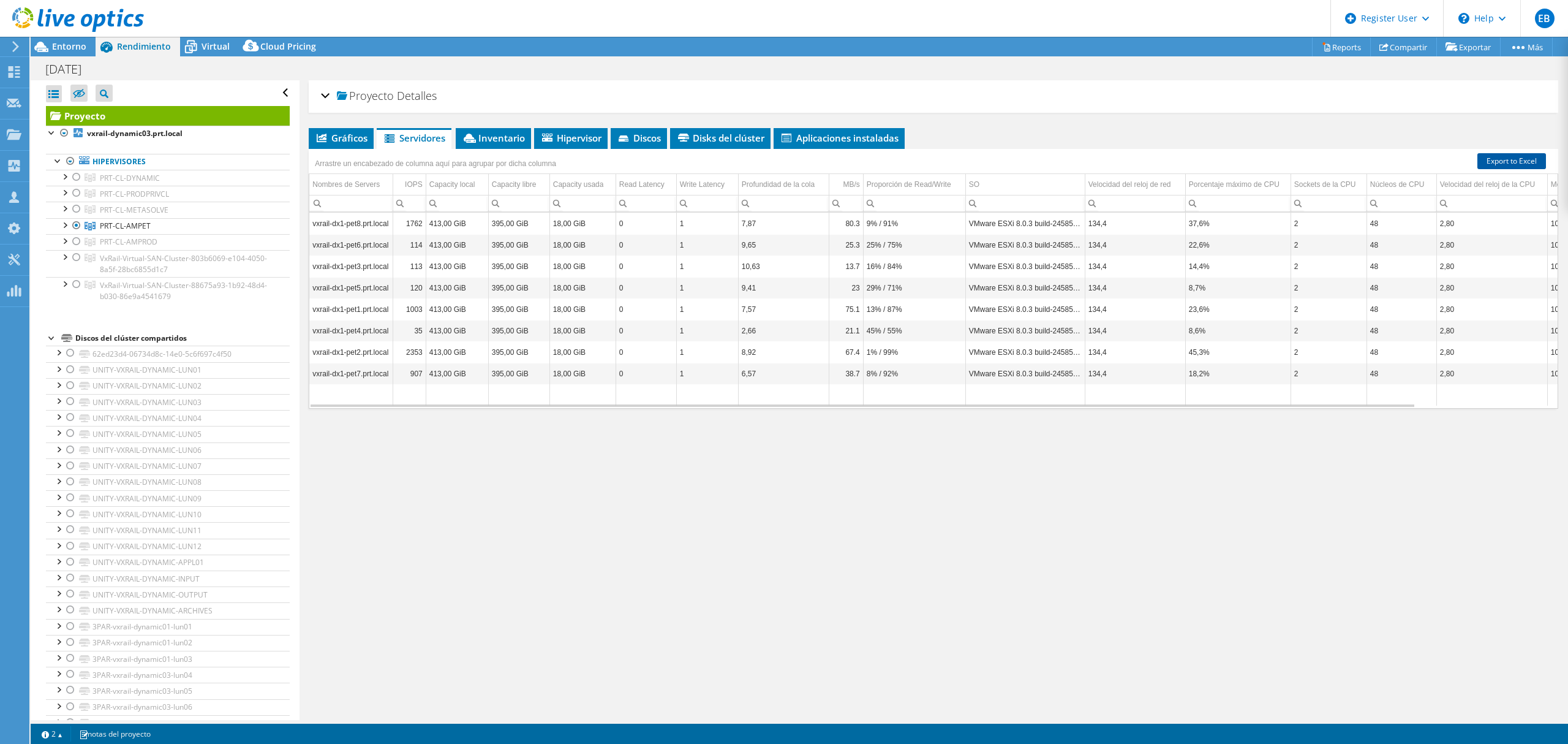
click at [1495, 160] on link "Export to Excel" at bounding box center [1511, 161] width 68 height 16
click at [343, 138] on span "Gráficos" at bounding box center [341, 138] width 53 height 13
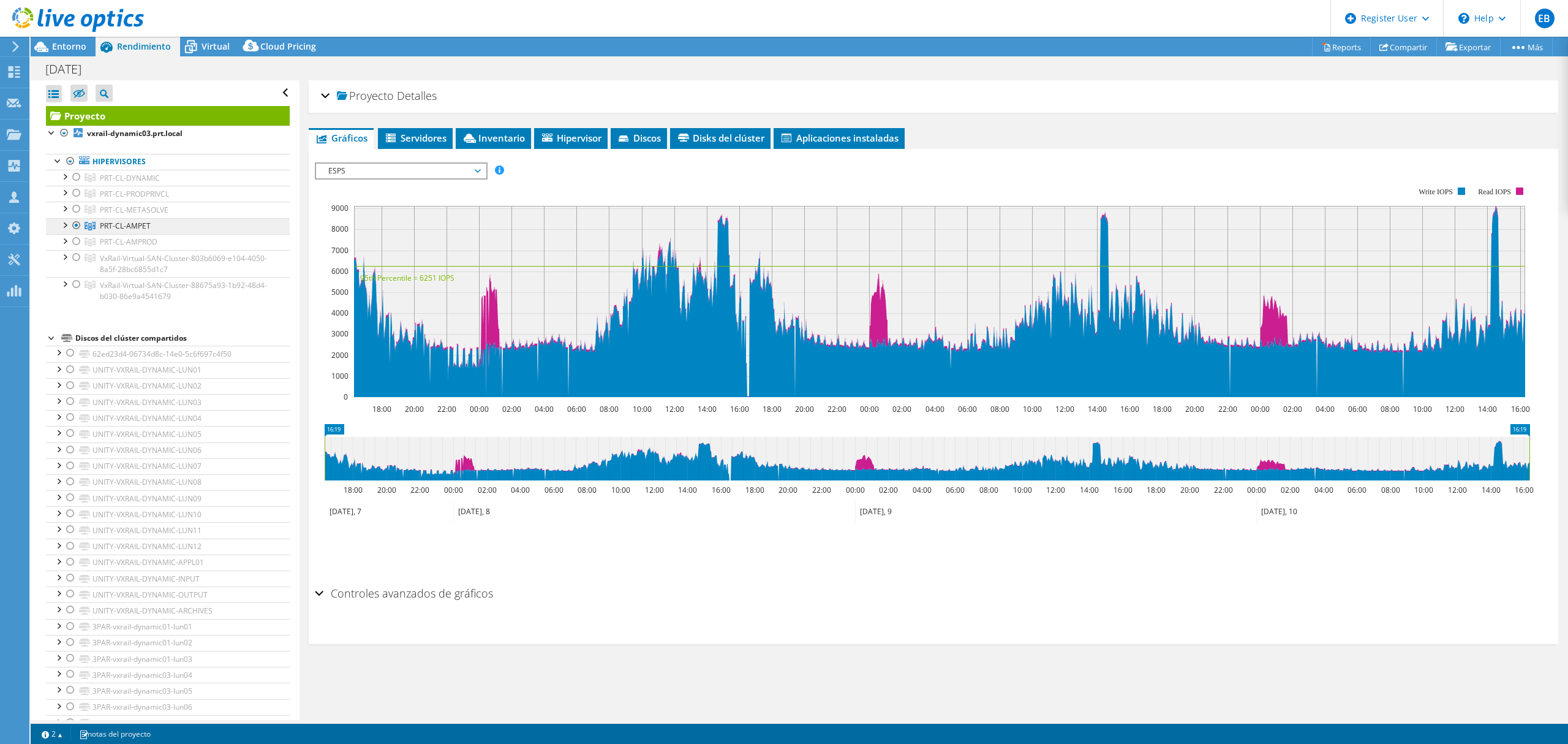
click at [140, 183] on span "PRT-CL-AMPET" at bounding box center [130, 178] width 60 height 10
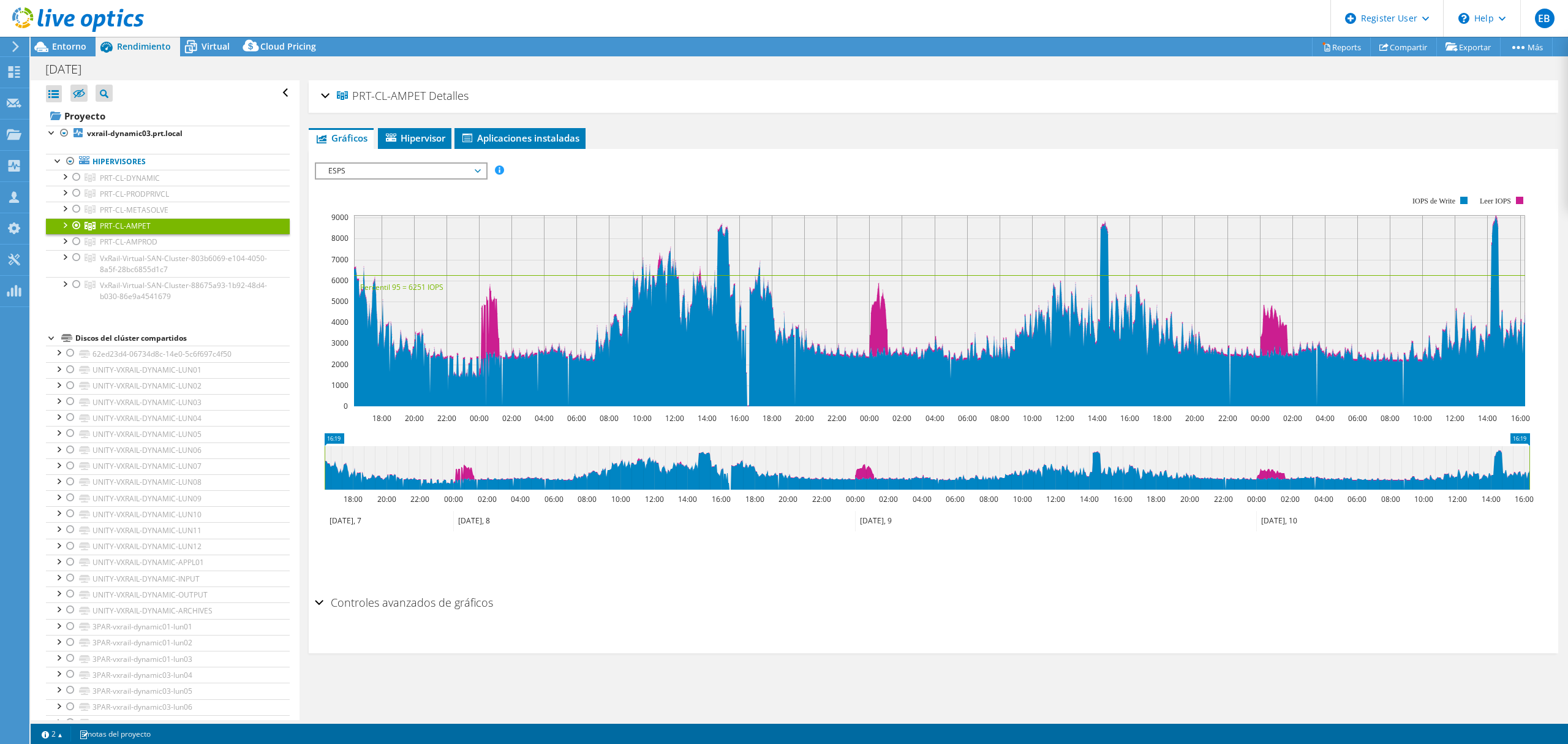
drag, startPoint x: 425, startPoint y: 93, endPoint x: 353, endPoint y: 102, distance: 72.6
click at [353, 102] on h2 "PRT-CL-AMPET Detalles" at bounding box center [394, 95] width 148 height 24
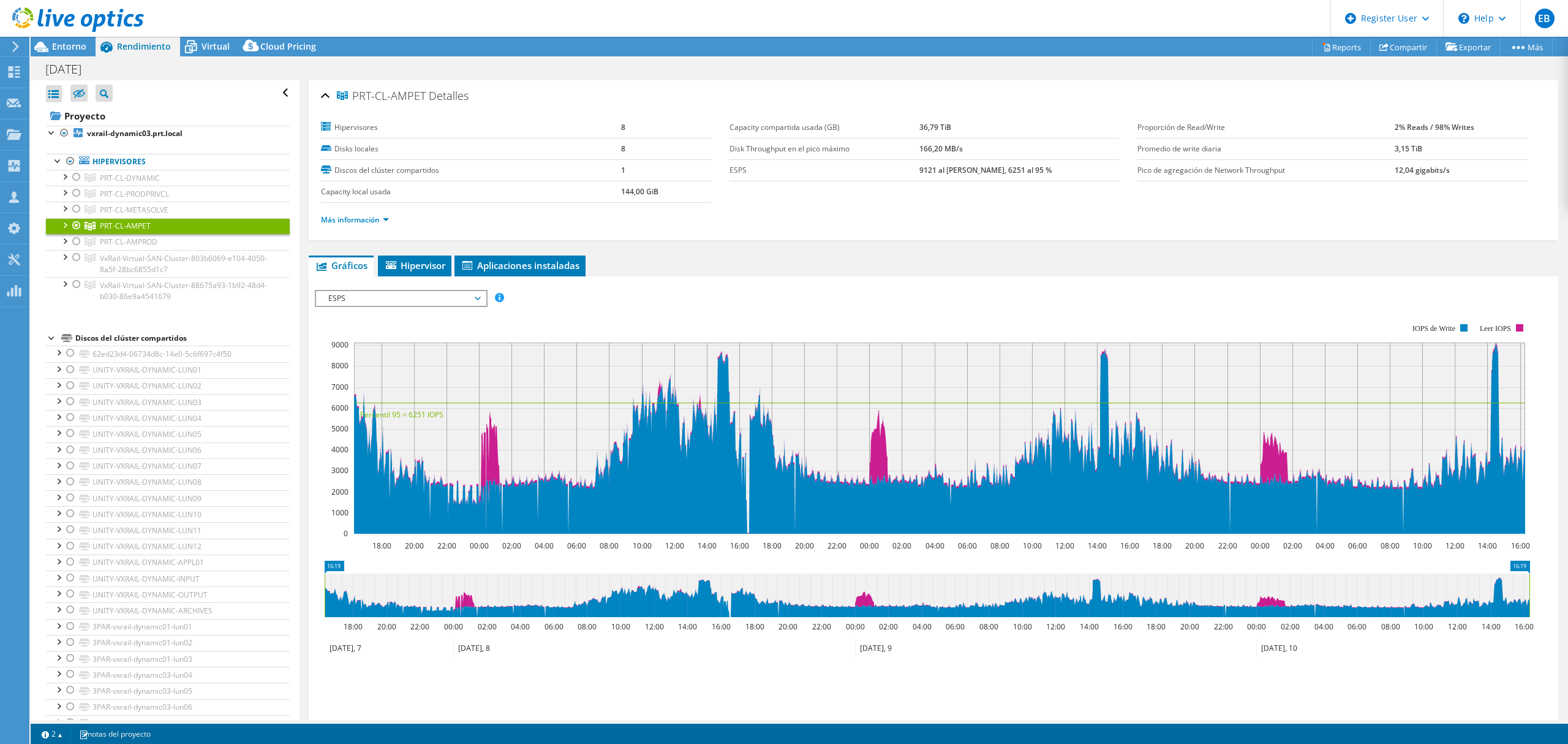
copy span "PRT-CL-AMPET"
click at [78, 243] on div at bounding box center [76, 242] width 13 height 15
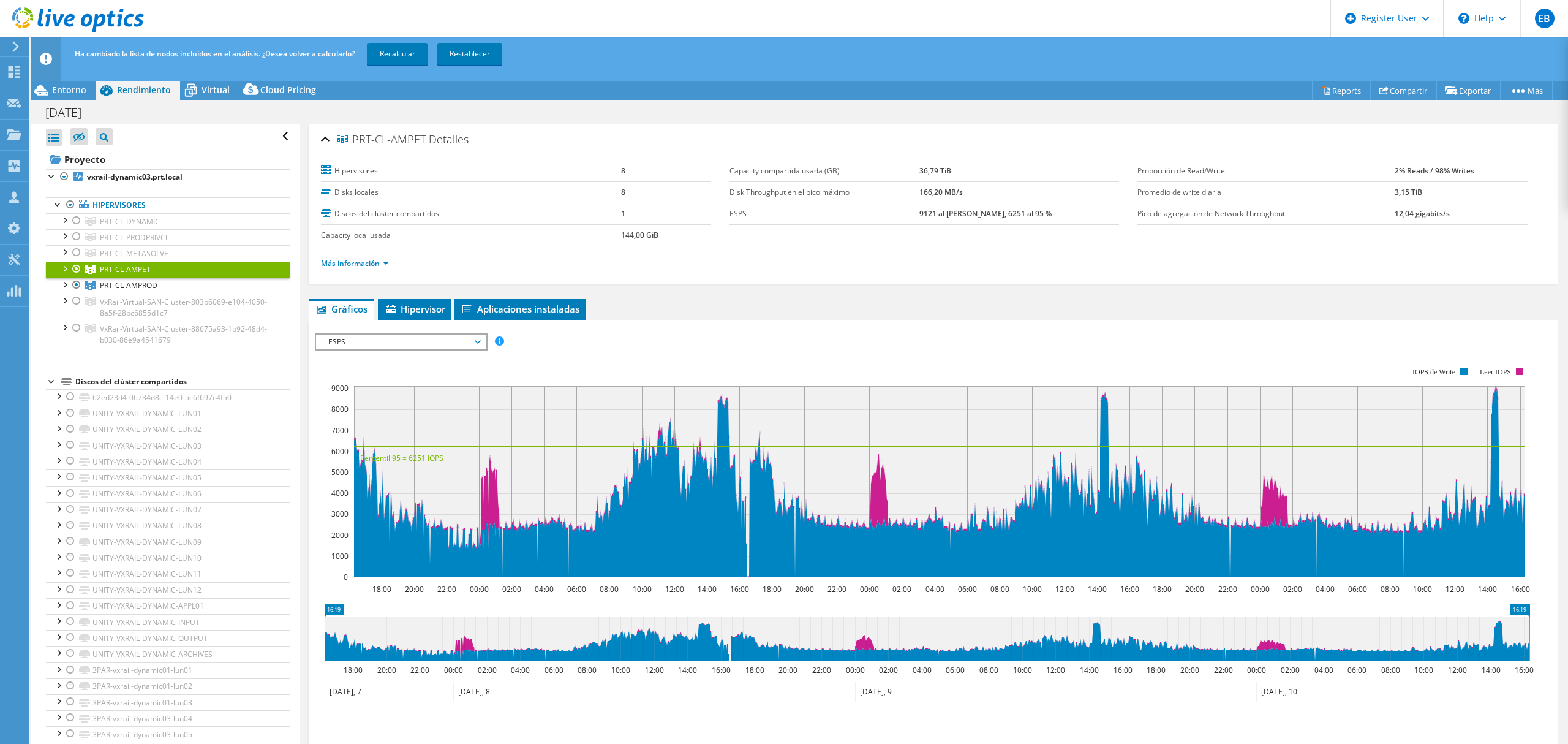
click at [72, 269] on div at bounding box center [76, 269] width 13 height 15
click at [403, 54] on link "Recalcular" at bounding box center [398, 53] width 60 height 22
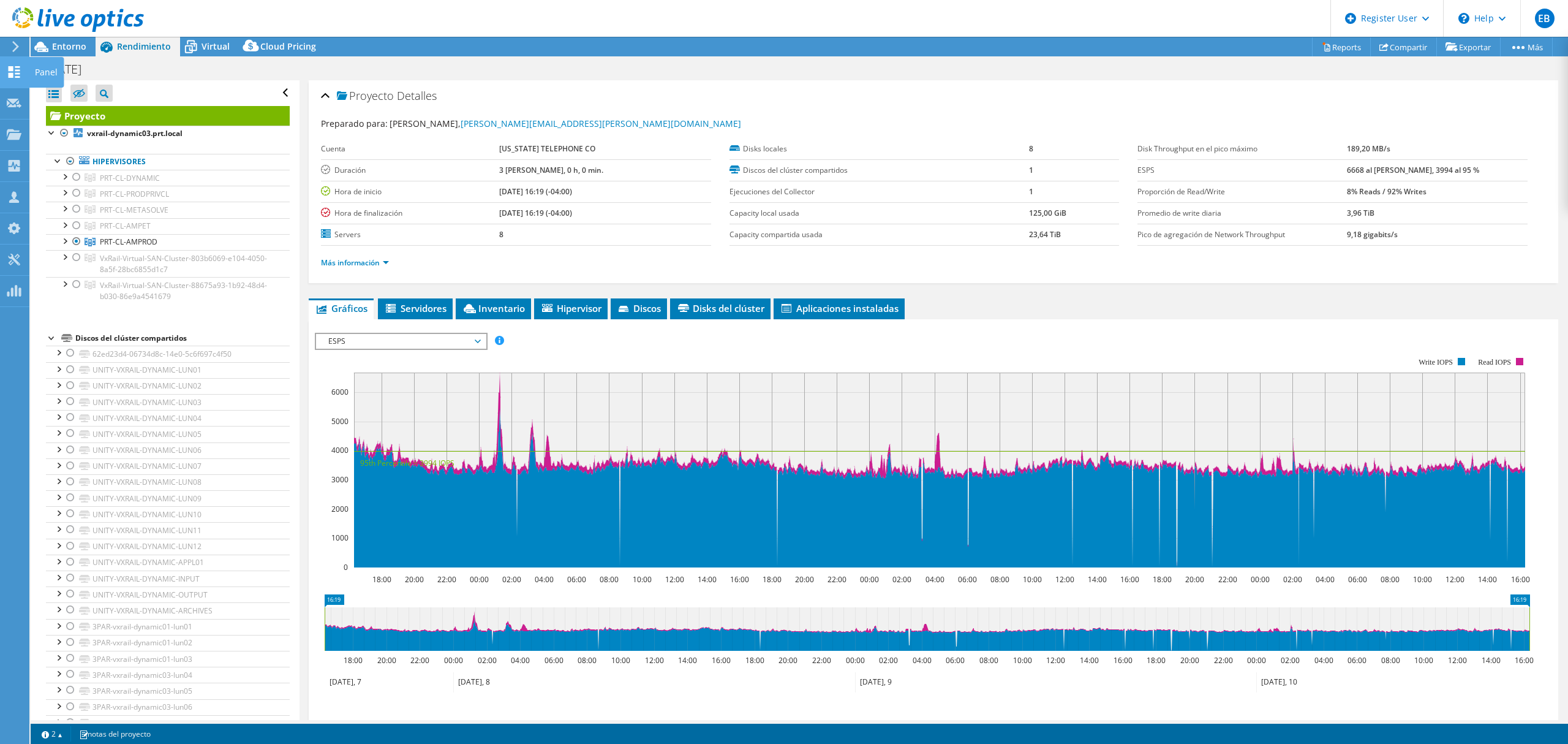
click at [18, 69] on use at bounding box center [14, 72] width 12 height 12
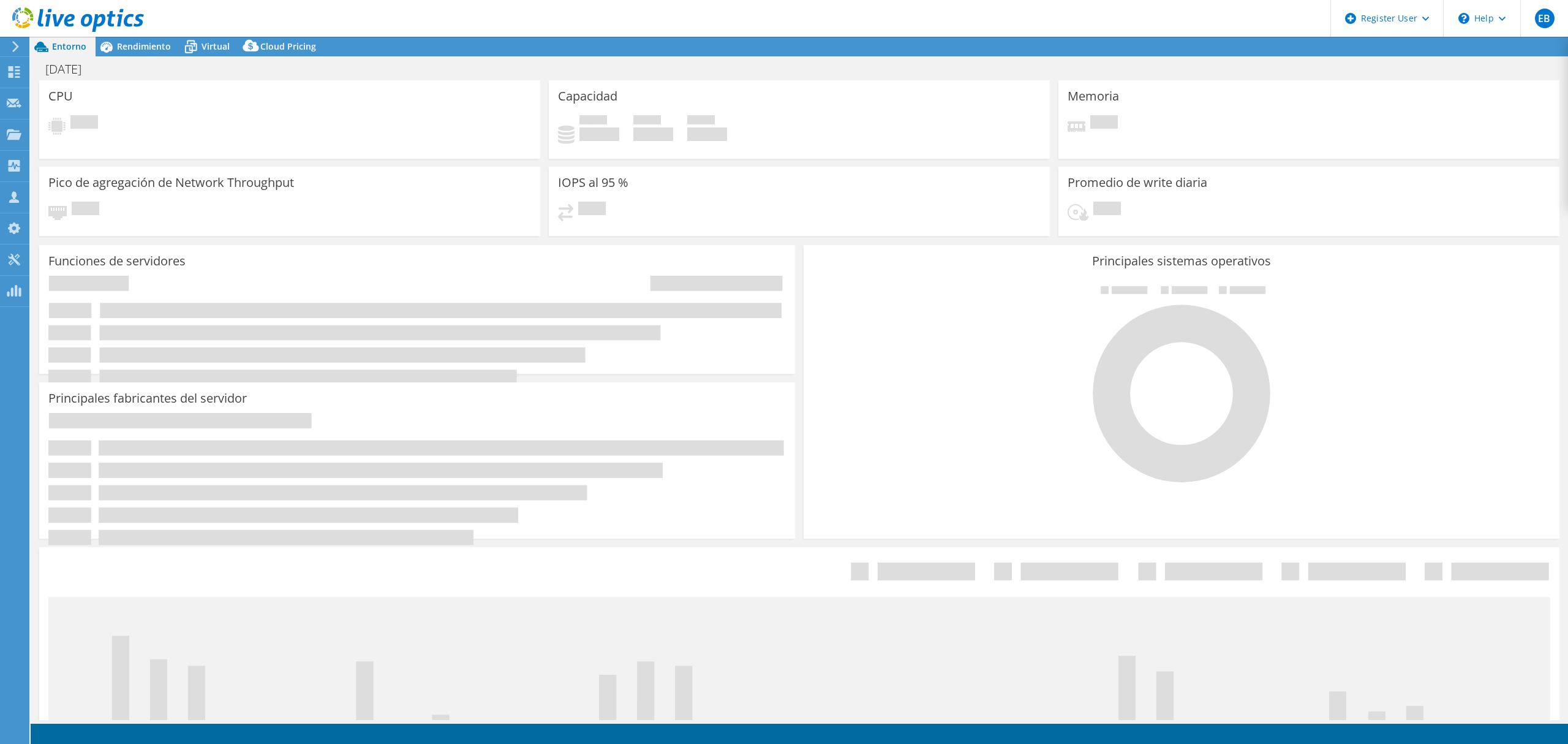
select select "USD"
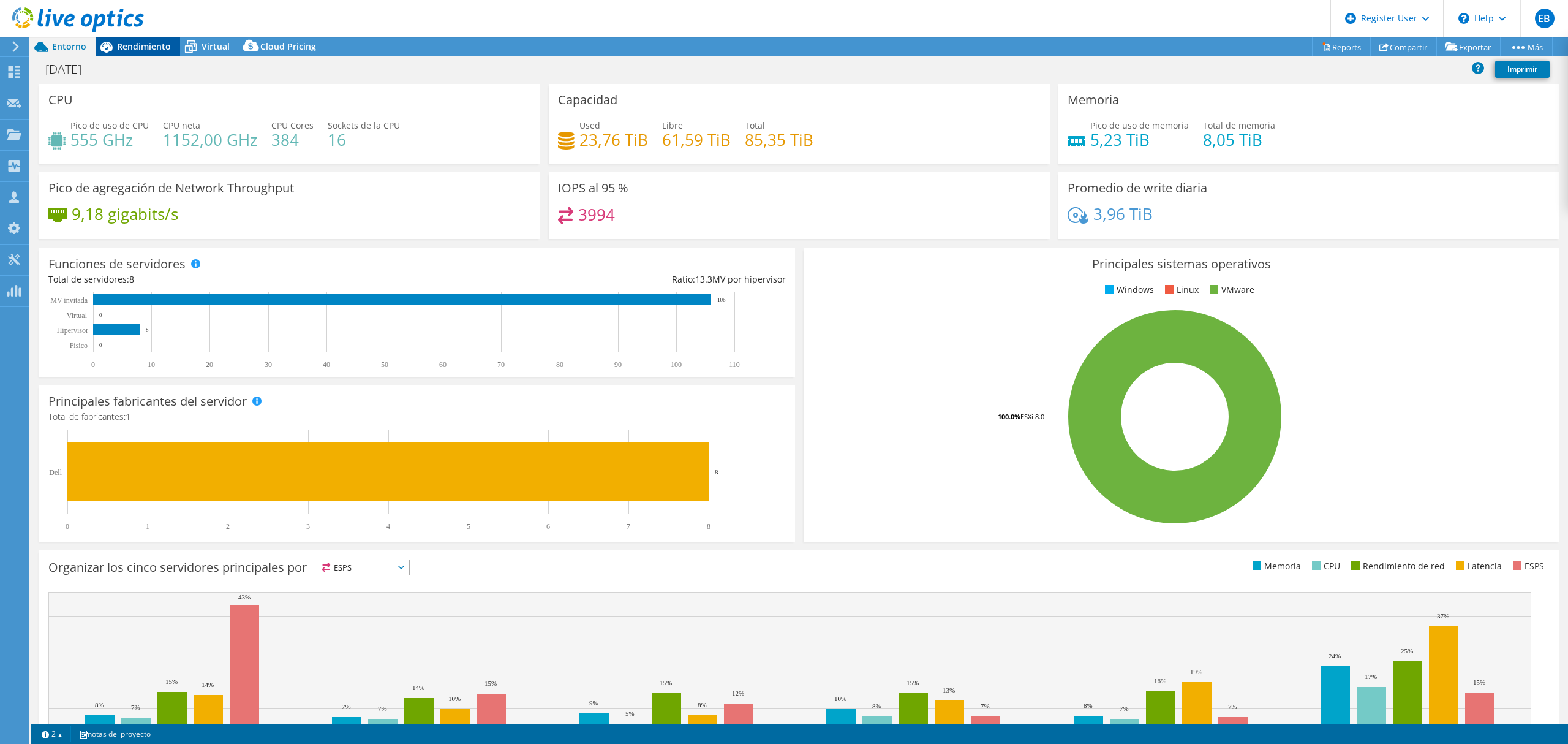
click at [140, 42] on span "Rendimiento" at bounding box center [143, 46] width 54 height 12
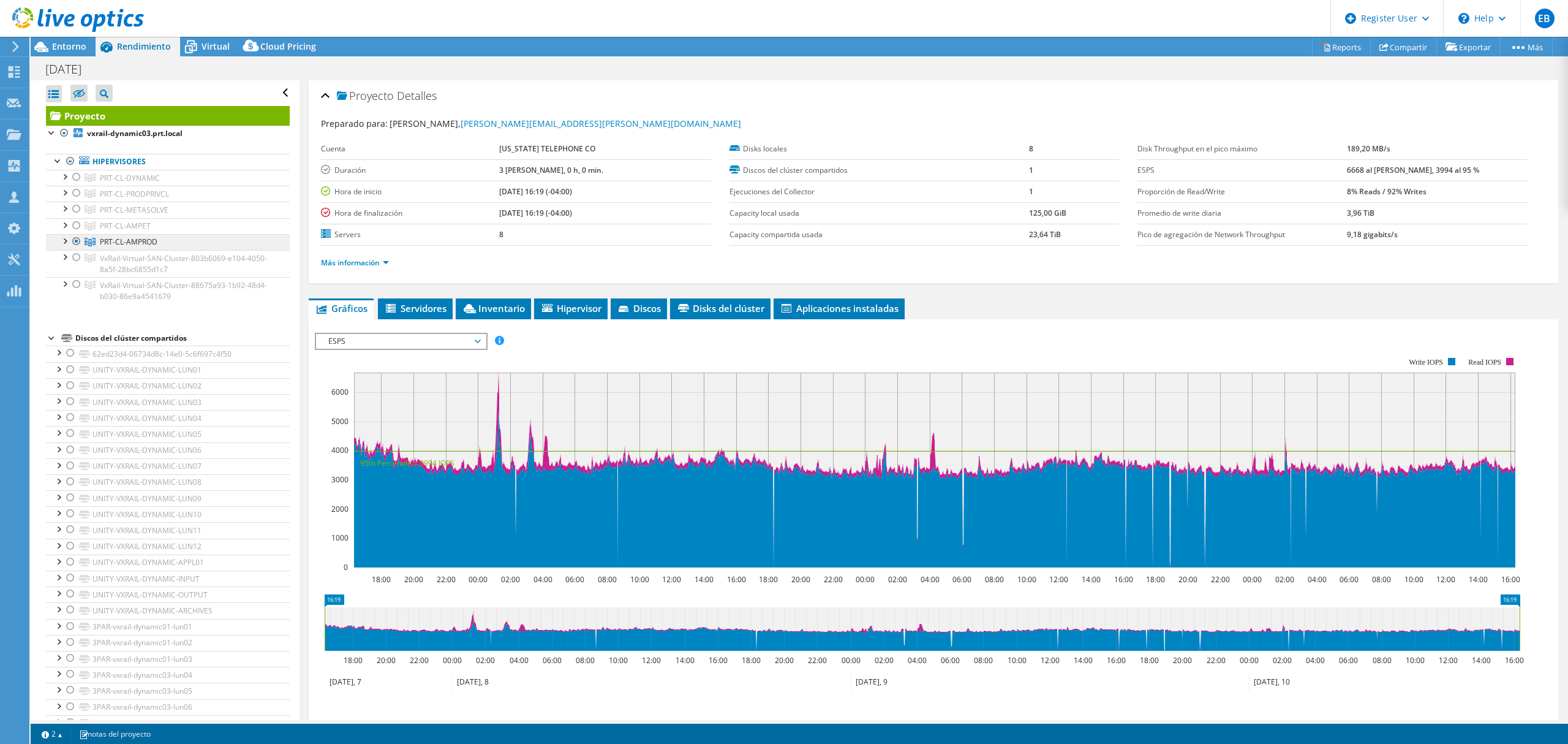
click at [145, 183] on span "PRT-CL-AMPROD" at bounding box center [130, 178] width 60 height 10
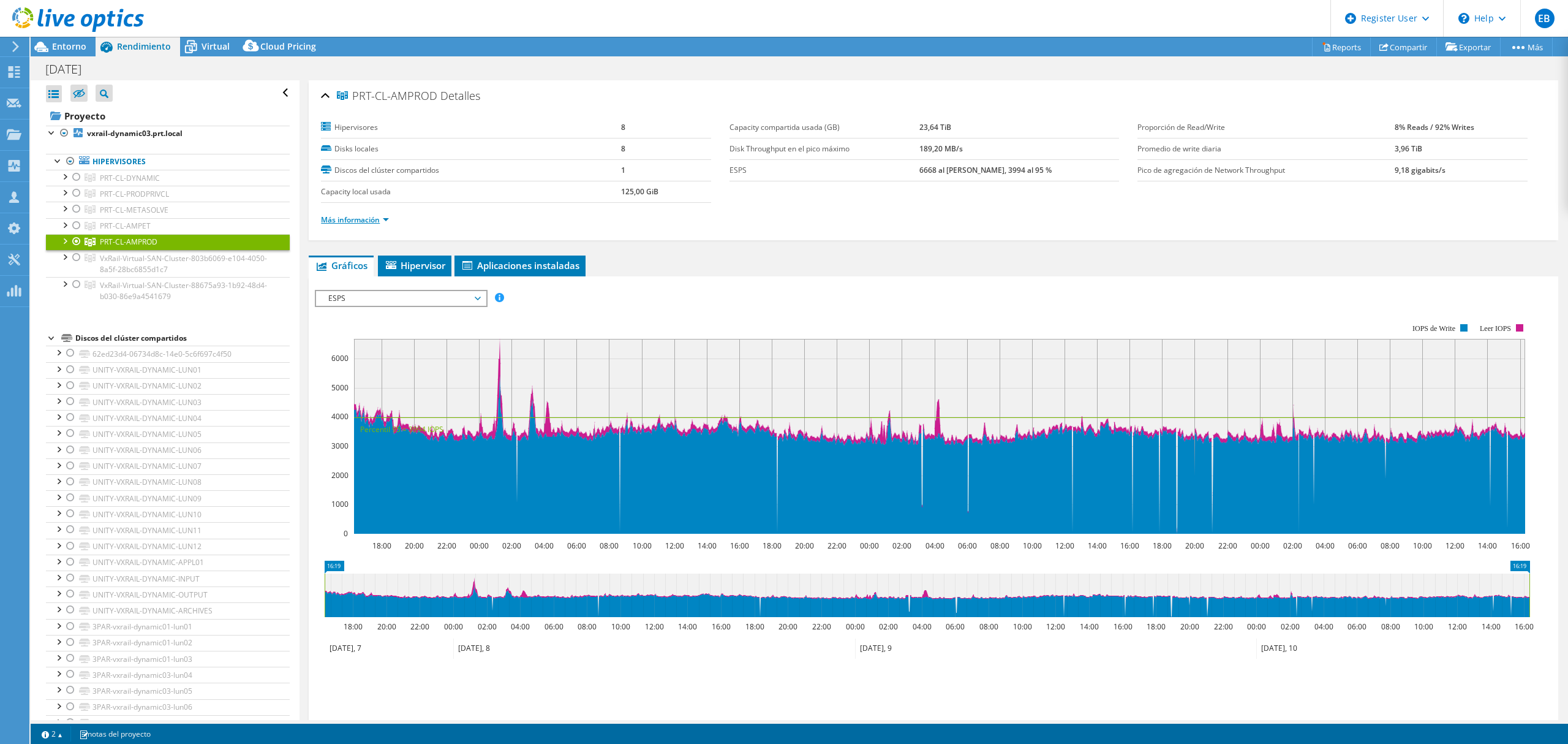
click at [388, 219] on link "Más información" at bounding box center [355, 219] width 68 height 10
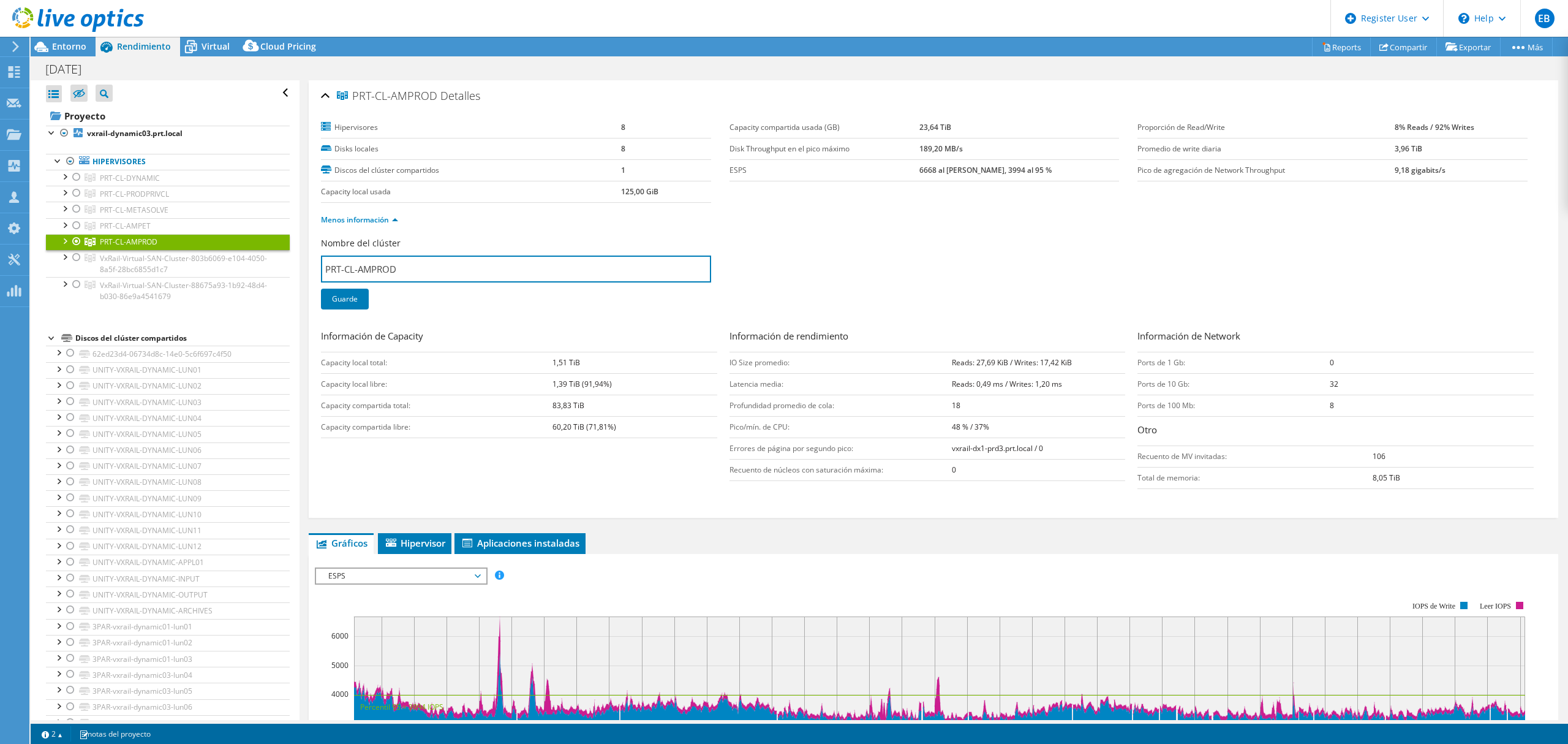
drag, startPoint x: 428, startPoint y: 271, endPoint x: 280, endPoint y: 280, distance: 148.3
click at [280, 280] on div "Abrir todo Cerrar todo Ocultar nodos excluidos Filtro de árbol del proyecto" at bounding box center [799, 400] width 1537 height 640
click at [64, 44] on span "Entorno" at bounding box center [68, 46] width 34 height 12
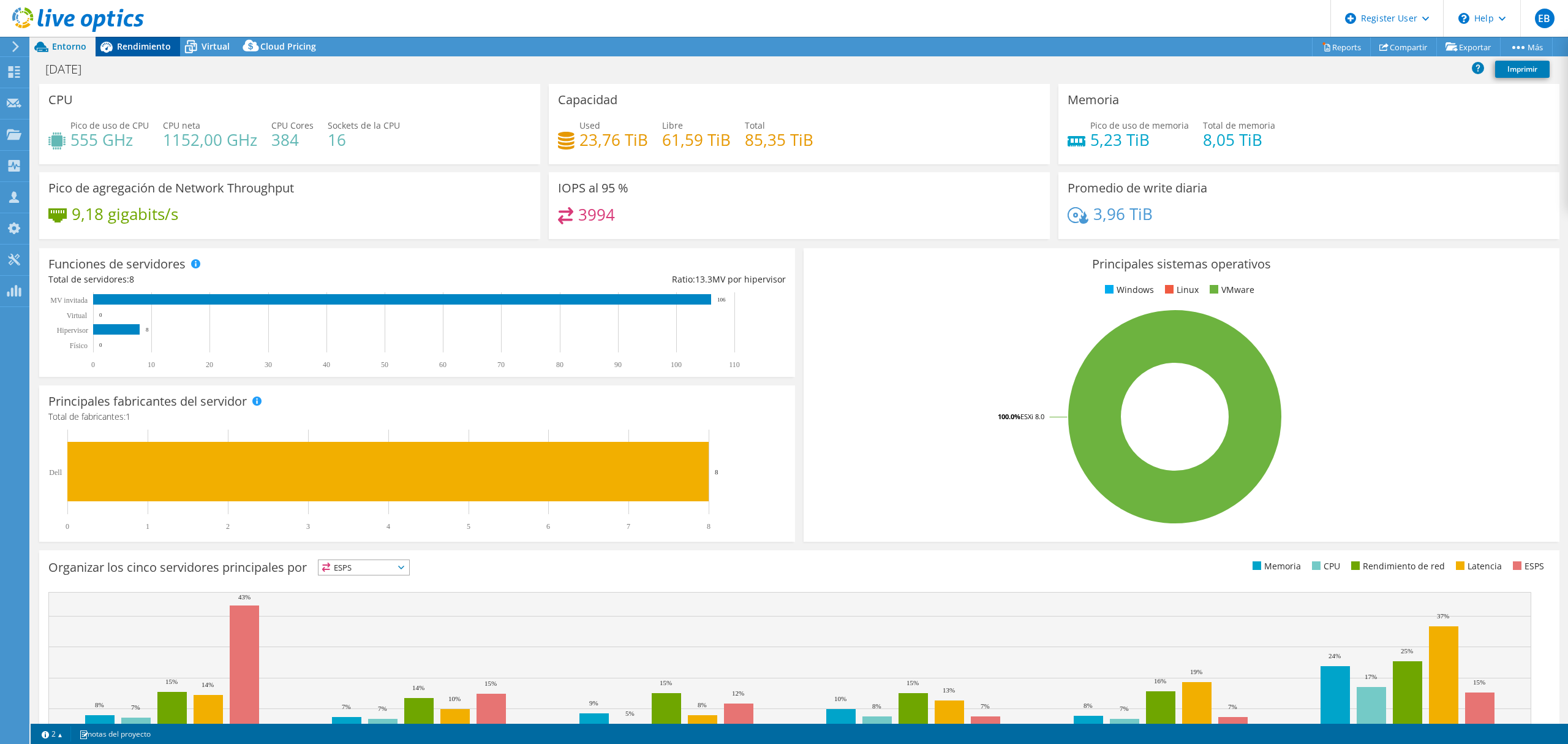
click at [155, 43] on span "Rendimiento" at bounding box center [143, 46] width 54 height 12
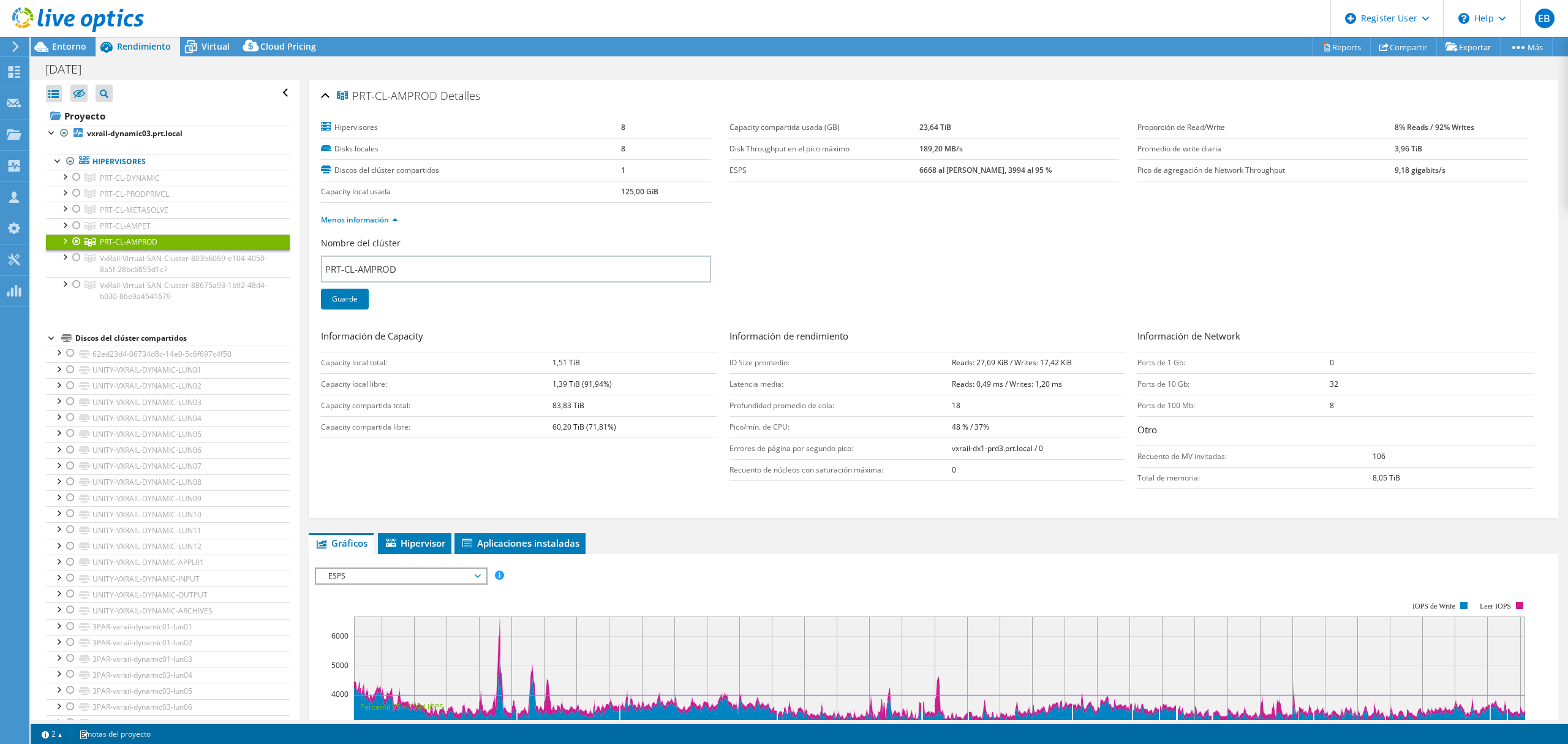
click at [74, 40] on div at bounding box center [72, 20] width 144 height 41
click at [73, 49] on span "Entorno" at bounding box center [68, 46] width 34 height 12
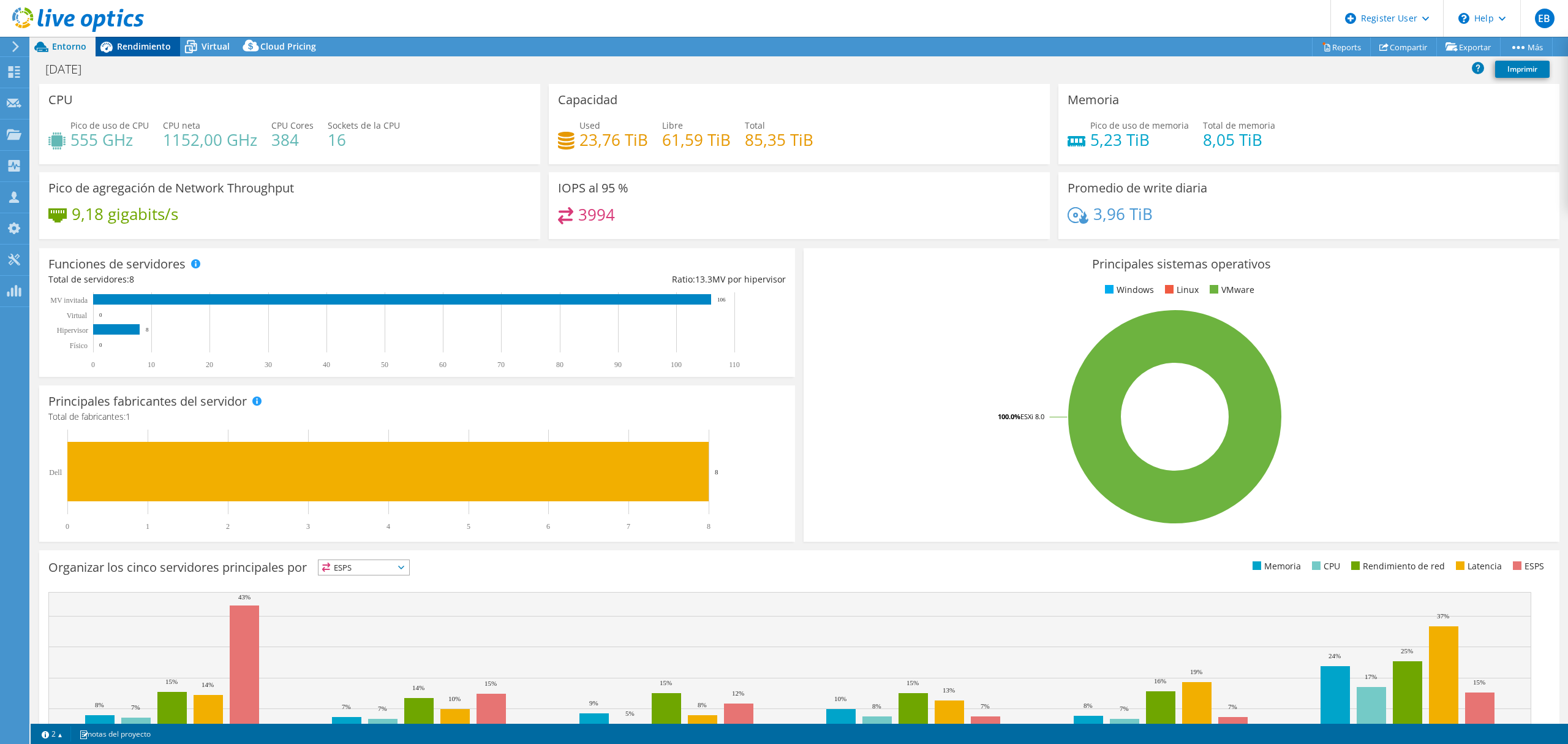
click at [128, 47] on span "Rendimiento" at bounding box center [143, 46] width 54 height 12
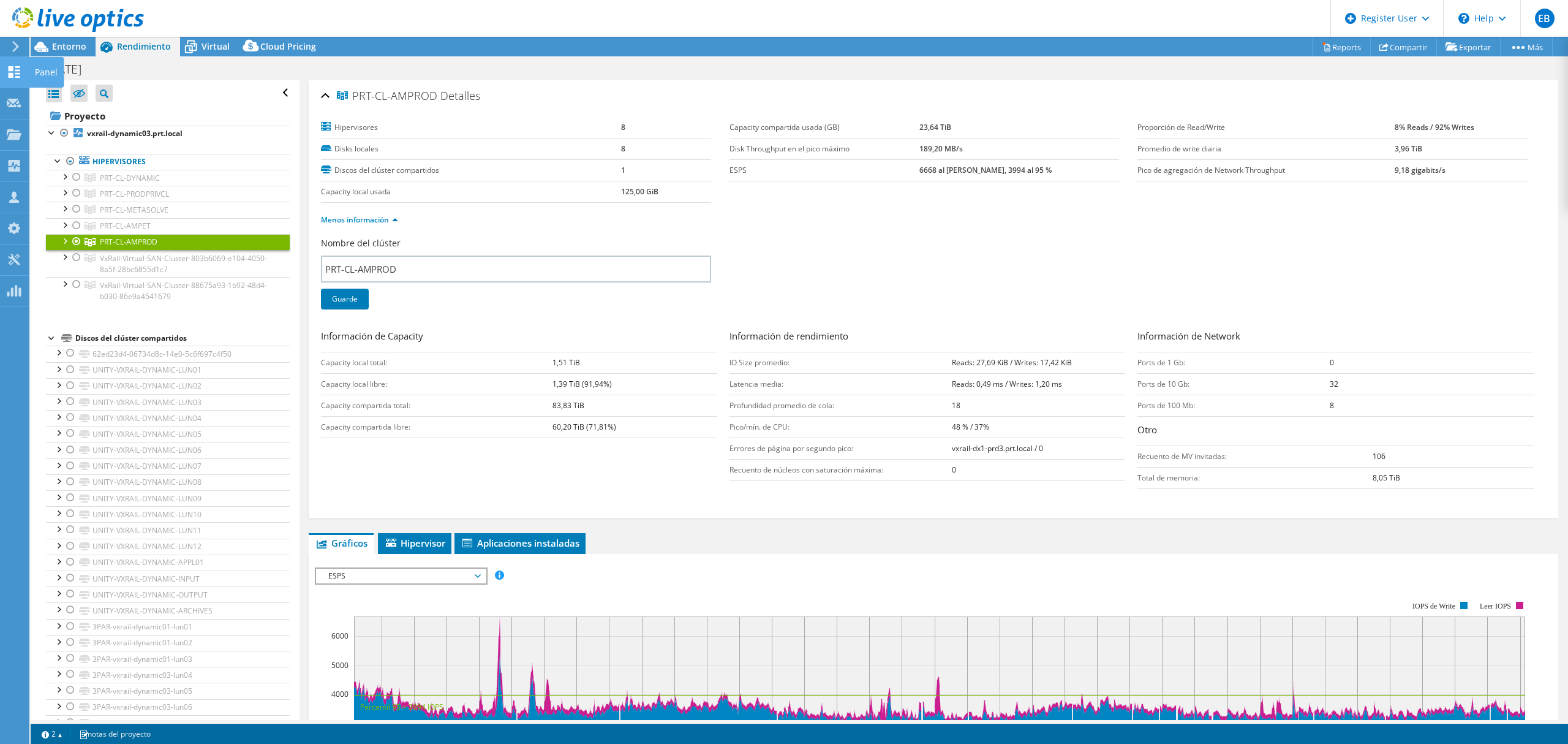
click at [15, 66] on icon at bounding box center [14, 72] width 15 height 12
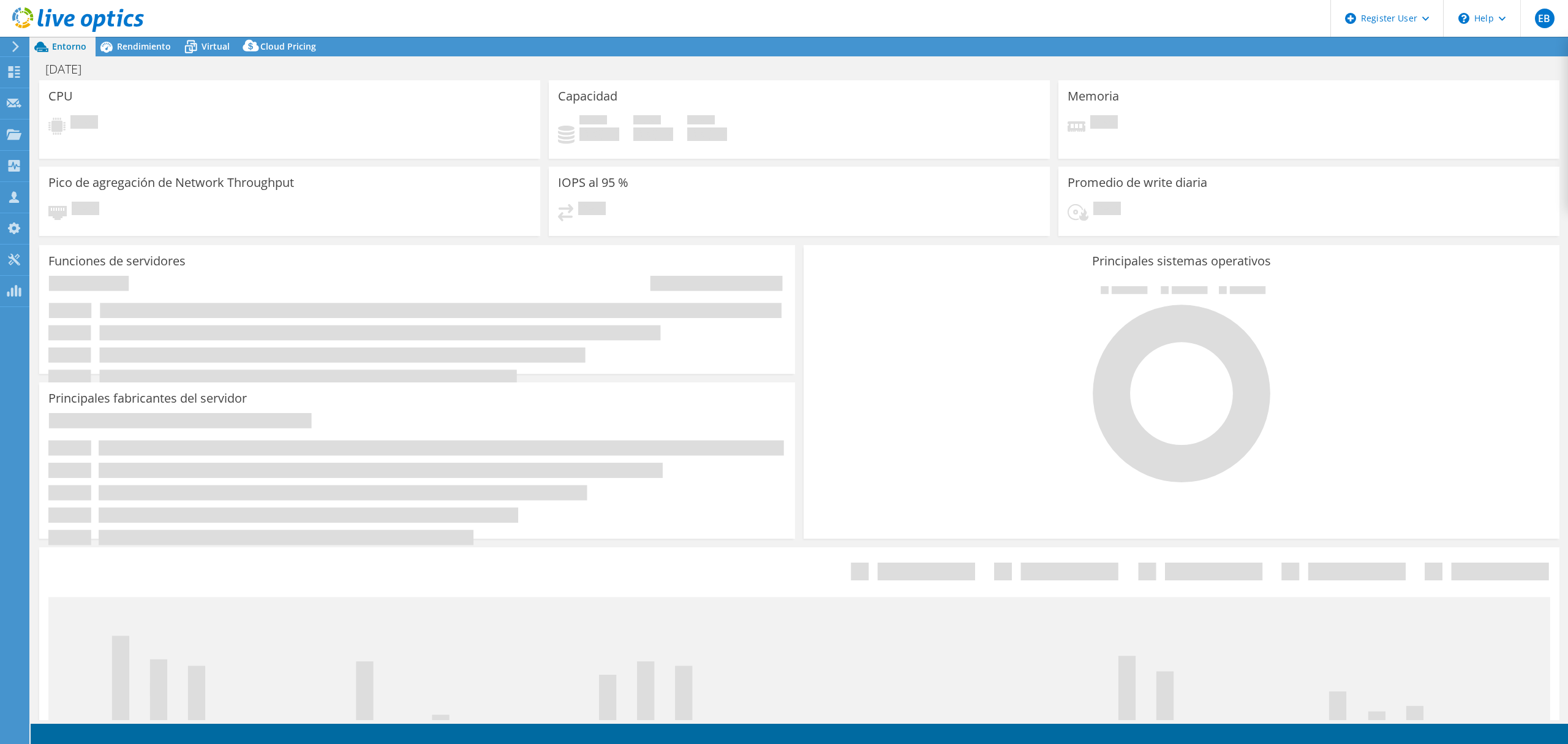
select select "USD"
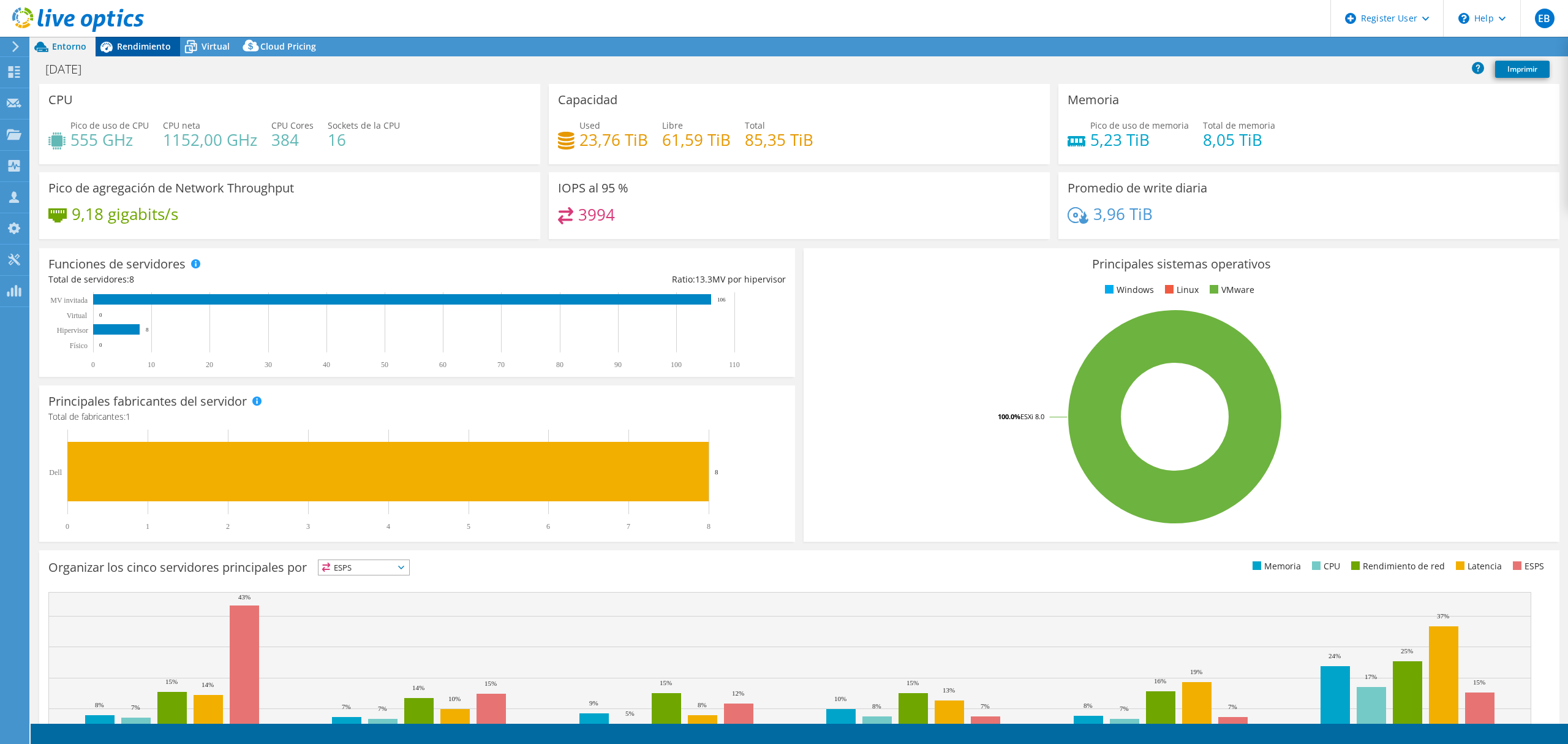
click at [162, 45] on span "Rendimiento" at bounding box center [143, 46] width 54 height 12
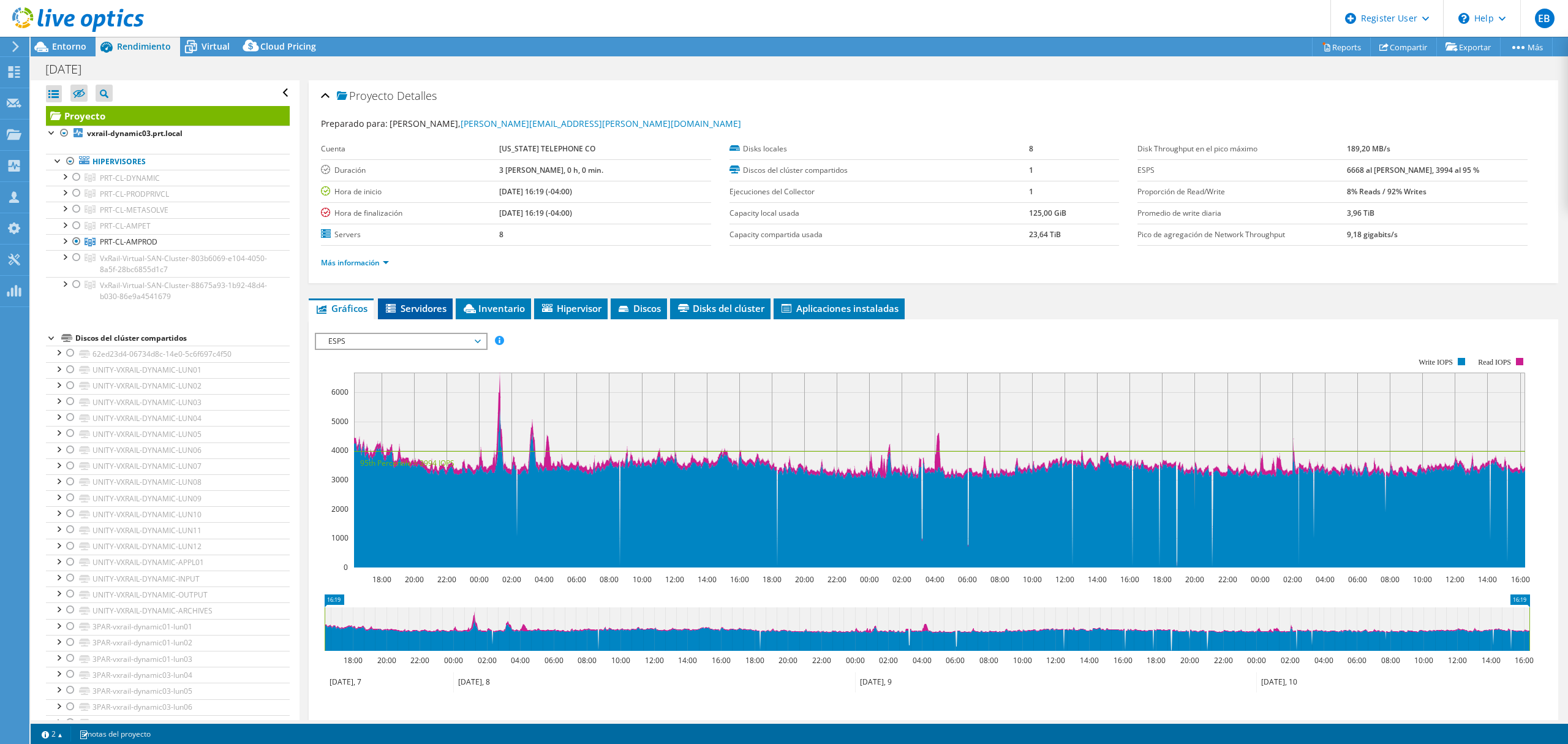
click at [415, 309] on span "Servidores" at bounding box center [415, 308] width 63 height 13
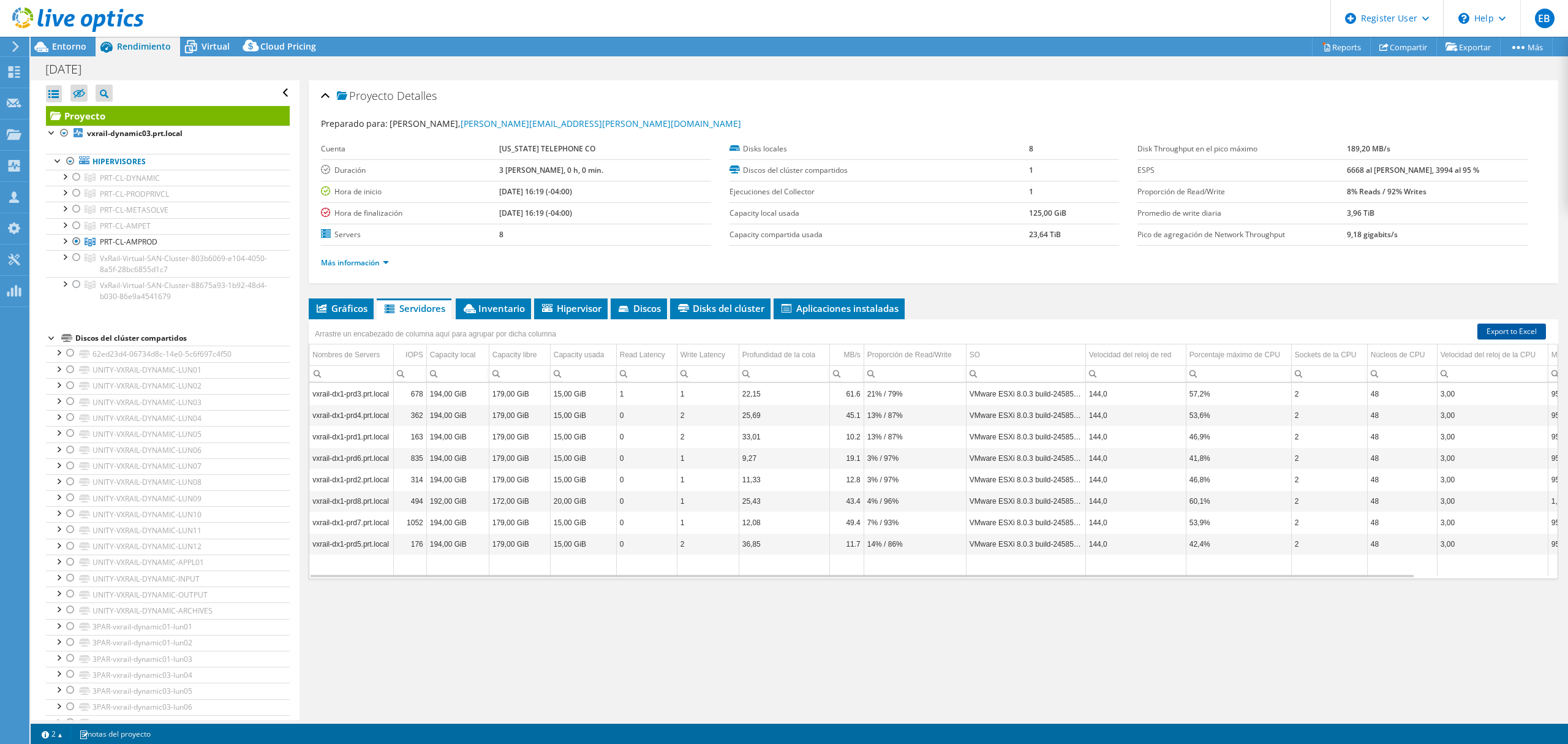
click at [1508, 331] on link "Export to Excel" at bounding box center [1511, 331] width 68 height 16
click at [965, 631] on div "Proyecto Detalles Preparado para: [PERSON_NAME], [PERSON_NAME][EMAIL_ADDRESS][P…" at bounding box center [933, 400] width 1268 height 640
click at [755, 640] on div "Proyecto Detalles Preparado para: [PERSON_NAME], [PERSON_NAME][EMAIL_ADDRESS][P…" at bounding box center [933, 400] width 1268 height 640
click at [633, 596] on div "Gráficos Servidores Inventario Hipervisor Discos Disks del clúster ESPS" at bounding box center [933, 451] width 1250 height 306
click at [331, 310] on span "Gráficos" at bounding box center [341, 308] width 53 height 13
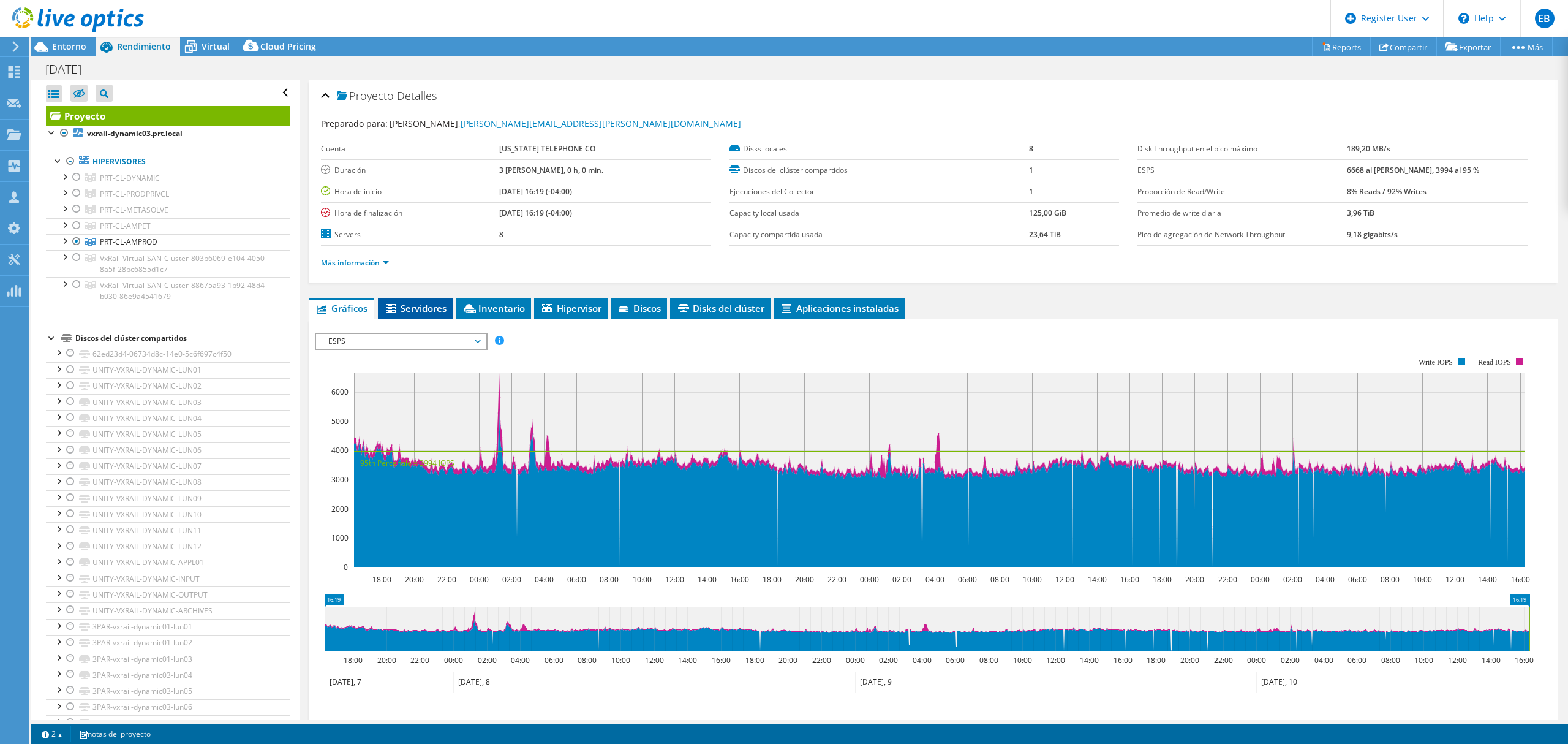
click at [425, 302] on li "Servidores" at bounding box center [415, 309] width 75 height 21
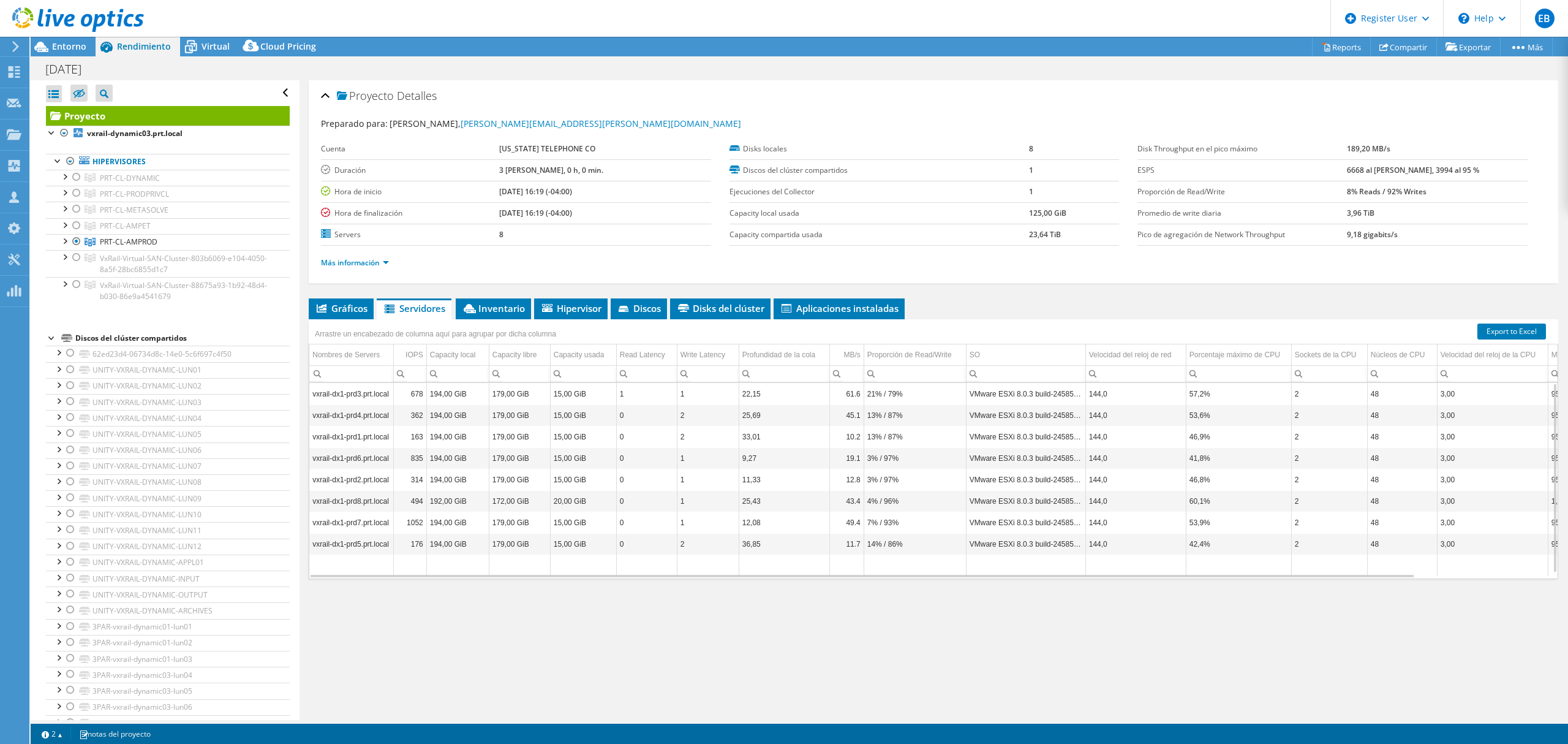
click at [887, 666] on div "Proyecto Detalles Preparado para: [PERSON_NAME], [PERSON_NAME][EMAIL_ADDRESS][P…" at bounding box center [933, 400] width 1268 height 640
click at [744, 656] on div "Proyecto Detalles Preparado para: [PERSON_NAME], [PERSON_NAME][EMAIL_ADDRESS][P…" at bounding box center [933, 400] width 1268 height 640
